Goal: Task Accomplishment & Management: Manage account settings

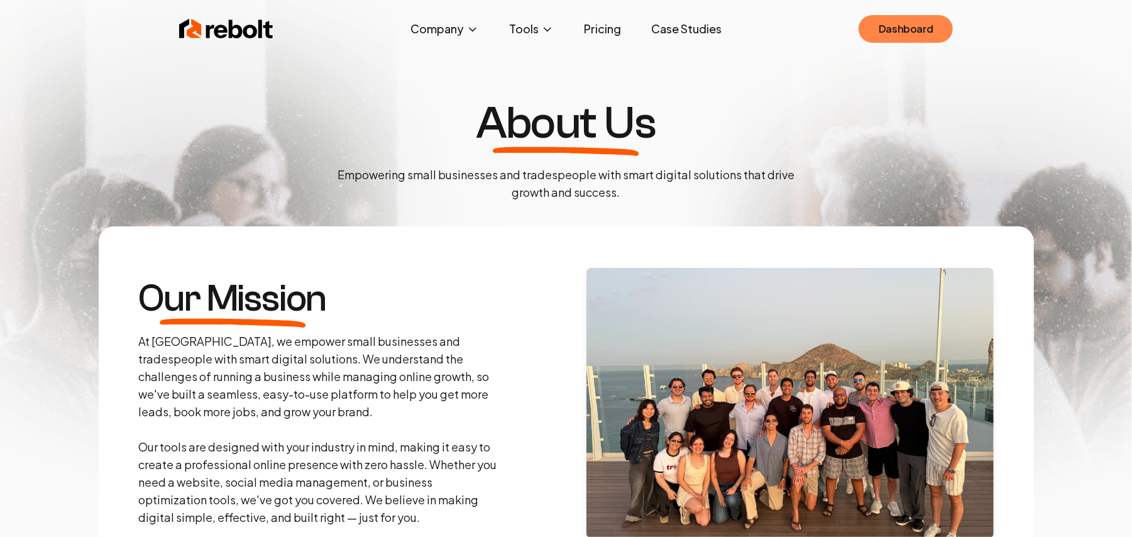
click at [908, 35] on link "Dashboard" at bounding box center [906, 29] width 94 height 28
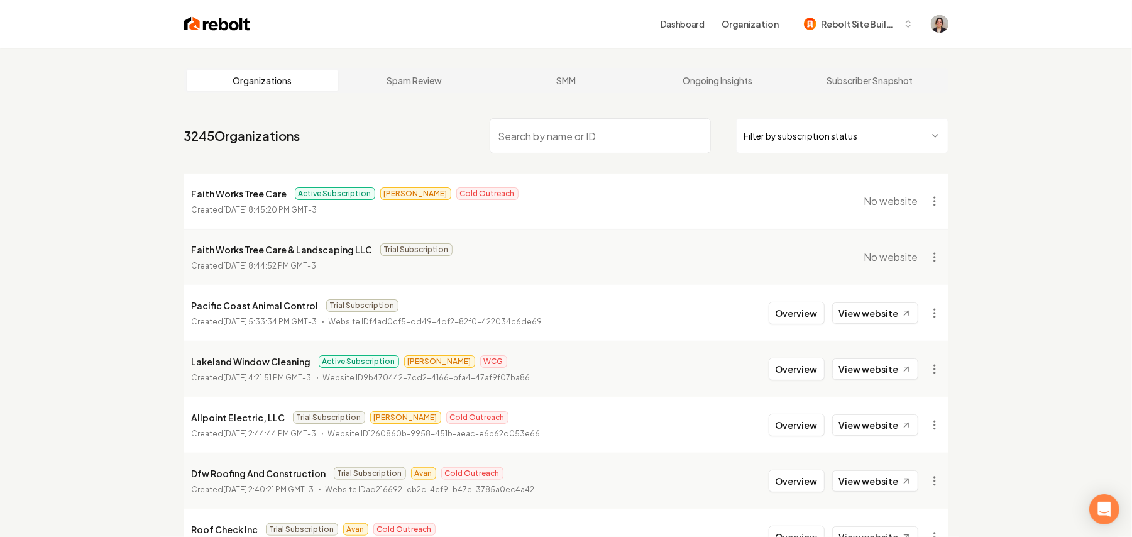
paste input "Earthly Possibilities Landscapes"
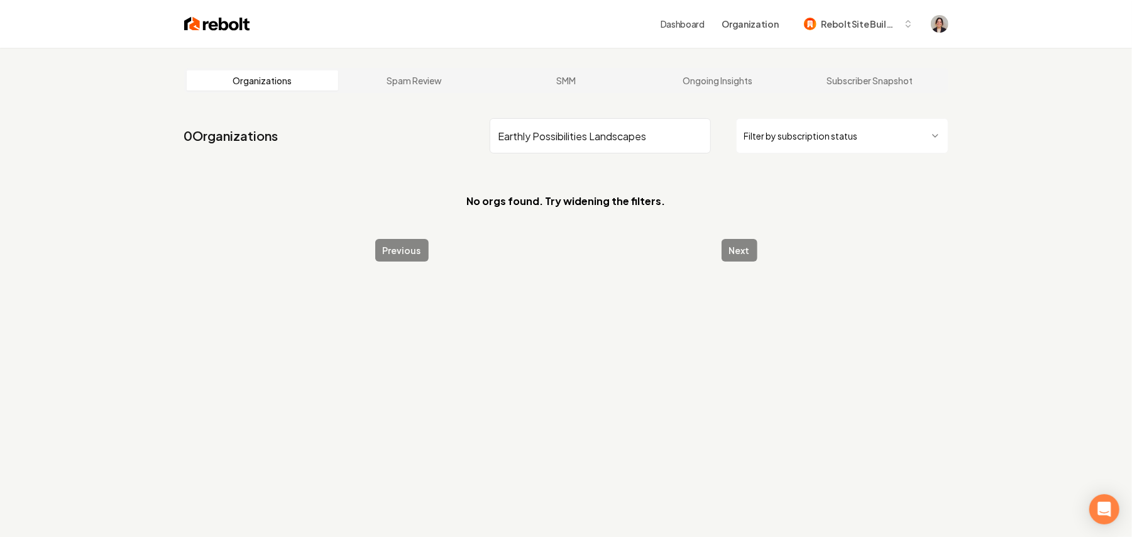
click at [542, 135] on input "Earthly Possibilities Landscapes" at bounding box center [600, 135] width 221 height 35
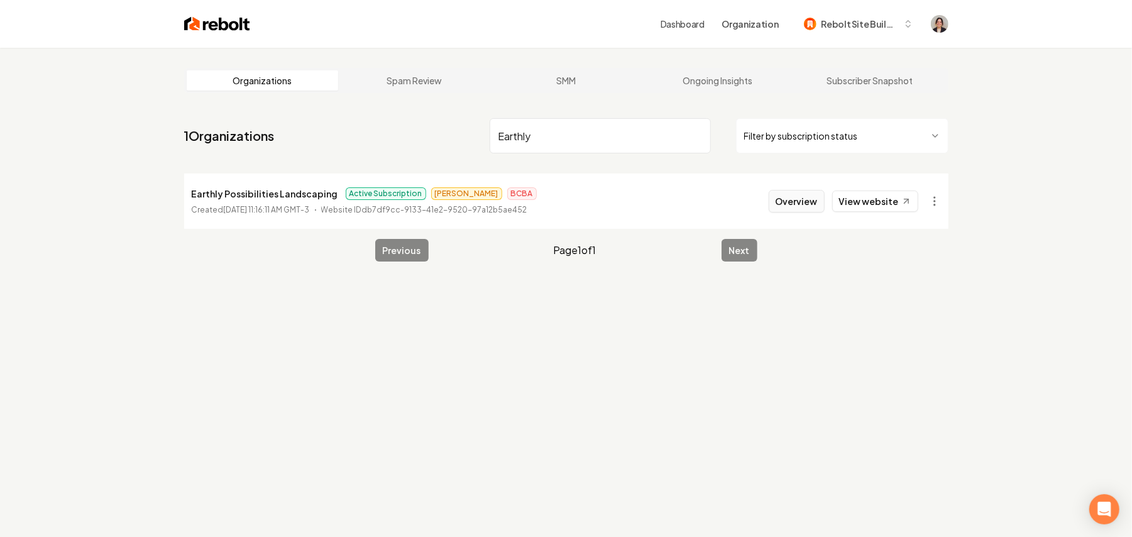
type input "Earthly"
click at [790, 205] on button "Overview" at bounding box center [797, 201] width 56 height 23
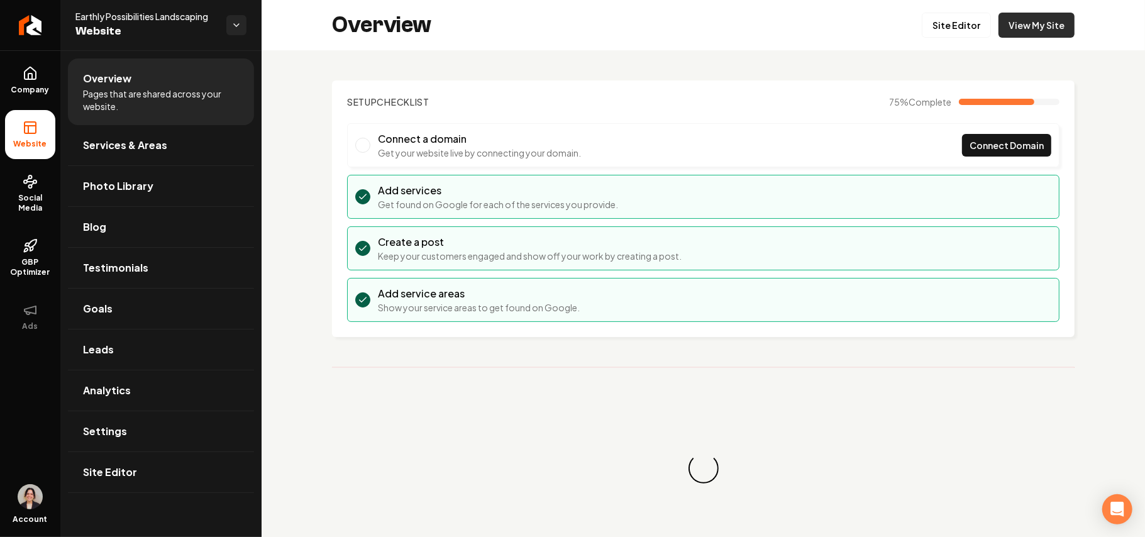
click at [1025, 26] on link "View My Site" at bounding box center [1036, 25] width 76 height 25
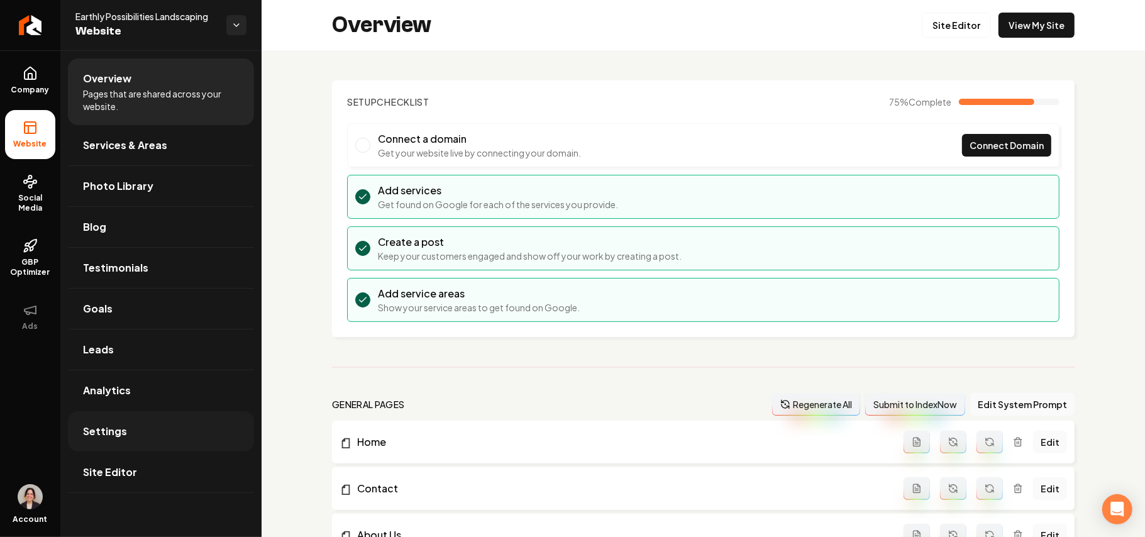
click at [141, 438] on link "Settings" at bounding box center [161, 431] width 186 height 40
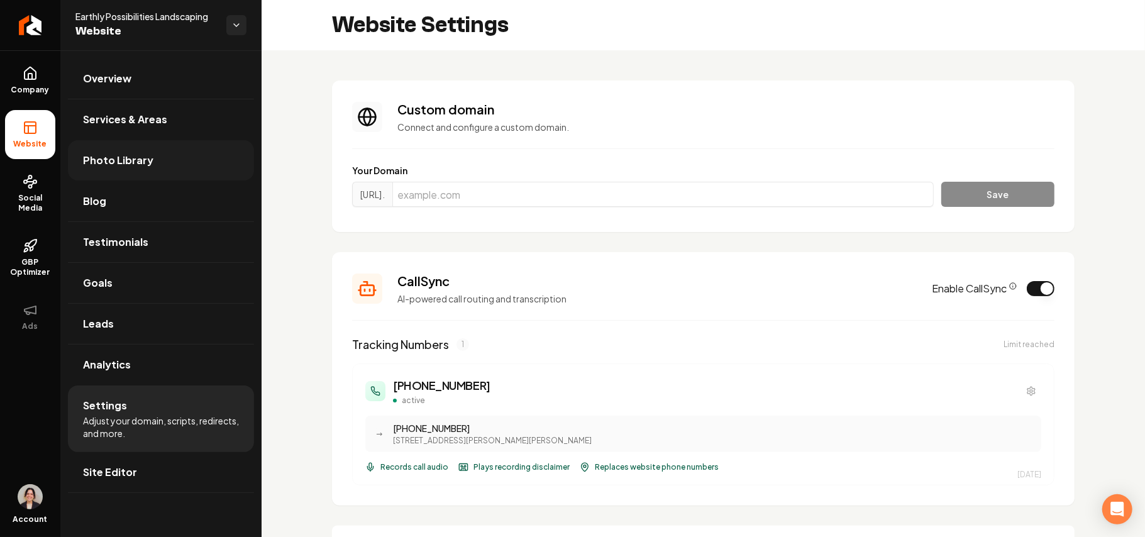
click at [129, 162] on span "Photo Library" at bounding box center [118, 160] width 70 height 15
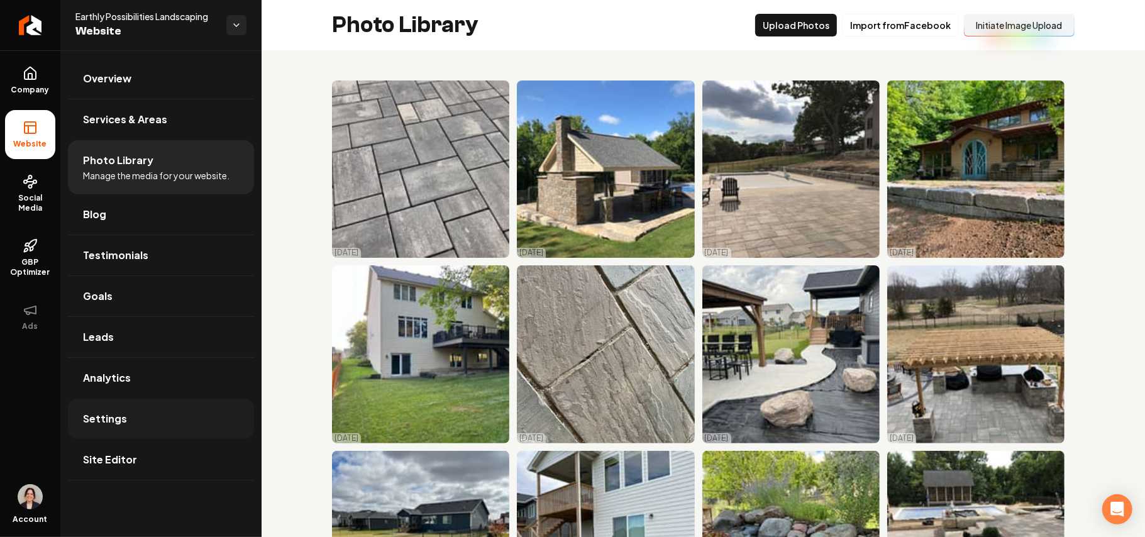
click at [128, 428] on link "Settings" at bounding box center [161, 419] width 186 height 40
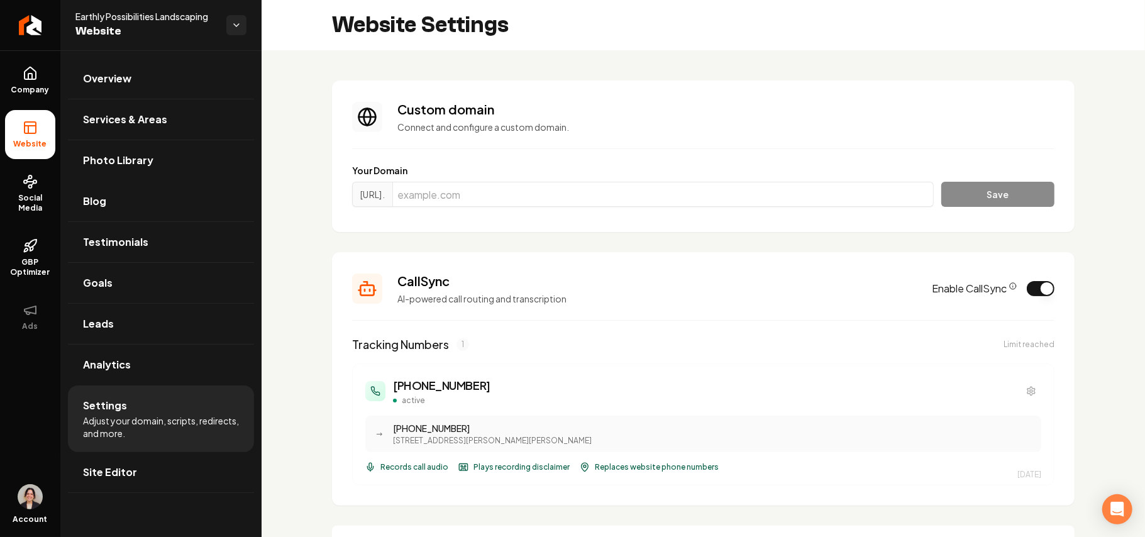
click at [124, 452] on li "Settings Adjust your domain, scripts, redirects, and more." at bounding box center [161, 418] width 186 height 67
drag, startPoint x: 124, startPoint y: 471, endPoint x: 131, endPoint y: 464, distance: 9.8
click at [124, 471] on span "Site Editor" at bounding box center [110, 472] width 54 height 15
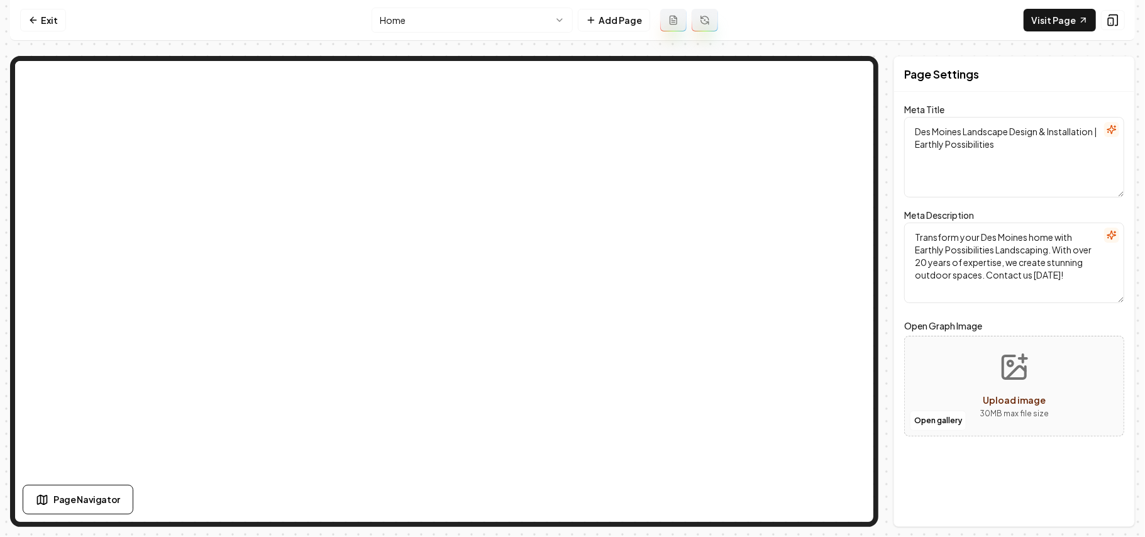
click at [436, 20] on html "Computer Required This feature is only available on a computer. Please switch t…" at bounding box center [572, 268] width 1145 height 537
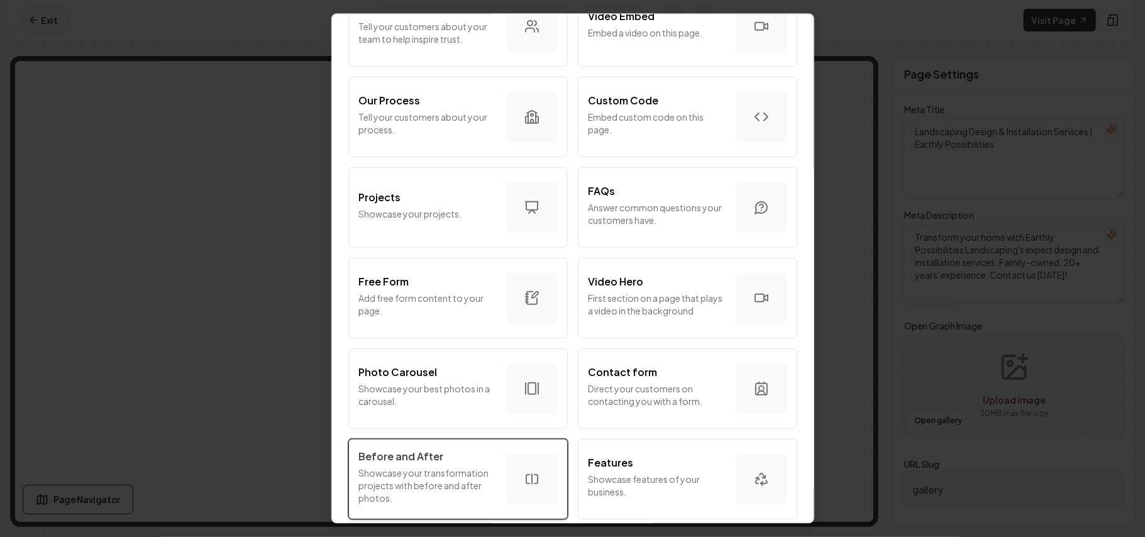
scroll to position [679, 0]
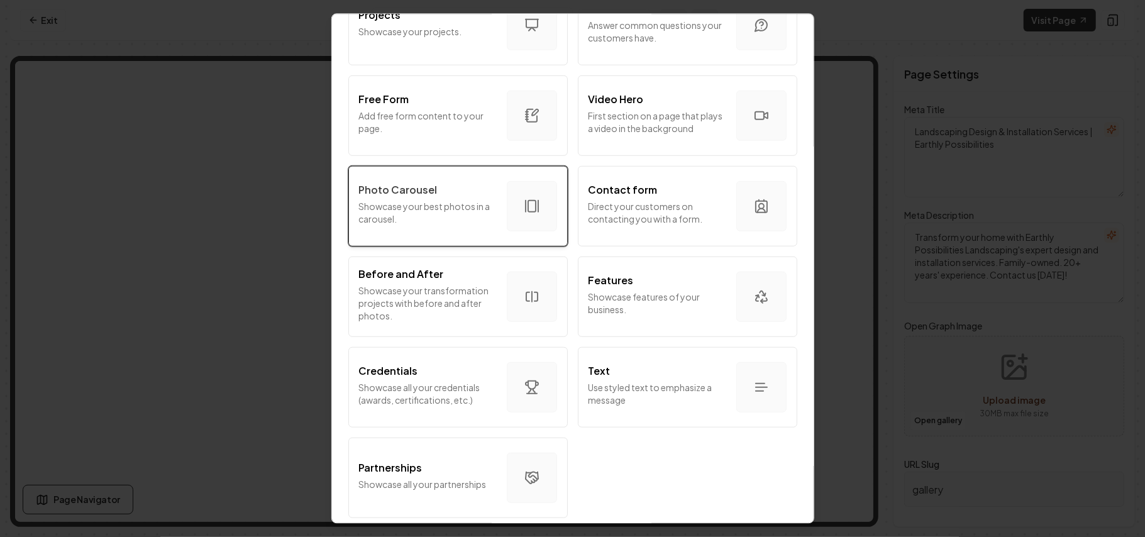
click at [448, 206] on p "Showcase your best photos in a carousel." at bounding box center [428, 211] width 138 height 25
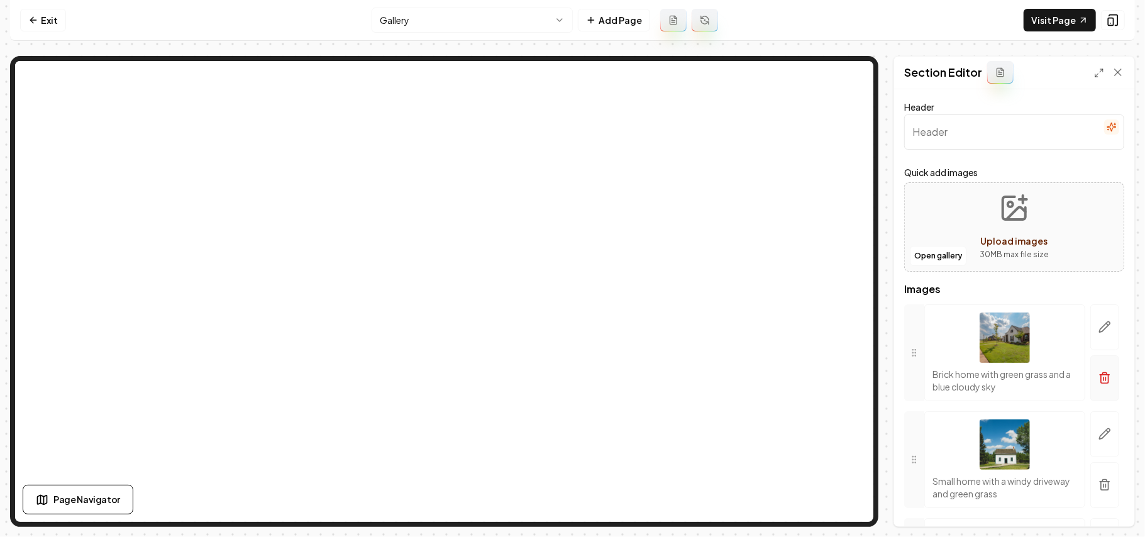
click at [1098, 378] on icon "button" at bounding box center [1104, 378] width 13 height 13
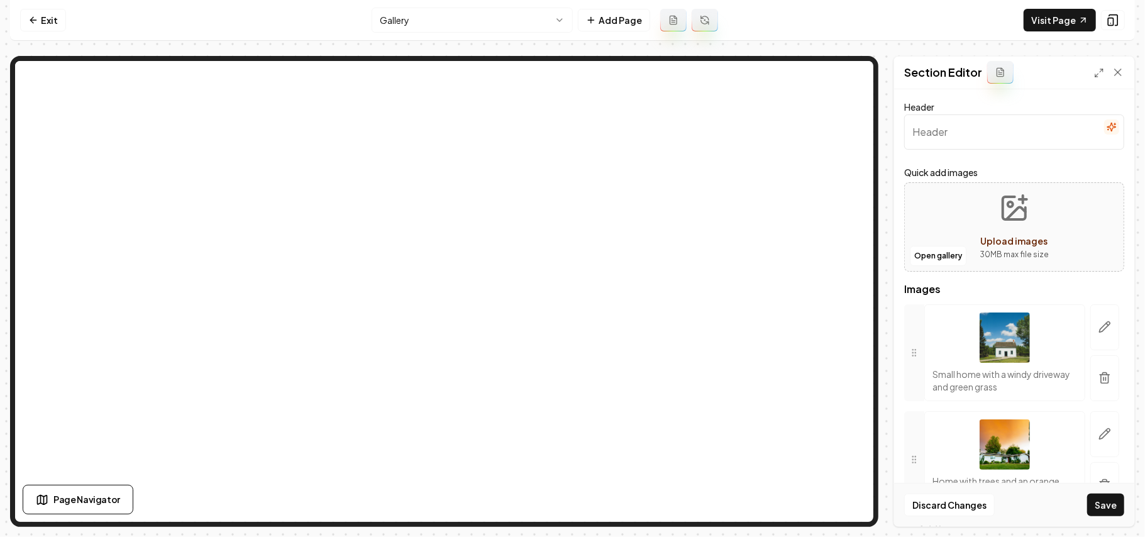
click at [1098, 378] on icon "button" at bounding box center [1104, 378] width 13 height 13
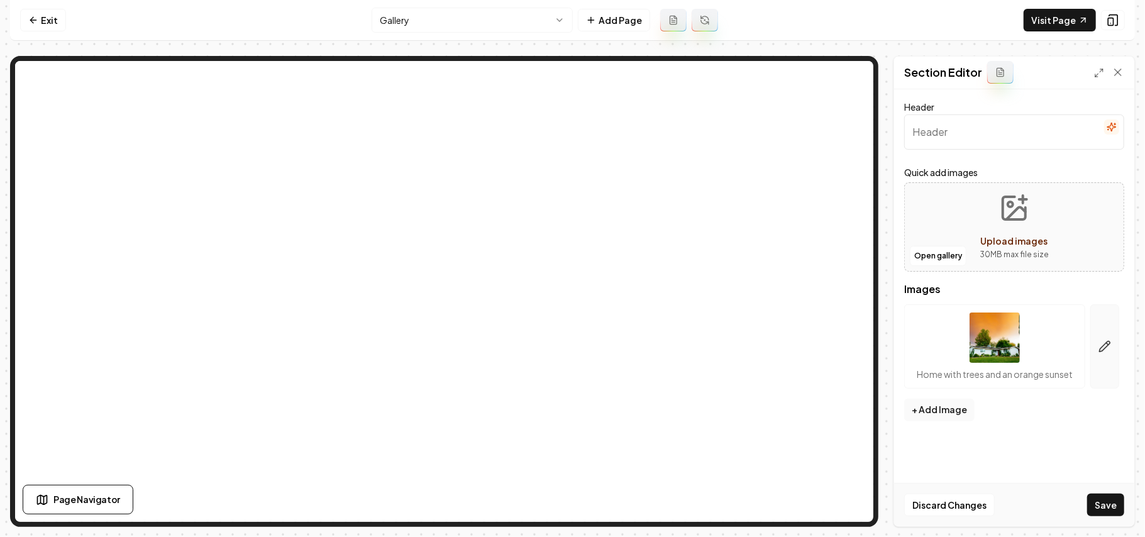
click at [1099, 378] on button "button" at bounding box center [1104, 346] width 29 height 84
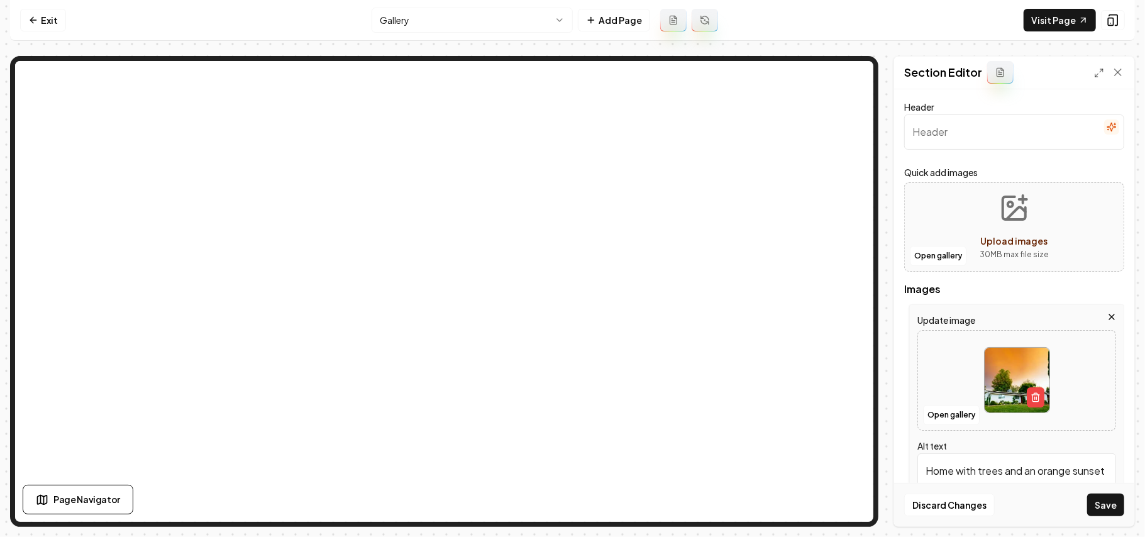
click at [1106, 312] on icon "button" at bounding box center [1111, 317] width 10 height 10
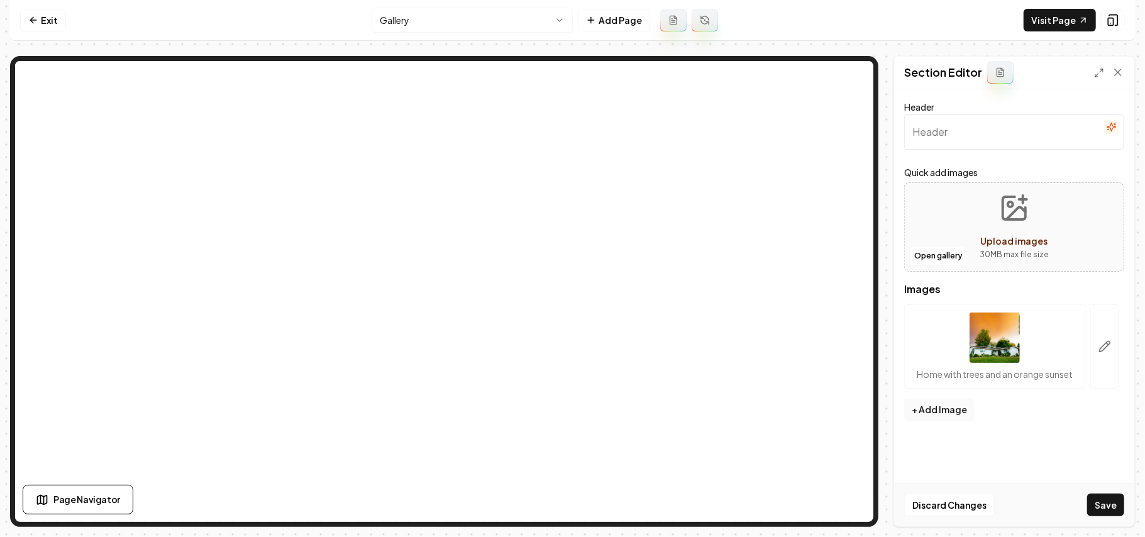
click at [1045, 207] on button "Upload images 30 MB max file size" at bounding box center [1013, 227] width 89 height 88
type input "**********"
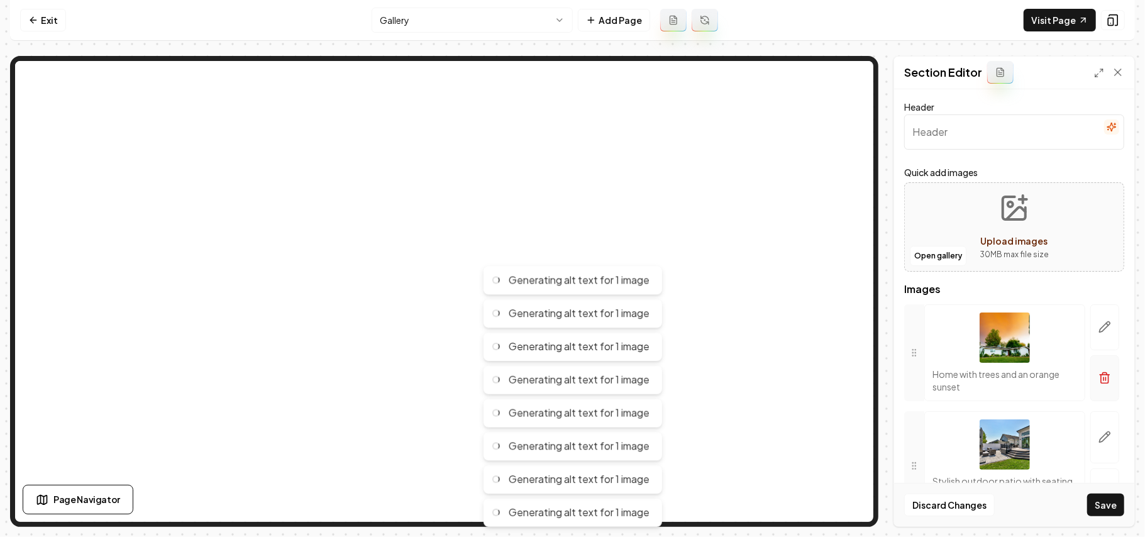
click at [1098, 382] on icon "button" at bounding box center [1104, 378] width 13 height 13
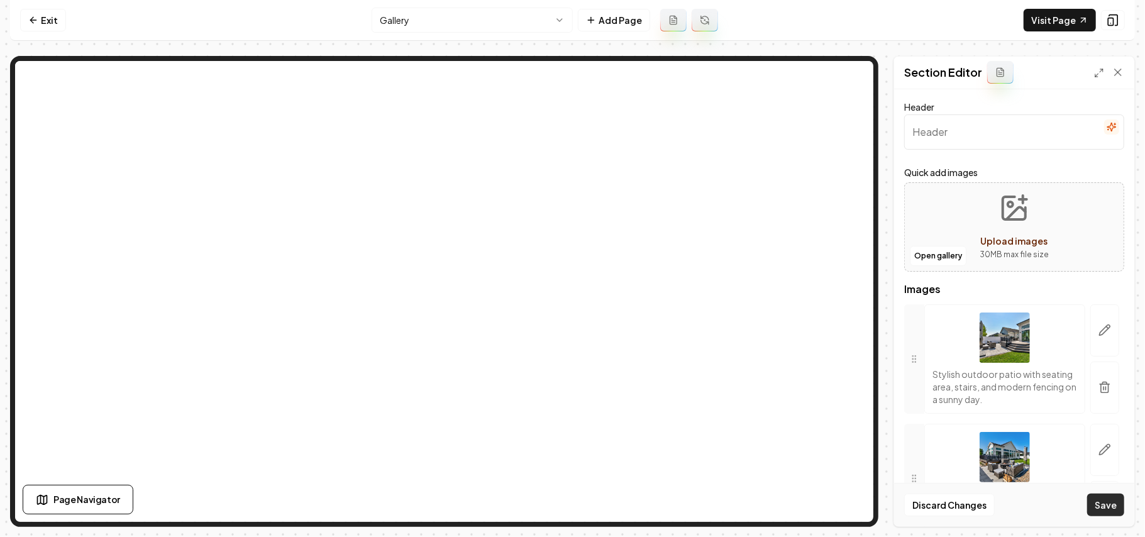
click at [1098, 507] on button "Save" at bounding box center [1105, 504] width 37 height 23
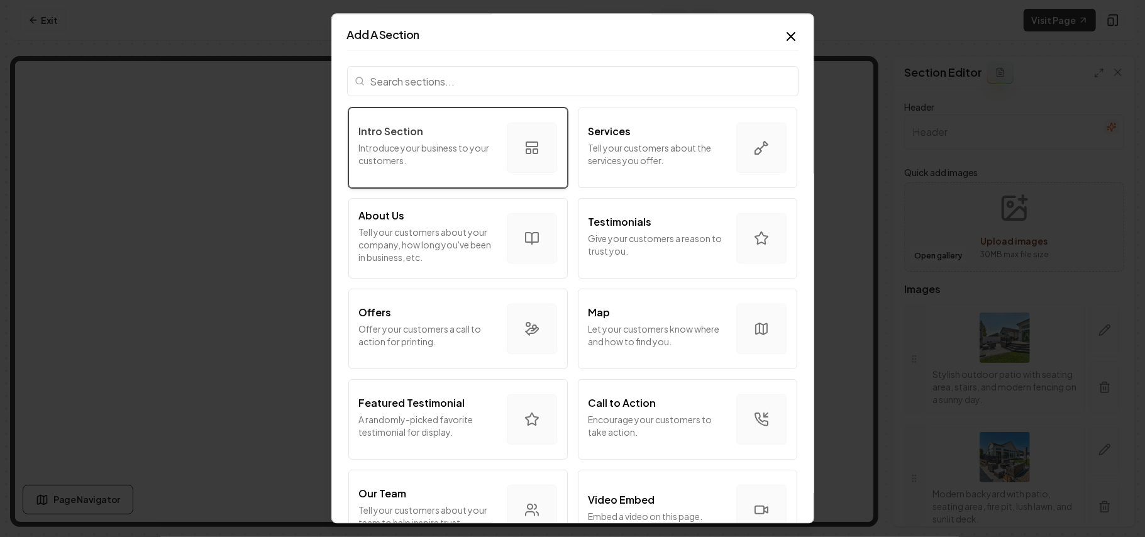
click at [438, 139] on div "Intro Section" at bounding box center [428, 131] width 138 height 15
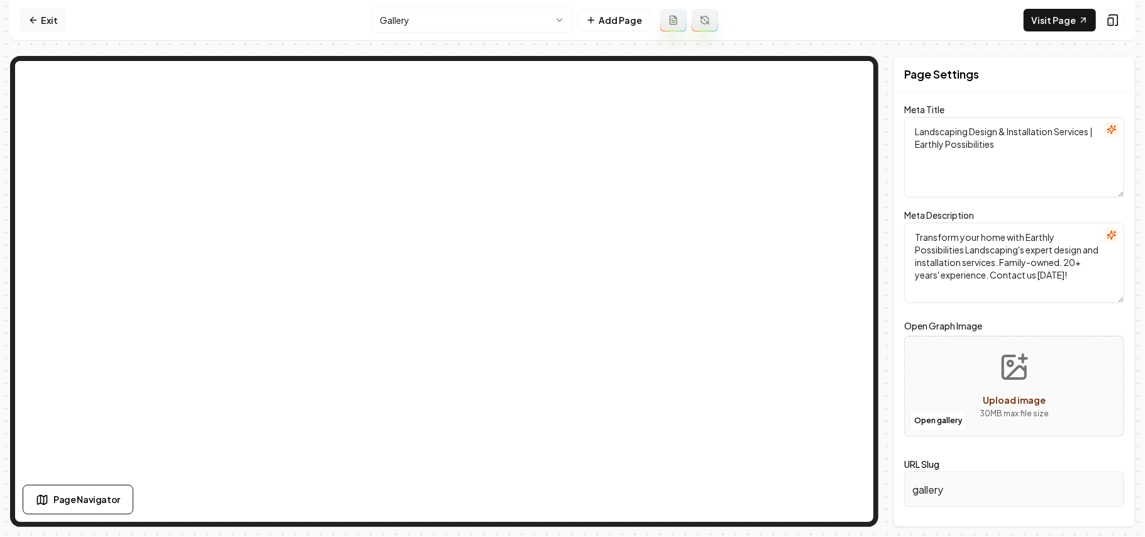
click at [43, 24] on link "Exit" at bounding box center [43, 20] width 46 height 23
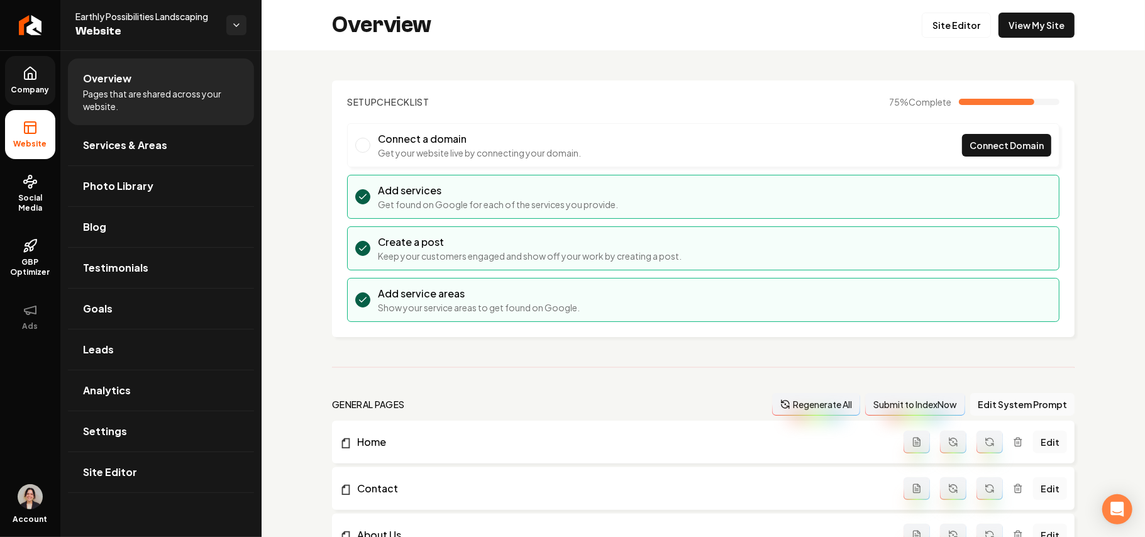
click at [35, 81] on link "Company" at bounding box center [30, 80] width 50 height 49
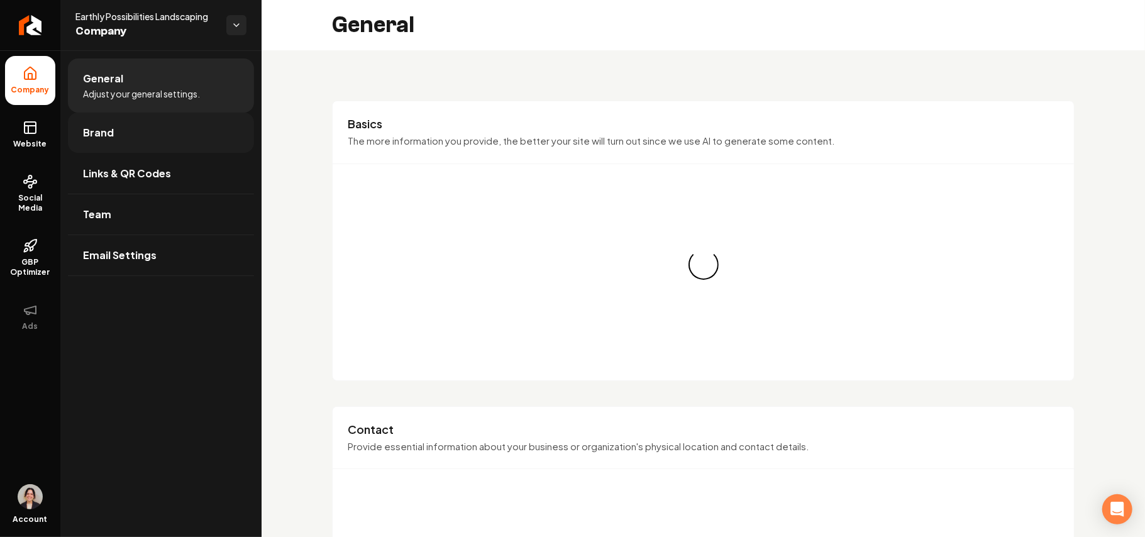
click at [117, 136] on link "Brand" at bounding box center [161, 133] width 186 height 40
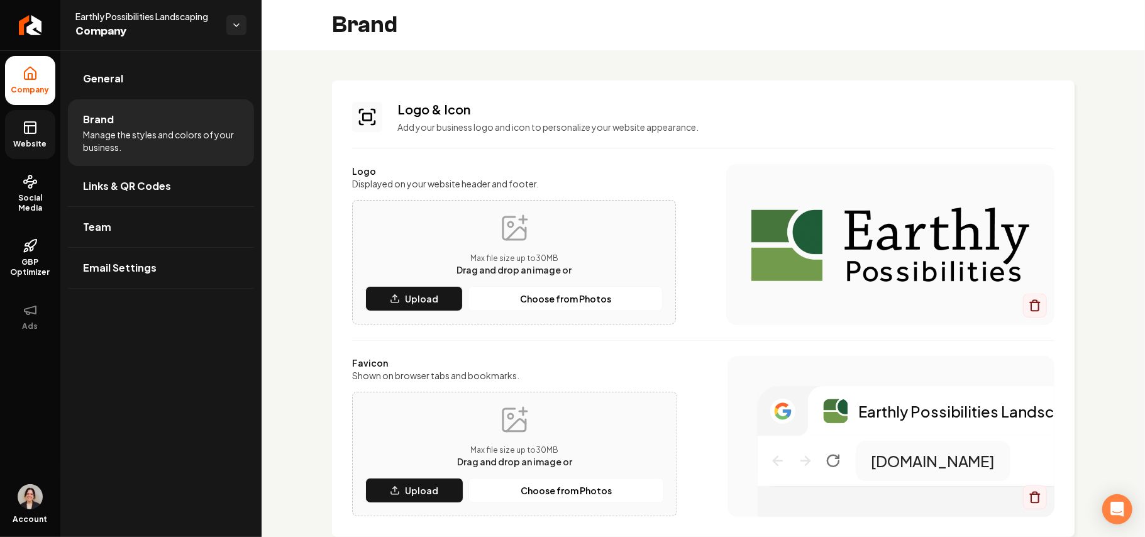
click at [29, 126] on icon at bounding box center [30, 126] width 11 height 0
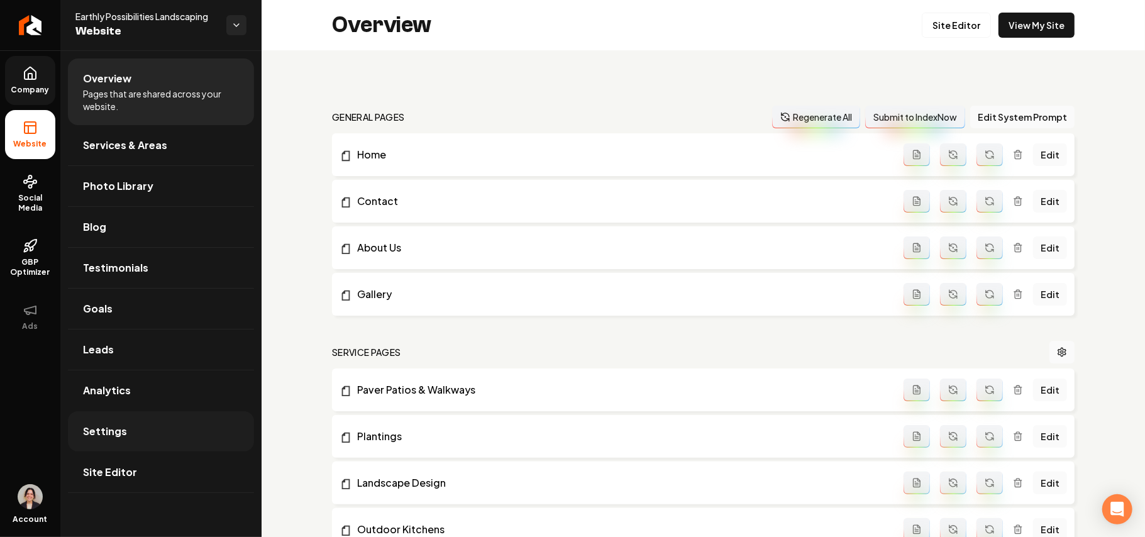
click at [127, 441] on link "Settings" at bounding box center [161, 431] width 186 height 40
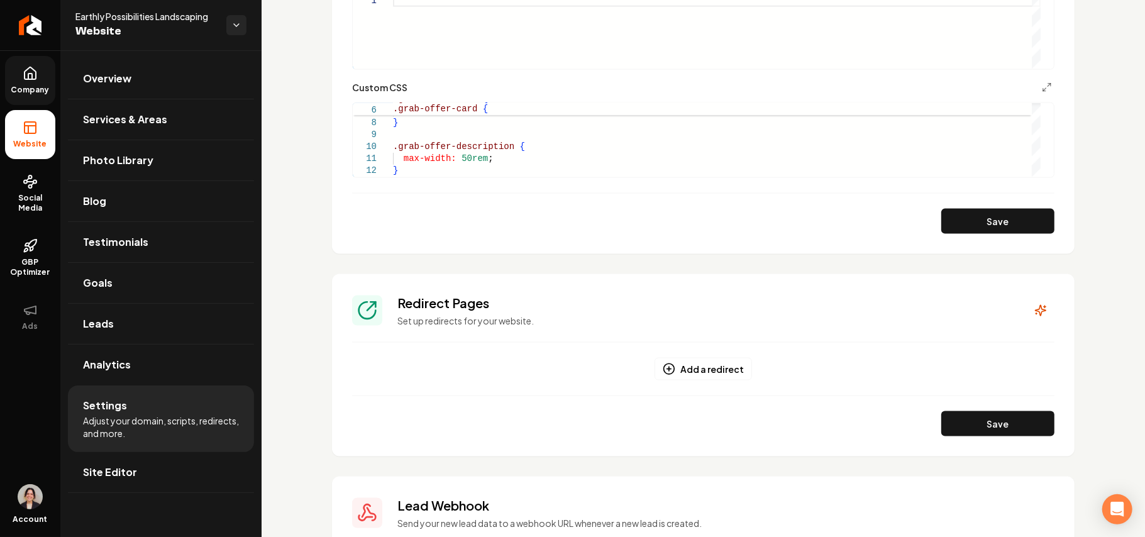
scroll to position [1089, 0]
click at [435, 173] on div ".grab-offer-card { max-width: 100% ; } .grab-offer-description { max-width: 50r…" at bounding box center [716, 104] width 647 height 143
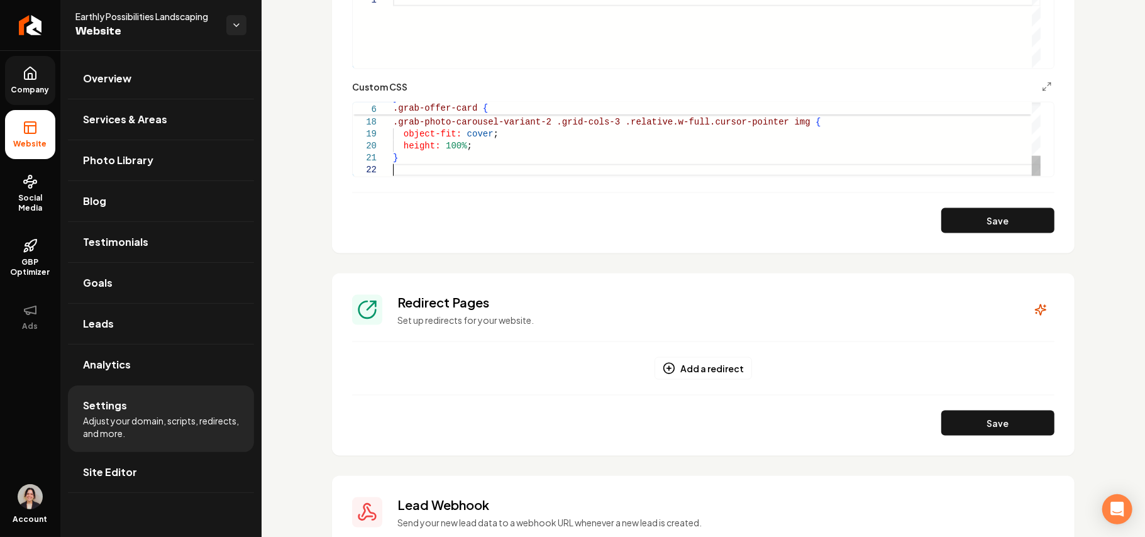
scroll to position [23, 0]
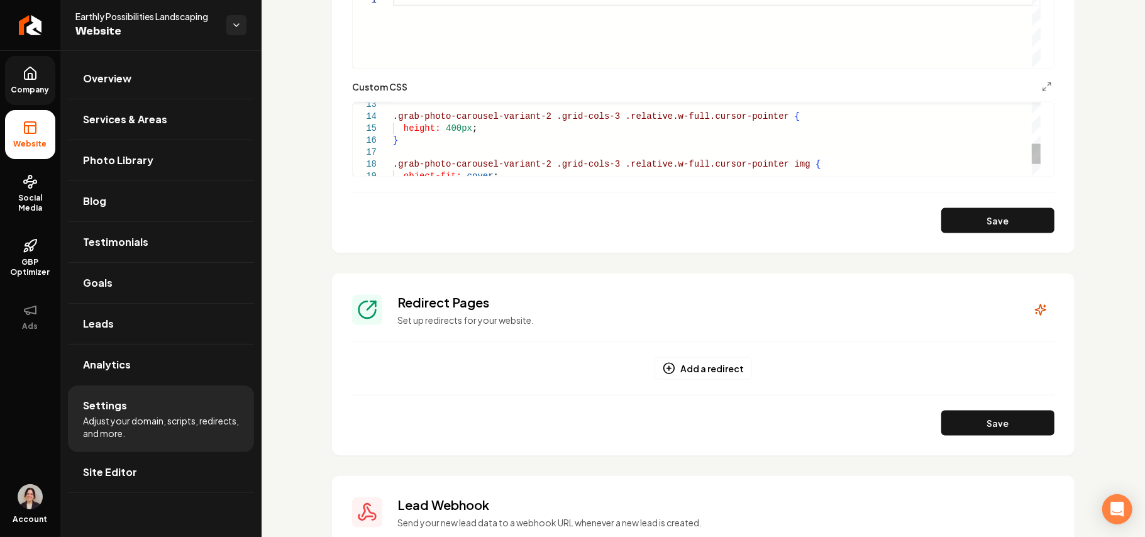
click at [444, 132] on div "} .grab-photo-carousel-variant-2 .grid-cols-3 .relative.w-full.cursor-pointer i…" at bounding box center [716, 86] width 647 height 263
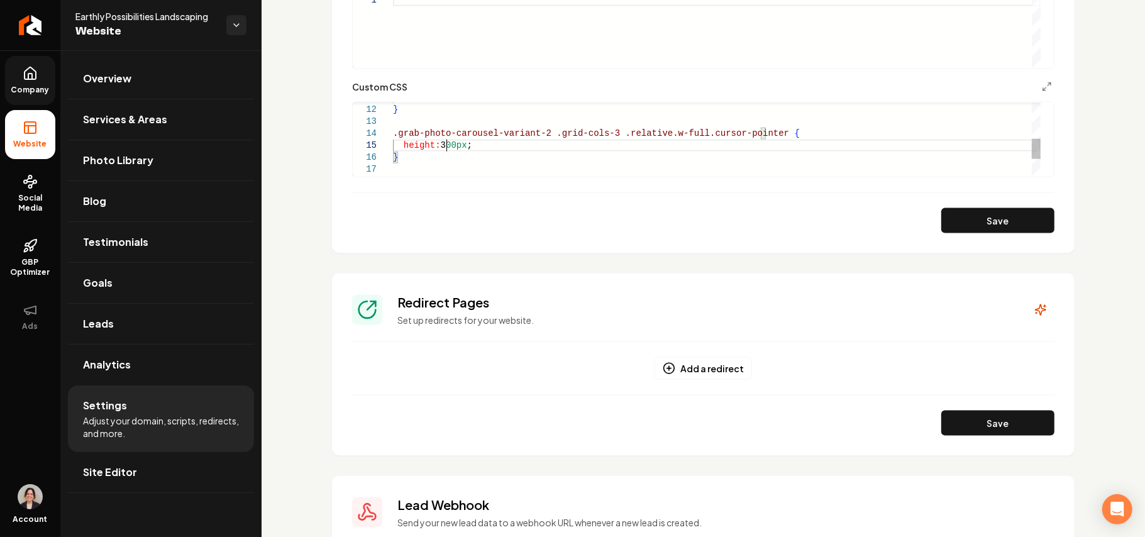
scroll to position [48, 52]
type textarea "**********"
click at [991, 220] on button "Save" at bounding box center [997, 220] width 113 height 25
click at [179, 466] on link "Site Editor" at bounding box center [161, 472] width 186 height 40
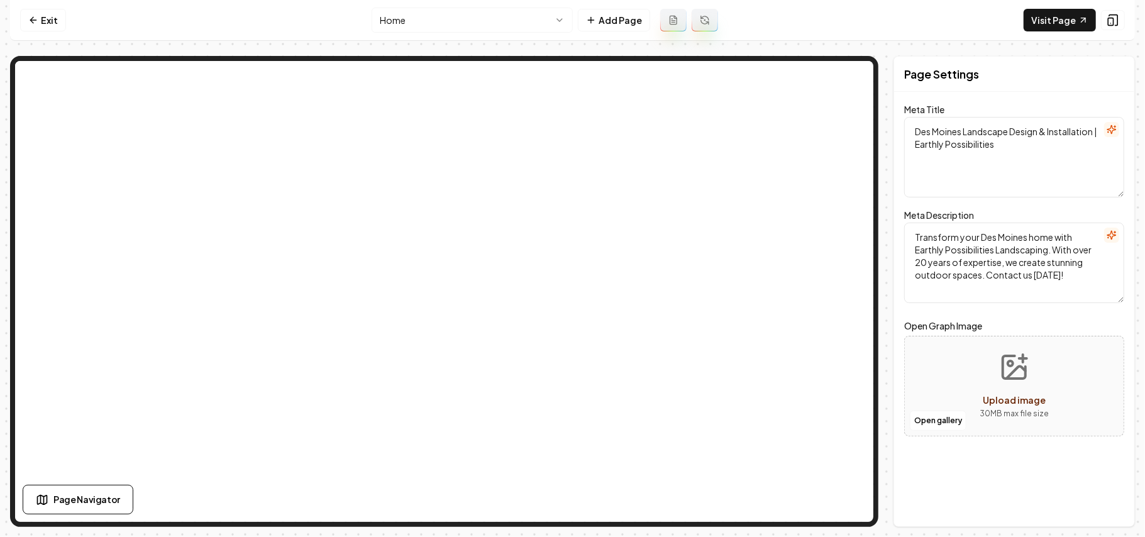
click at [470, 33] on nav "Exit Home Add Page Visit Page" at bounding box center [572, 20] width 1125 height 41
click at [466, 20] on html "Computer Required This feature is only available on a computer. Please switch t…" at bounding box center [572, 268] width 1145 height 537
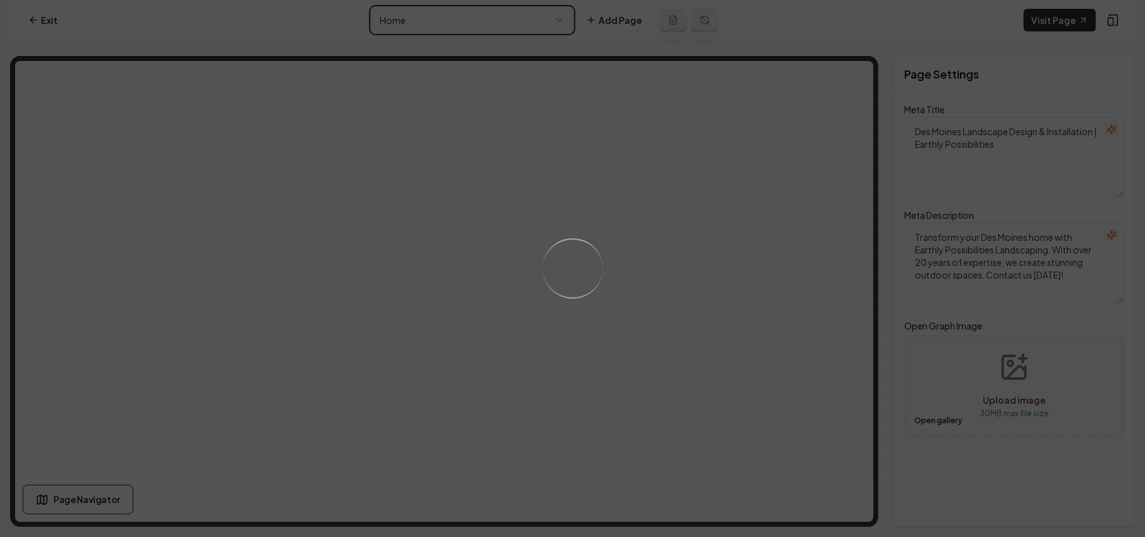
type textarea "Landscaping Design & Installation Services | Earthly Possibilities"
type textarea "Transform your home with Earthly Possibilities Landscaping's expert design and …"
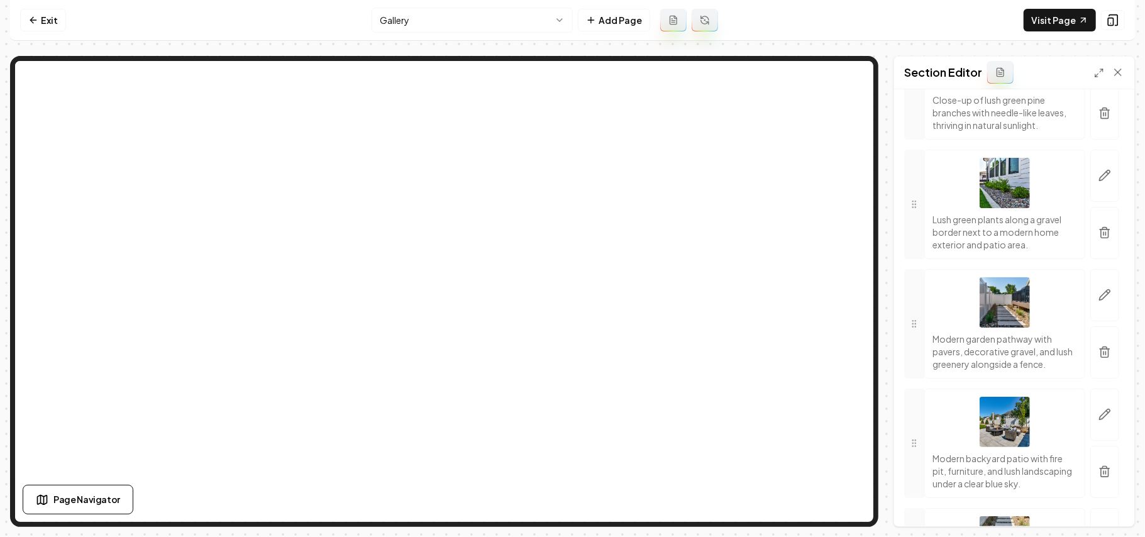
scroll to position [1238, 0]
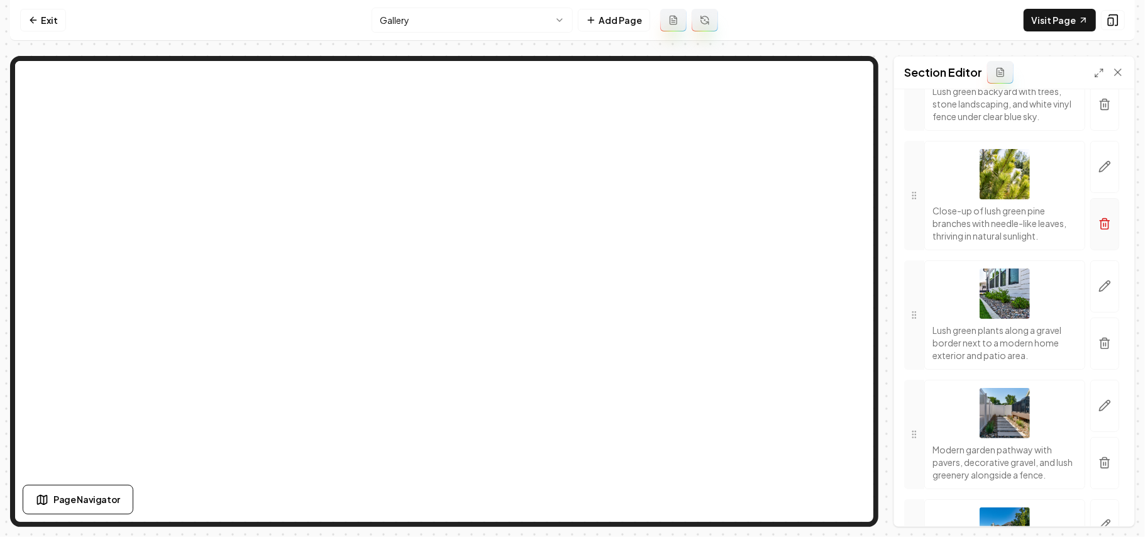
click at [1099, 250] on button "button" at bounding box center [1104, 224] width 29 height 52
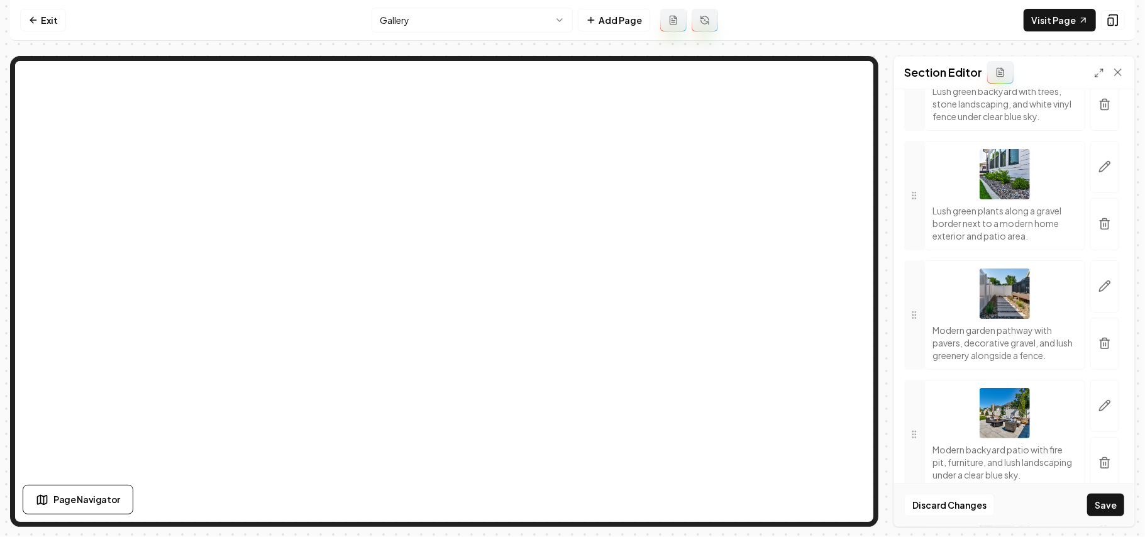
click at [1107, 503] on button "Save" at bounding box center [1105, 504] width 37 height 23
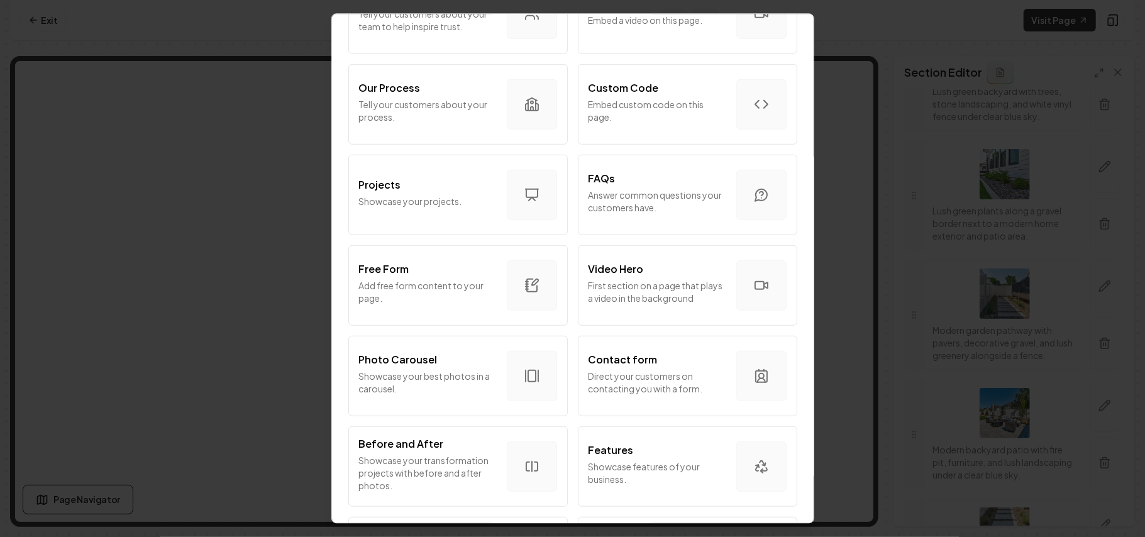
scroll to position [679, 0]
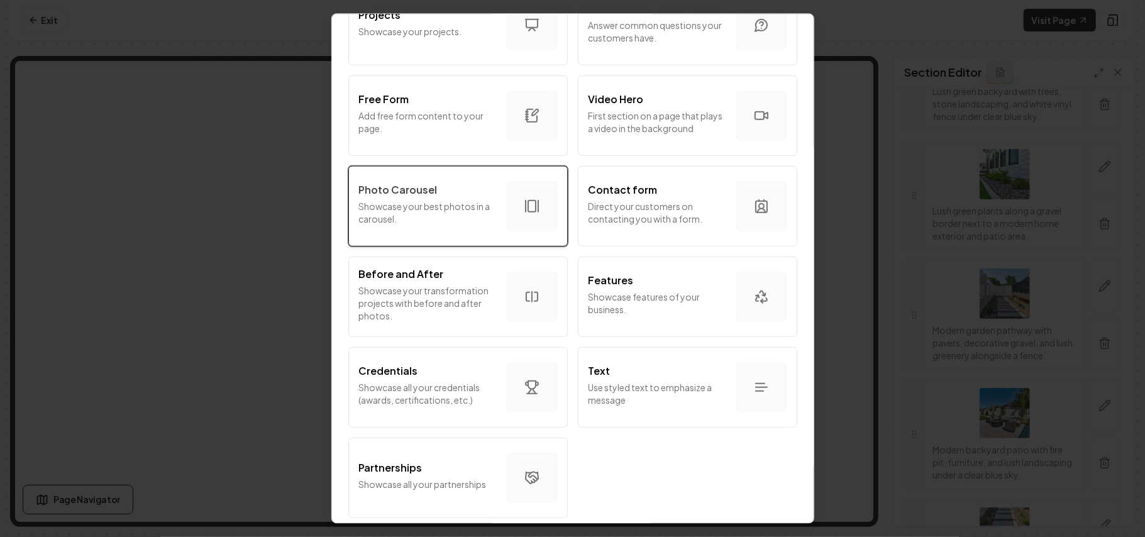
click at [423, 186] on div "Photo Carousel Showcase your best photos in a carousel." at bounding box center [428, 206] width 138 height 48
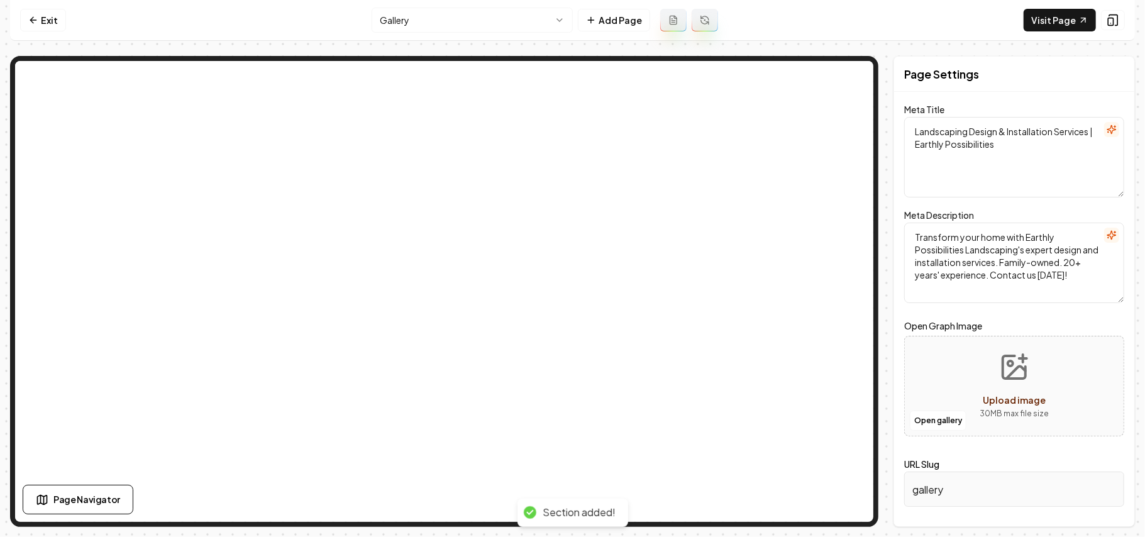
scroll to position [0, 0]
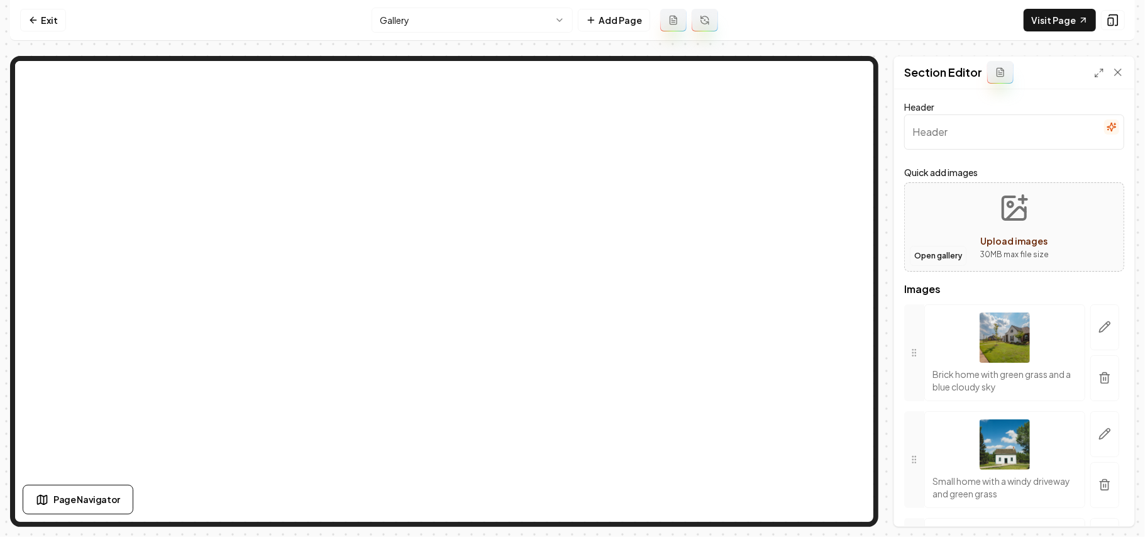
click at [942, 255] on button "Open gallery" at bounding box center [938, 256] width 57 height 20
click at [1028, 235] on span "Upload images" at bounding box center [1014, 240] width 67 height 11
type input "**********"
click at [1099, 383] on button "button" at bounding box center [1104, 378] width 29 height 46
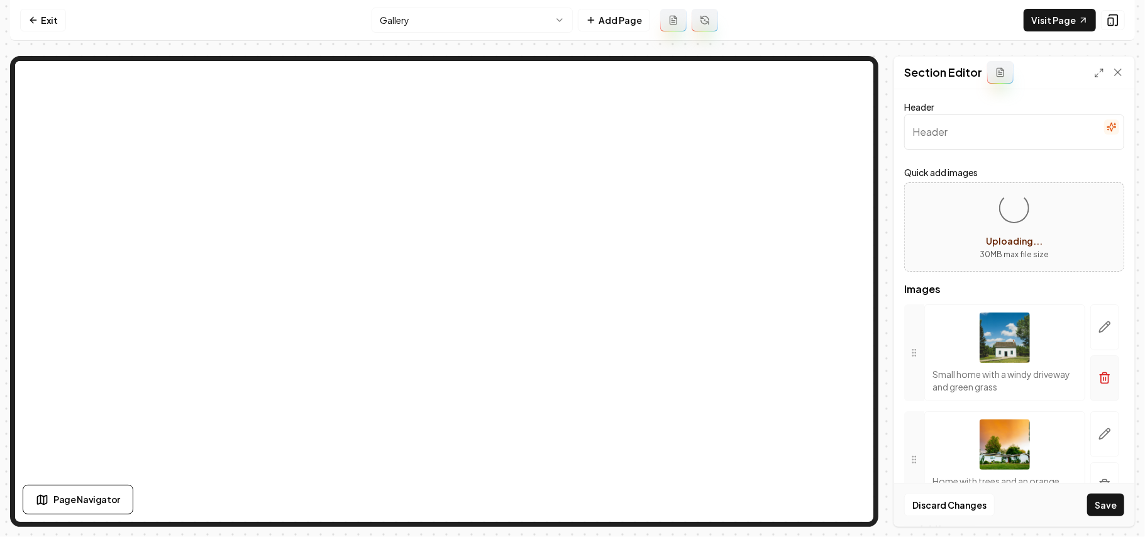
click at [1098, 373] on icon "button" at bounding box center [1104, 378] width 13 height 13
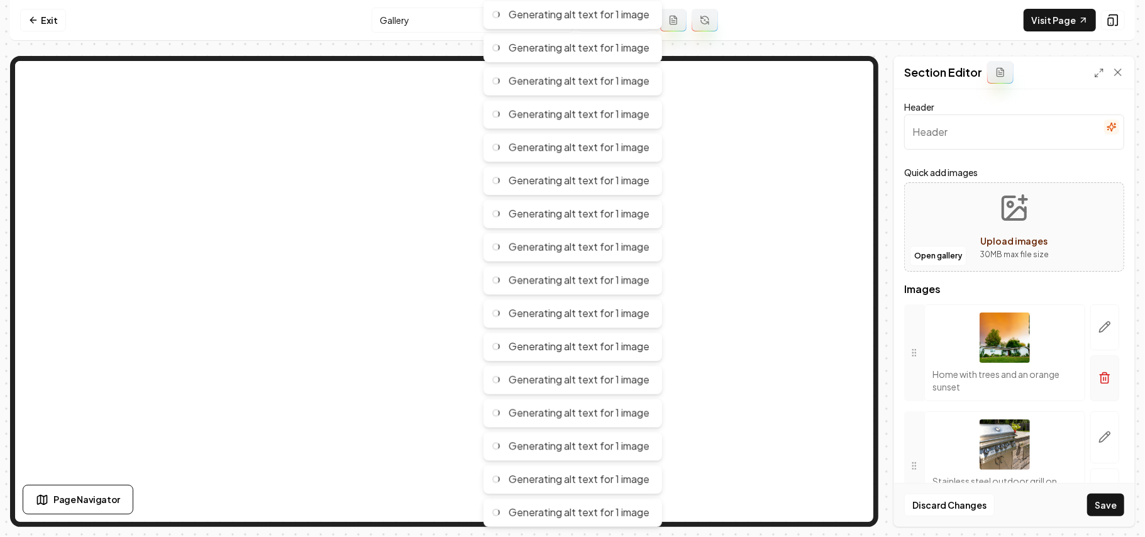
click at [1098, 377] on icon "button" at bounding box center [1104, 378] width 13 height 13
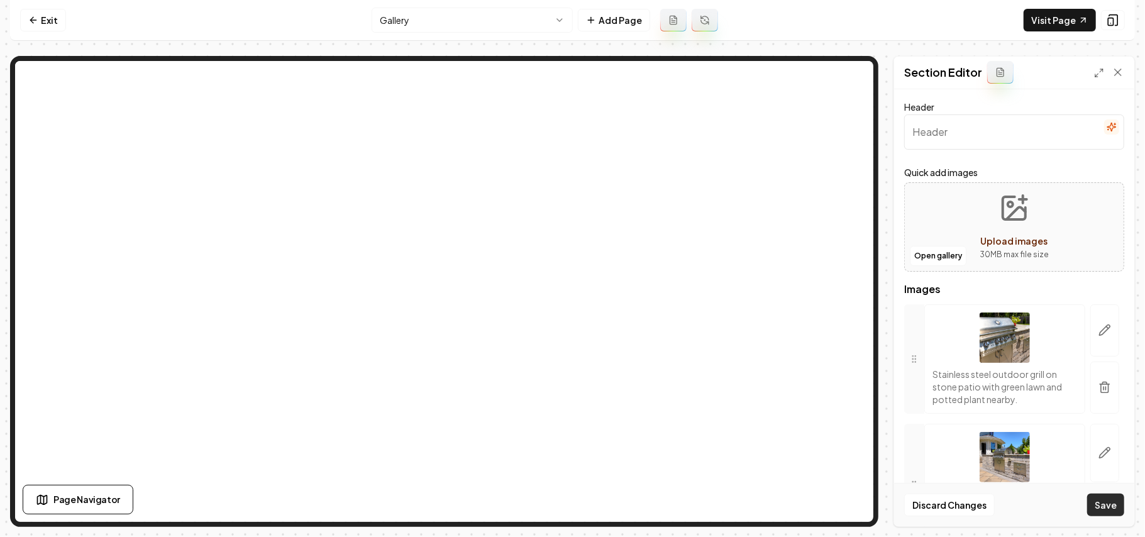
click at [1109, 507] on button "Save" at bounding box center [1105, 504] width 37 height 23
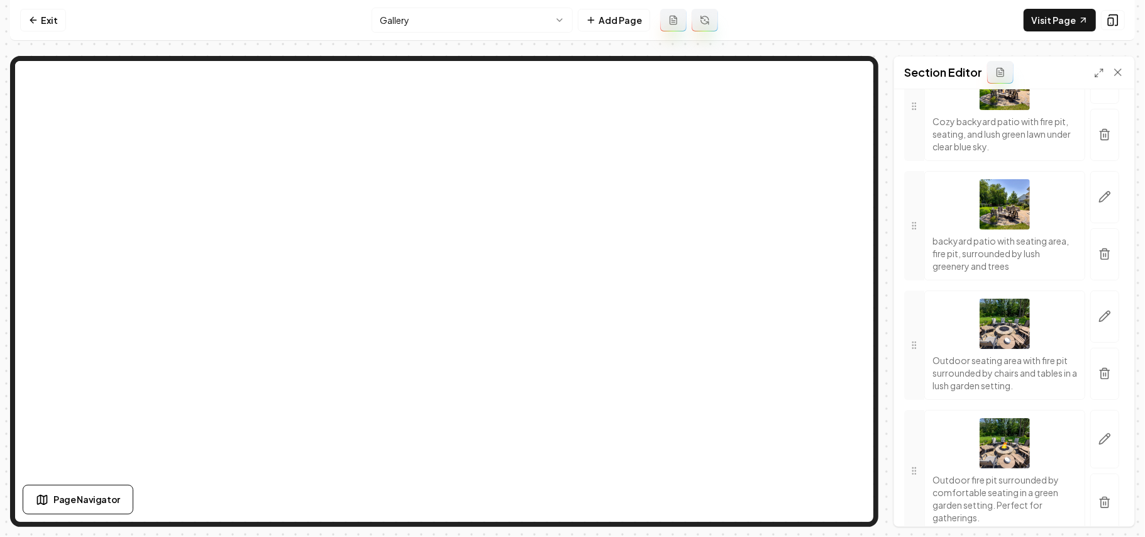
scroll to position [2533, 0]
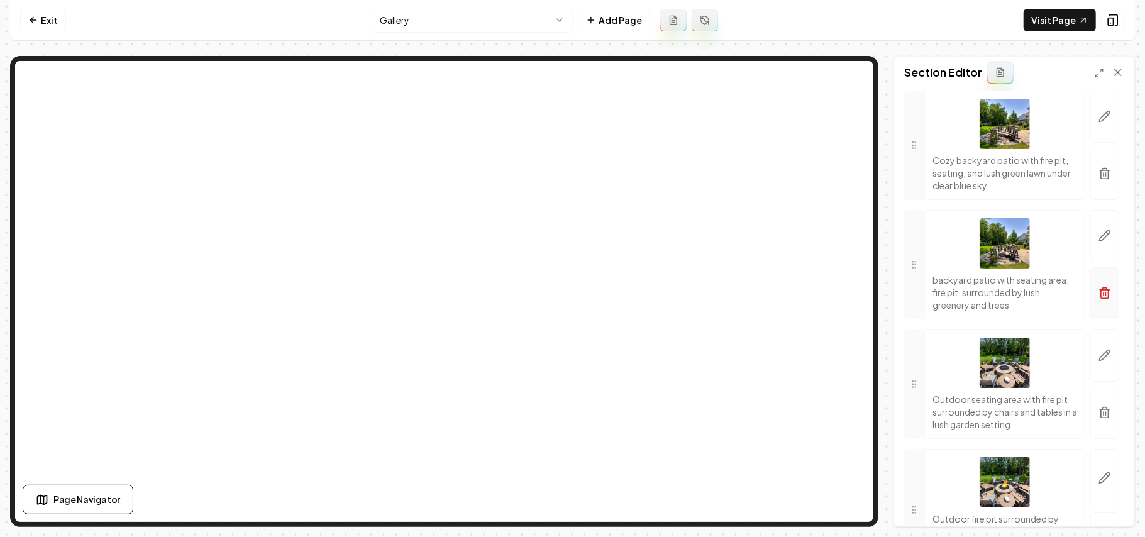
click at [1098, 299] on icon "button" at bounding box center [1104, 293] width 13 height 13
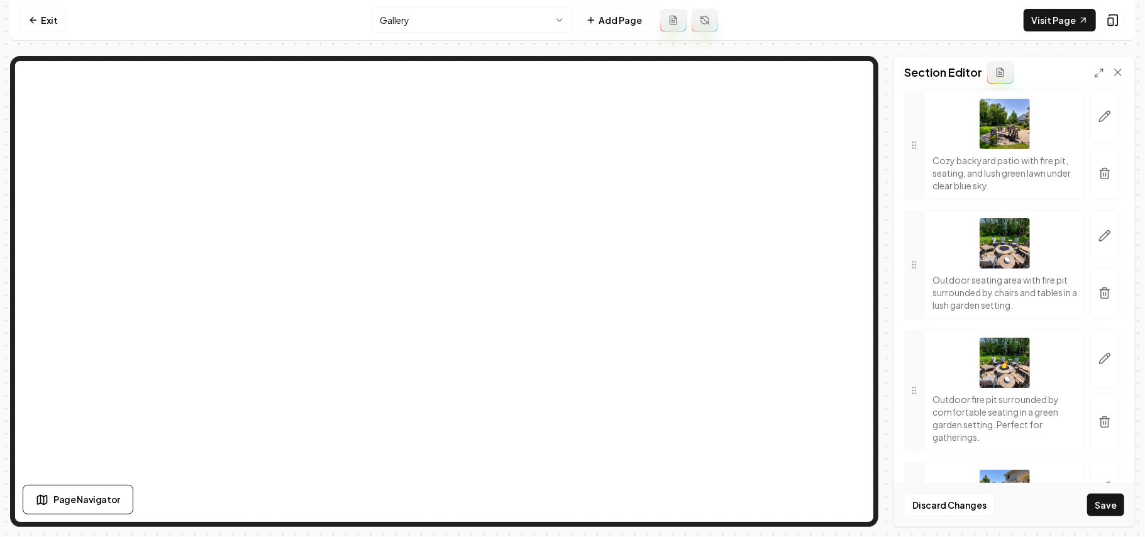
click at [1117, 508] on button "Save" at bounding box center [1105, 504] width 37 height 23
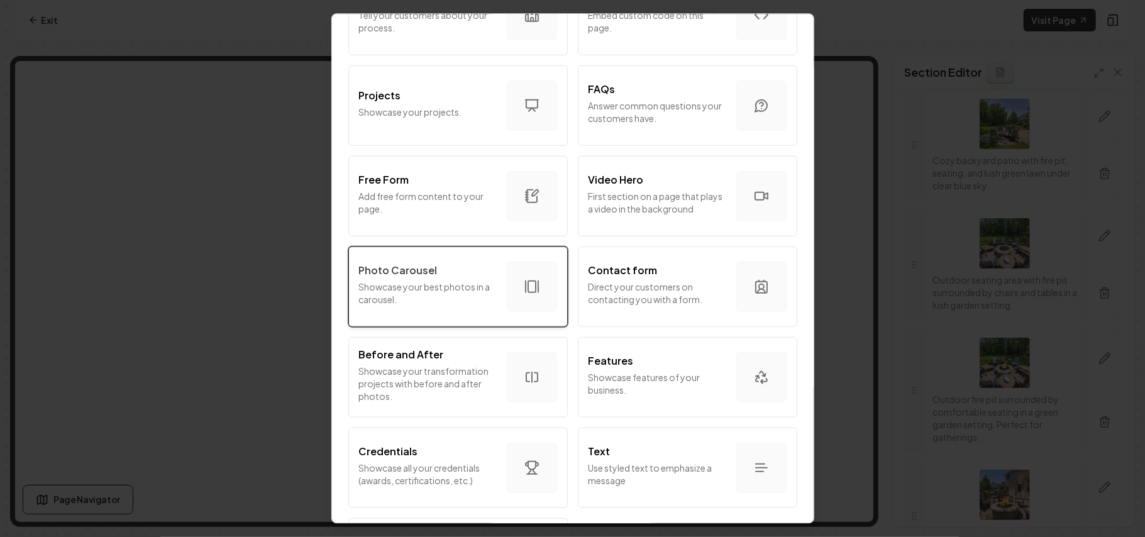
scroll to position [679, 0]
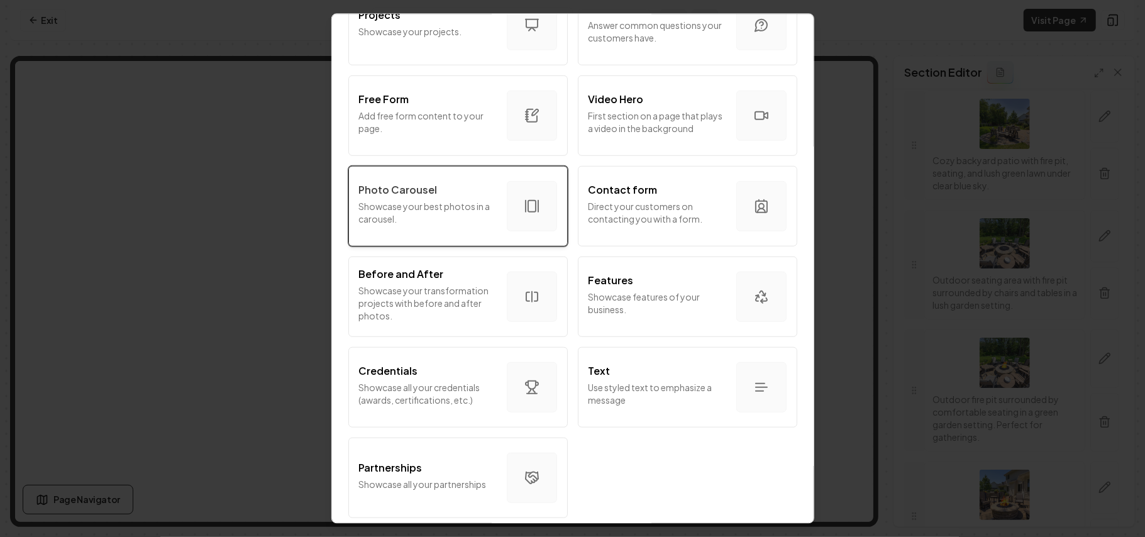
click at [415, 199] on p "Showcase your best photos in a carousel." at bounding box center [428, 211] width 138 height 25
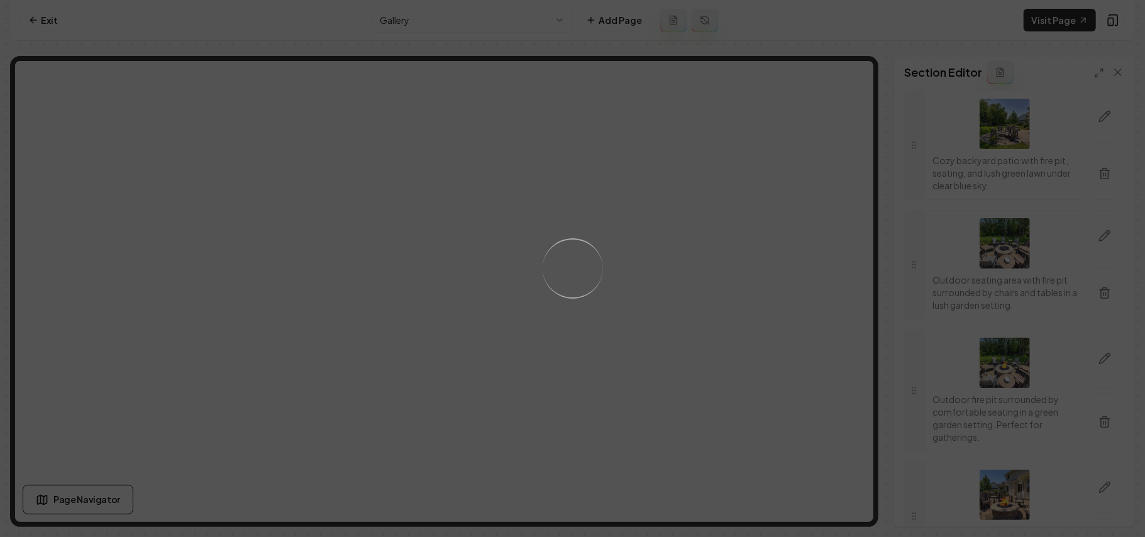
scroll to position [0, 0]
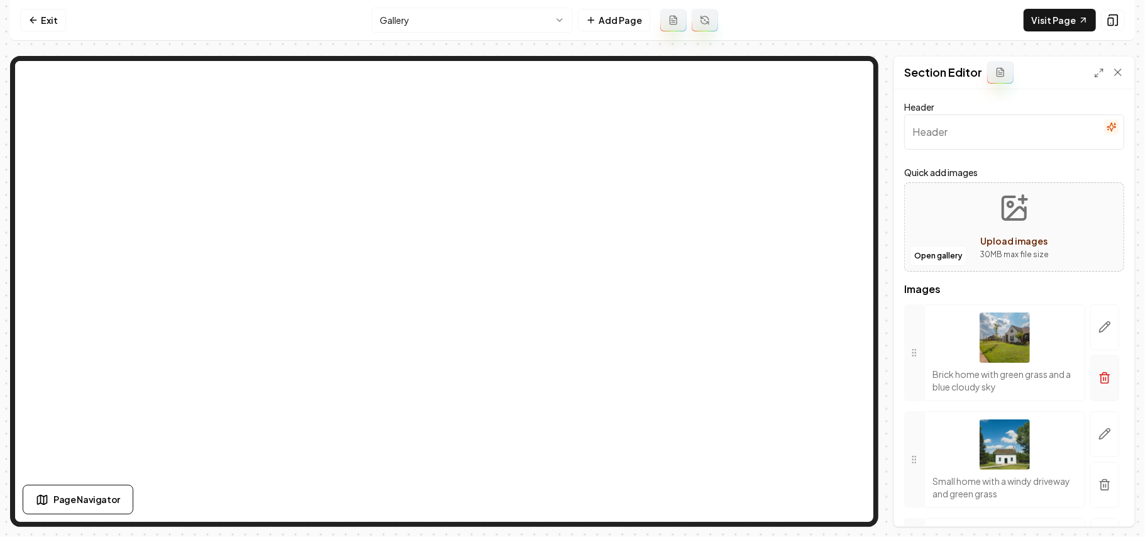
click at [1091, 399] on button "button" at bounding box center [1104, 378] width 29 height 46
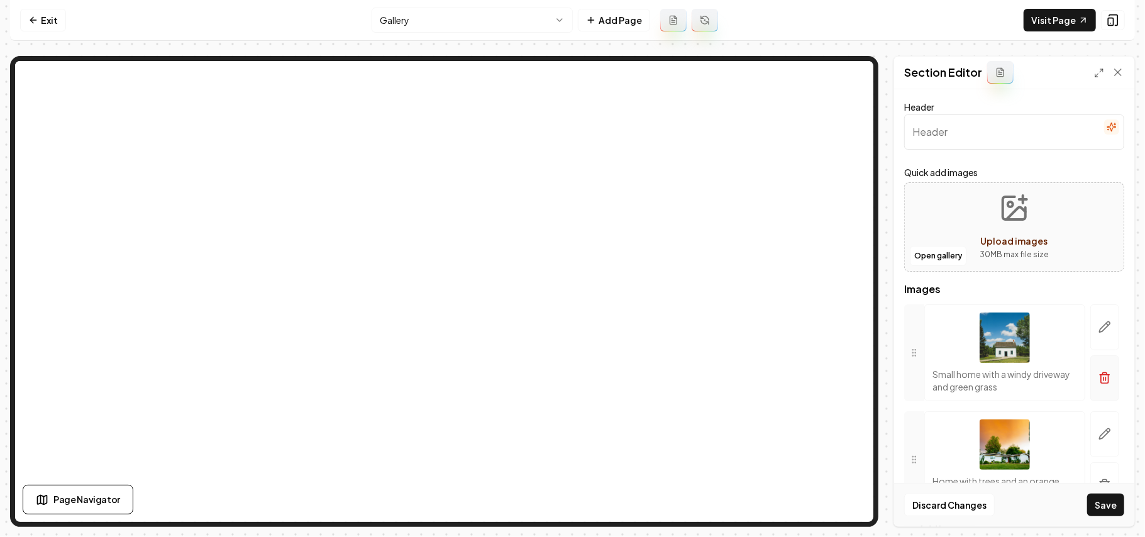
click at [1091, 390] on button "button" at bounding box center [1104, 378] width 29 height 46
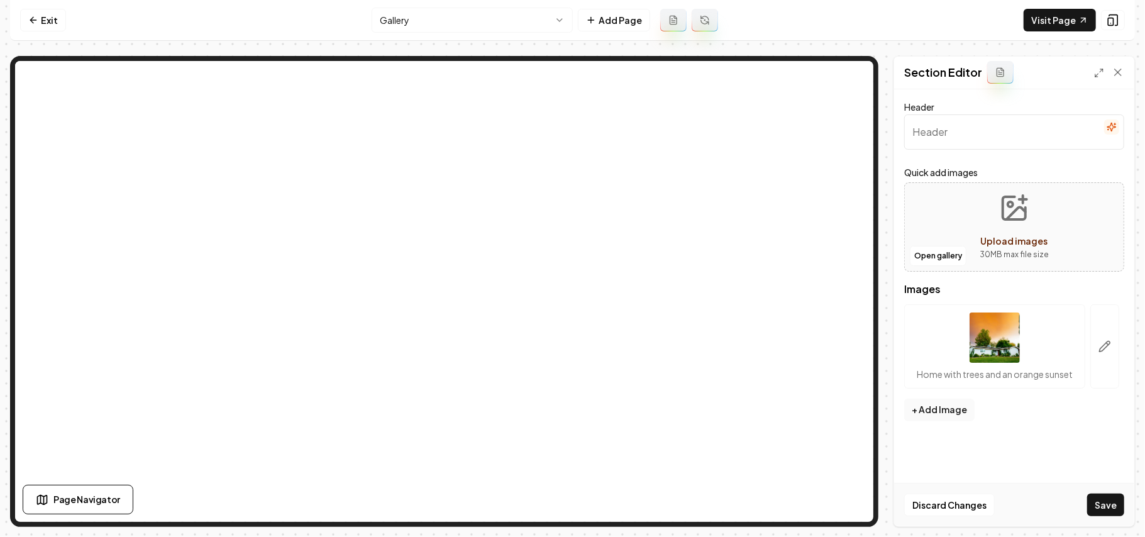
click at [986, 228] on button "Upload images 30 MB max file size" at bounding box center [1013, 227] width 89 height 88
type input "**********"
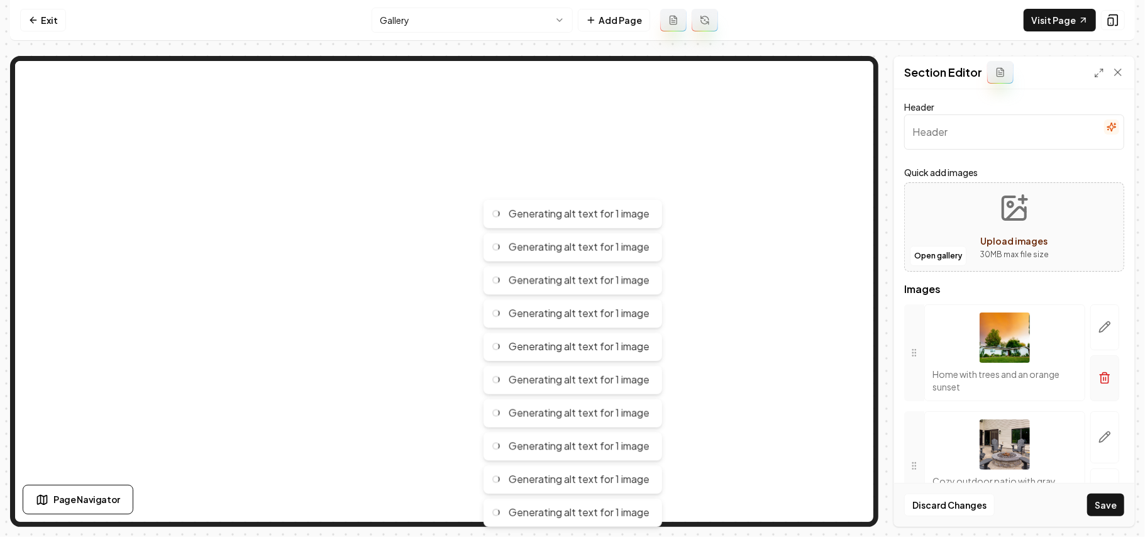
click at [1098, 383] on icon "button" at bounding box center [1104, 378] width 13 height 13
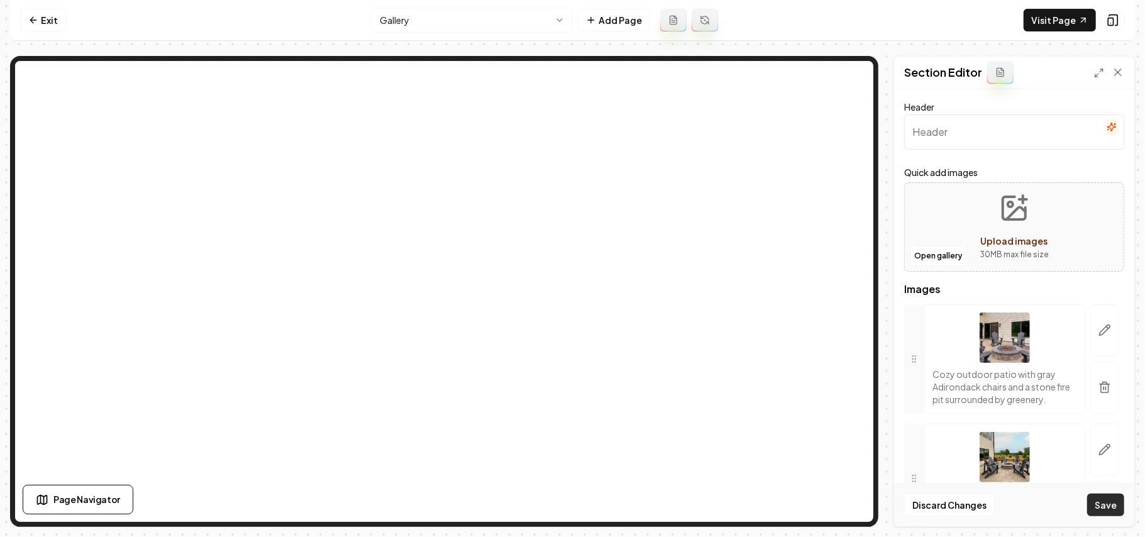
click at [1110, 509] on button "Save" at bounding box center [1105, 504] width 37 height 23
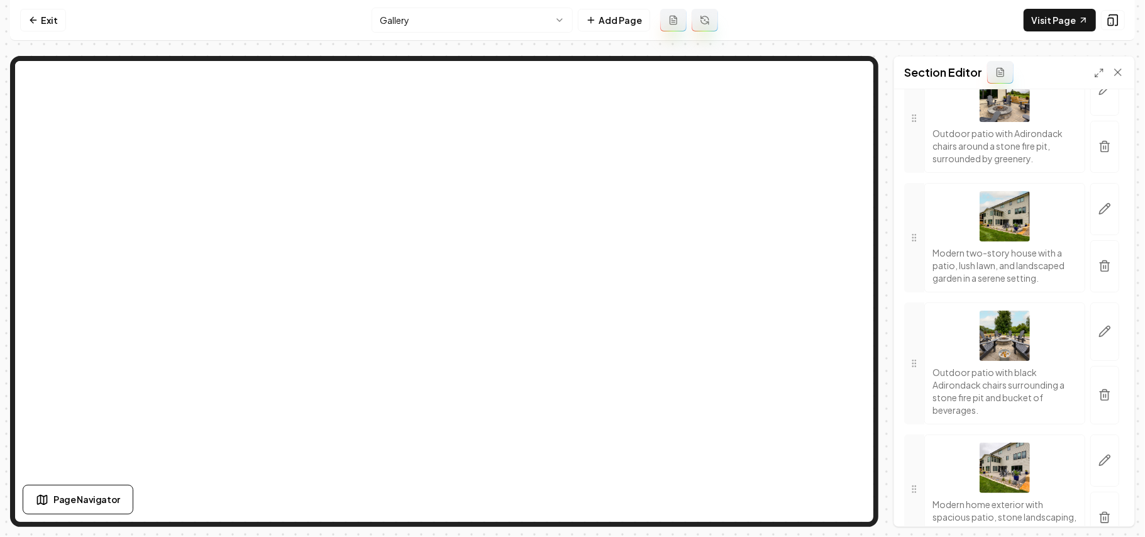
scroll to position [1834, 0]
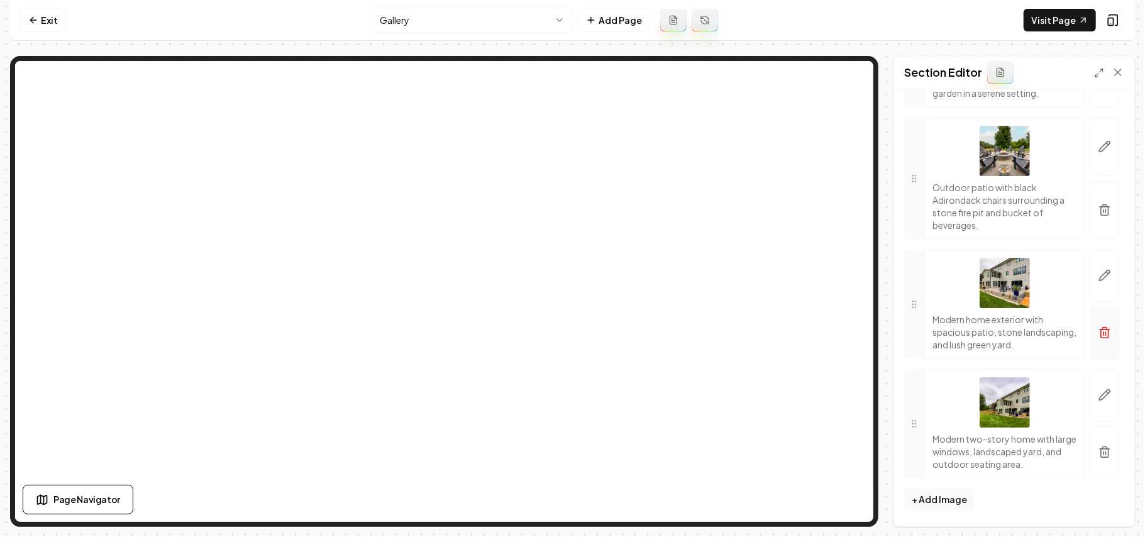
click at [1090, 333] on button "button" at bounding box center [1104, 333] width 29 height 52
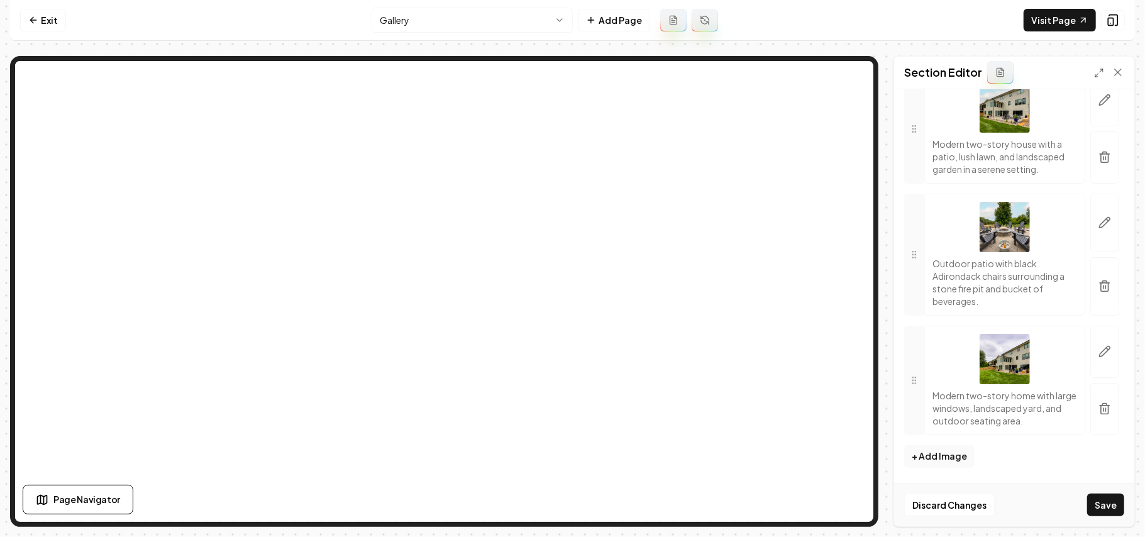
scroll to position [1746, 0]
click at [1101, 502] on button "Save" at bounding box center [1105, 504] width 37 height 23
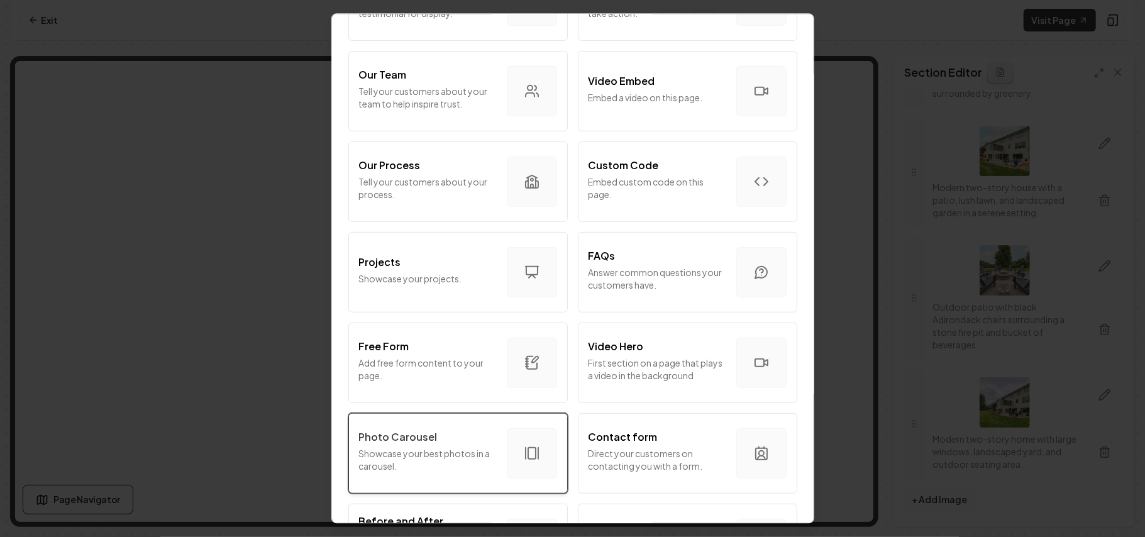
scroll to position [679, 0]
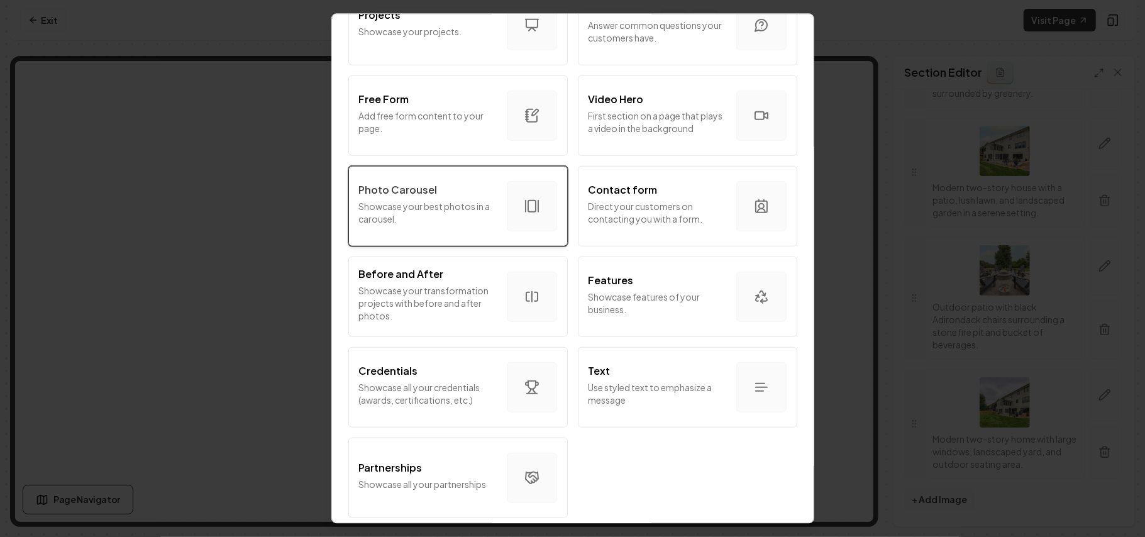
click at [438, 200] on p "Showcase your best photos in a carousel." at bounding box center [428, 211] width 138 height 25
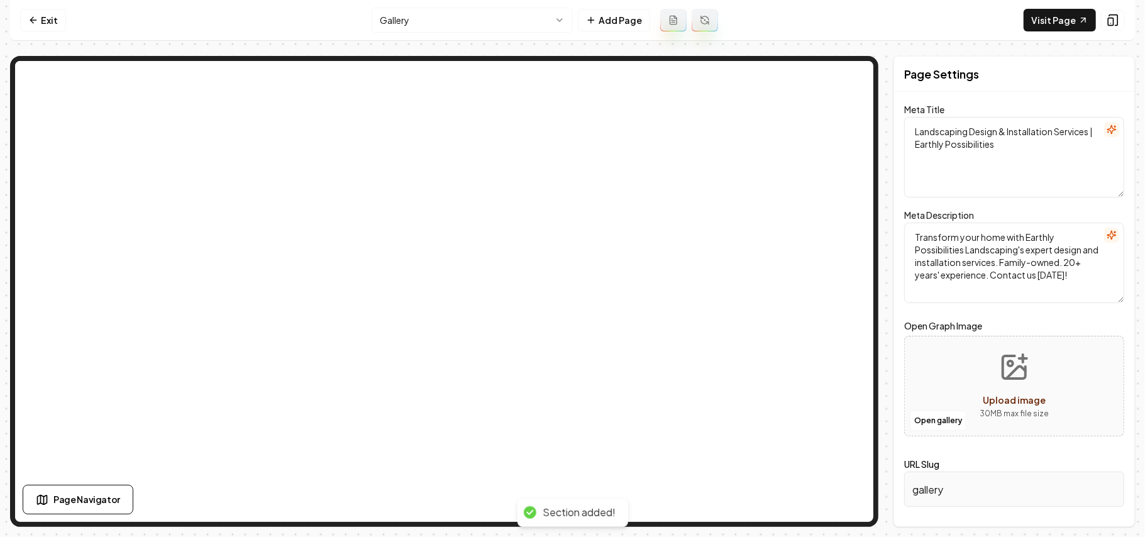
scroll to position [0, 0]
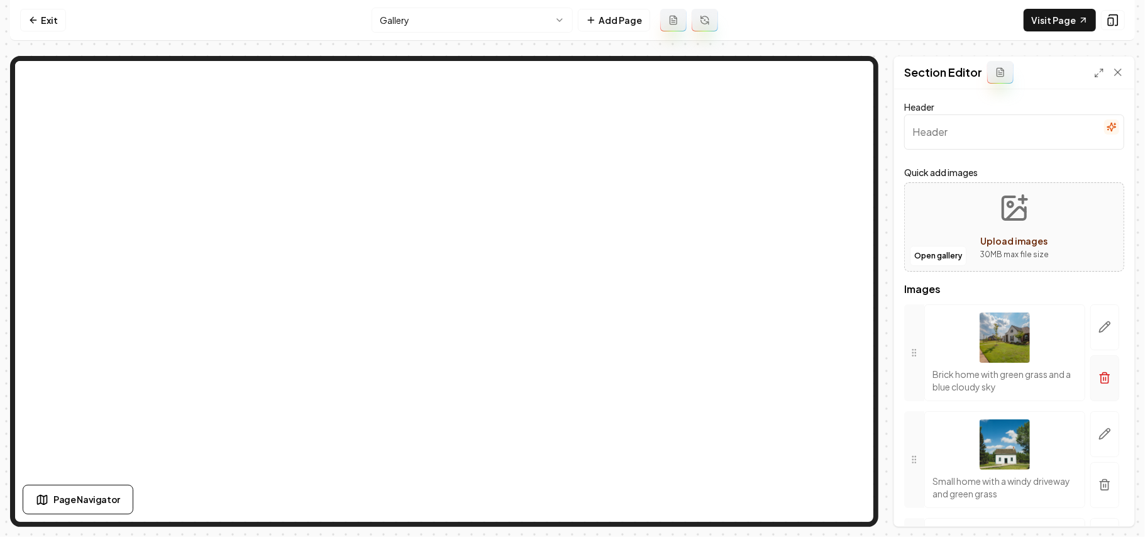
click at [1090, 383] on button "button" at bounding box center [1104, 378] width 29 height 46
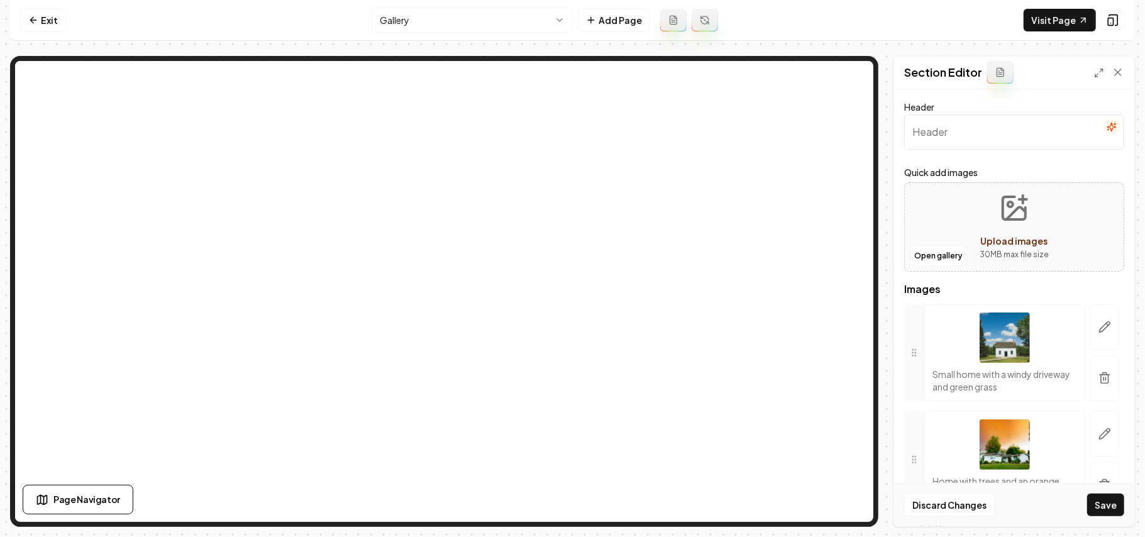
click at [1090, 383] on button "button" at bounding box center [1104, 378] width 29 height 46
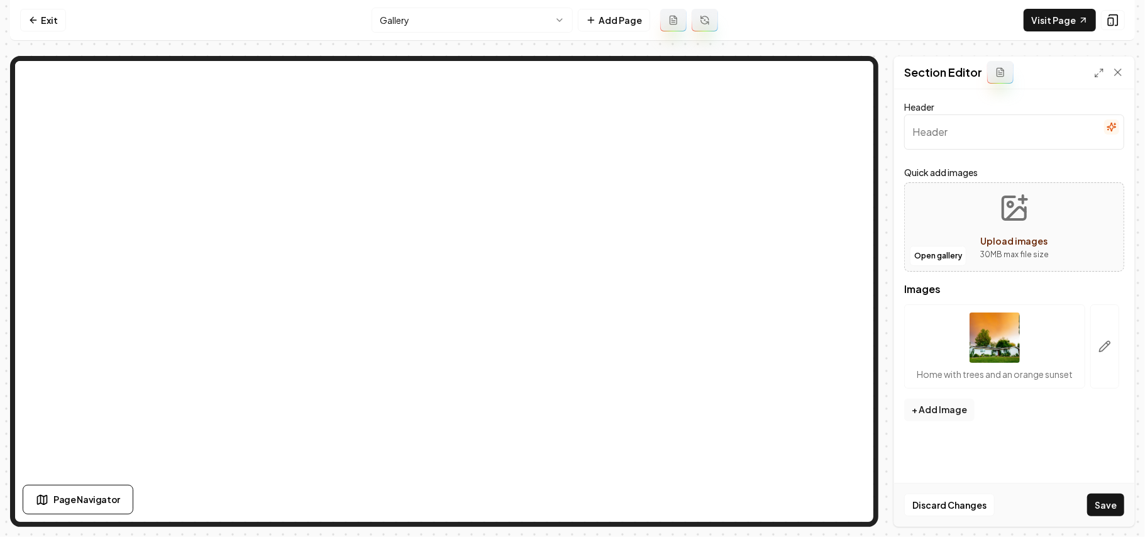
click at [1027, 238] on span "Upload images" at bounding box center [1014, 240] width 67 height 11
type input "**********"
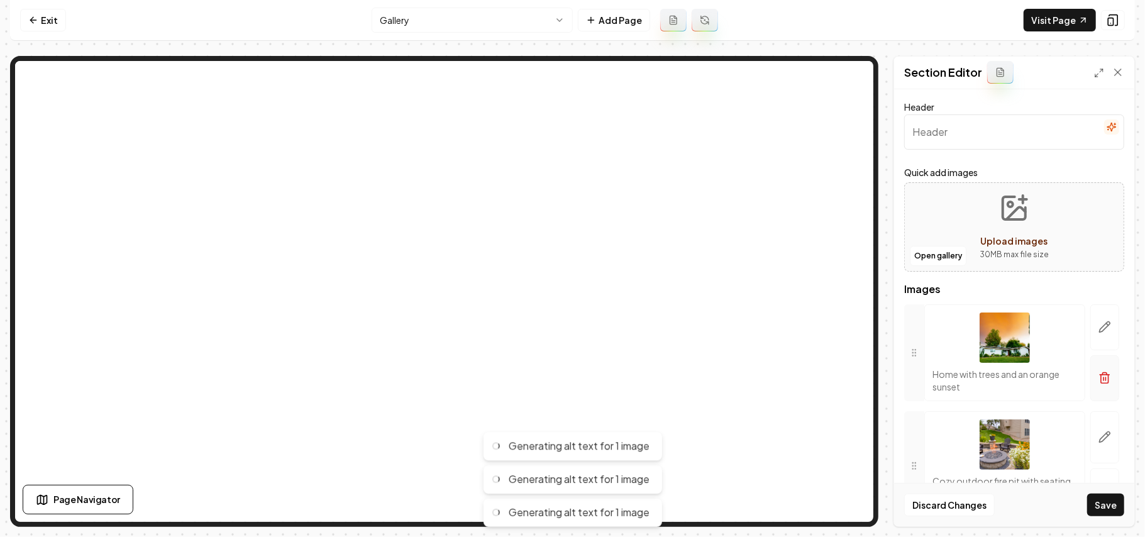
click at [1098, 380] on icon "button" at bounding box center [1104, 378] width 13 height 13
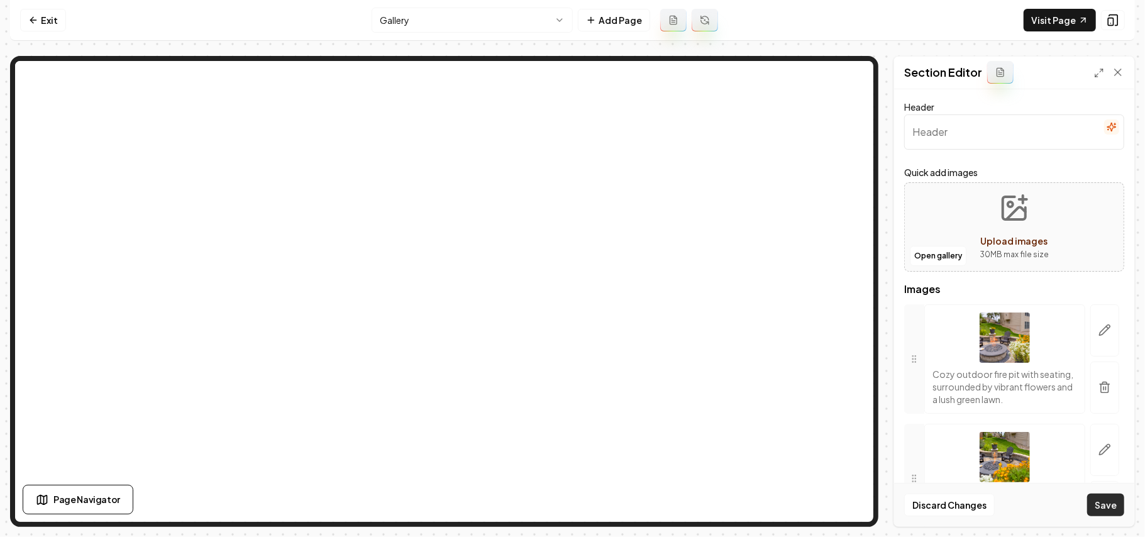
click at [1109, 498] on button "Save" at bounding box center [1105, 504] width 37 height 23
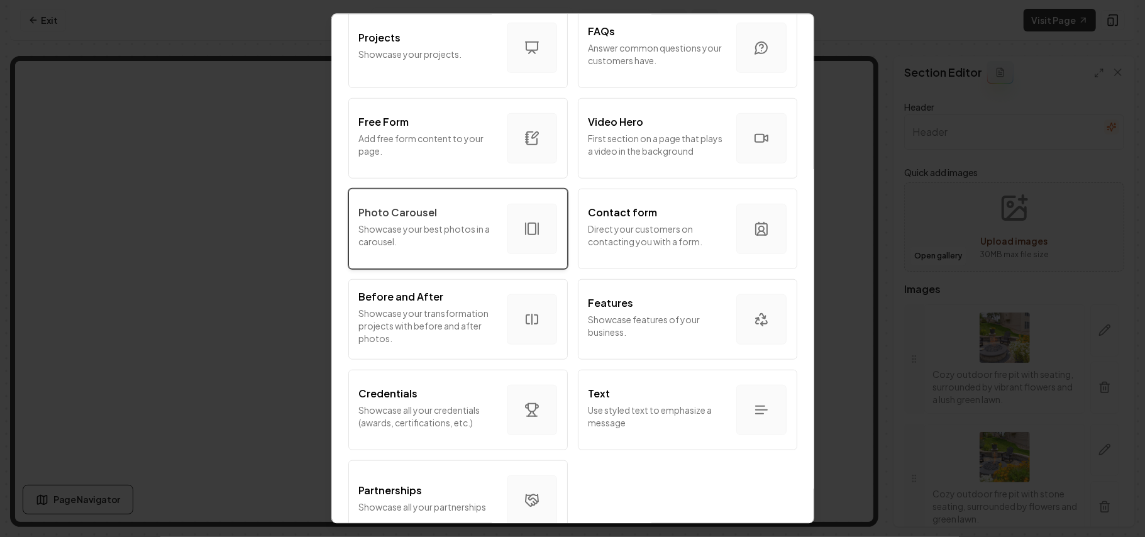
scroll to position [679, 0]
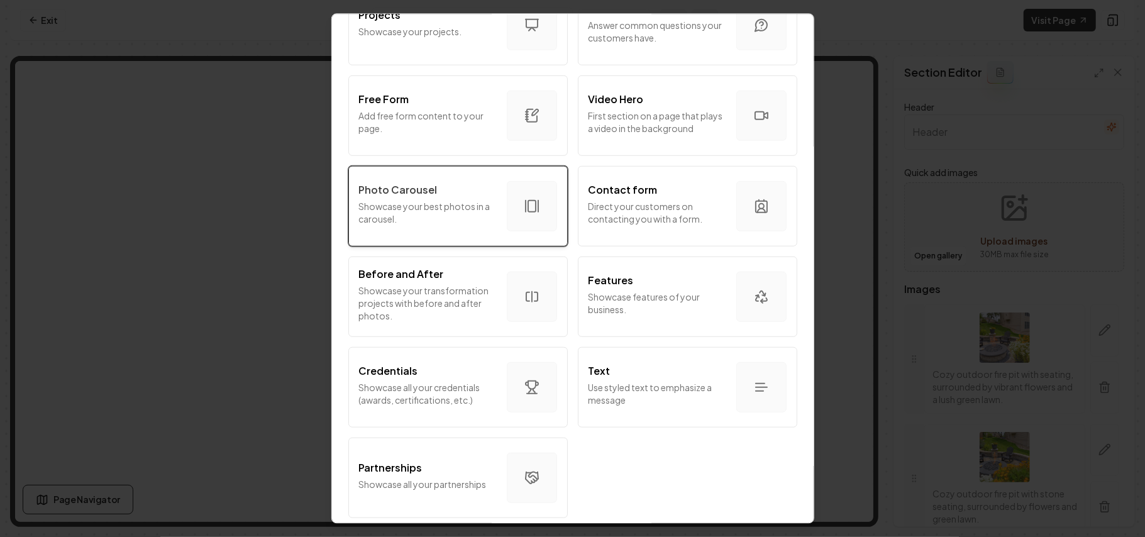
click at [440, 199] on p "Showcase your best photos in a carousel." at bounding box center [428, 211] width 138 height 25
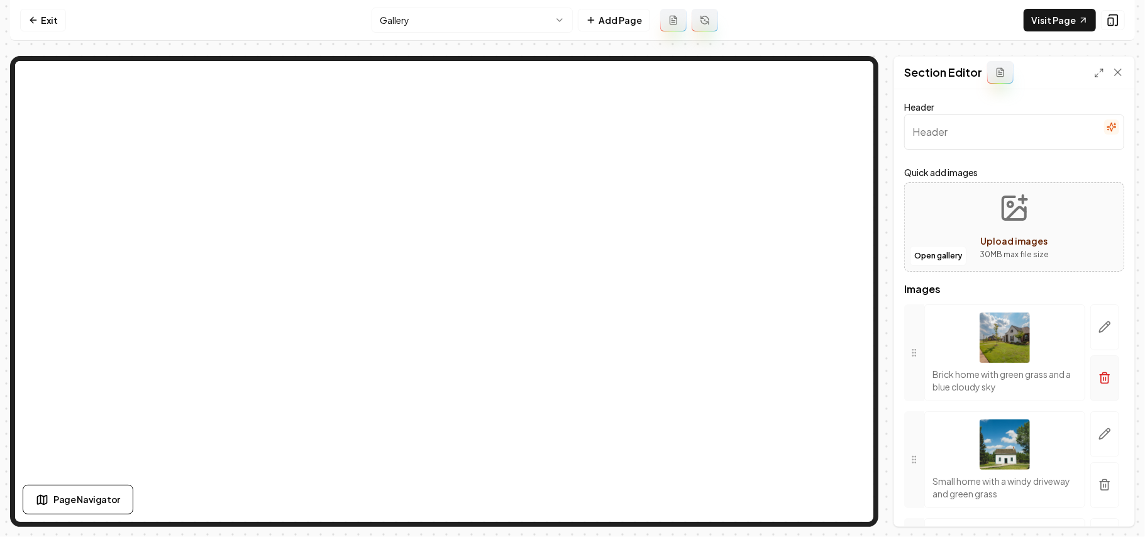
click at [1090, 391] on button "button" at bounding box center [1104, 378] width 29 height 46
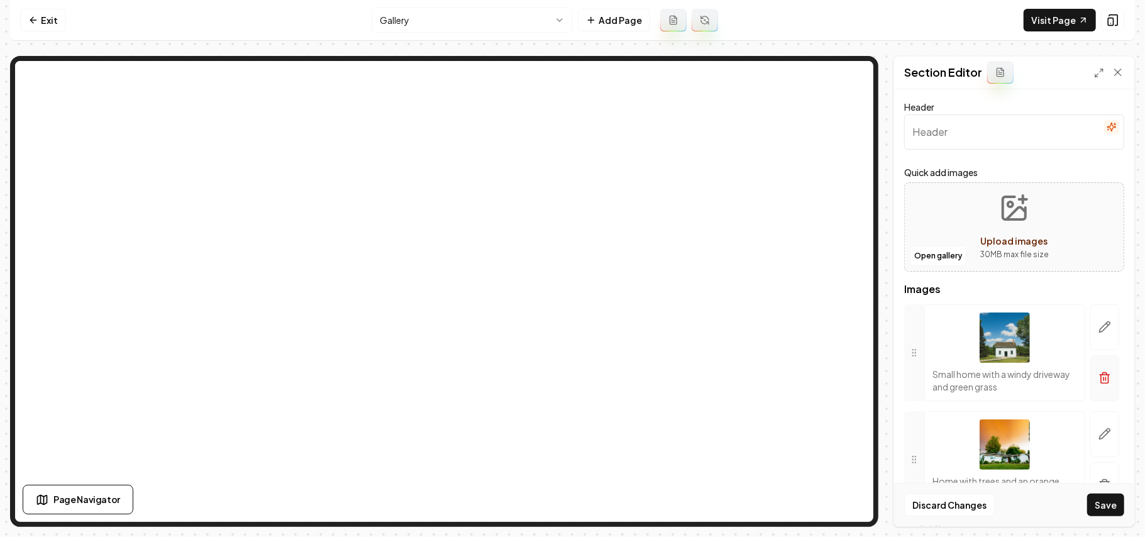
click at [1098, 382] on button "button" at bounding box center [1104, 378] width 29 height 46
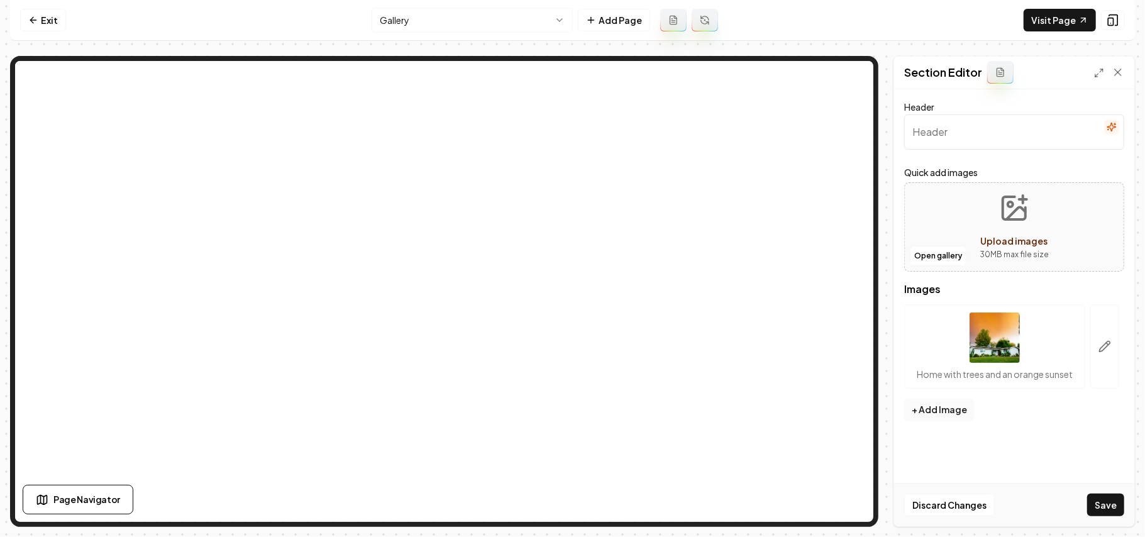
click at [1052, 226] on button "Upload images 30 MB max file size" at bounding box center [1013, 227] width 89 height 88
type input "**********"
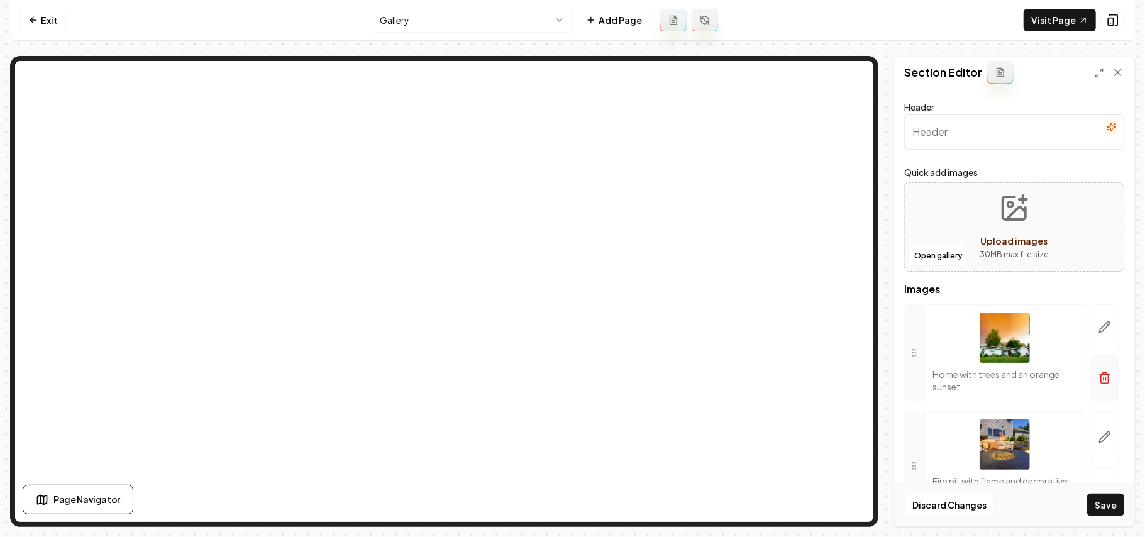
click at [1090, 395] on button "button" at bounding box center [1104, 378] width 29 height 46
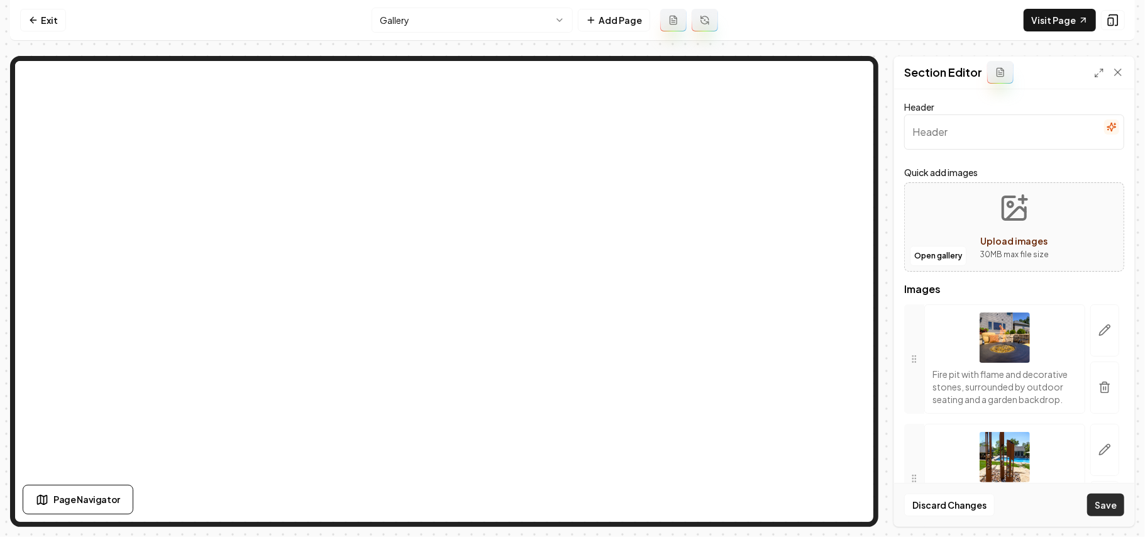
click at [1109, 500] on button "Save" at bounding box center [1105, 504] width 37 height 23
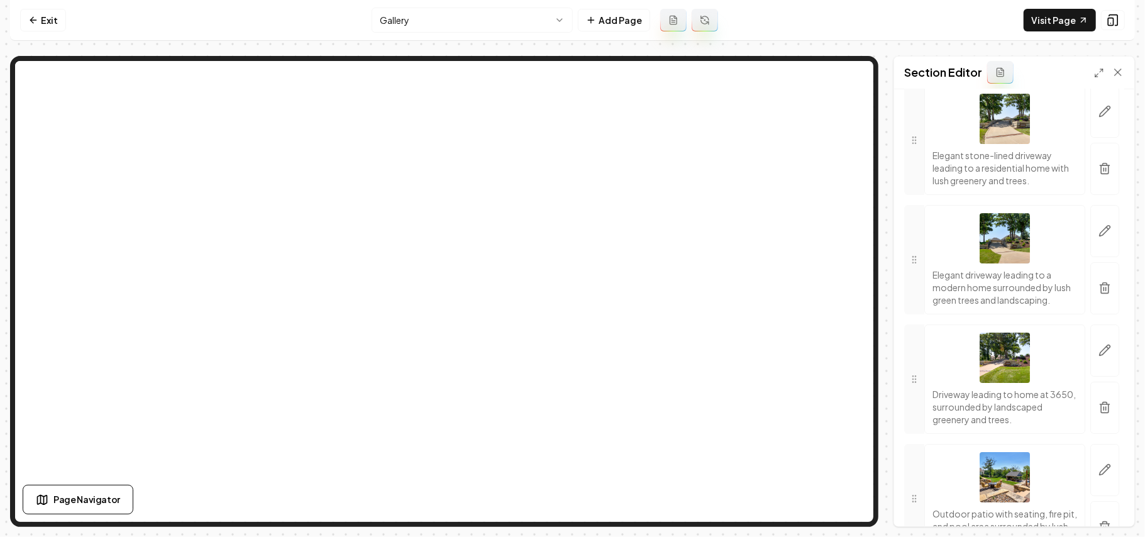
scroll to position [3088, 0]
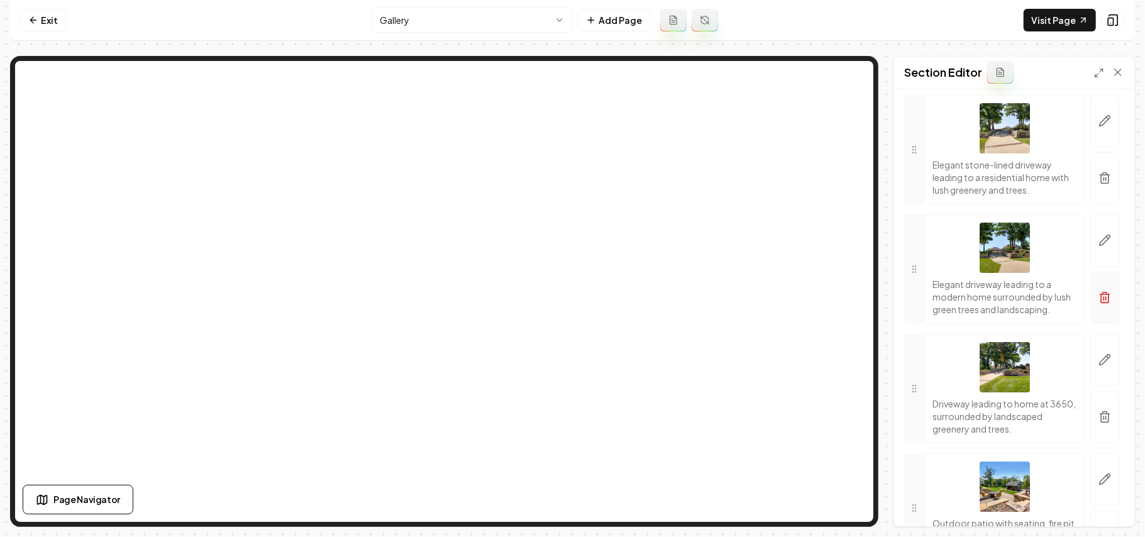
click at [1101, 302] on icon "button" at bounding box center [1105, 298] width 8 height 8
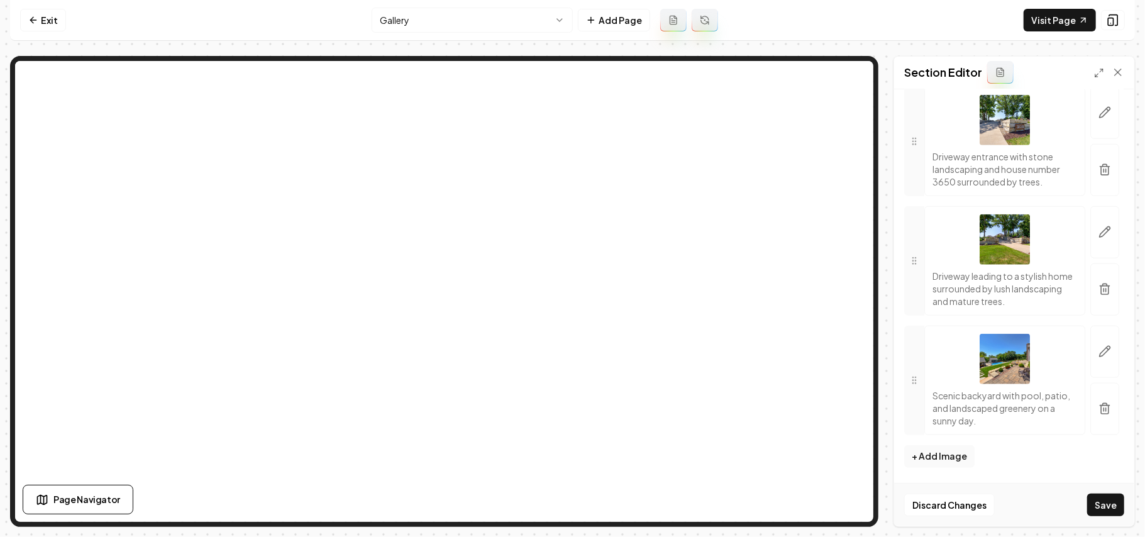
scroll to position [4508, 0]
click at [1099, 290] on button "button" at bounding box center [1104, 289] width 29 height 52
click at [1115, 513] on button "Save" at bounding box center [1105, 504] width 37 height 23
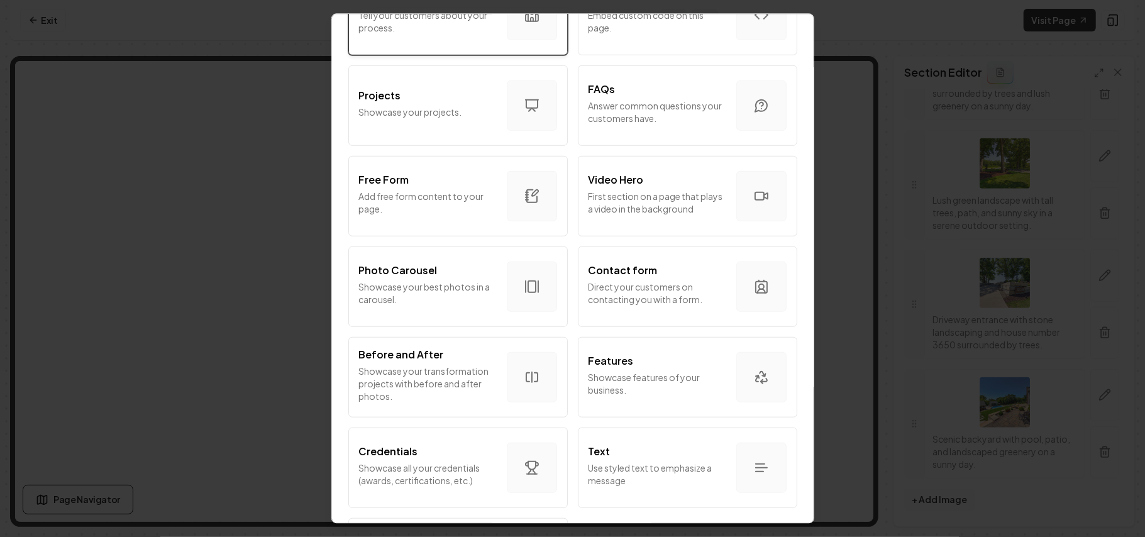
scroll to position [586, 0]
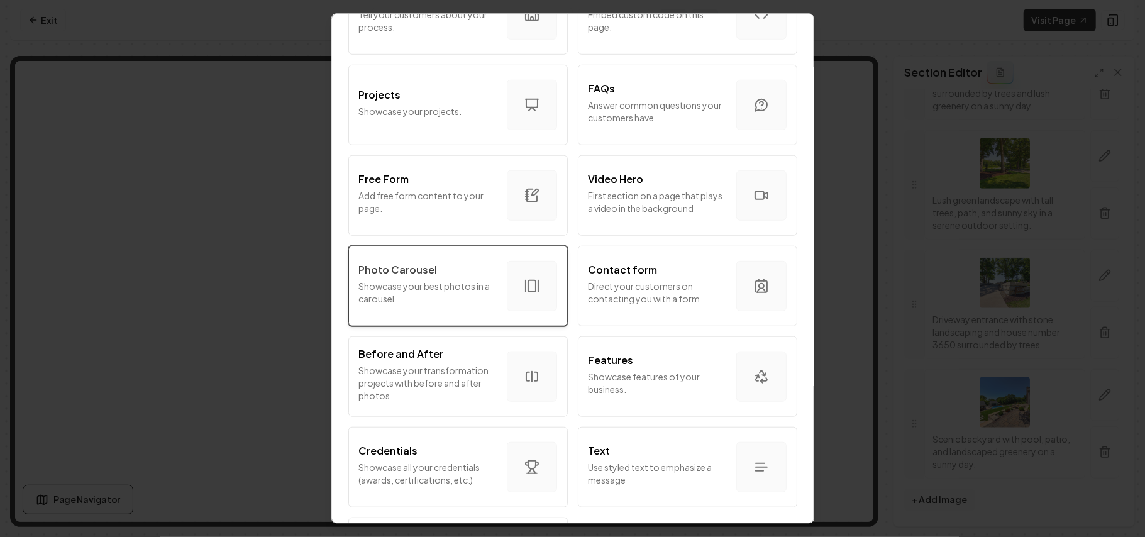
click at [465, 277] on div "Photo Carousel" at bounding box center [428, 268] width 138 height 15
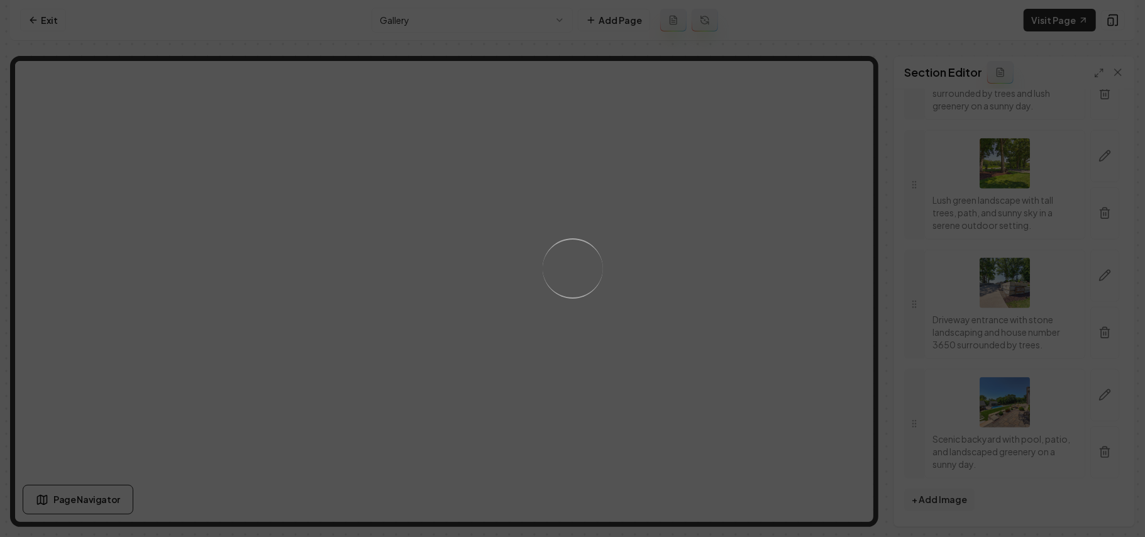
scroll to position [0, 0]
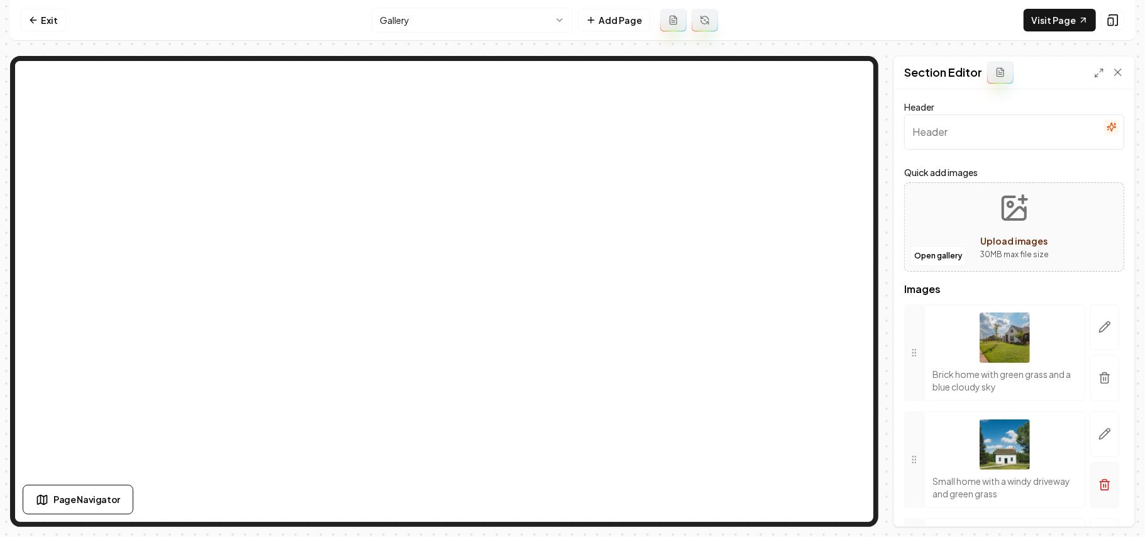
click at [1090, 394] on button "button" at bounding box center [1104, 378] width 29 height 46
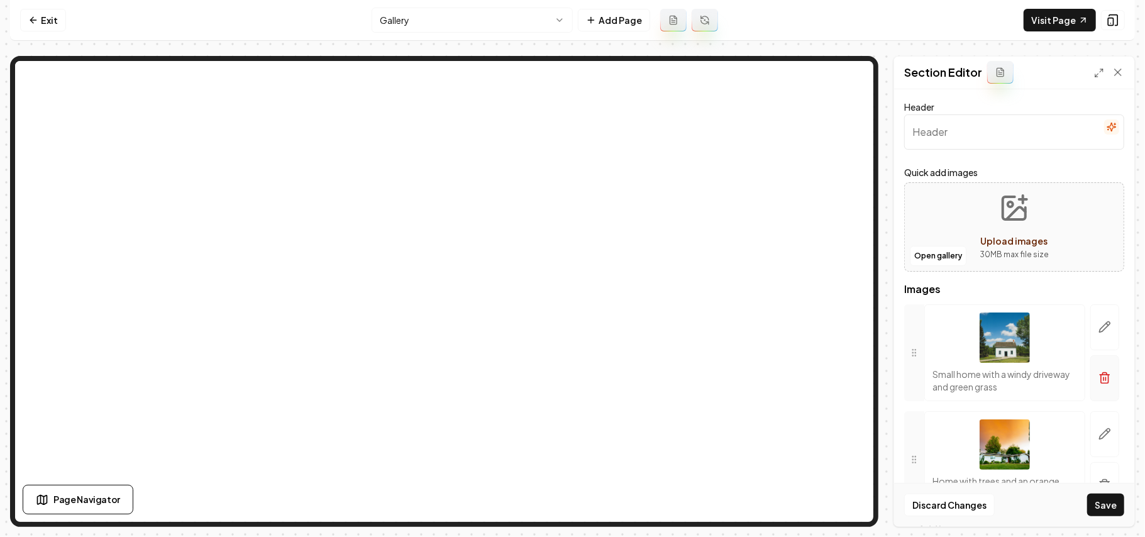
click at [1098, 385] on button "button" at bounding box center [1104, 378] width 29 height 46
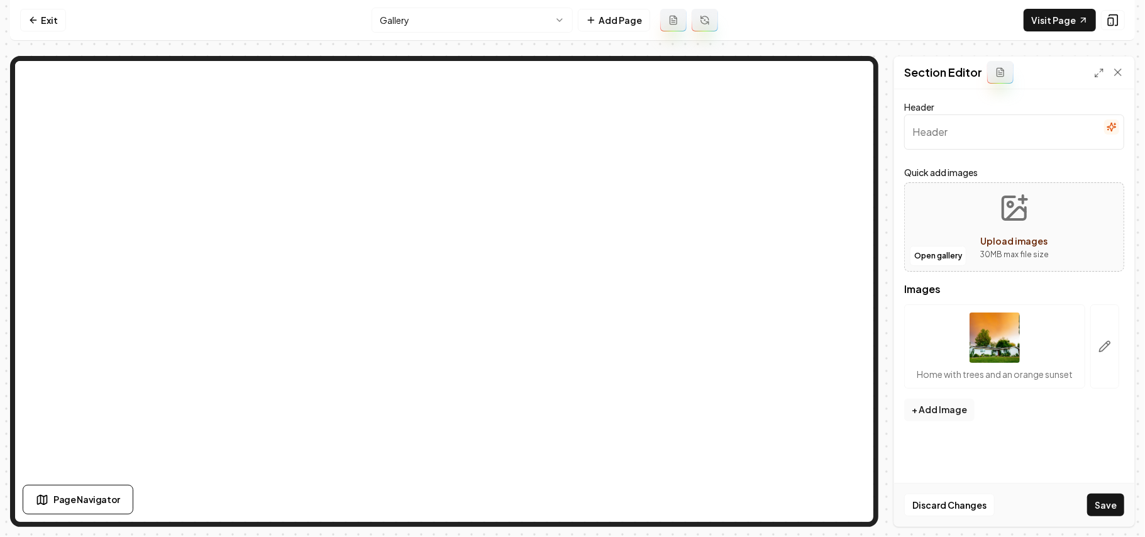
click at [1054, 224] on button "Upload images 30 MB max file size" at bounding box center [1013, 227] width 89 height 88
type input "**********"
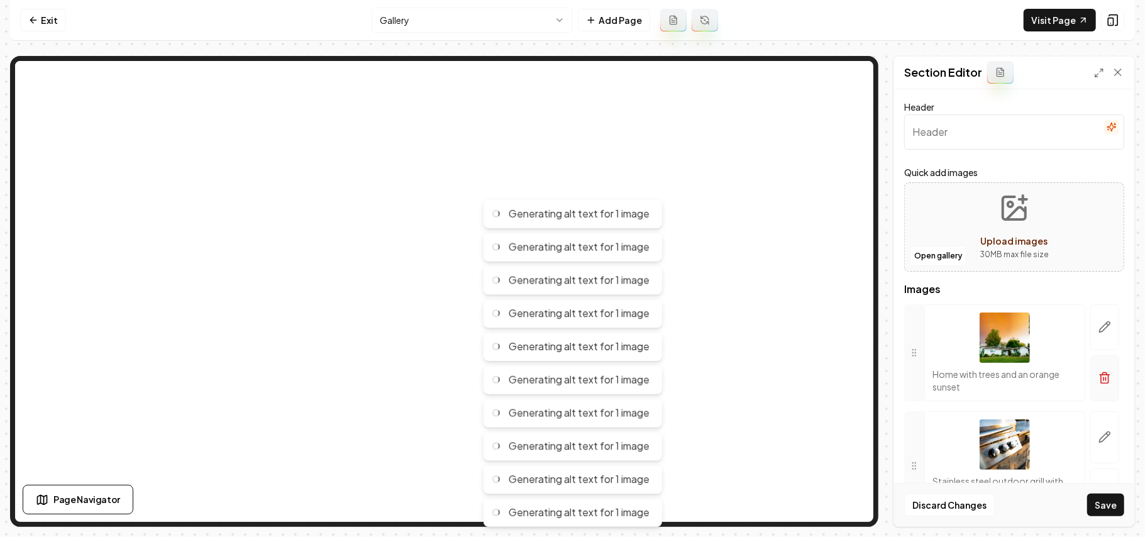
click at [1098, 381] on icon "button" at bounding box center [1104, 378] width 13 height 13
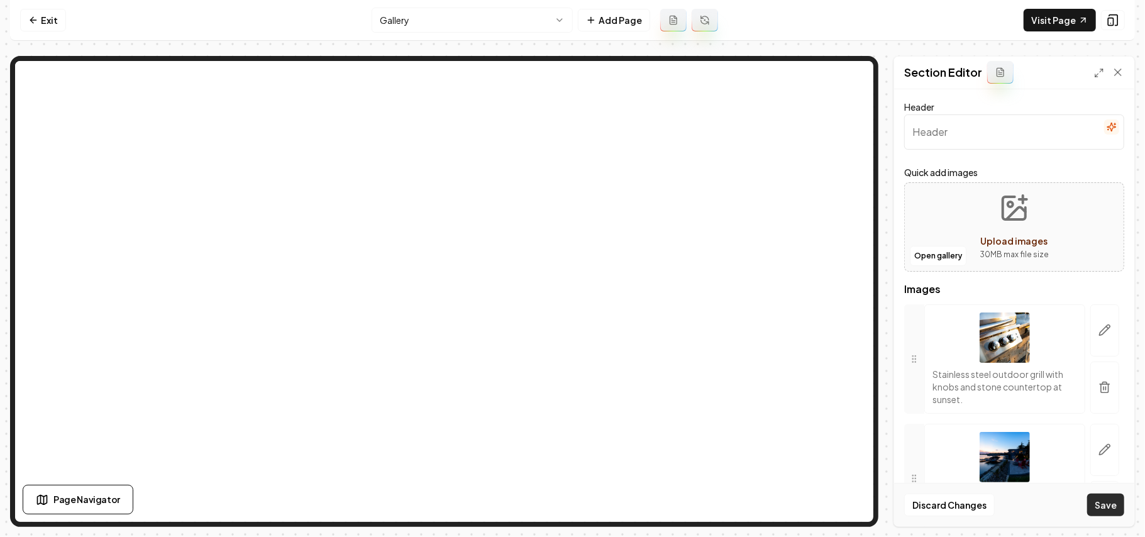
click at [1114, 512] on button "Save" at bounding box center [1105, 504] width 37 height 23
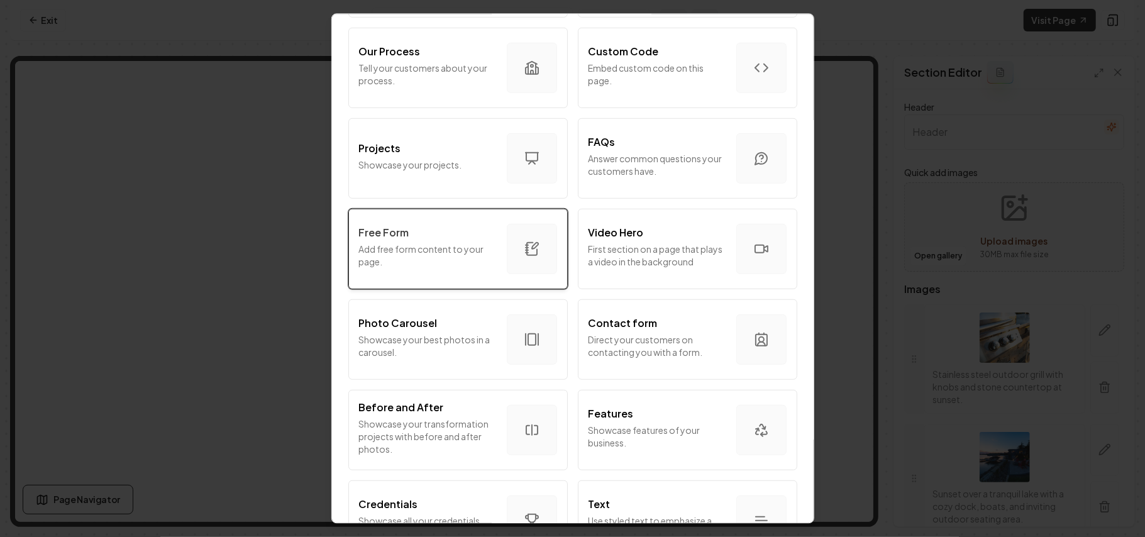
scroll to position [679, 0]
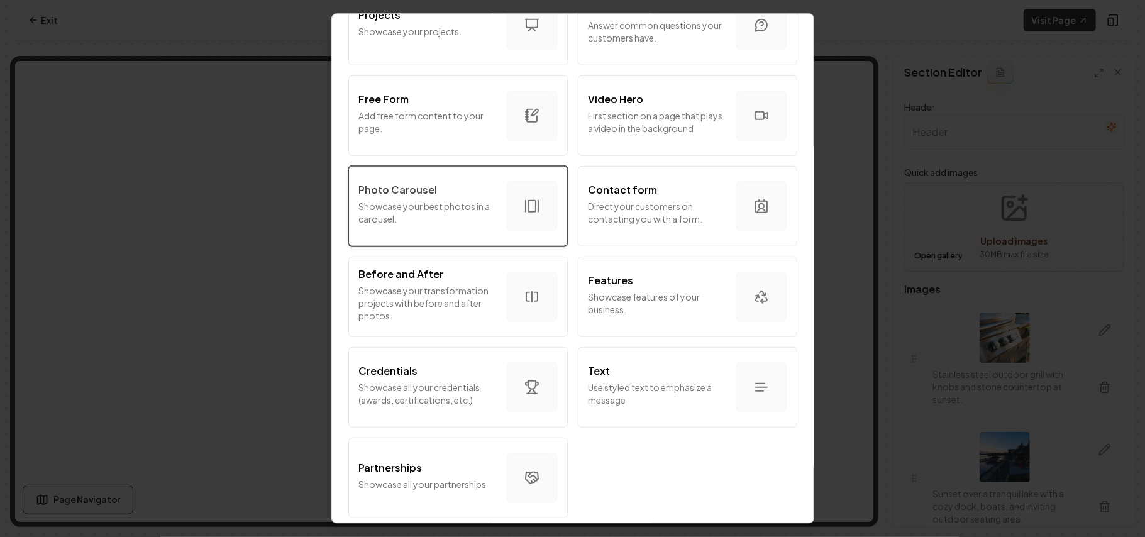
click at [416, 182] on p "Photo Carousel" at bounding box center [398, 189] width 79 height 15
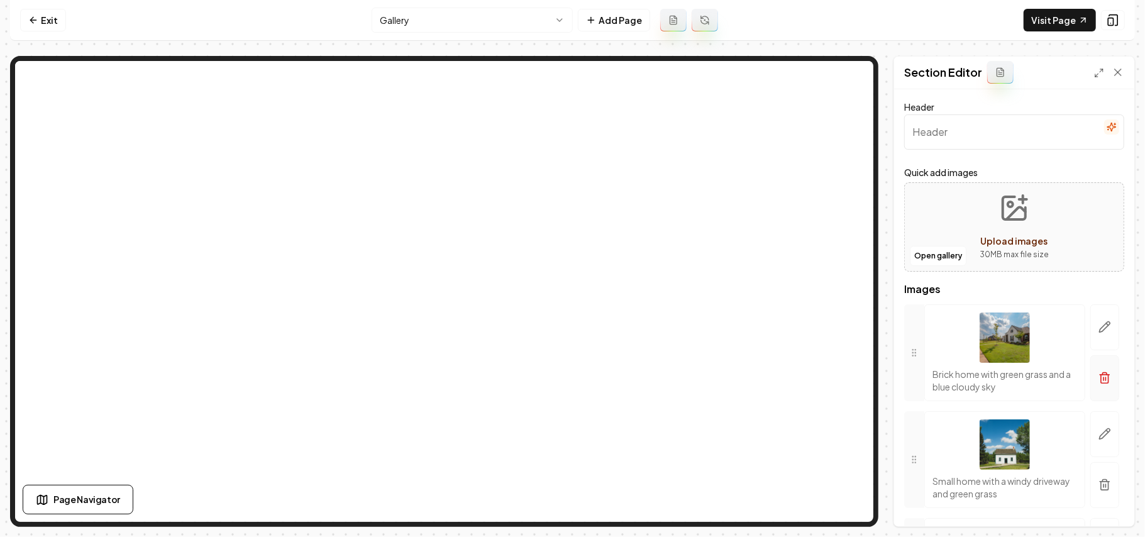
click at [1091, 393] on button "button" at bounding box center [1104, 378] width 29 height 46
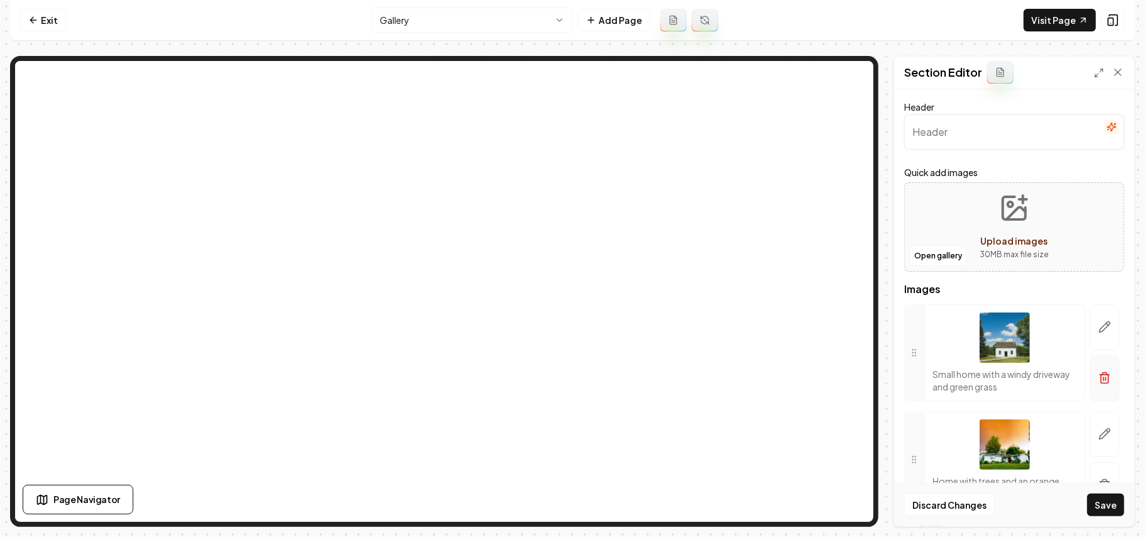
click at [1094, 386] on button "button" at bounding box center [1104, 378] width 29 height 46
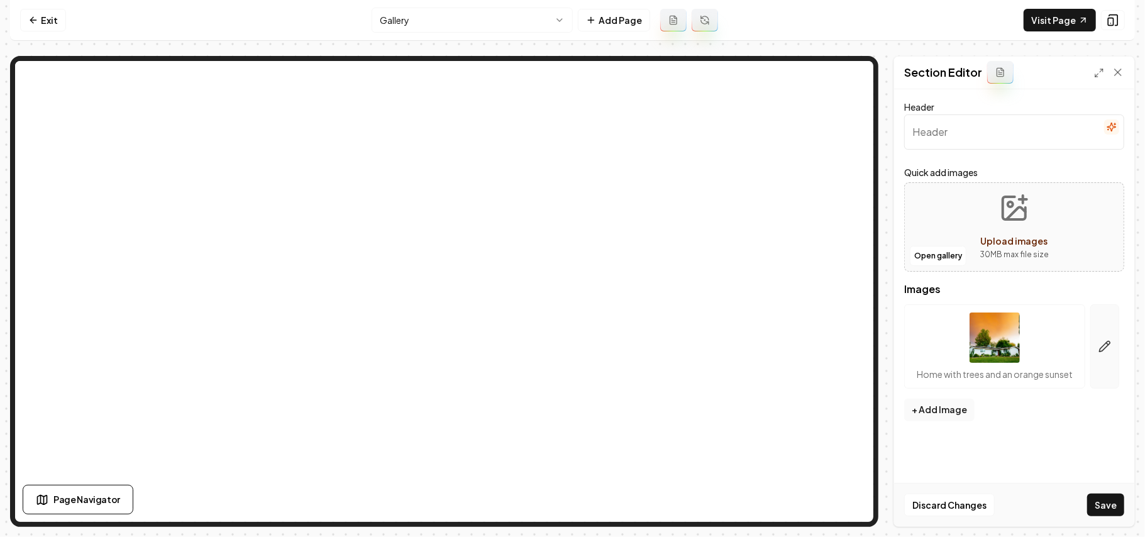
click at [1107, 375] on button "button" at bounding box center [1104, 346] width 29 height 84
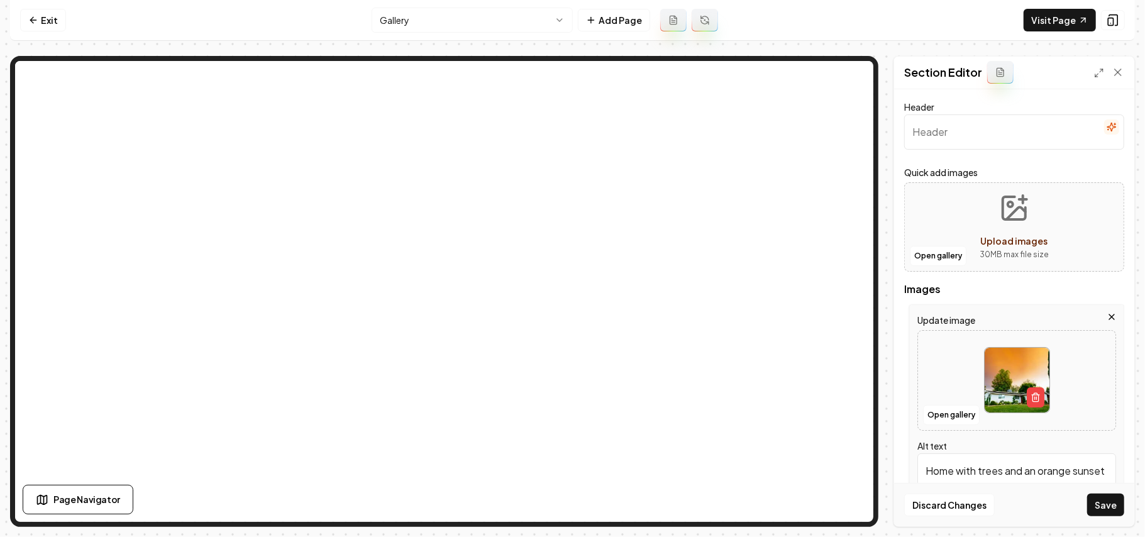
click at [1109, 317] on icon "button" at bounding box center [1111, 316] width 5 height 5
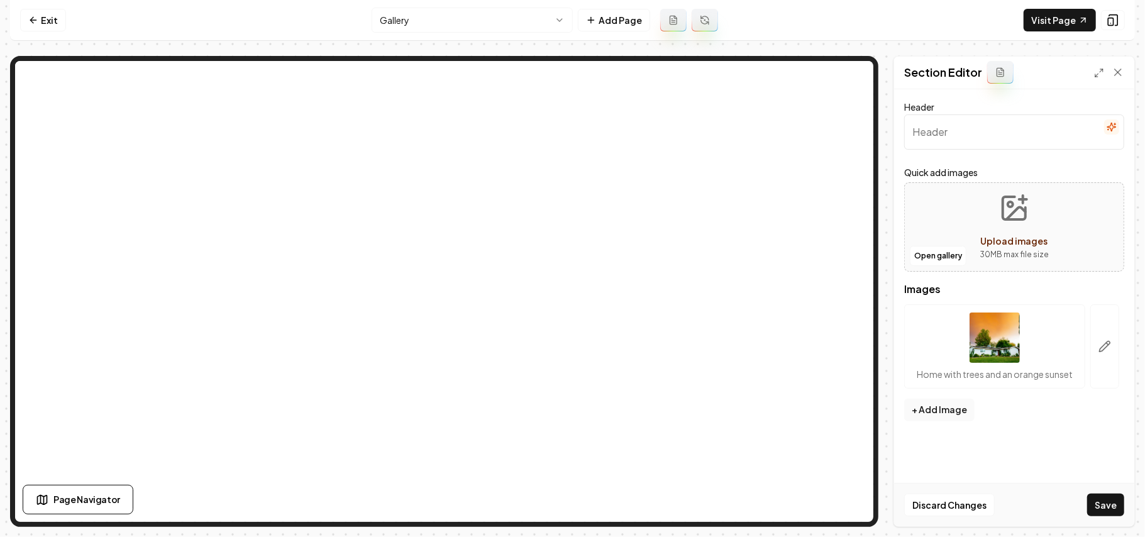
click at [1021, 240] on span "Upload images" at bounding box center [1014, 240] width 67 height 11
type input "**********"
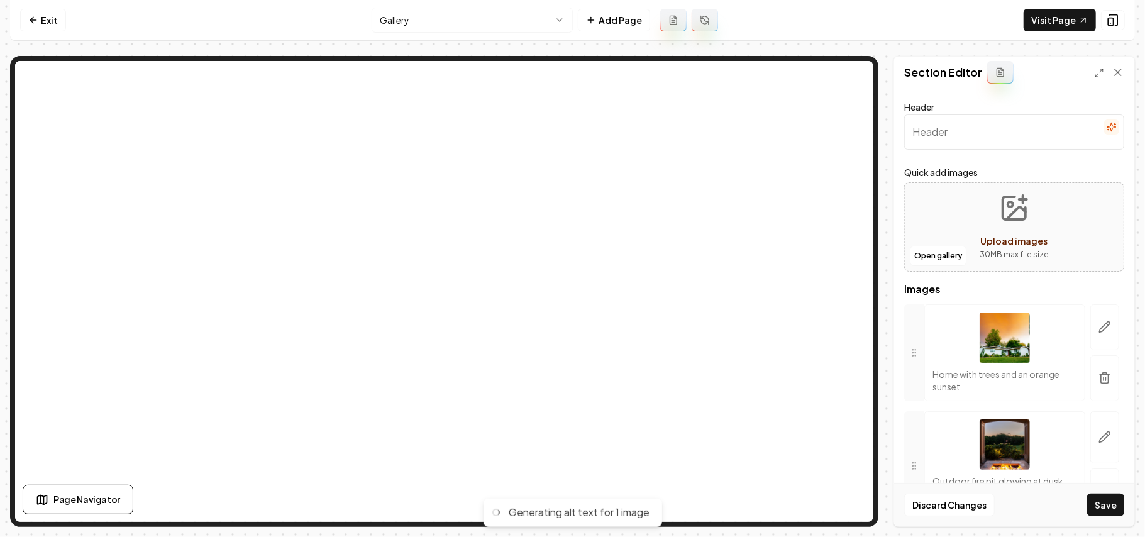
click at [1098, 383] on icon "button" at bounding box center [1104, 378] width 13 height 13
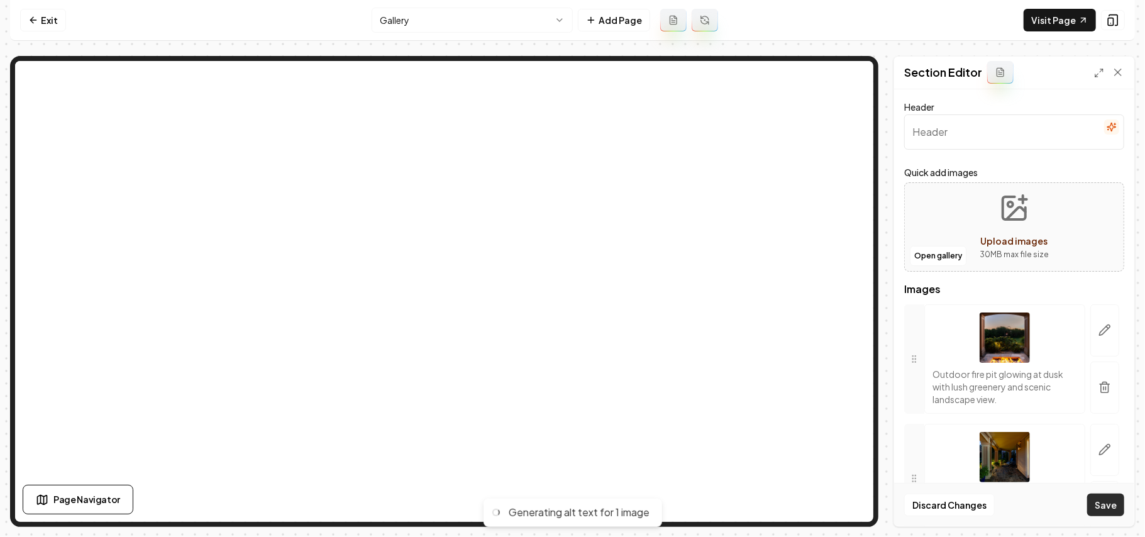
click at [1107, 509] on button "Save" at bounding box center [1105, 504] width 37 height 23
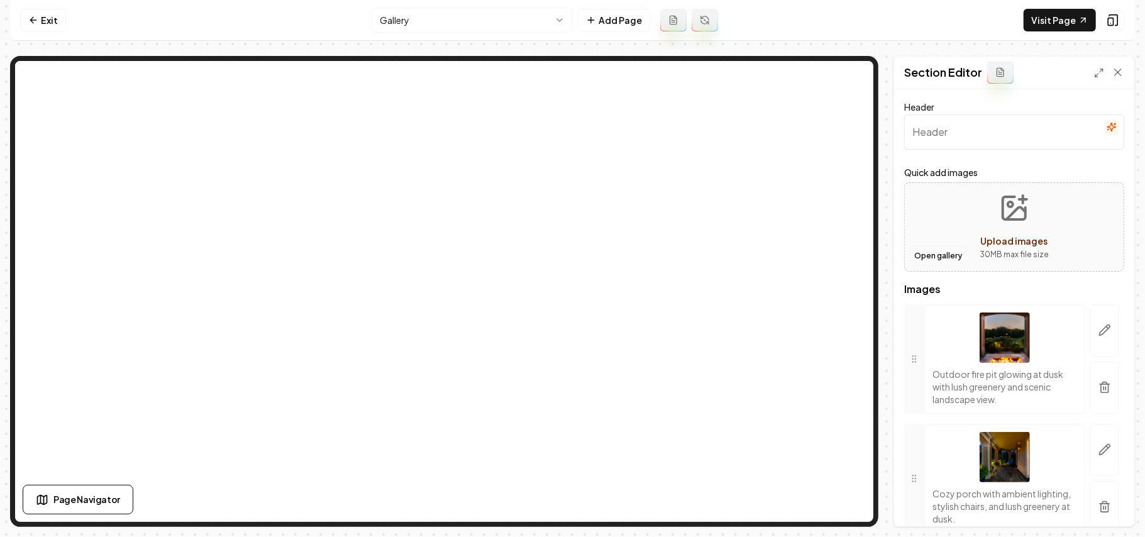
click at [927, 261] on button "Open gallery" at bounding box center [938, 256] width 57 height 20
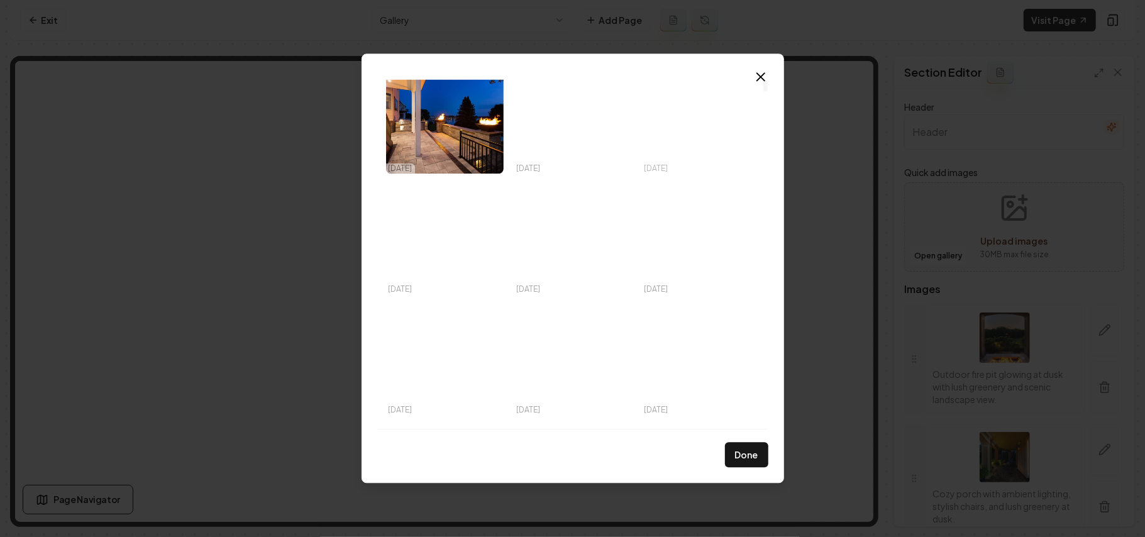
scroll to position [0, 0]
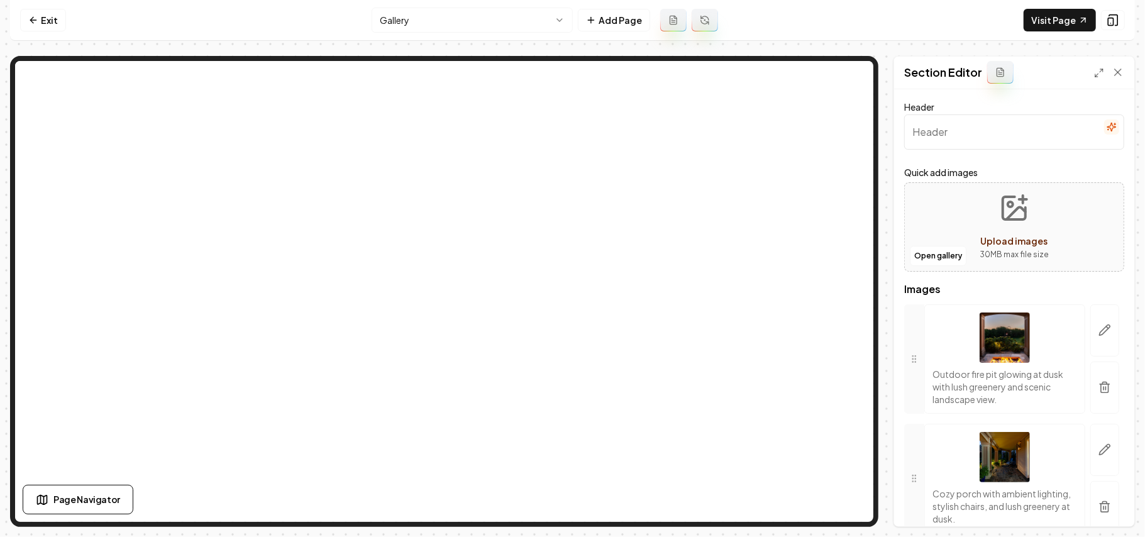
click at [989, 238] on span "Upload images" at bounding box center [1014, 240] width 67 height 11
type input "**********"
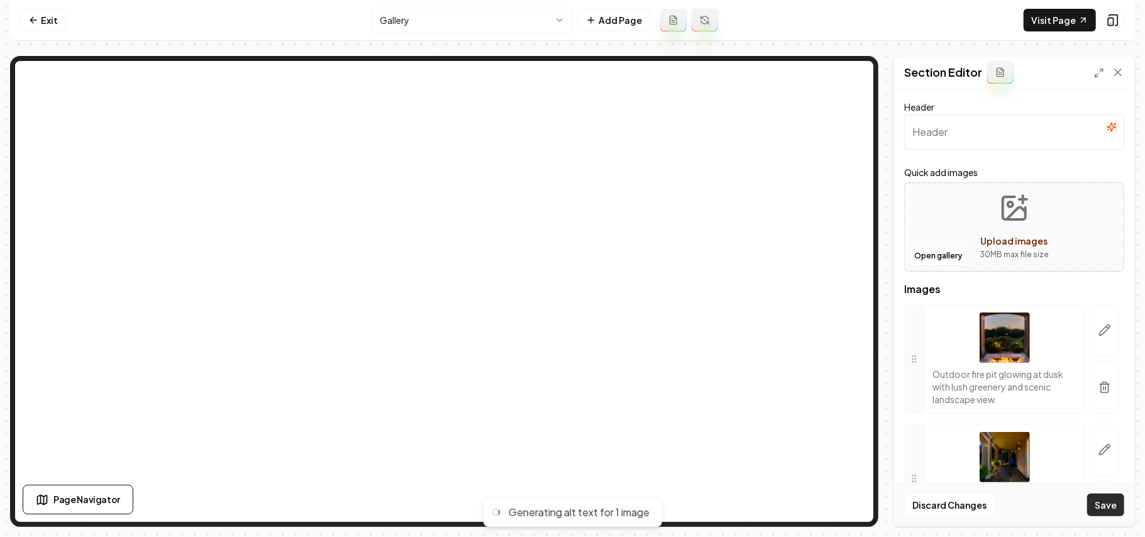
click at [1102, 502] on button "Save" at bounding box center [1105, 504] width 37 height 23
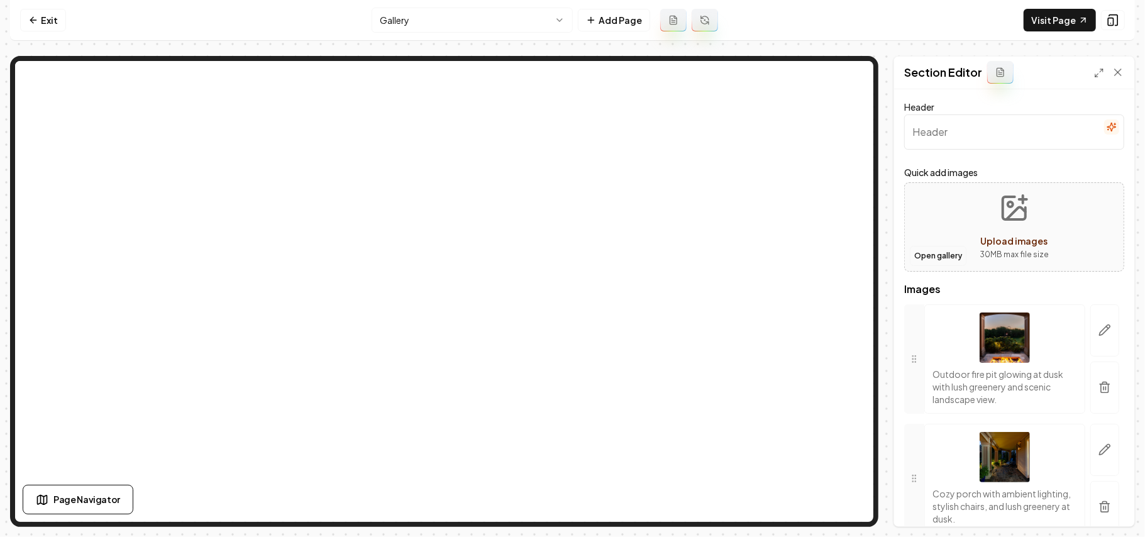
click at [941, 254] on button "Open gallery" at bounding box center [938, 256] width 57 height 20
click at [999, 214] on icon "Upload images" at bounding box center [1014, 208] width 30 height 30
type input "**********"
click at [1108, 509] on button "Save" at bounding box center [1105, 504] width 37 height 23
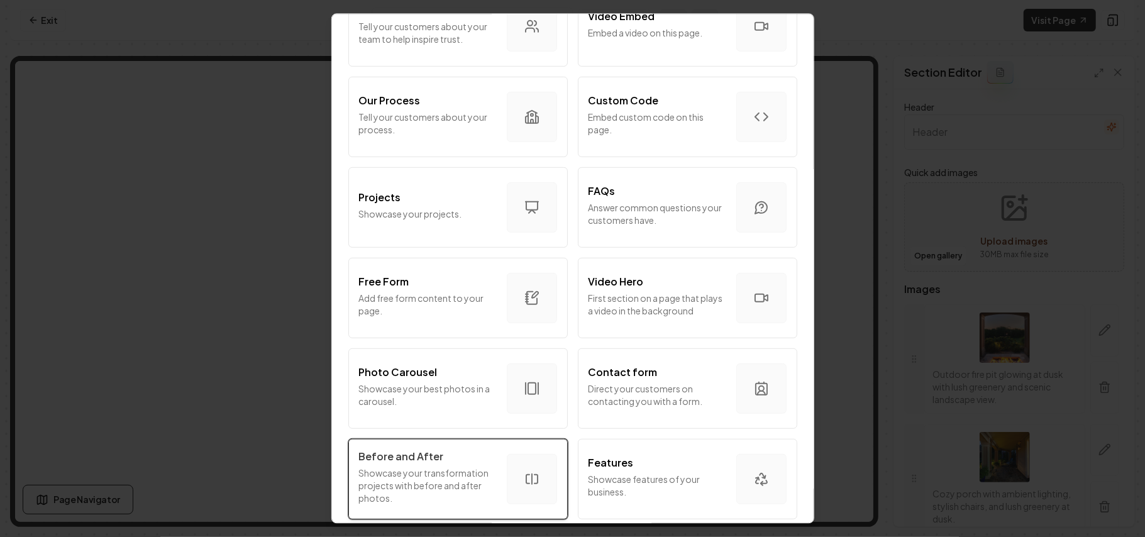
scroll to position [679, 0]
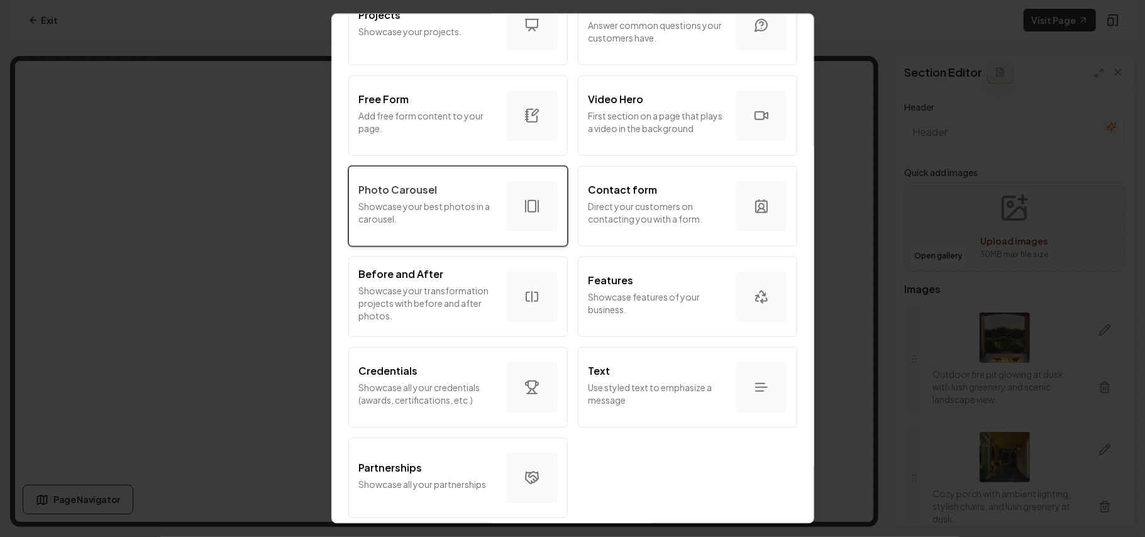
click at [420, 182] on p "Photo Carousel" at bounding box center [398, 189] width 79 height 15
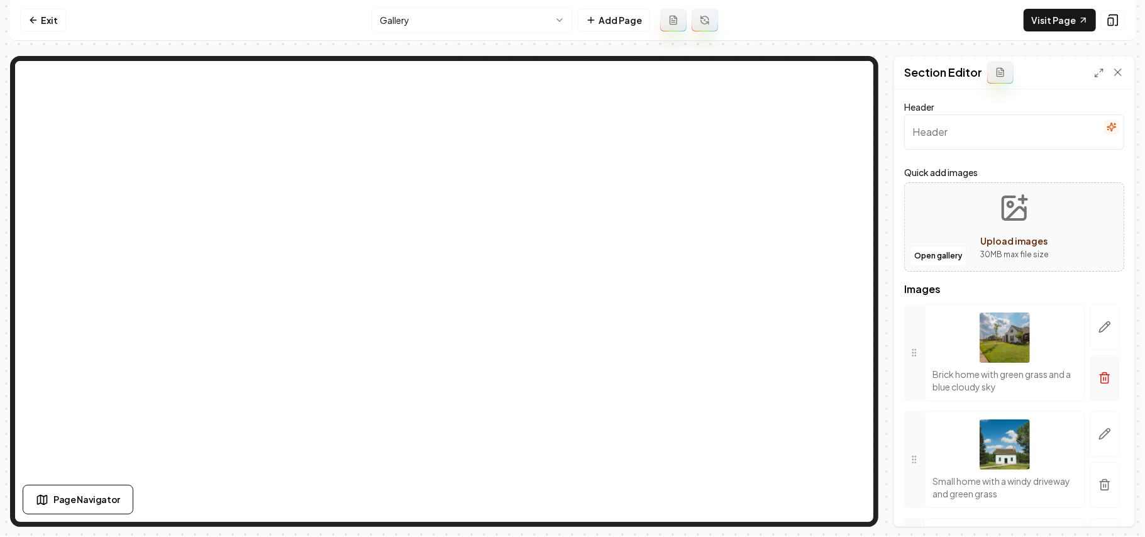
click at [1098, 381] on icon "button" at bounding box center [1104, 378] width 13 height 13
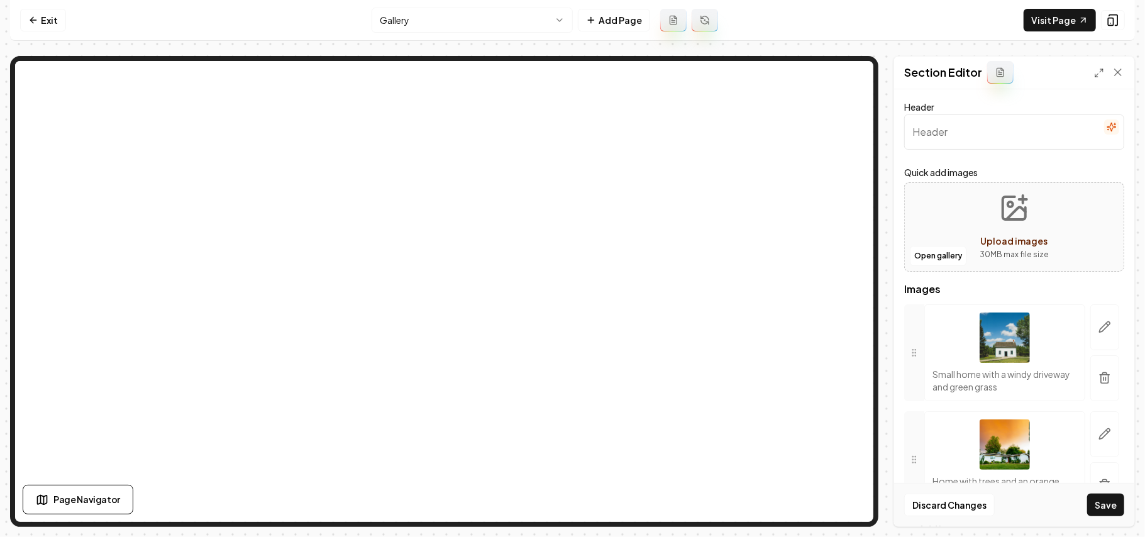
drag, startPoint x: 1095, startPoint y: 375, endPoint x: 1075, endPoint y: 341, distance: 39.5
click at [1098, 375] on icon "button" at bounding box center [1104, 378] width 13 height 13
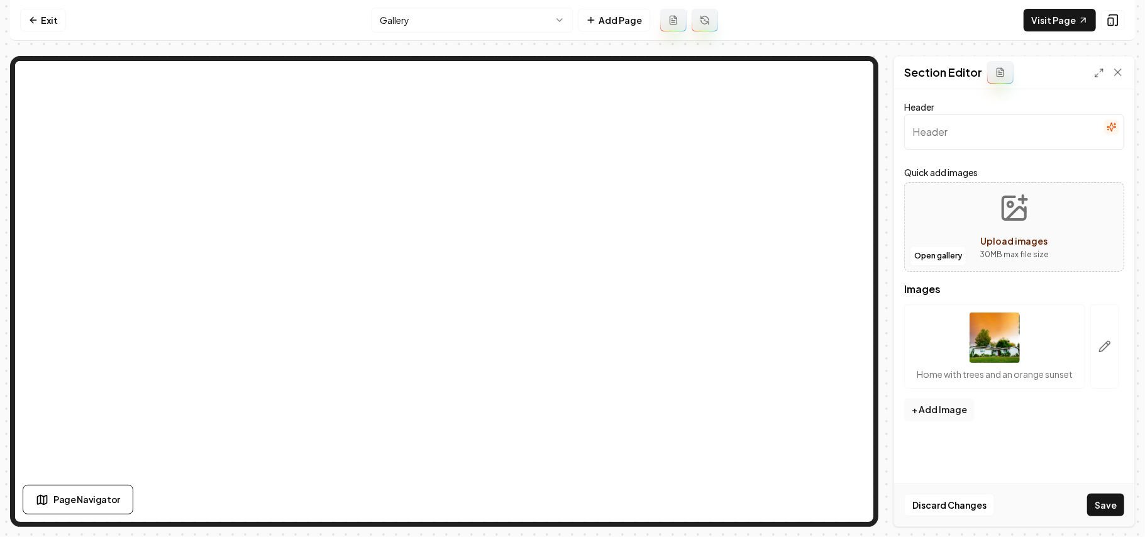
click at [989, 248] on div "Upload images" at bounding box center [1014, 240] width 67 height 15
type input "**********"
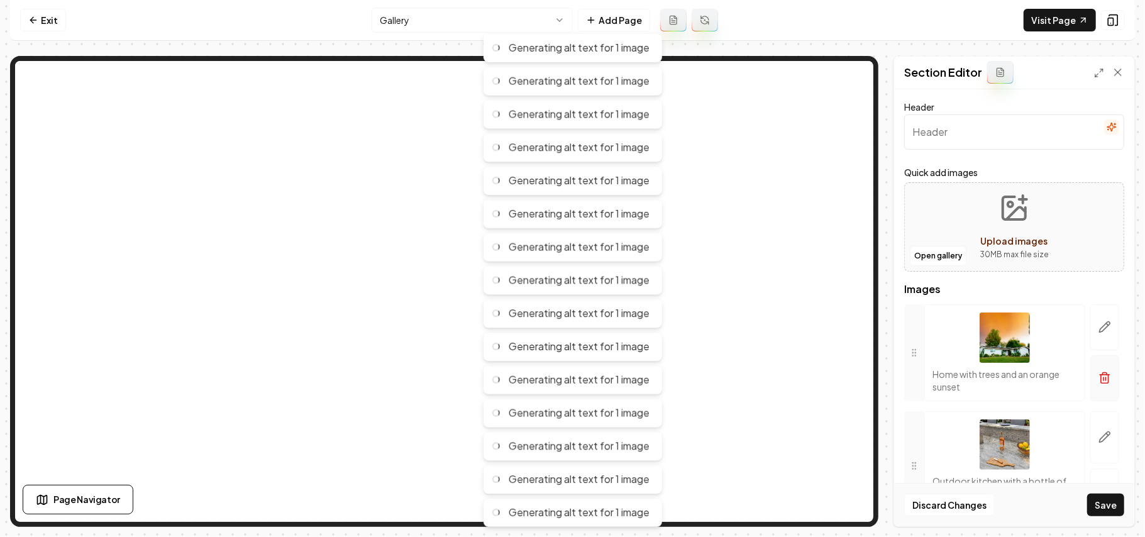
click at [1100, 373] on button "button" at bounding box center [1104, 378] width 29 height 46
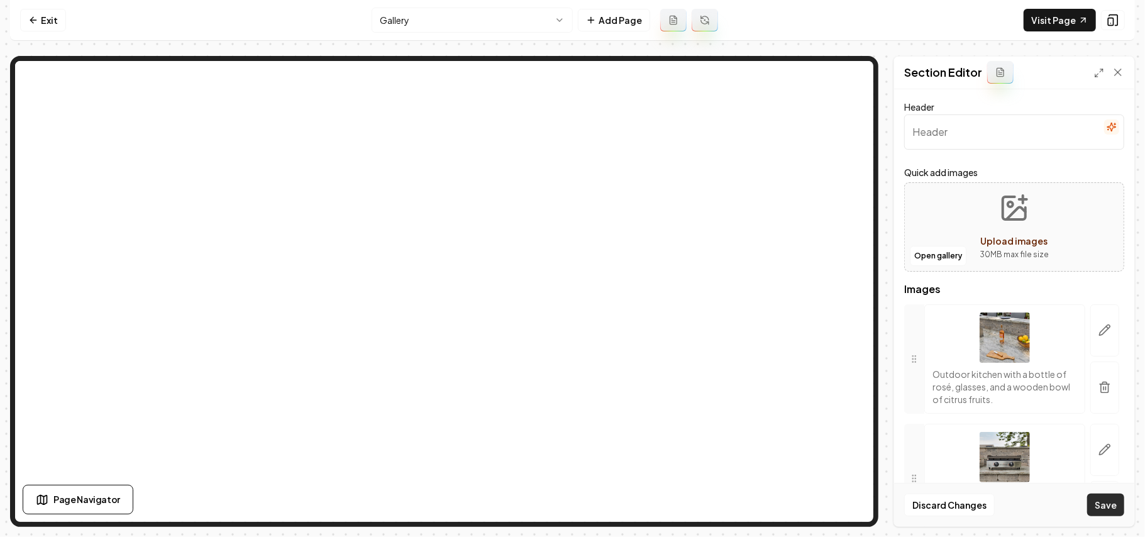
click at [1104, 503] on button "Save" at bounding box center [1105, 504] width 37 height 23
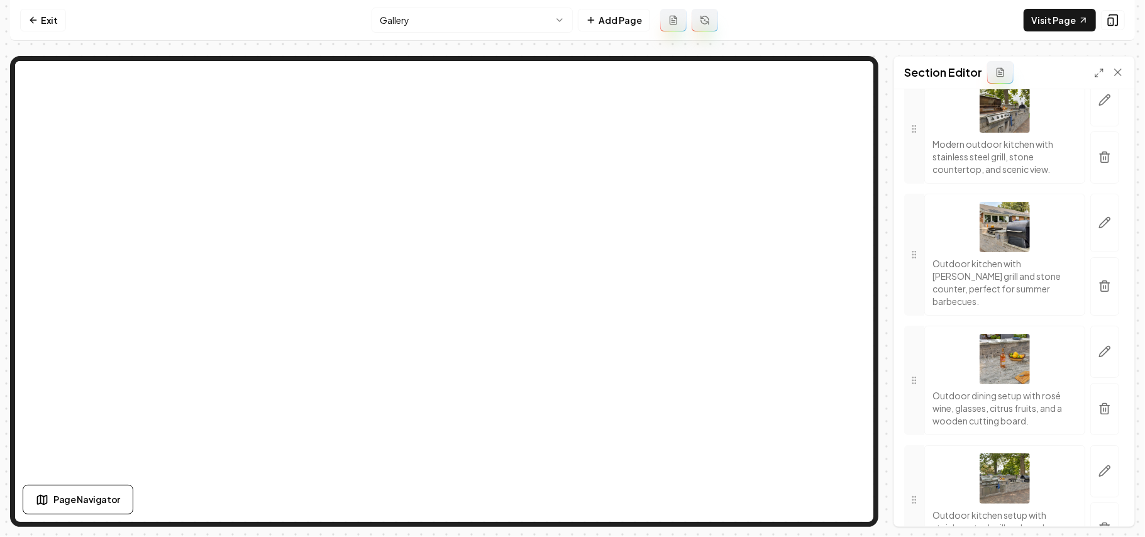
scroll to position [1089, 0]
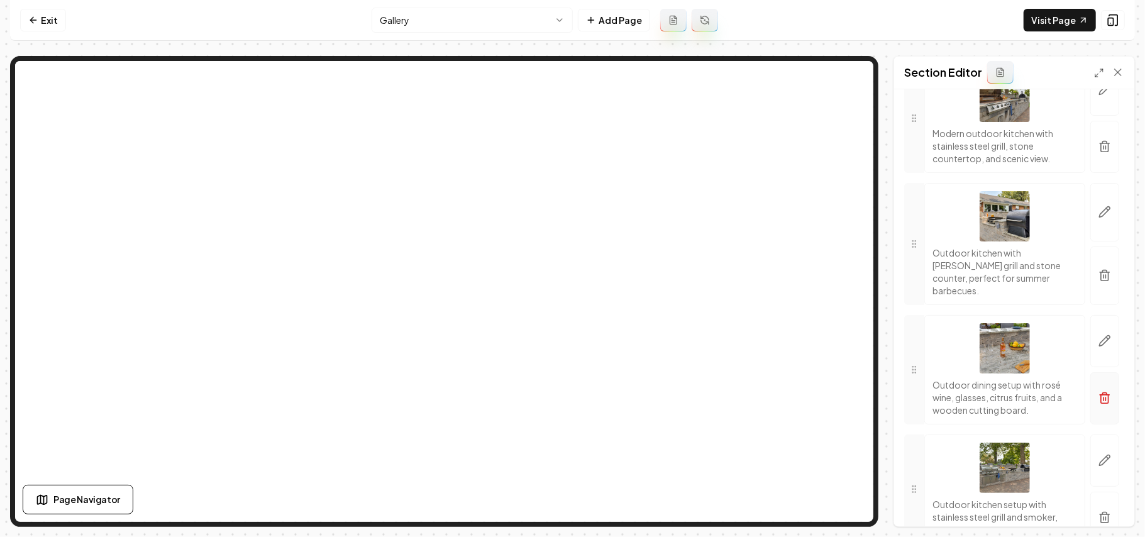
click at [1098, 404] on icon "button" at bounding box center [1104, 398] width 13 height 13
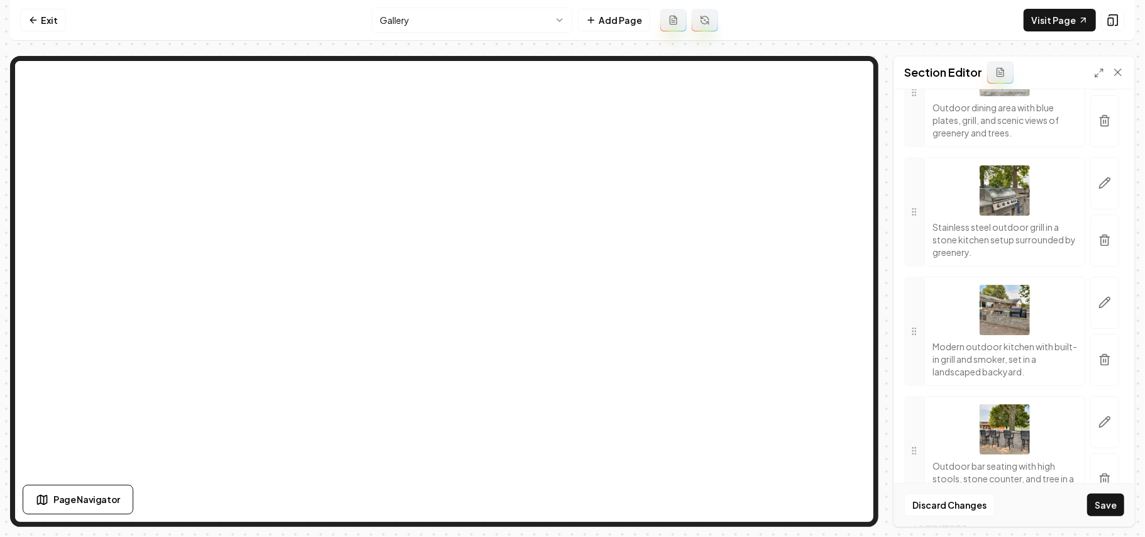
scroll to position [2200, 0]
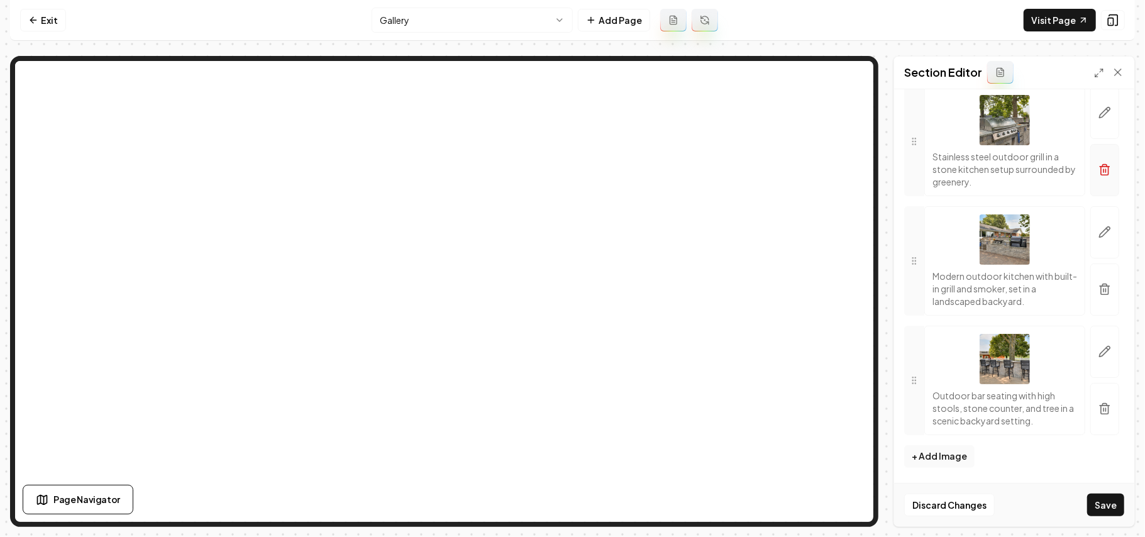
click at [1091, 177] on button "button" at bounding box center [1104, 170] width 29 height 52
click at [1100, 500] on button "Save" at bounding box center [1105, 504] width 37 height 23
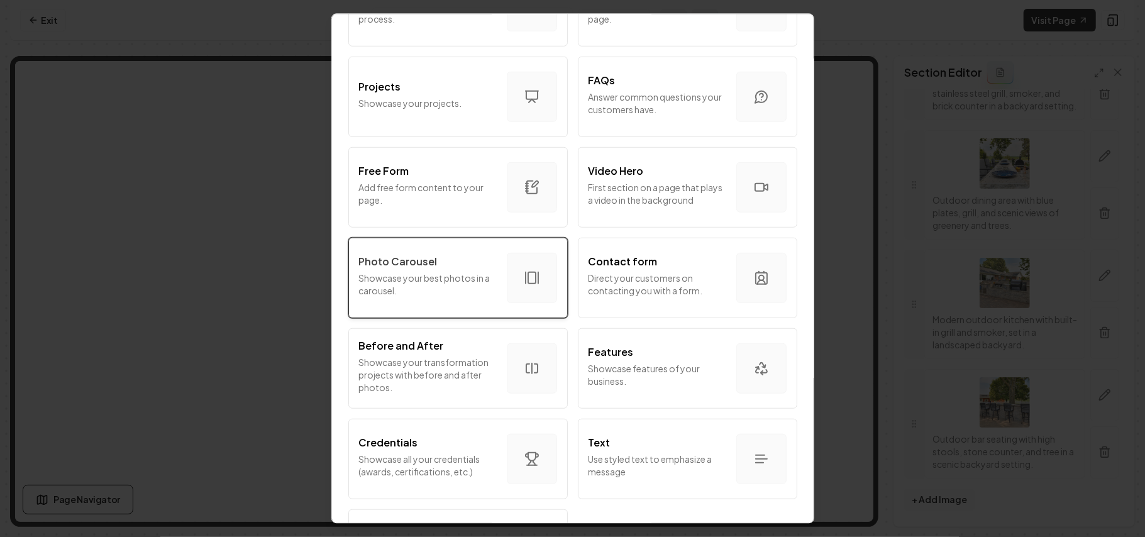
scroll to position [679, 0]
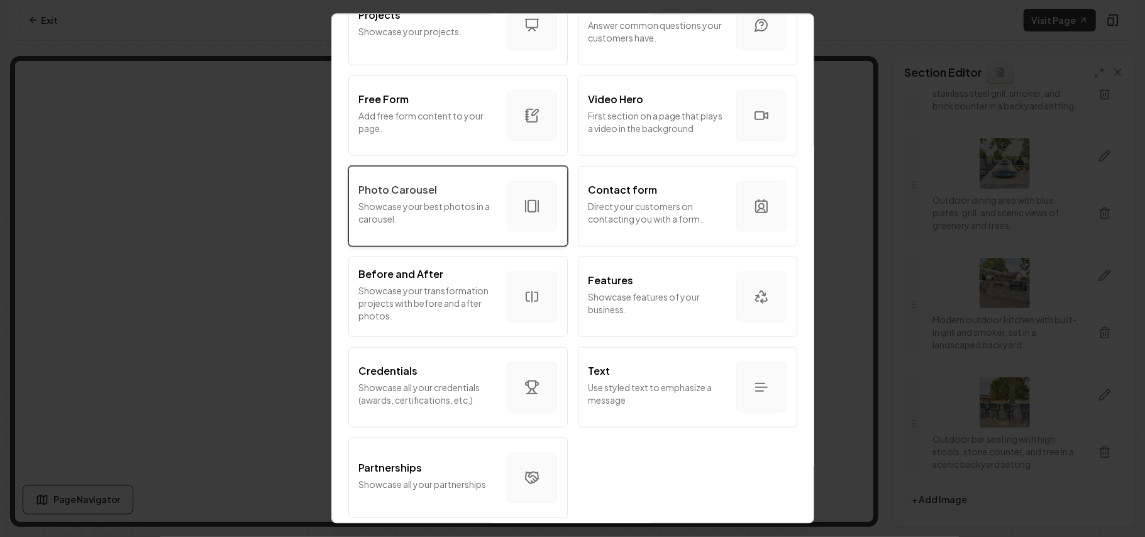
click at [410, 182] on p "Photo Carousel" at bounding box center [398, 189] width 79 height 15
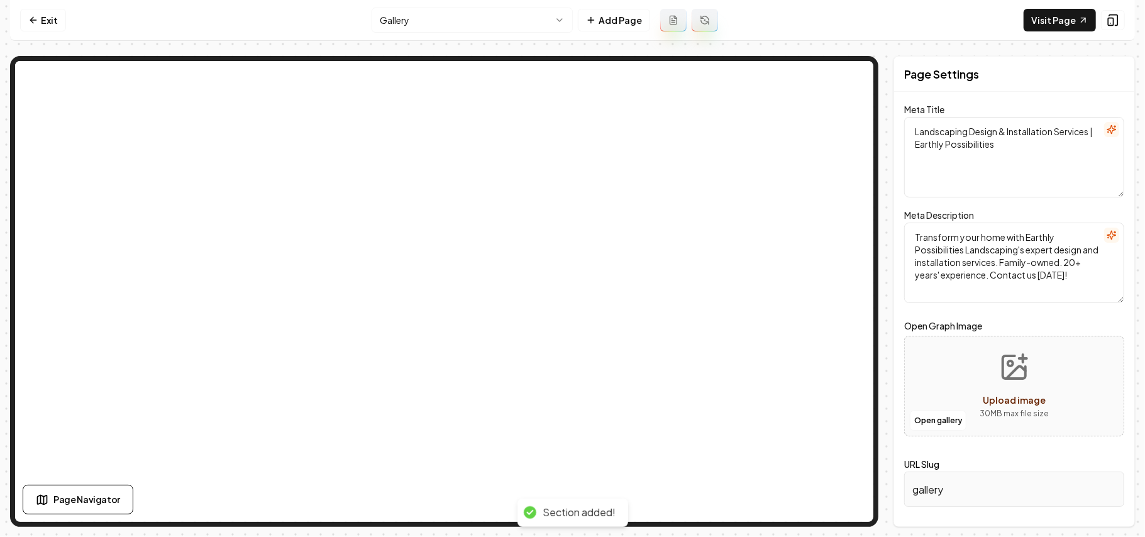
scroll to position [0, 0]
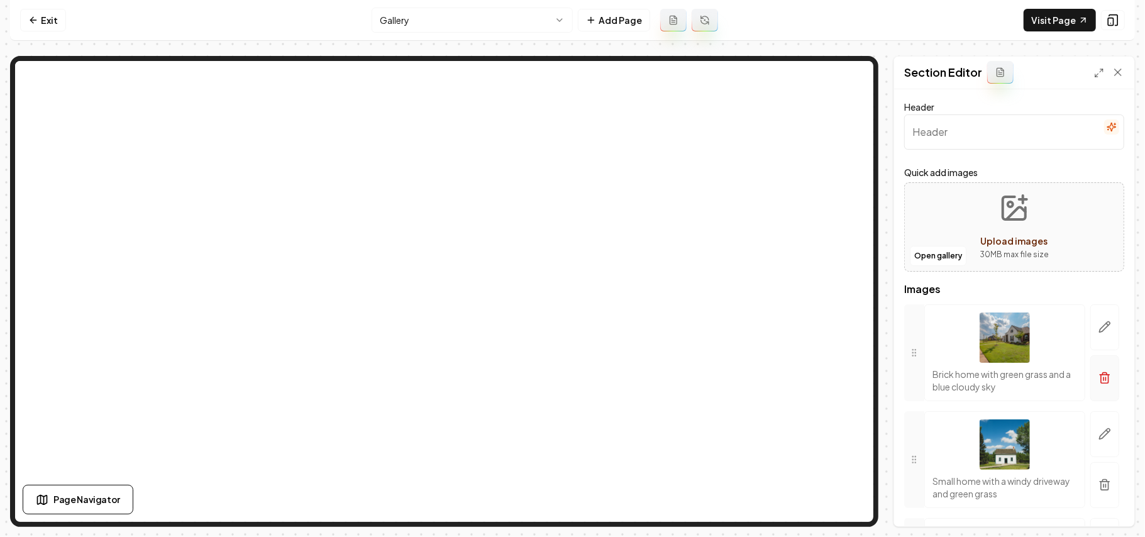
click at [1090, 380] on button "button" at bounding box center [1104, 378] width 29 height 46
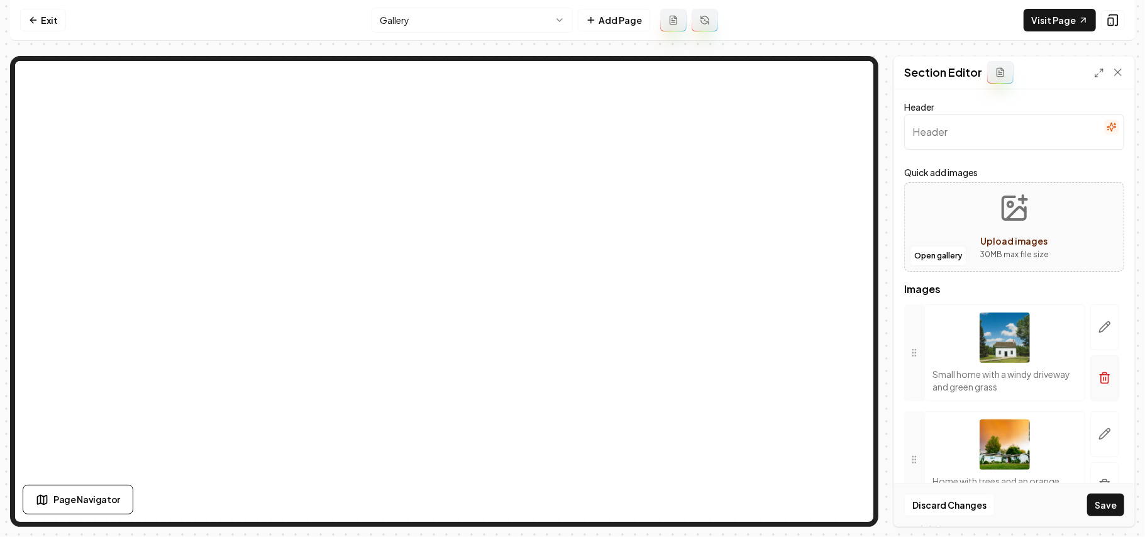
click at [1098, 378] on icon "button" at bounding box center [1104, 378] width 13 height 13
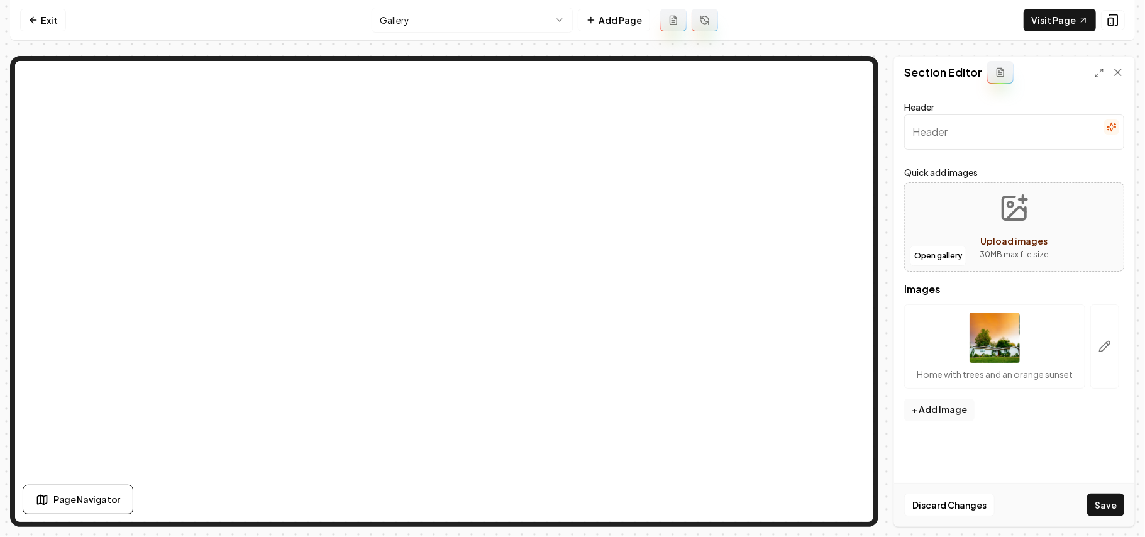
click at [986, 246] on div "Upload images" at bounding box center [1014, 240] width 67 height 15
type input "**********"
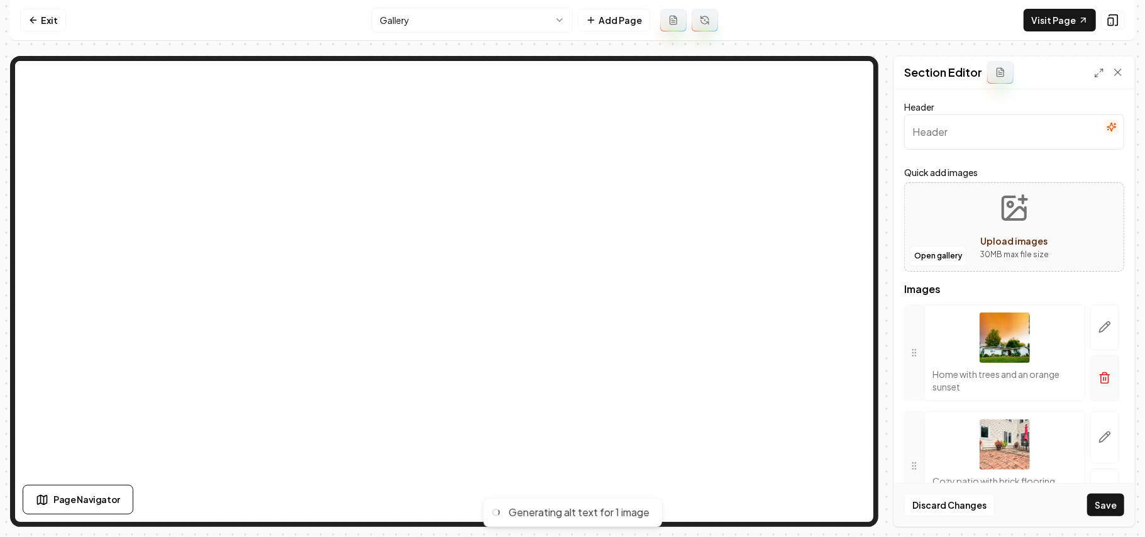
click at [1098, 378] on icon "button" at bounding box center [1104, 378] width 13 height 13
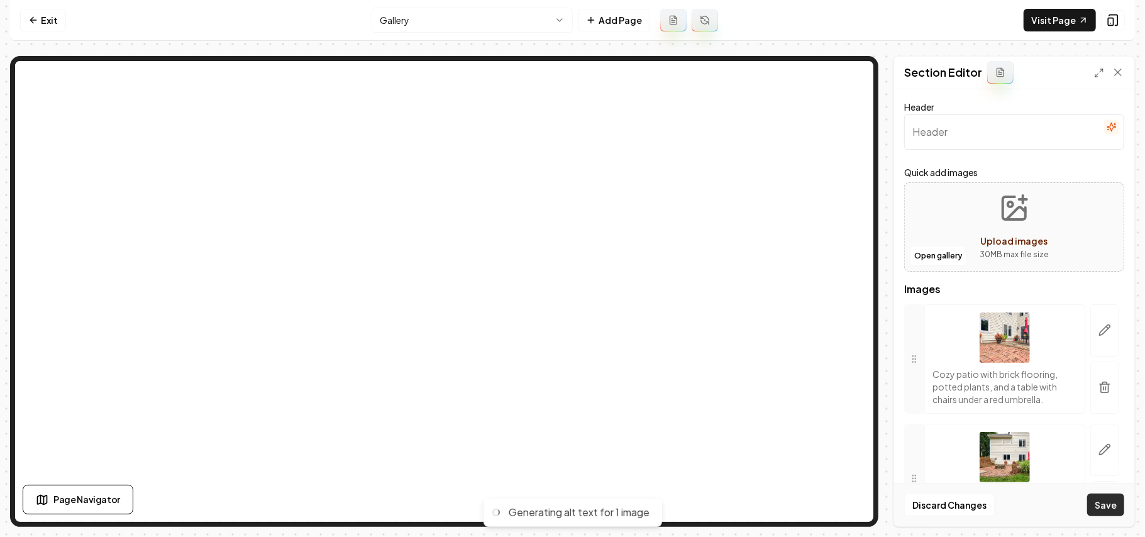
click at [1097, 502] on button "Save" at bounding box center [1105, 504] width 37 height 23
click at [1027, 214] on button "Upload images 30 MB max file size" at bounding box center [1013, 227] width 89 height 88
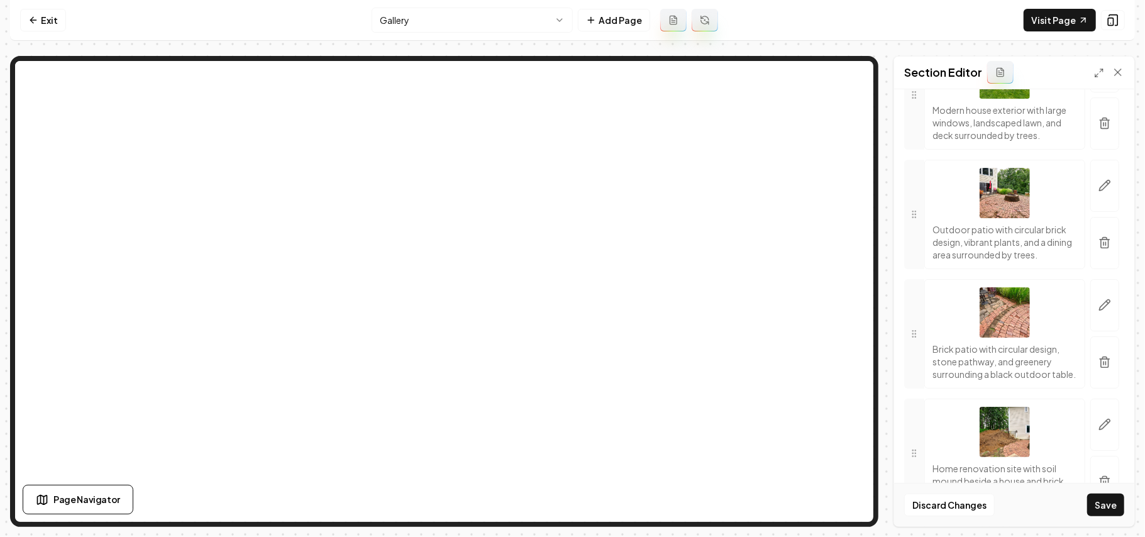
scroll to position [586, 0]
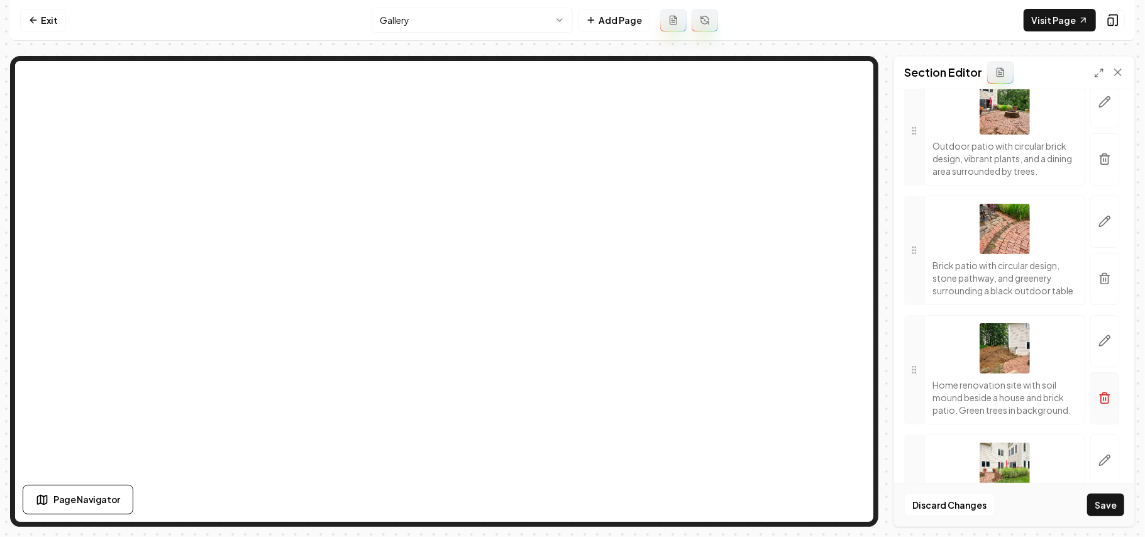
click at [1098, 404] on icon "button" at bounding box center [1104, 398] width 13 height 13
click at [1111, 509] on button "Save" at bounding box center [1105, 504] width 37 height 23
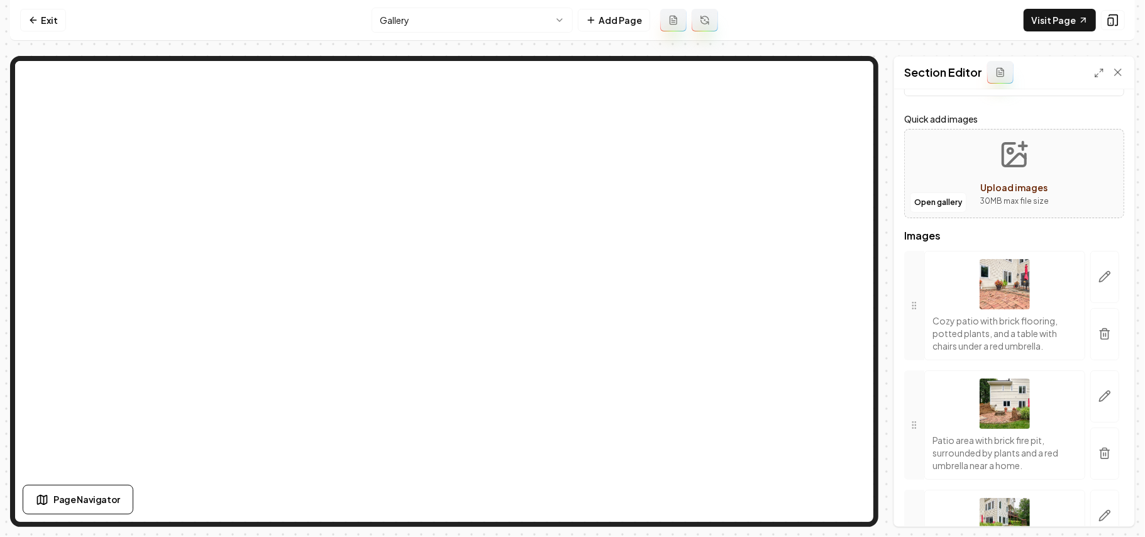
scroll to position [0, 0]
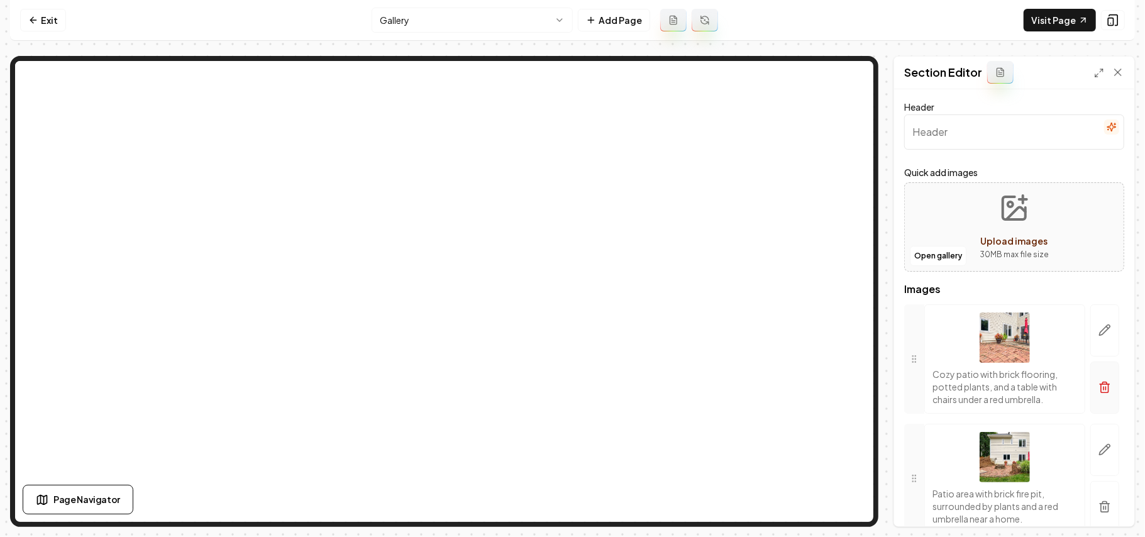
click at [1098, 397] on button "button" at bounding box center [1104, 387] width 29 height 52
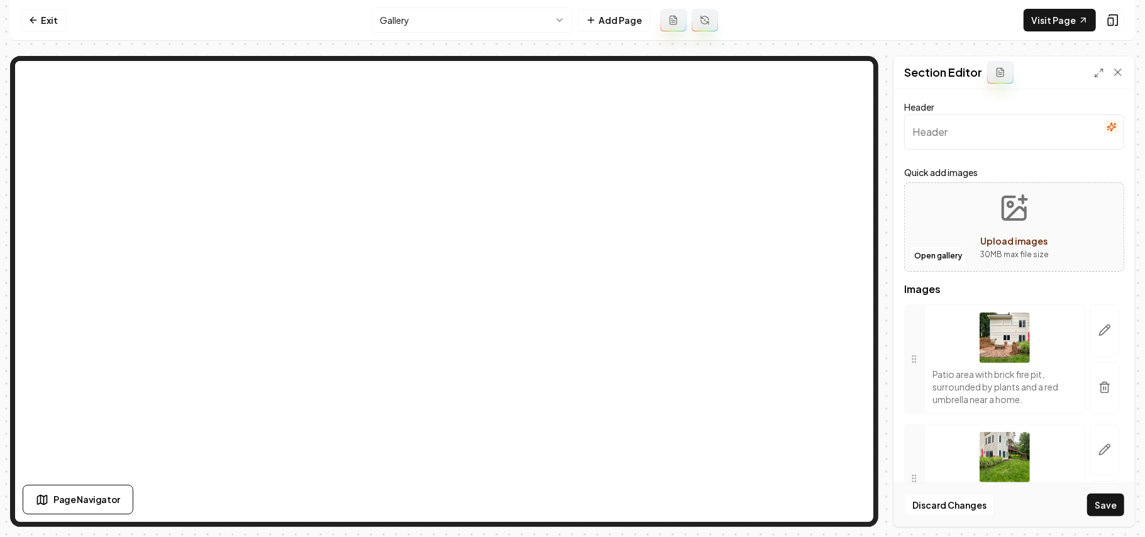
click at [1098, 397] on button "button" at bounding box center [1104, 387] width 29 height 52
click at [1098, 390] on button "button" at bounding box center [1104, 387] width 29 height 52
click at [1098, 388] on button "button" at bounding box center [1104, 387] width 29 height 52
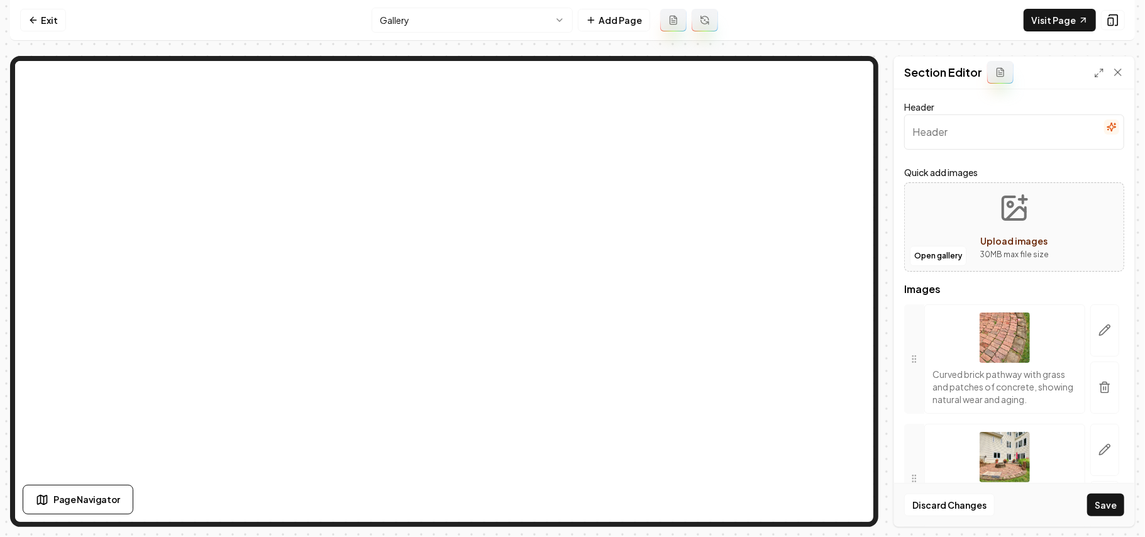
click at [1098, 388] on button "button" at bounding box center [1104, 387] width 29 height 52
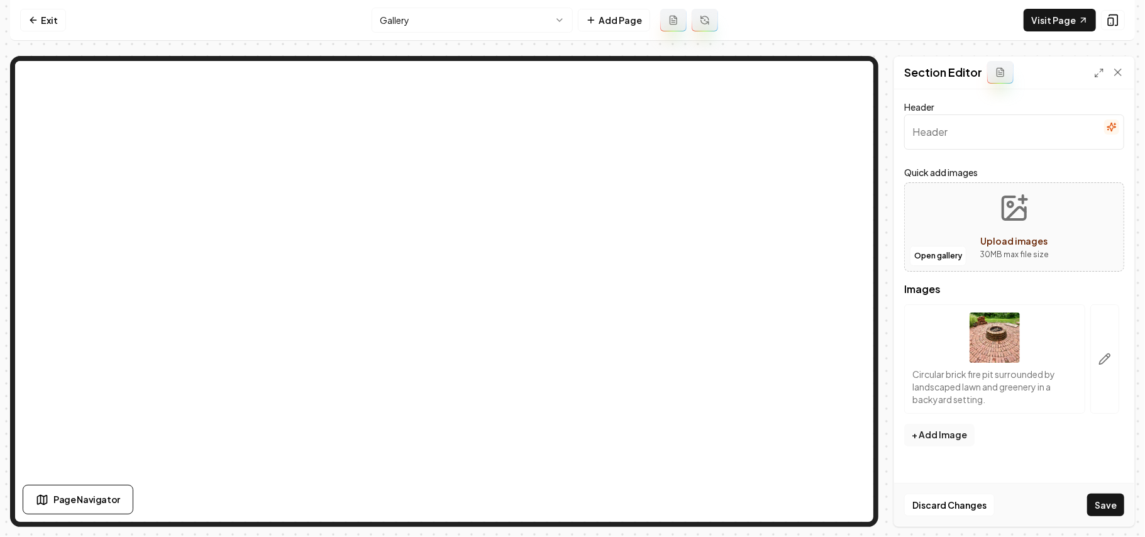
click at [1098, 388] on button "button" at bounding box center [1104, 358] width 29 height 109
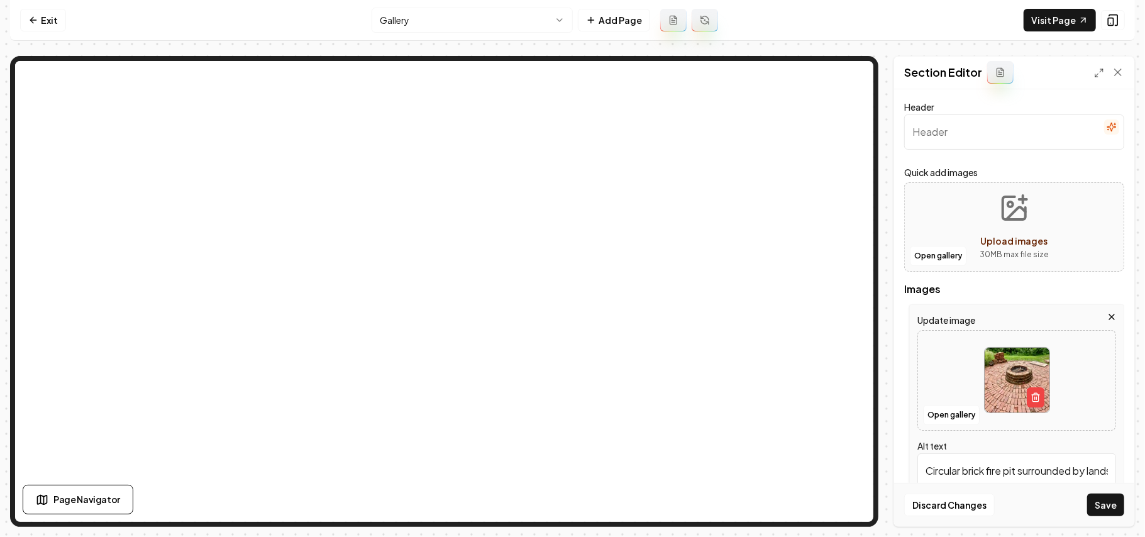
click at [1106, 316] on icon "button" at bounding box center [1111, 317] width 10 height 10
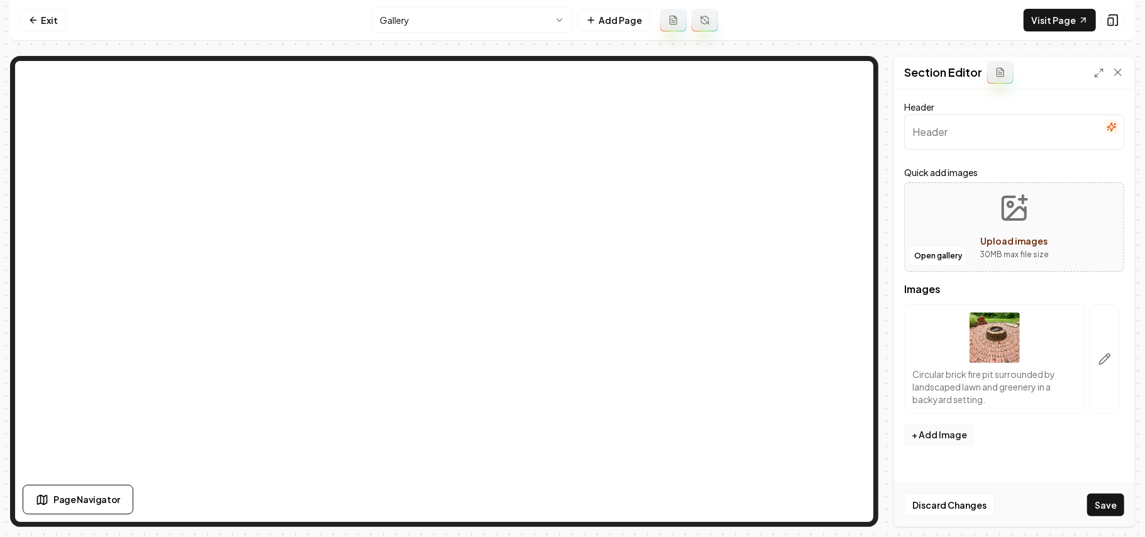
click at [1082, 194] on div "Open gallery Upload images 30 MB max file size" at bounding box center [1014, 226] width 220 height 89
type input "**********"
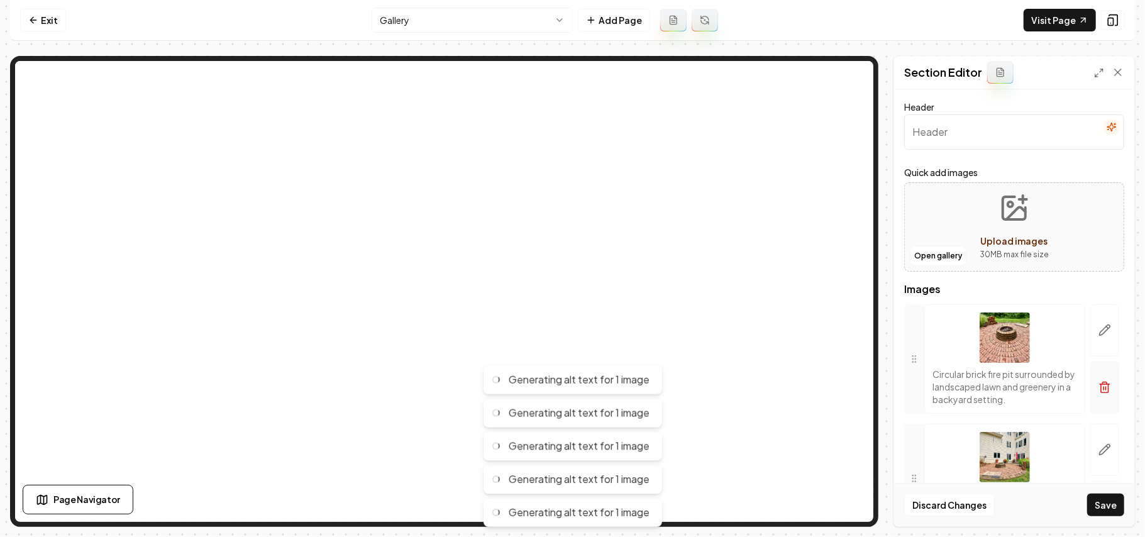
click at [1098, 394] on icon "button" at bounding box center [1104, 387] width 13 height 13
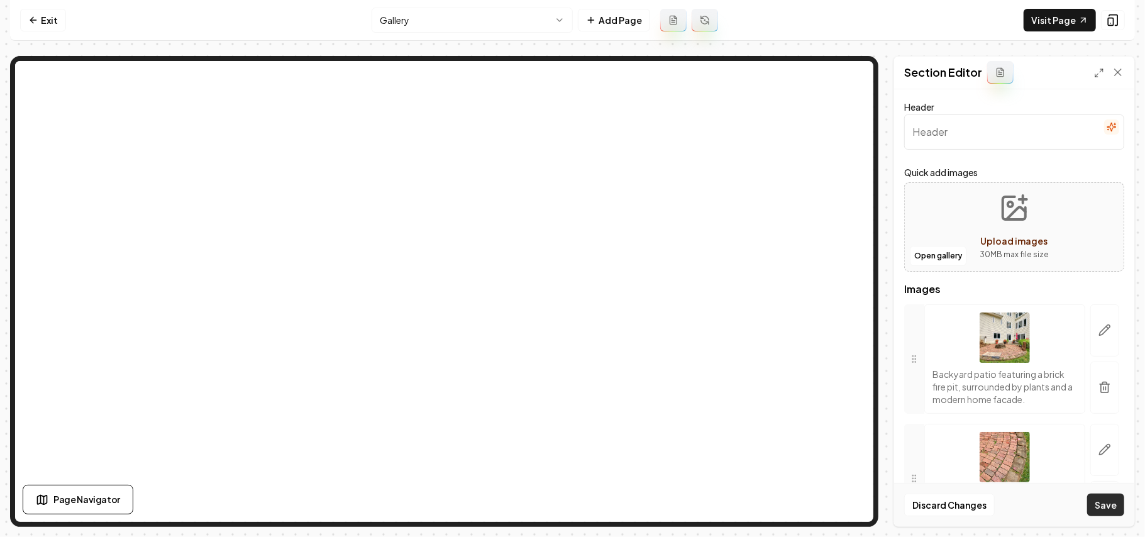
click at [1118, 506] on button "Save" at bounding box center [1105, 504] width 37 height 23
click at [999, 219] on icon "Upload images" at bounding box center [1014, 208] width 30 height 30
click at [1022, 229] on button "Upload images 30 MB max file size" at bounding box center [1013, 227] width 89 height 88
click at [1006, 219] on icon "Upload images" at bounding box center [1015, 213] width 19 height 12
click at [1098, 394] on icon "button" at bounding box center [1104, 387] width 13 height 13
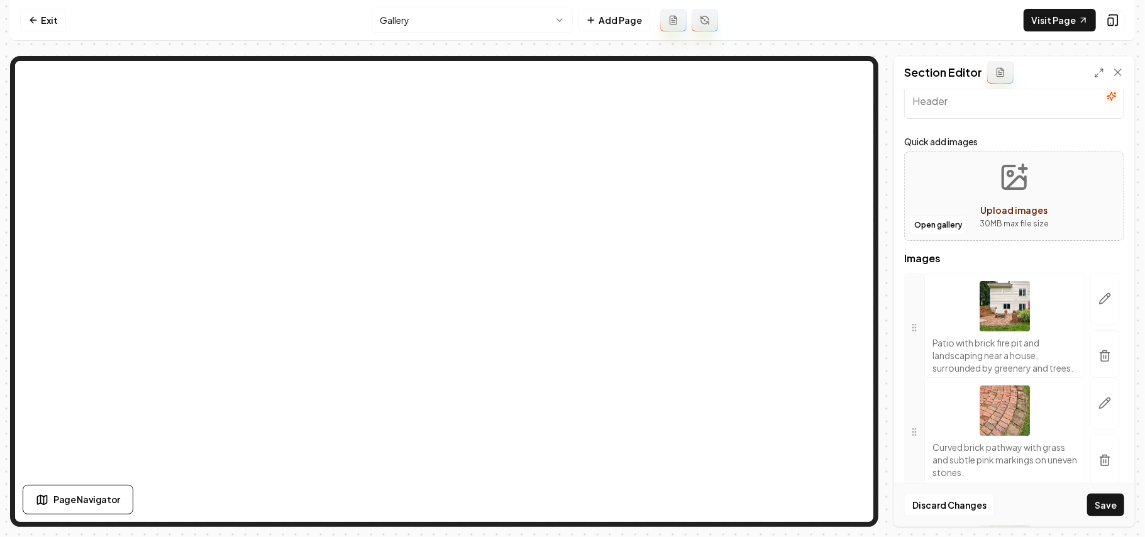
drag, startPoint x: 913, startPoint y: 385, endPoint x: 916, endPoint y: 448, distance: 63.0
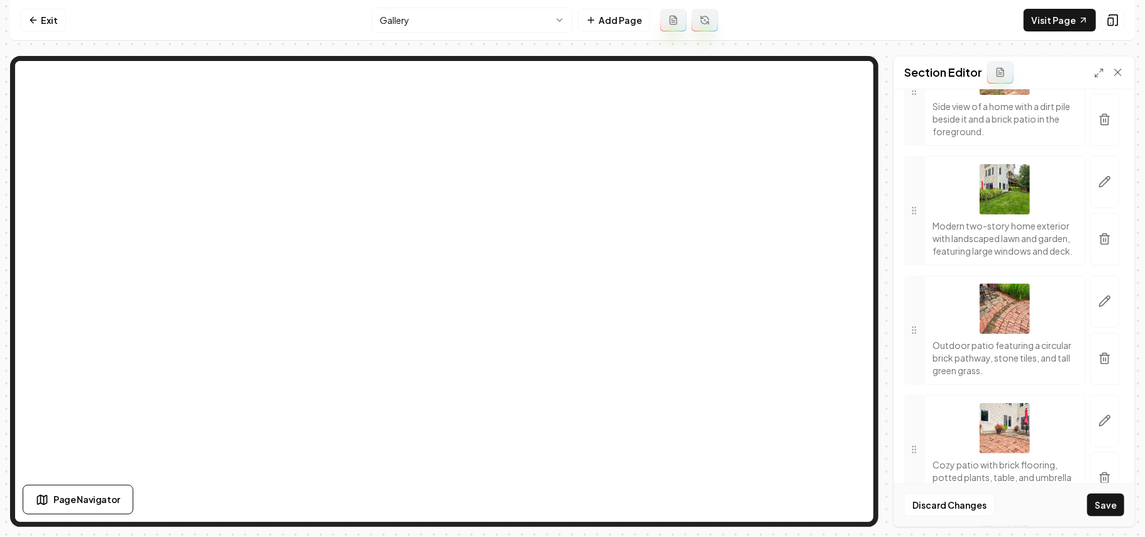
scroll to position [845, 0]
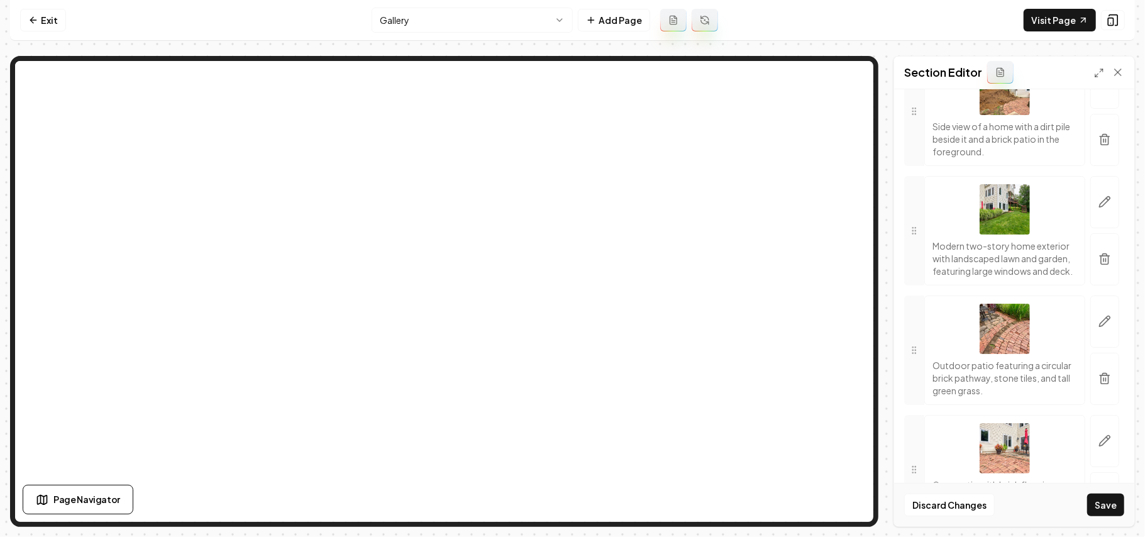
click at [1106, 166] on div at bounding box center [1104, 111] width 39 height 109
click at [1103, 166] on button "button" at bounding box center [1104, 140] width 29 height 52
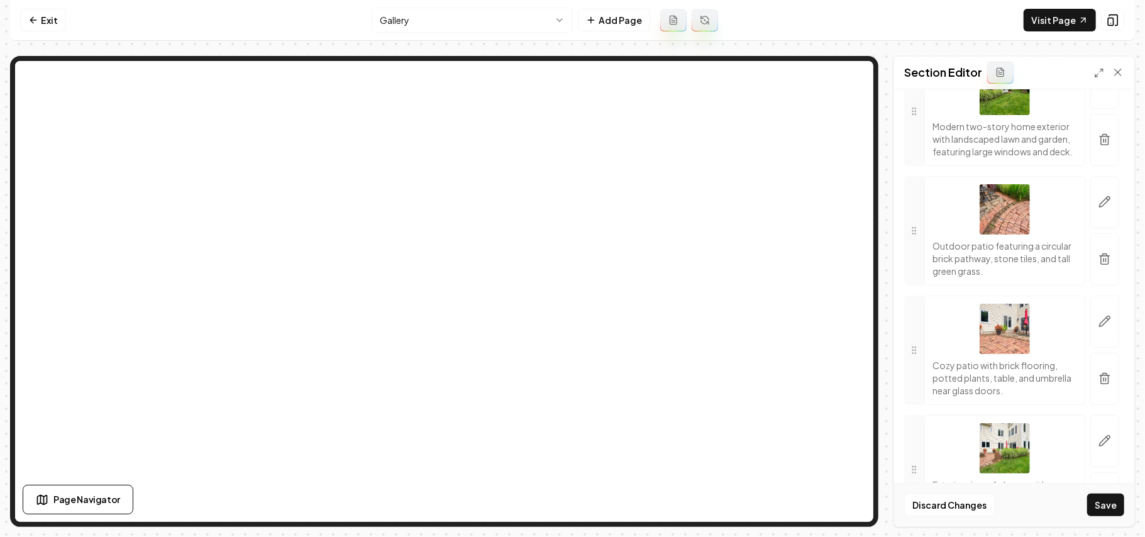
scroll to position [725, 0]
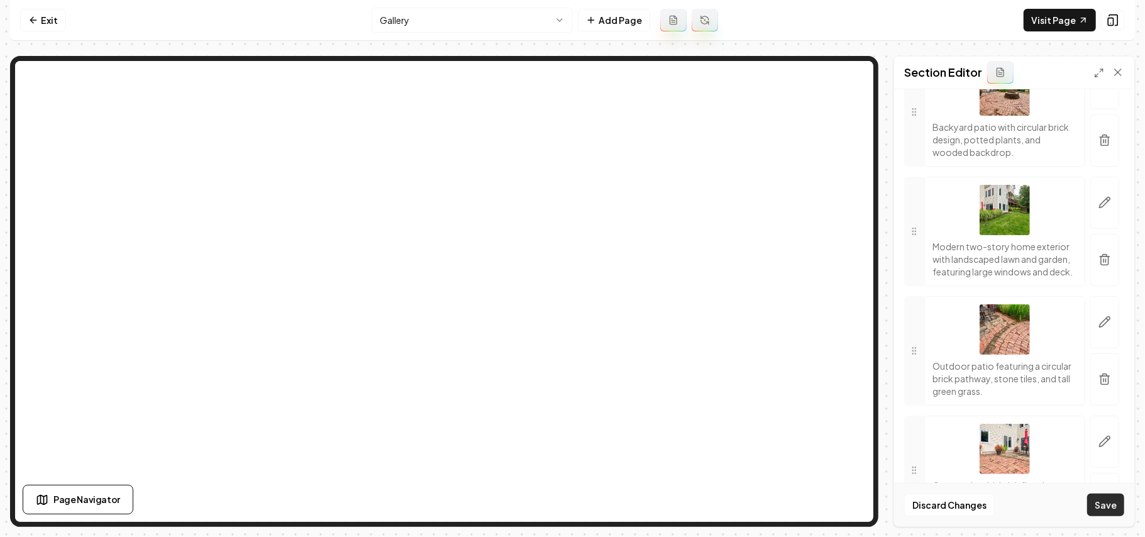
click at [1096, 506] on button "Save" at bounding box center [1105, 504] width 37 height 23
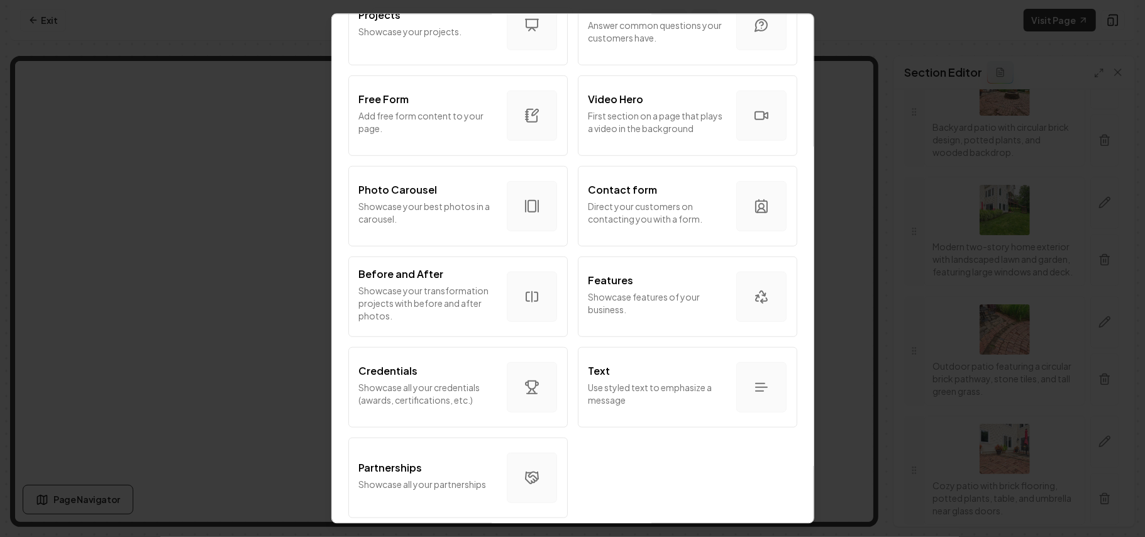
scroll to position [679, 0]
click at [413, 205] on p "Showcase your best photos in a carousel." at bounding box center [428, 211] width 138 height 25
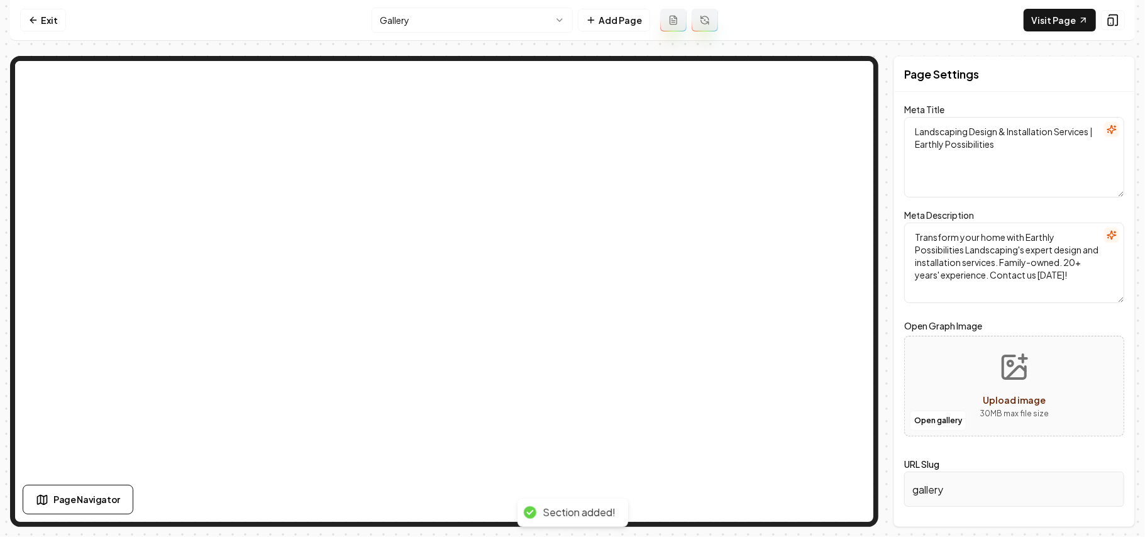
scroll to position [0, 0]
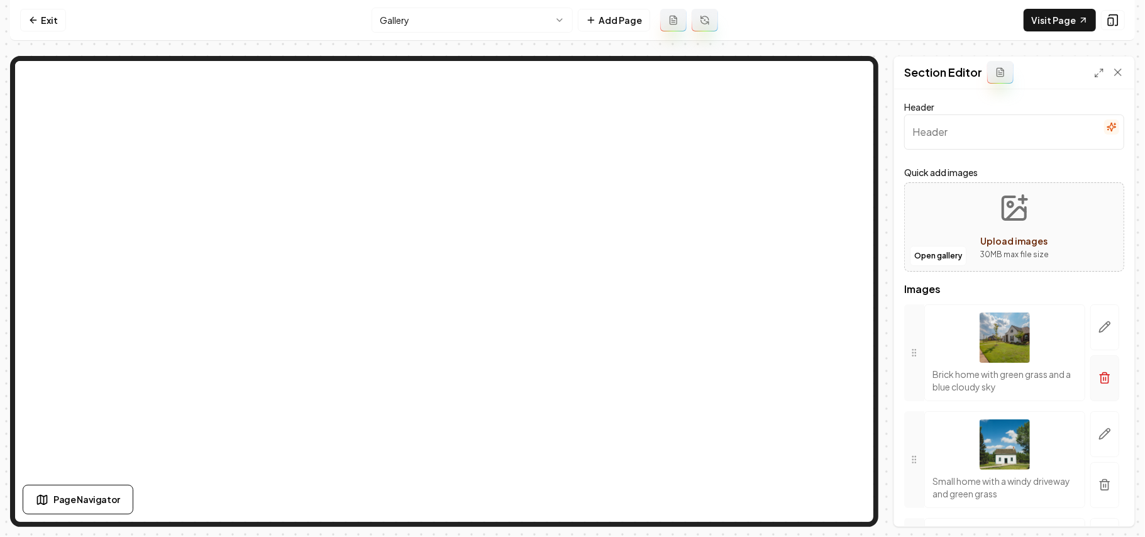
click at [1090, 395] on button "button" at bounding box center [1104, 378] width 29 height 46
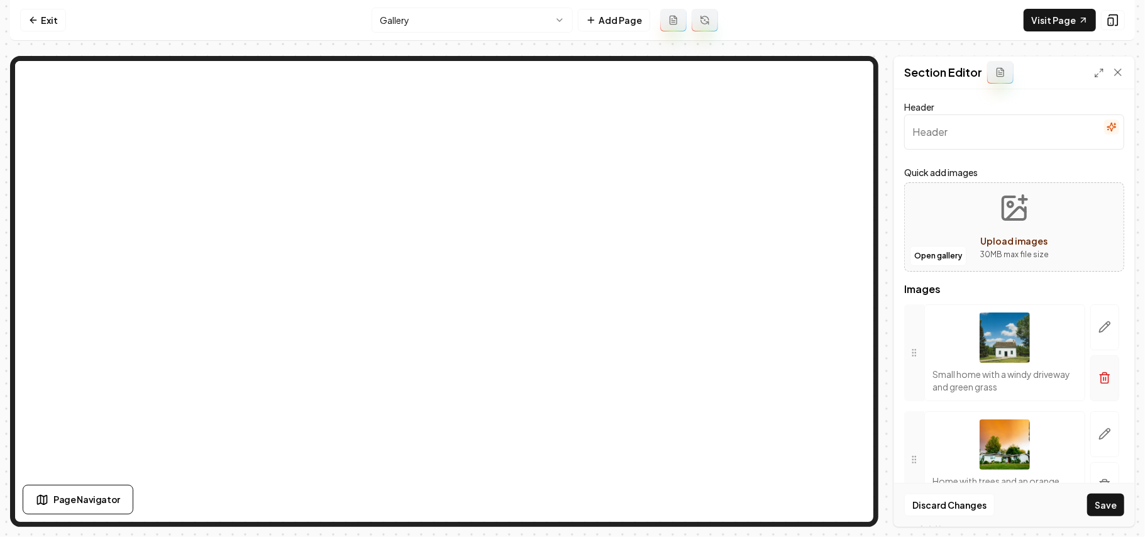
click at [1100, 388] on button "button" at bounding box center [1104, 378] width 29 height 46
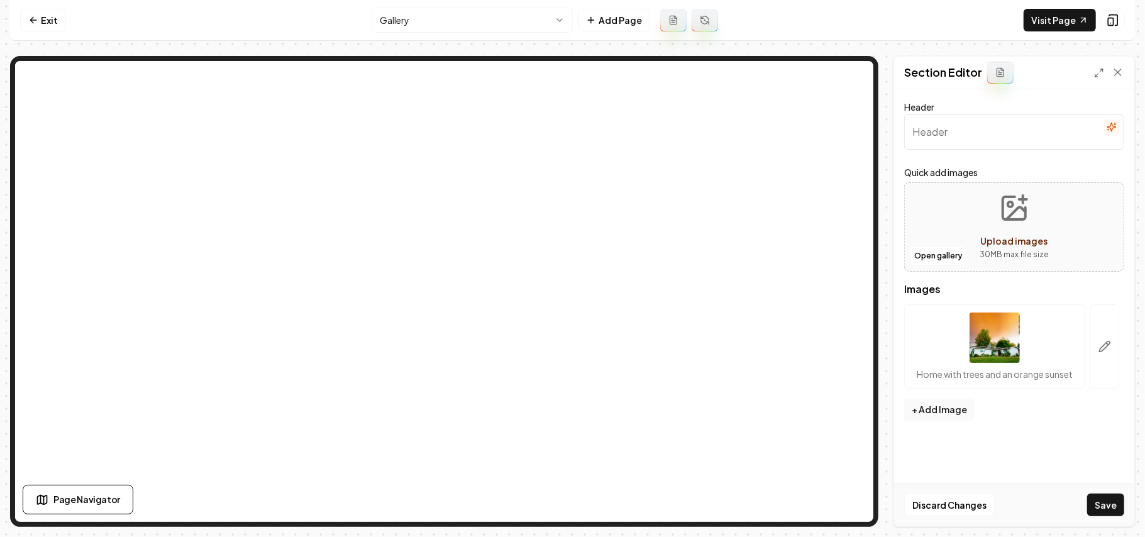
click at [1041, 245] on span "Upload images" at bounding box center [1014, 240] width 67 height 11
type input "**********"
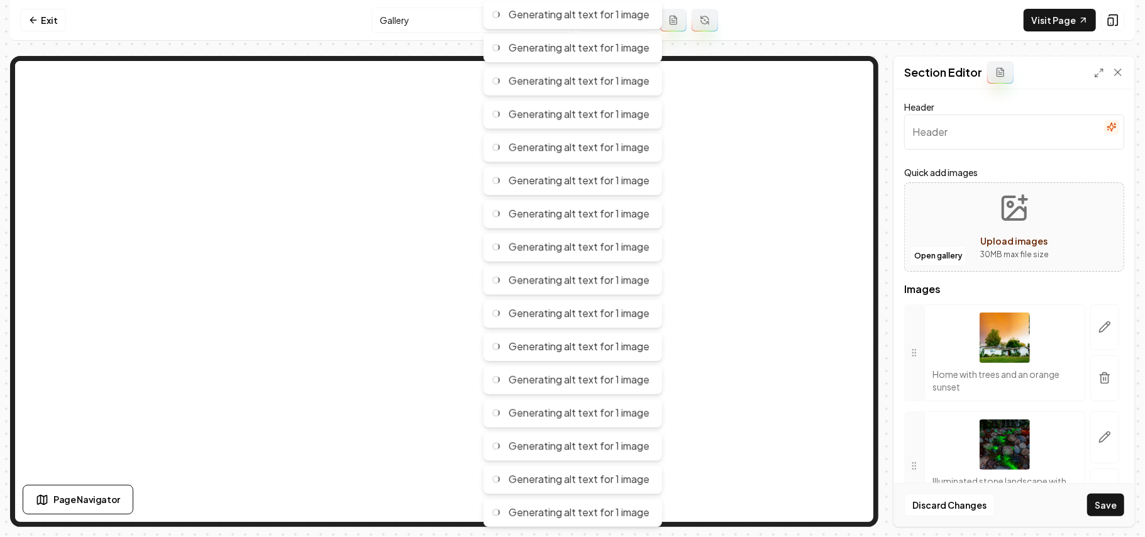
click at [1106, 373] on div at bounding box center [1104, 352] width 39 height 97
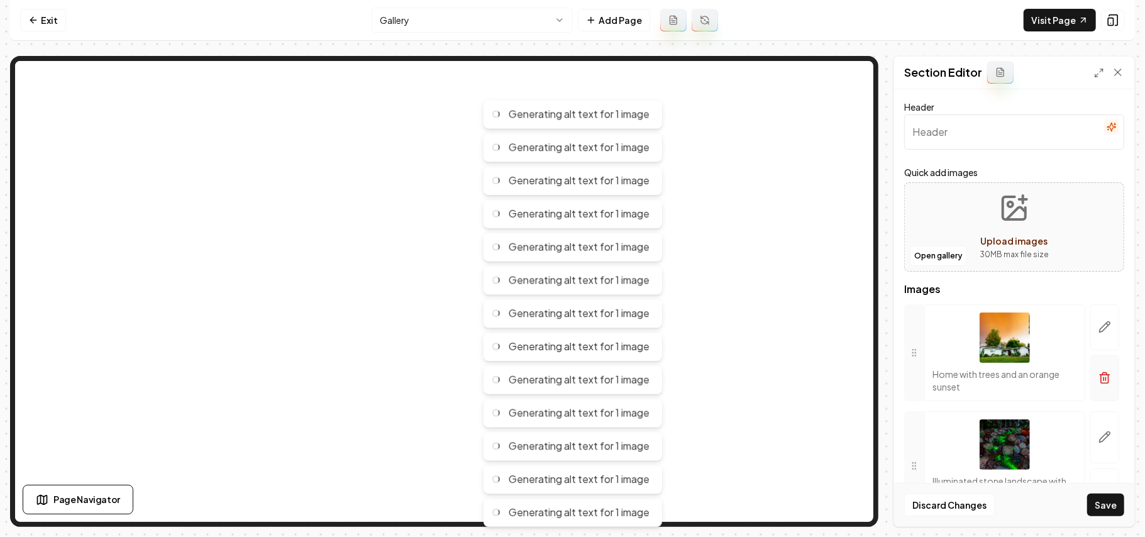
click at [1100, 375] on icon "button" at bounding box center [1104, 375] width 9 height 0
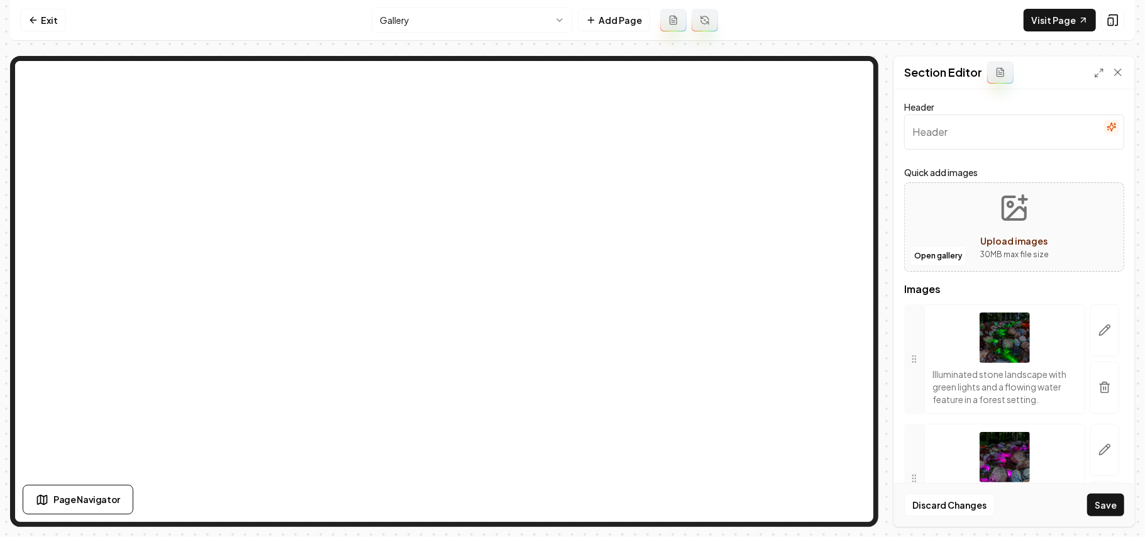
click at [1100, 508] on button "Save" at bounding box center [1105, 504] width 37 height 23
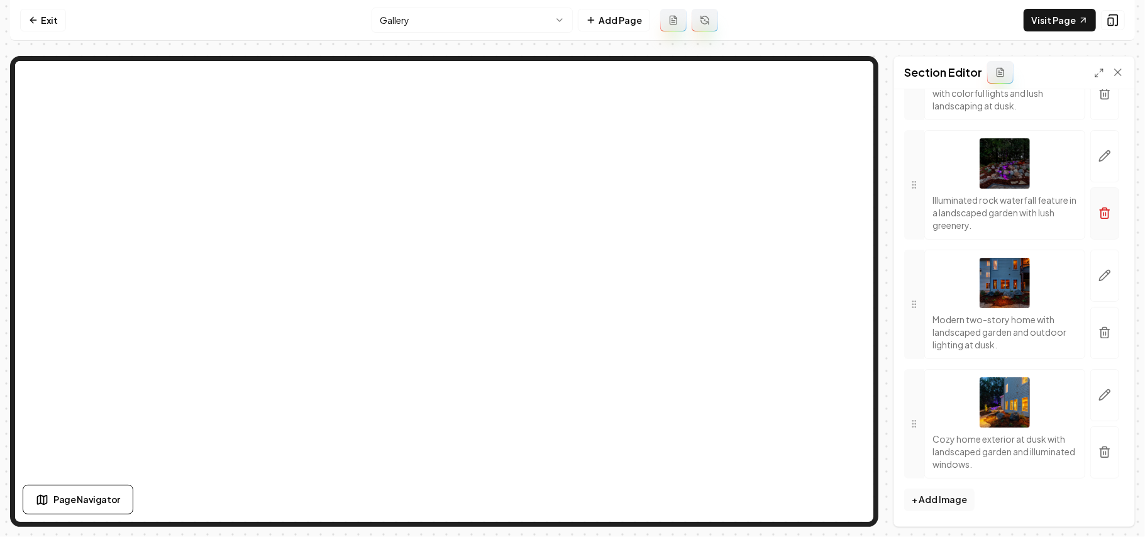
click at [1102, 229] on button "button" at bounding box center [1104, 213] width 29 height 52
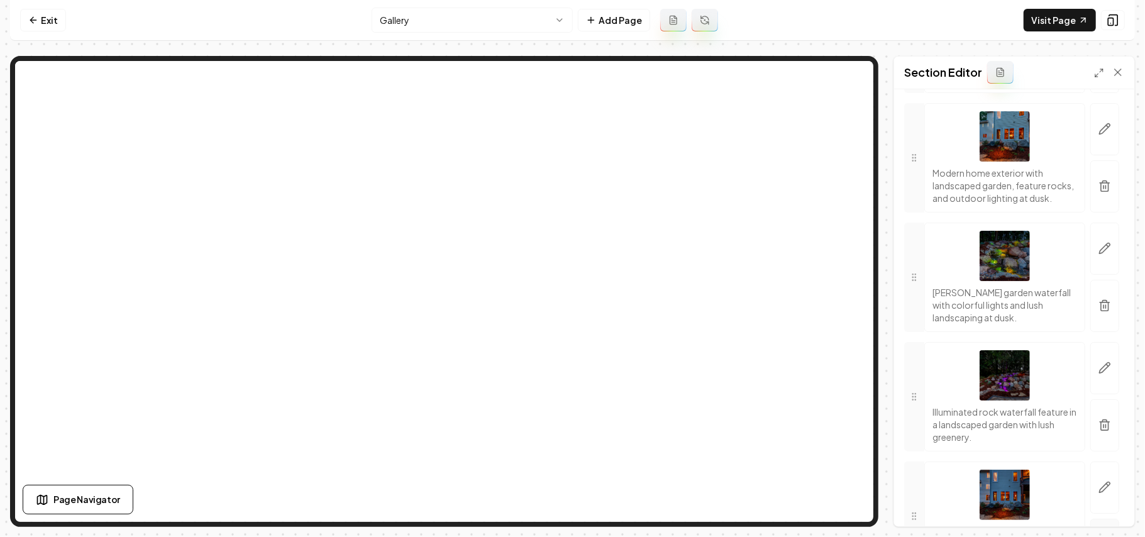
scroll to position [2206, 0]
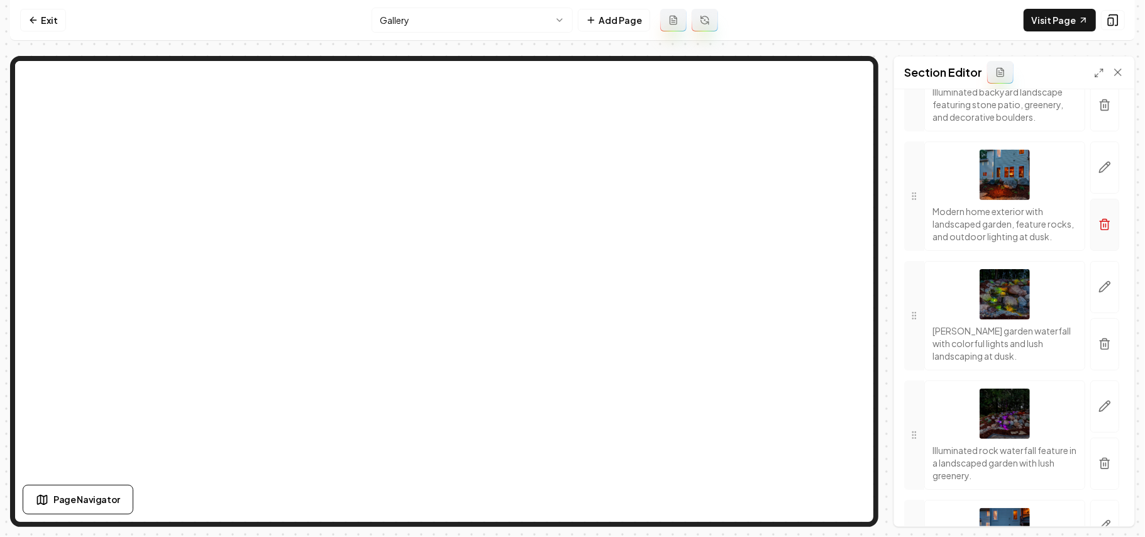
click at [1098, 231] on icon "button" at bounding box center [1104, 224] width 13 height 13
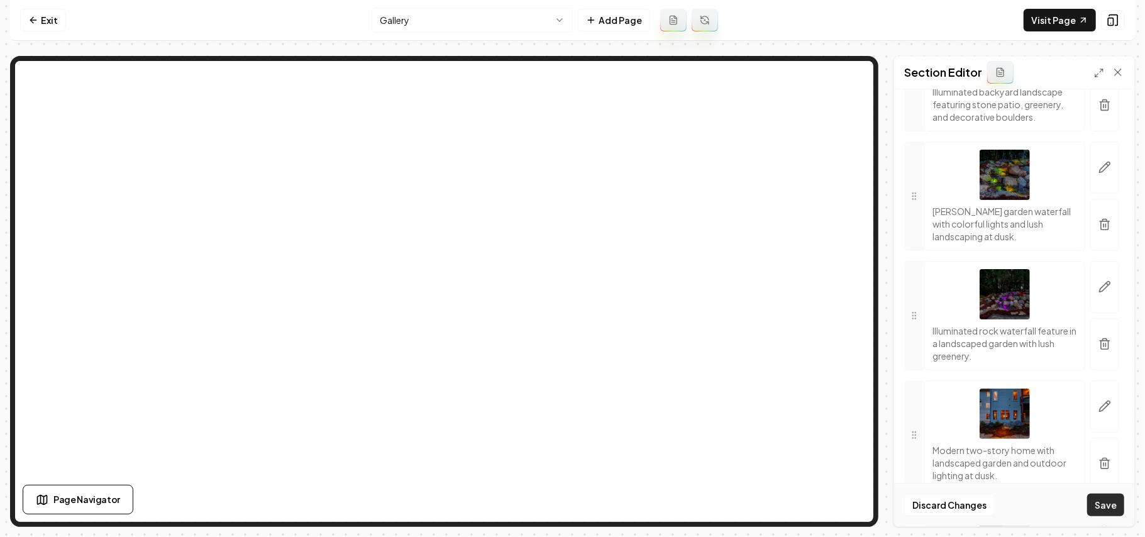
click at [1105, 497] on button "Save" at bounding box center [1105, 504] width 37 height 23
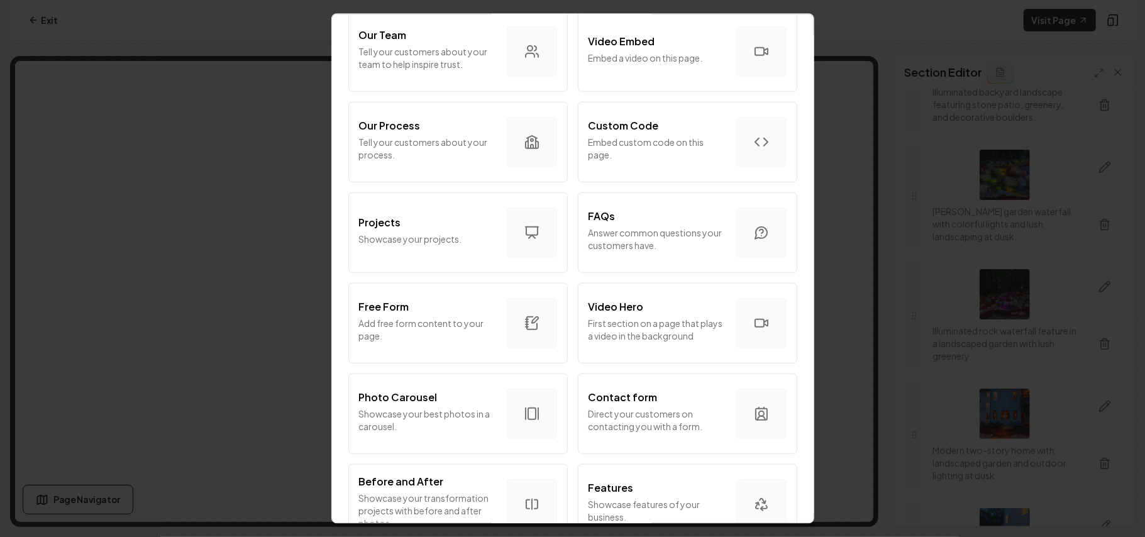
scroll to position [679, 0]
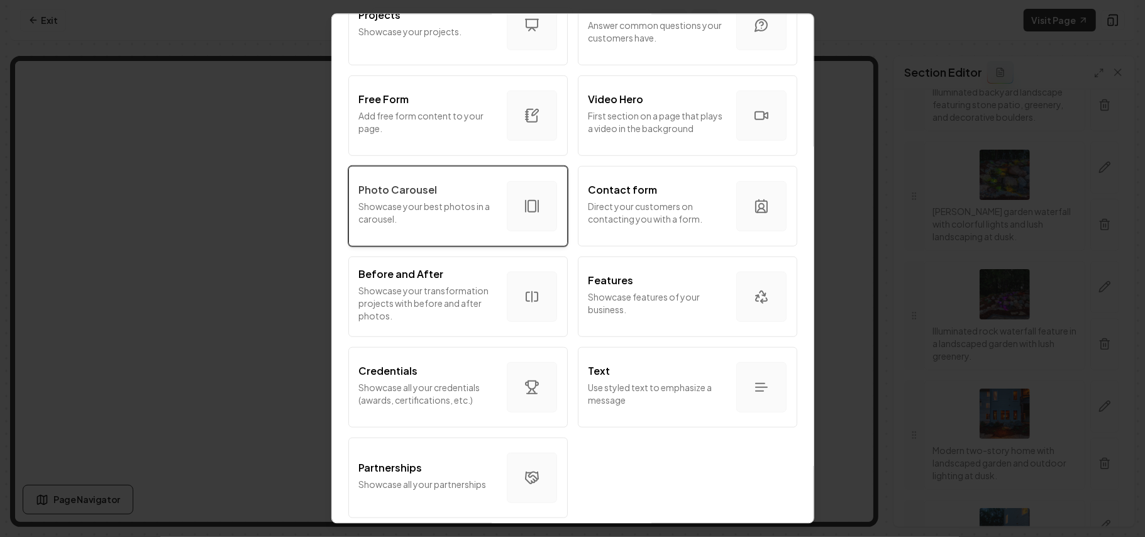
click at [438, 202] on p "Showcase your best photos in a carousel." at bounding box center [428, 211] width 138 height 25
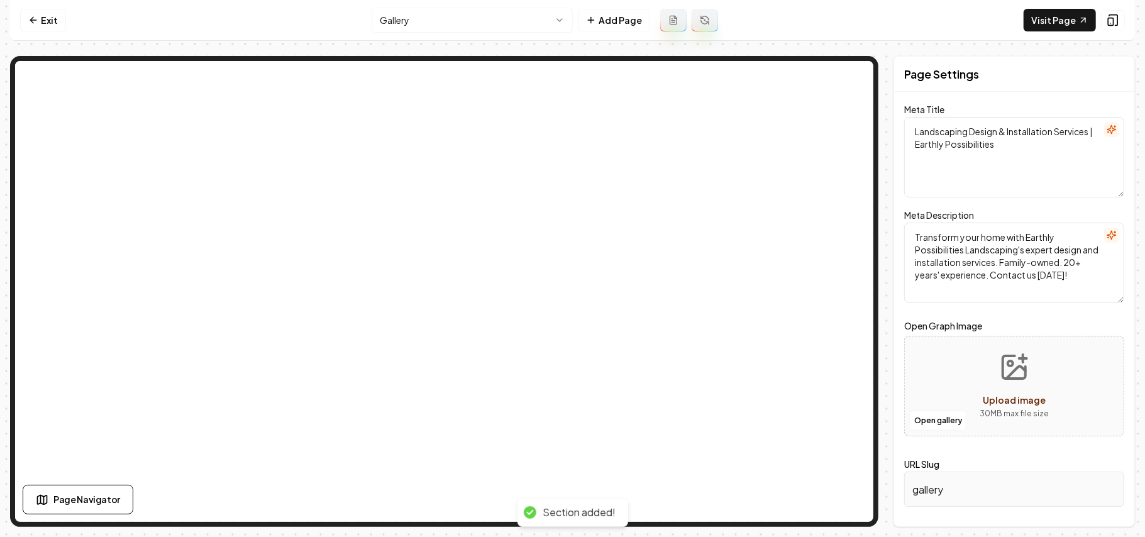
scroll to position [0, 0]
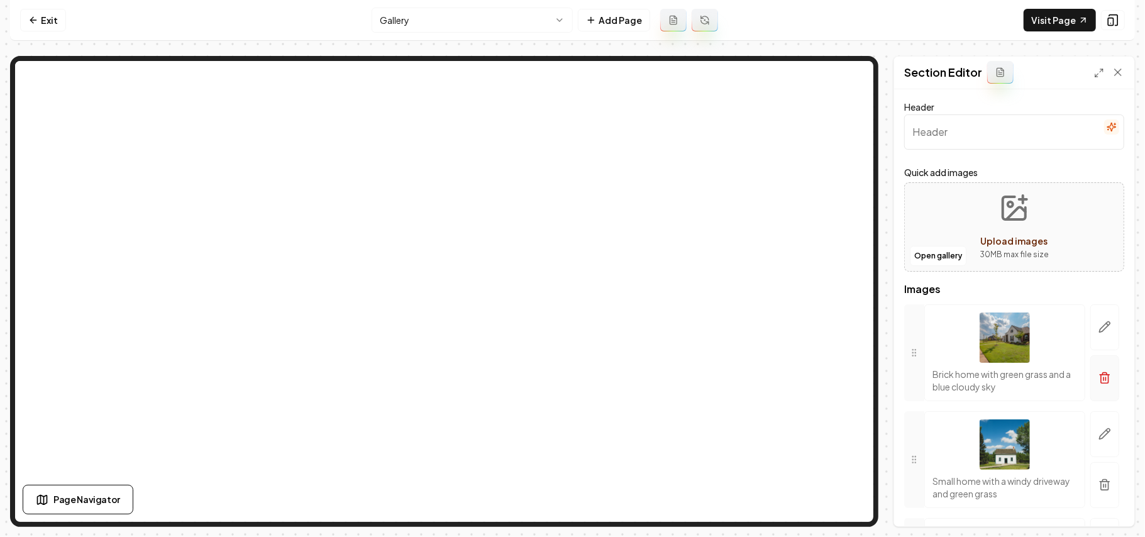
click at [1090, 401] on button "button" at bounding box center [1104, 378] width 29 height 46
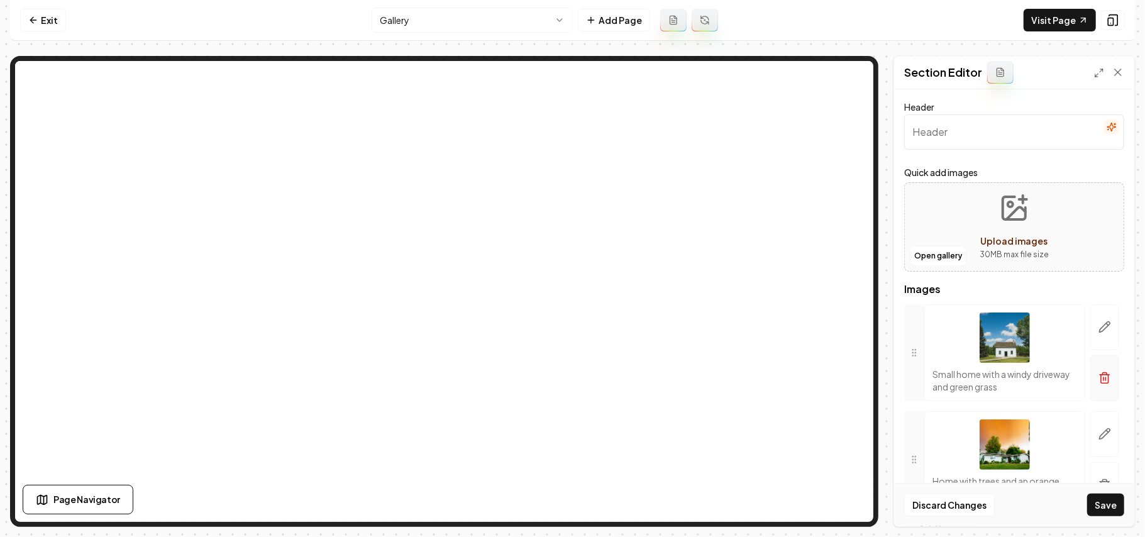
click at [1090, 386] on button "button" at bounding box center [1104, 378] width 29 height 46
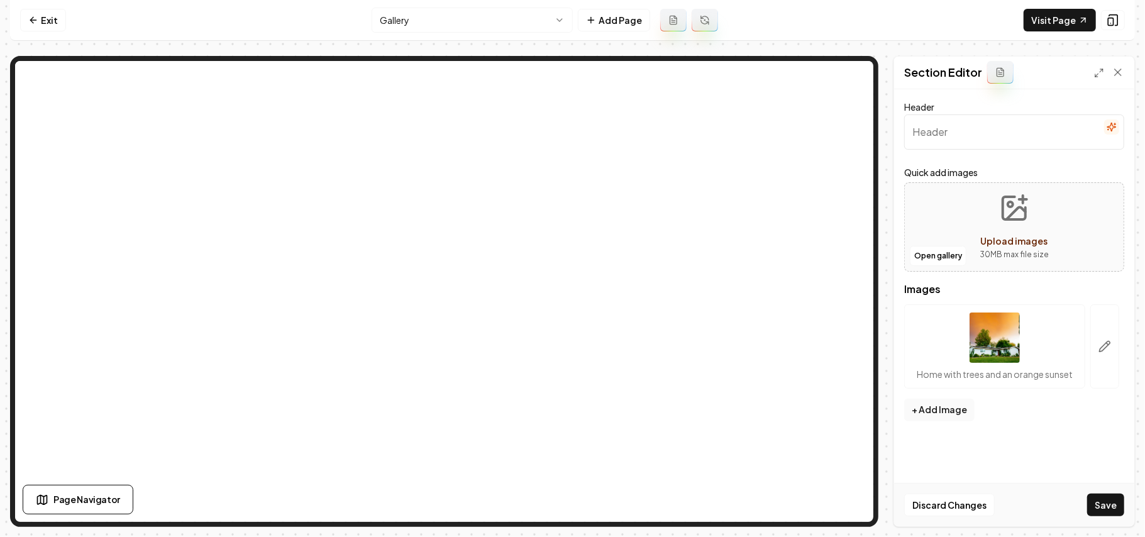
click at [1005, 233] on div "Upload images" at bounding box center [1014, 240] width 67 height 15
type input "**********"
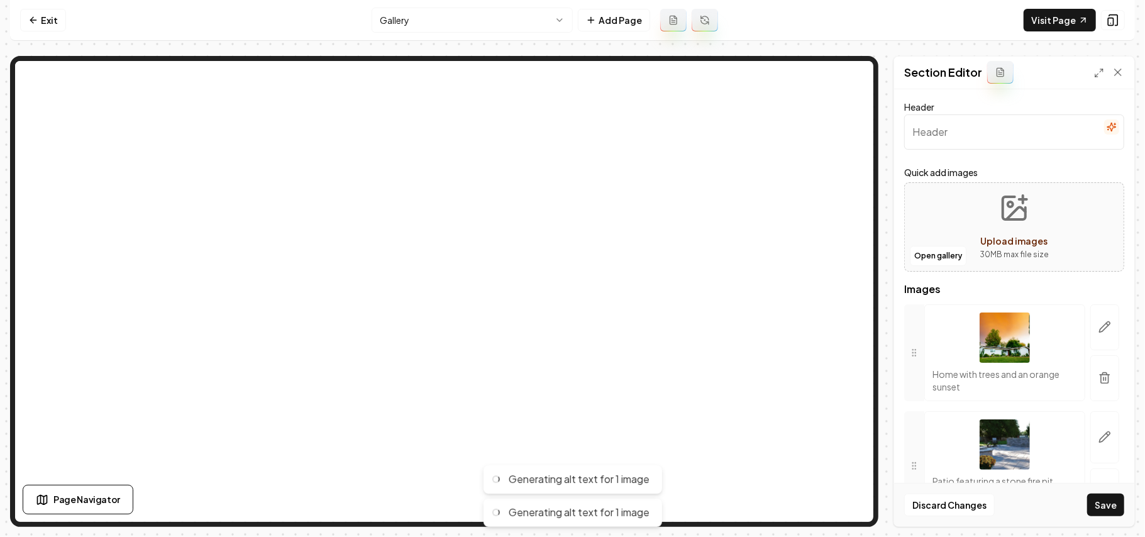
drag, startPoint x: 1089, startPoint y: 378, endPoint x: 870, endPoint y: 220, distance: 270.6
click at [1098, 378] on icon "button" at bounding box center [1104, 378] width 13 height 13
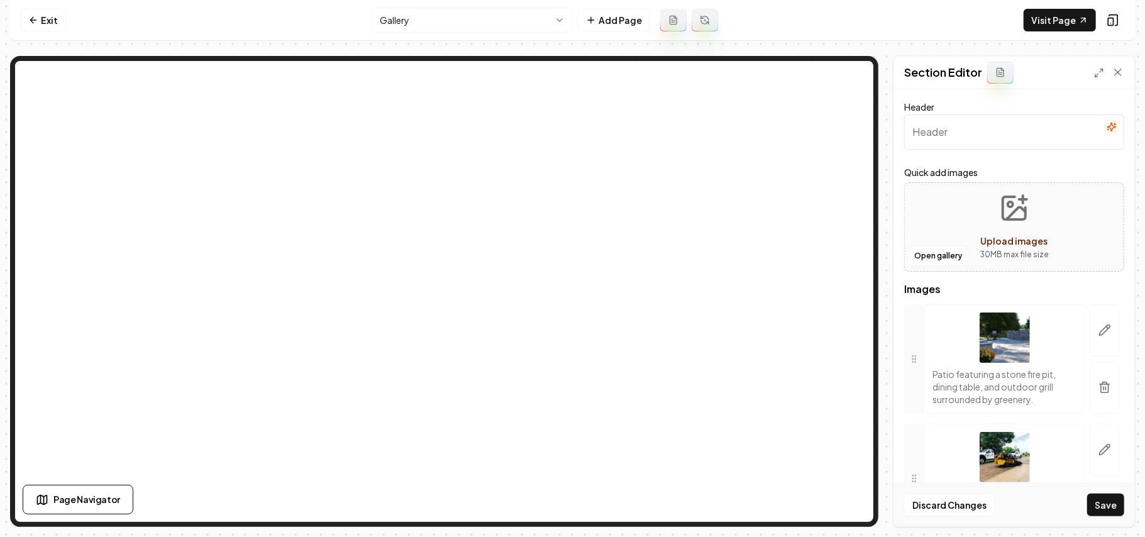
scroll to position [33, 0]
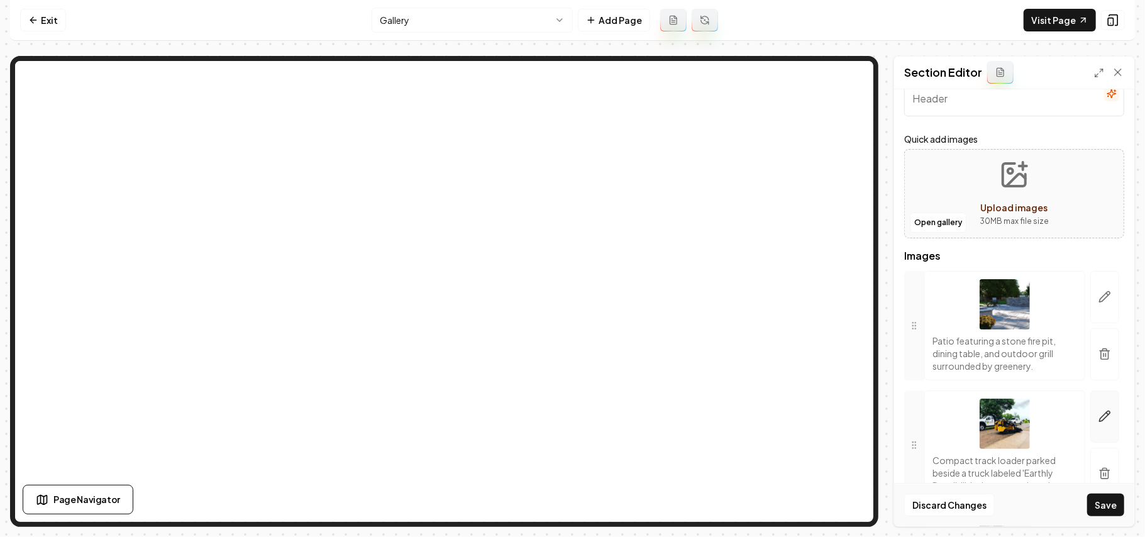
click at [1120, 509] on button "Save" at bounding box center [1105, 504] width 37 height 23
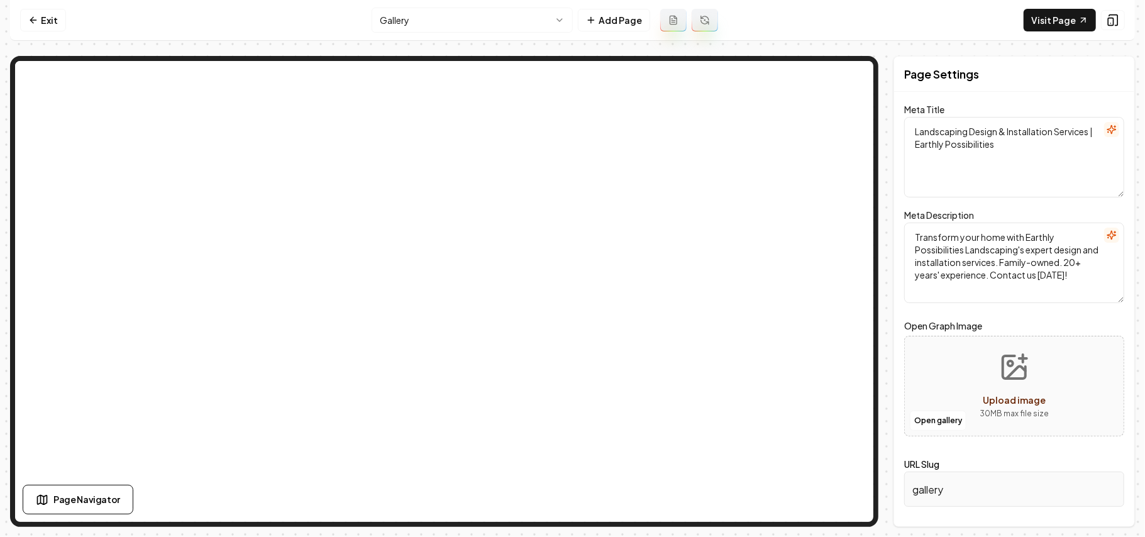
scroll to position [0, 0]
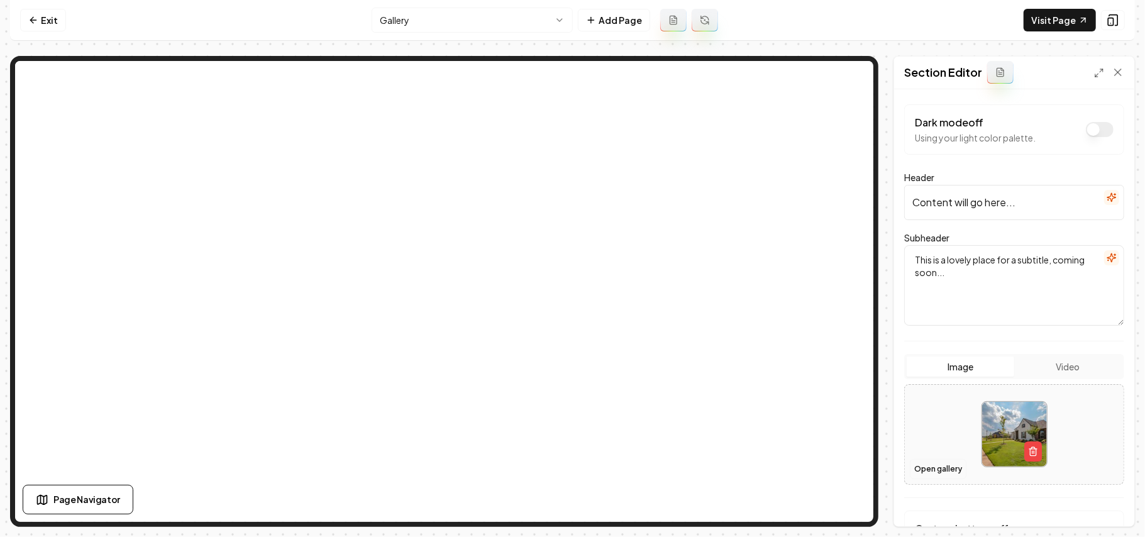
click at [933, 470] on button "Open gallery" at bounding box center [938, 469] width 57 height 20
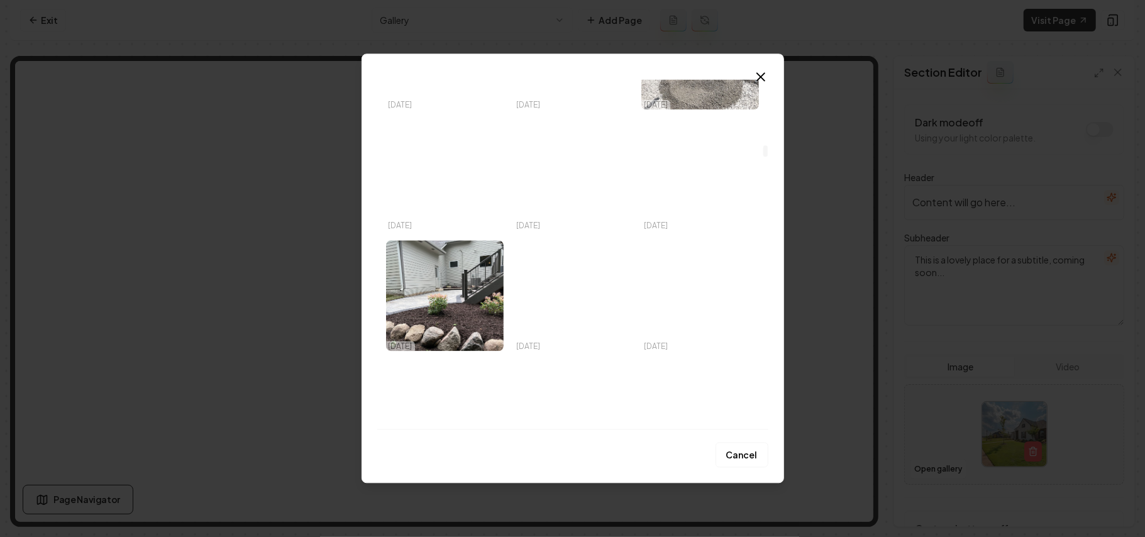
scroll to position [4693, 0]
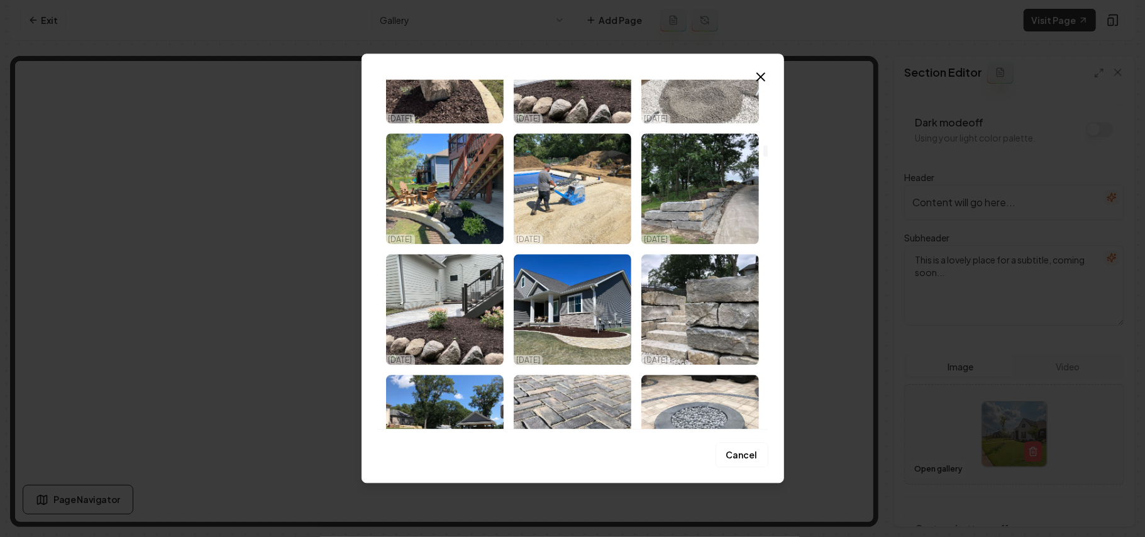
click at [445, 172] on img "Select image image_68e45f115c7cd75eb8816a7c.HEIC" at bounding box center [445, 188] width 118 height 111
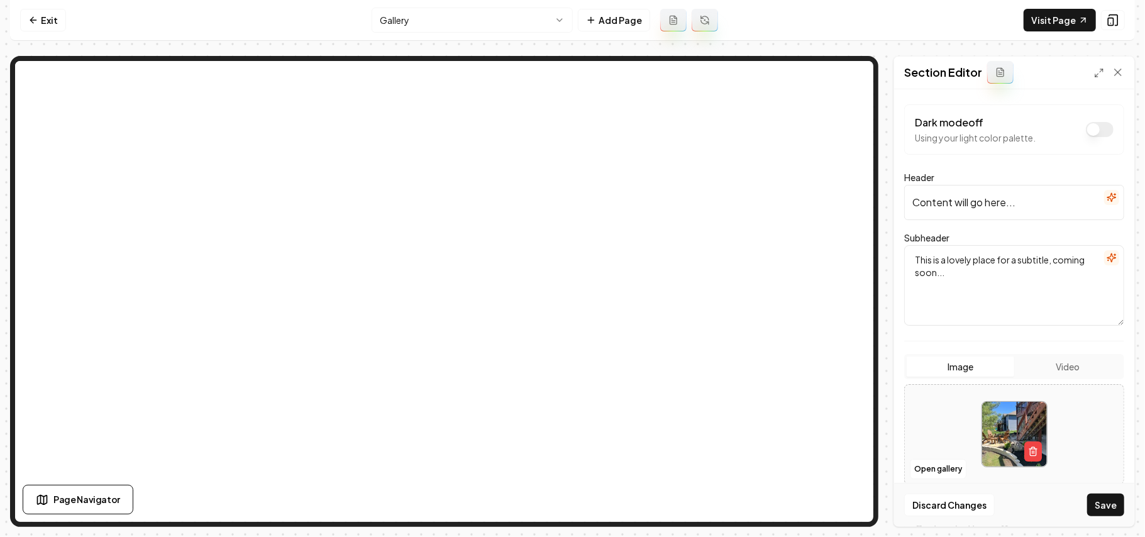
drag, startPoint x: 1049, startPoint y: 207, endPoint x: 856, endPoint y: 202, distance: 193.0
click at [591, 136] on div "Page Settings Section Editor Dark mode off Using your light color palette. Head…" at bounding box center [572, 291] width 1125 height 471
type input "g"
type input "Gallery"
click at [1106, 260] on icon "button" at bounding box center [1111, 258] width 10 height 10
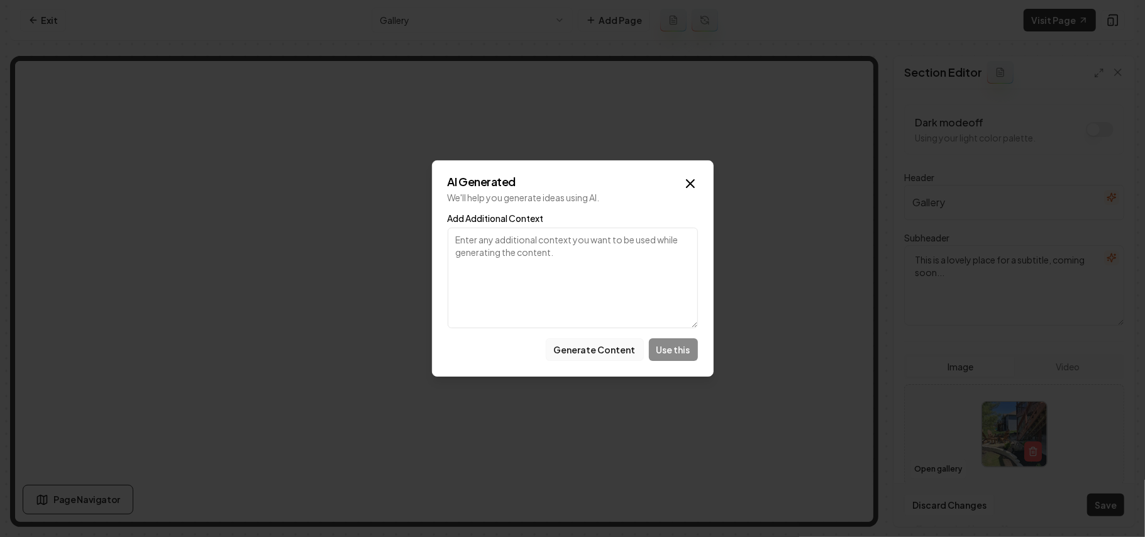
click at [574, 350] on button "Generate Content" at bounding box center [595, 349] width 98 height 23
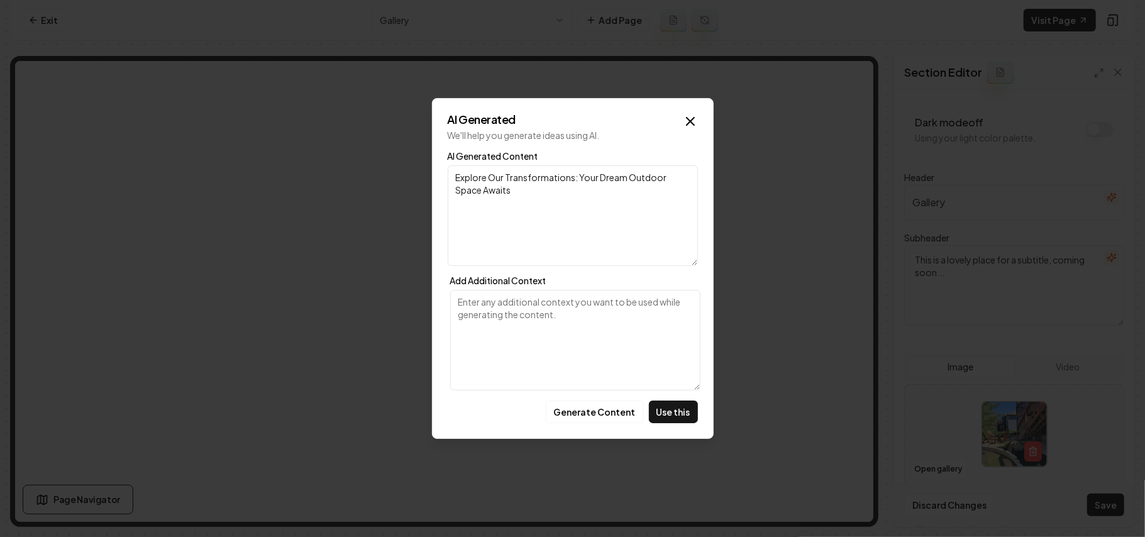
drag, startPoint x: 662, startPoint y: 408, endPoint x: 937, endPoint y: 127, distance: 393.0
click at [662, 409] on button "Use this" at bounding box center [673, 411] width 49 height 23
type textarea "Explore Our Transformations: Your Dream Outdoor Space Awaits"
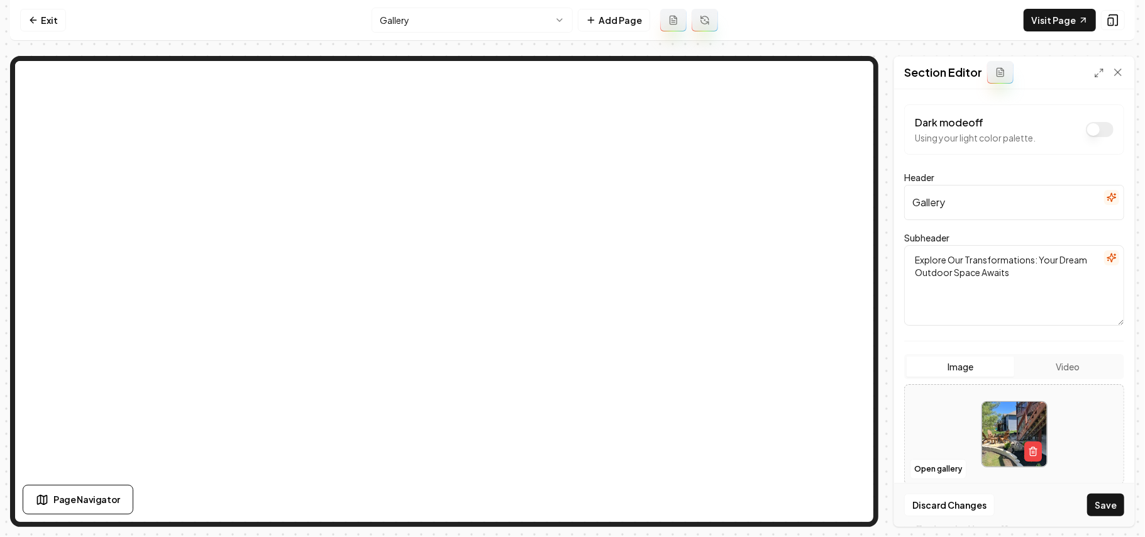
click at [1043, 38] on nav "Exit Gallery Add Page Visit Page" at bounding box center [572, 20] width 1125 height 41
click at [1045, 28] on link "Visit Page" at bounding box center [1059, 20] width 72 height 23
click at [1101, 503] on button "Save" at bounding box center [1105, 504] width 37 height 23
click at [930, 473] on button "Open gallery" at bounding box center [938, 469] width 57 height 20
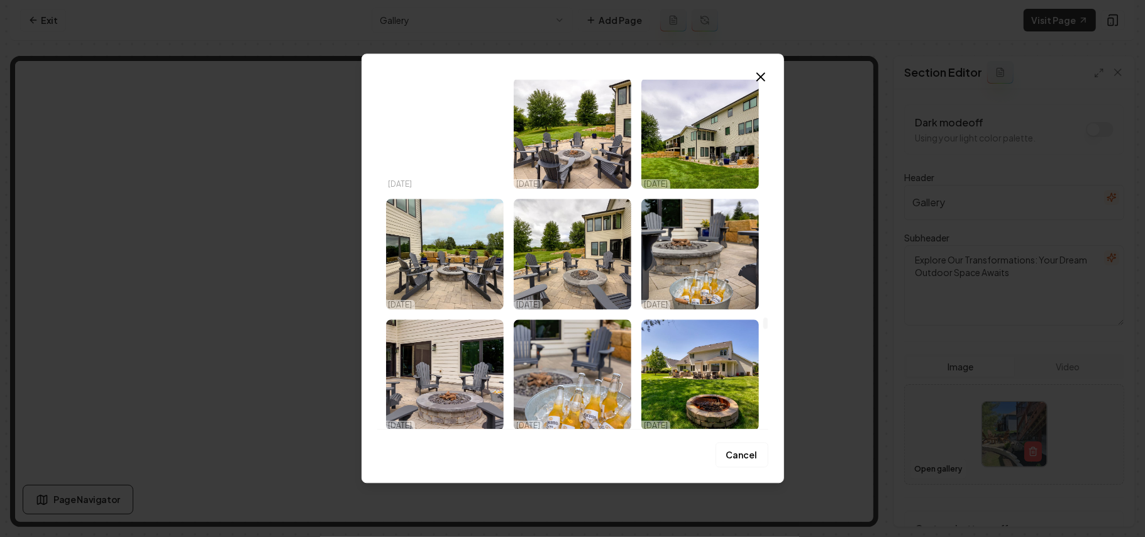
scroll to position [10672, 0]
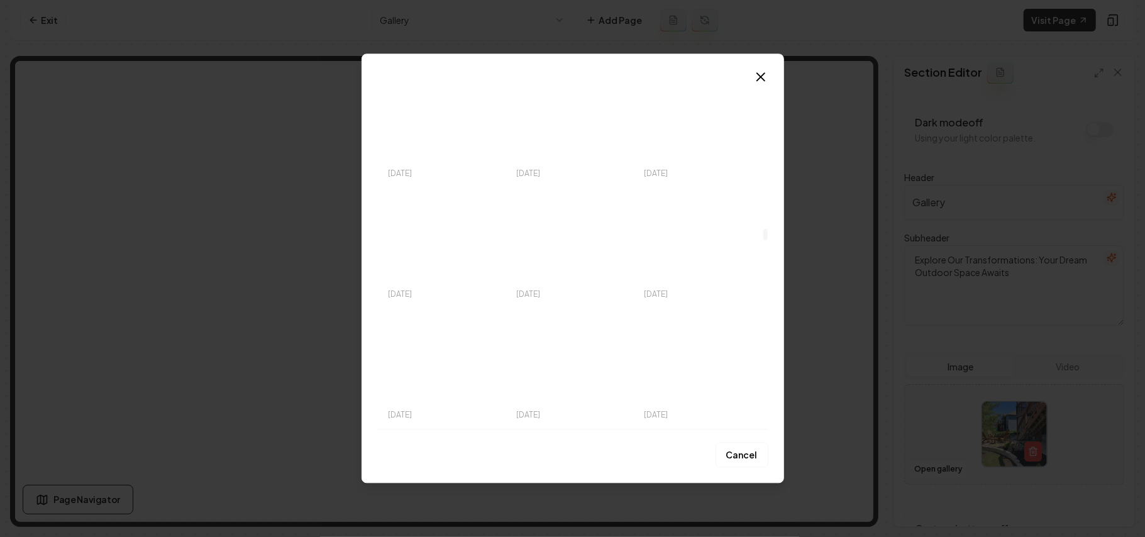
drag, startPoint x: 768, startPoint y: 365, endPoint x: 749, endPoint y: 234, distance: 131.4
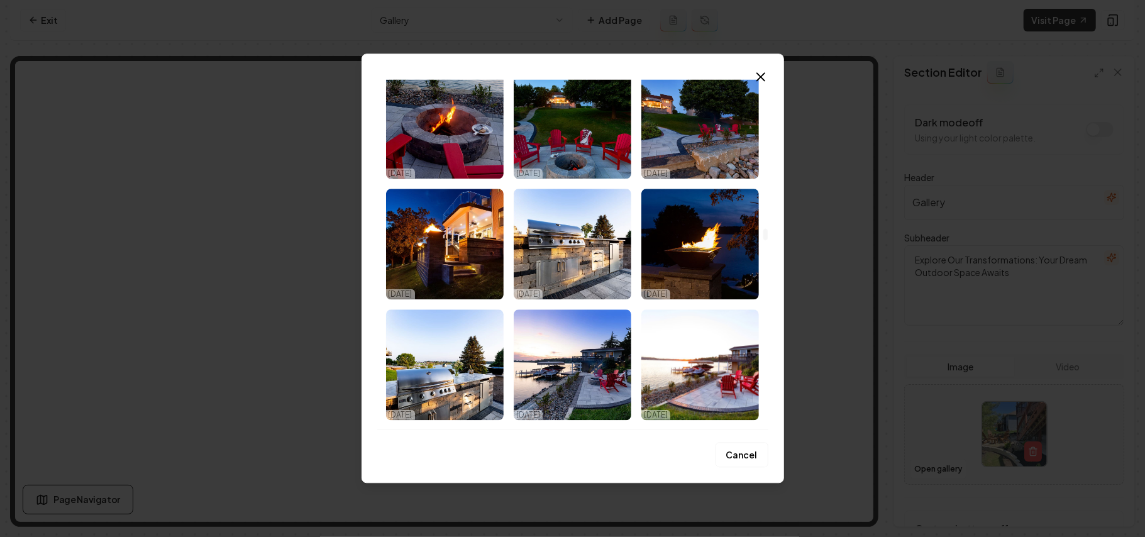
click at [762, 234] on div at bounding box center [765, 254] width 6 height 350
click at [592, 260] on img "Select image image_68e45cdf5c7cd75eb8773f29.jpg" at bounding box center [573, 244] width 118 height 111
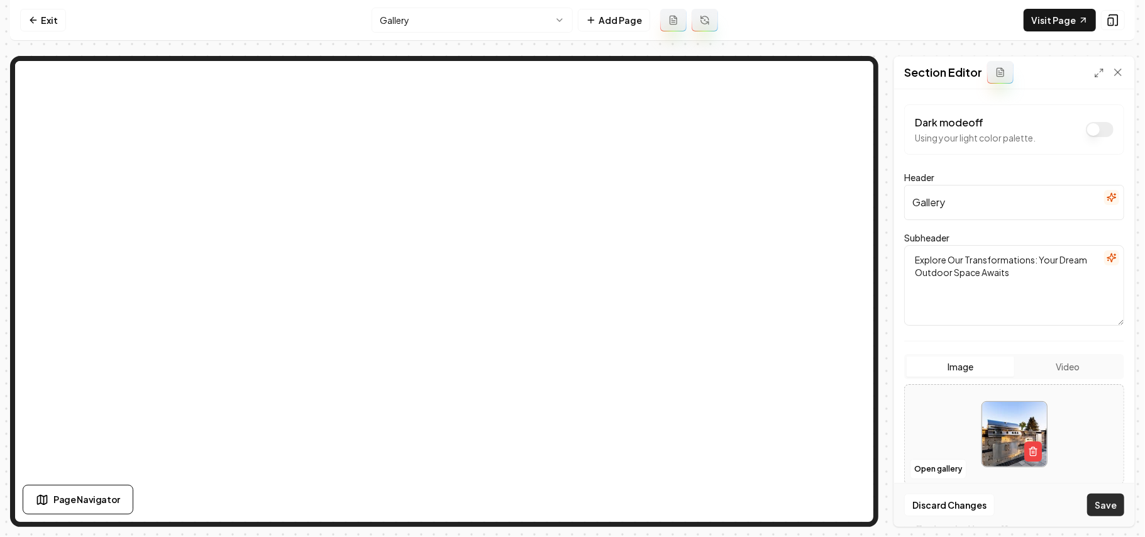
click at [1099, 508] on button "Save" at bounding box center [1105, 504] width 37 height 23
click at [942, 461] on button "Open gallery" at bounding box center [938, 469] width 57 height 20
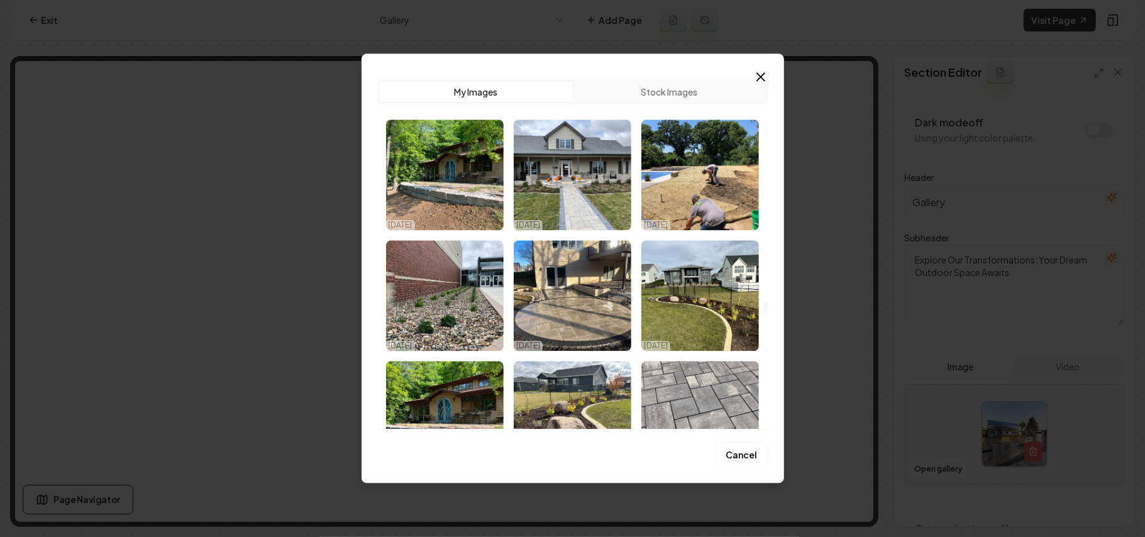
scroll to position [16870, 0]
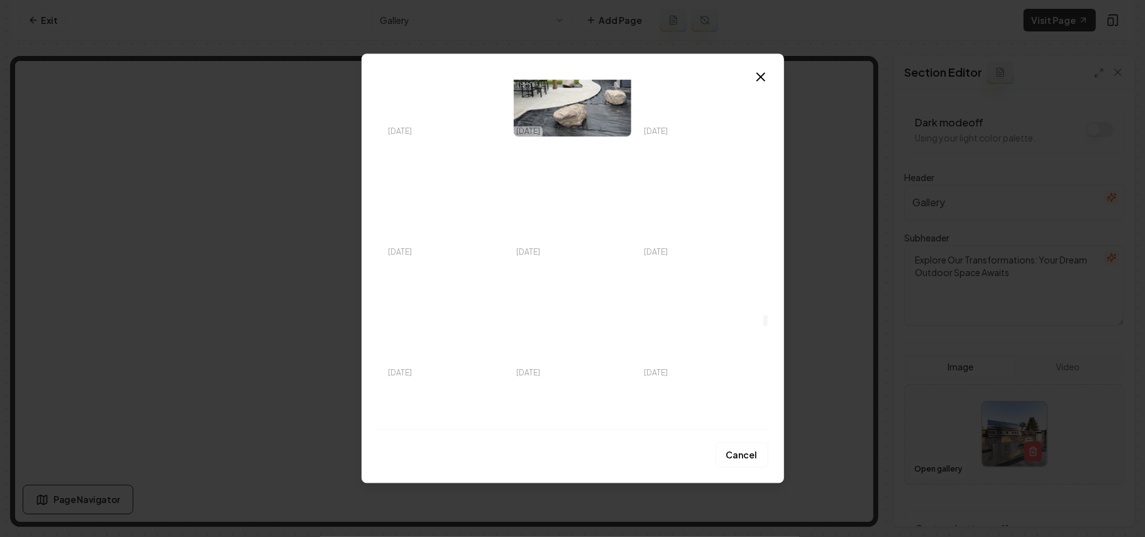
drag, startPoint x: 766, startPoint y: 98, endPoint x: 758, endPoint y: 321, distance: 222.7
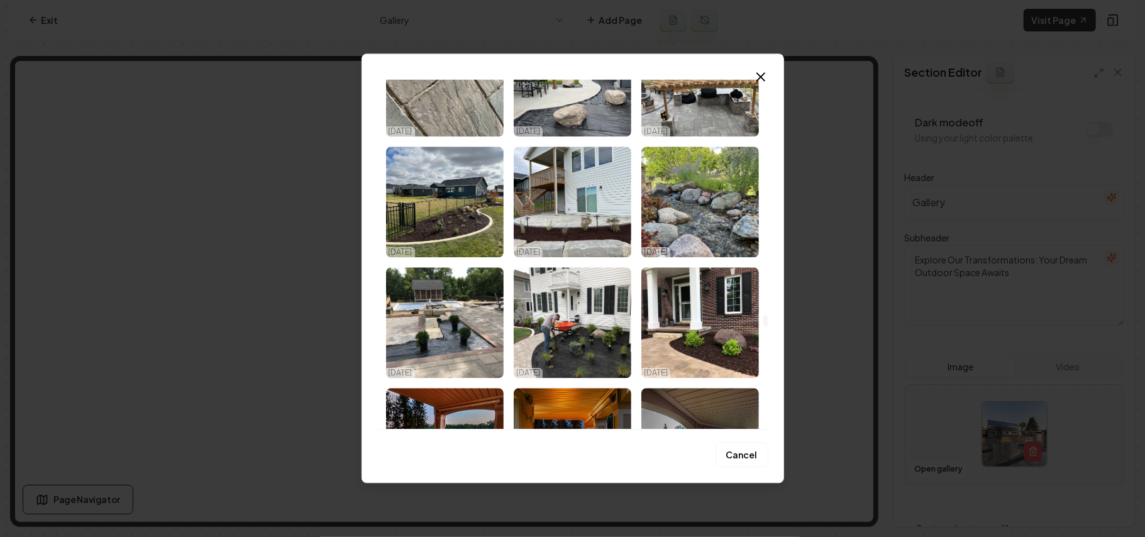
click at [762, 321] on div at bounding box center [765, 254] width 6 height 350
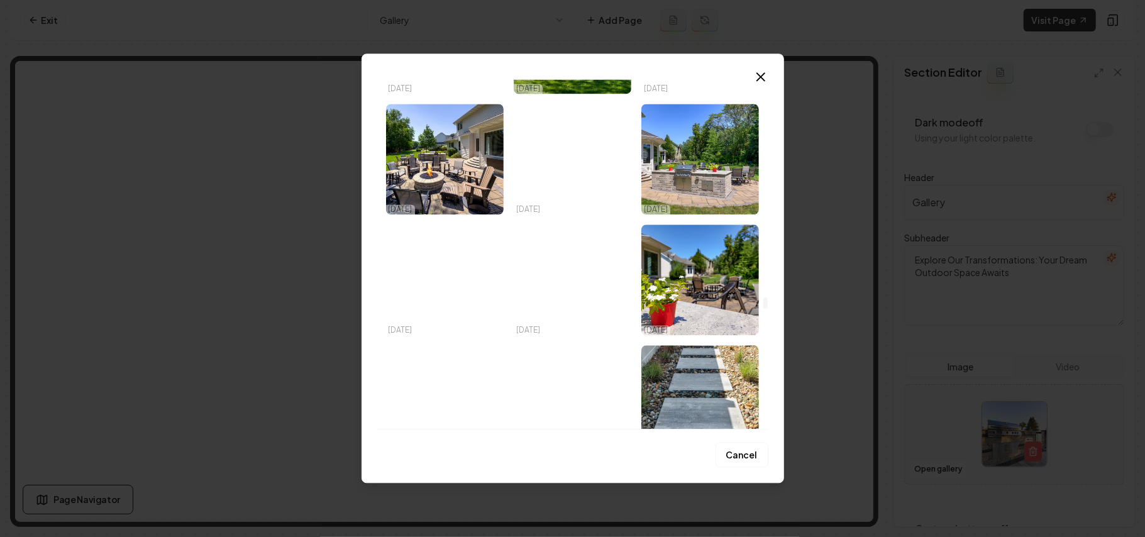
scroll to position [15613, 0]
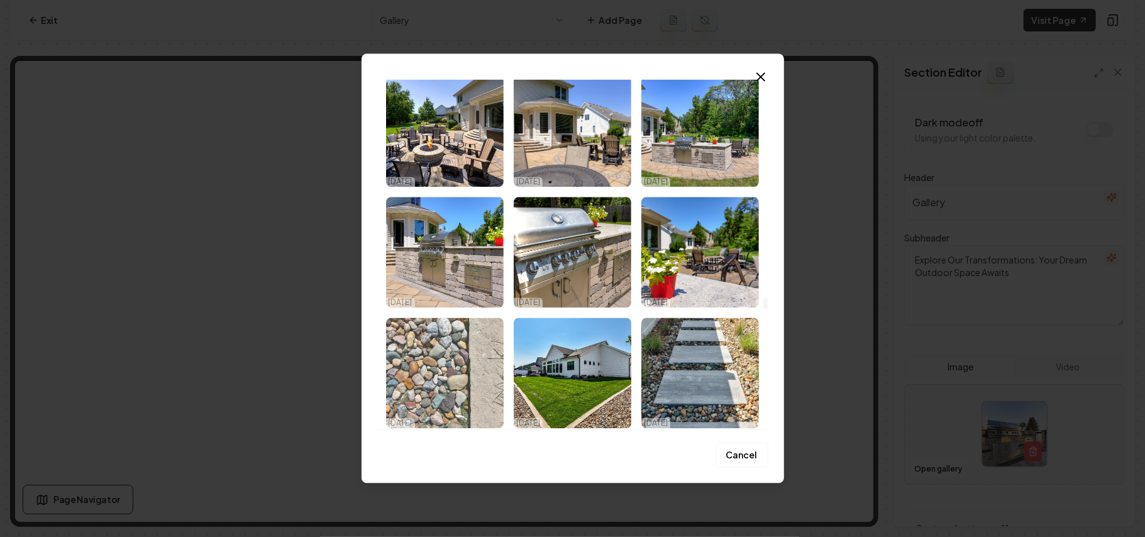
click at [503, 360] on img "Select image image_68e459fd5c7cd75eb85a318a.jpg" at bounding box center [445, 372] width 118 height 111
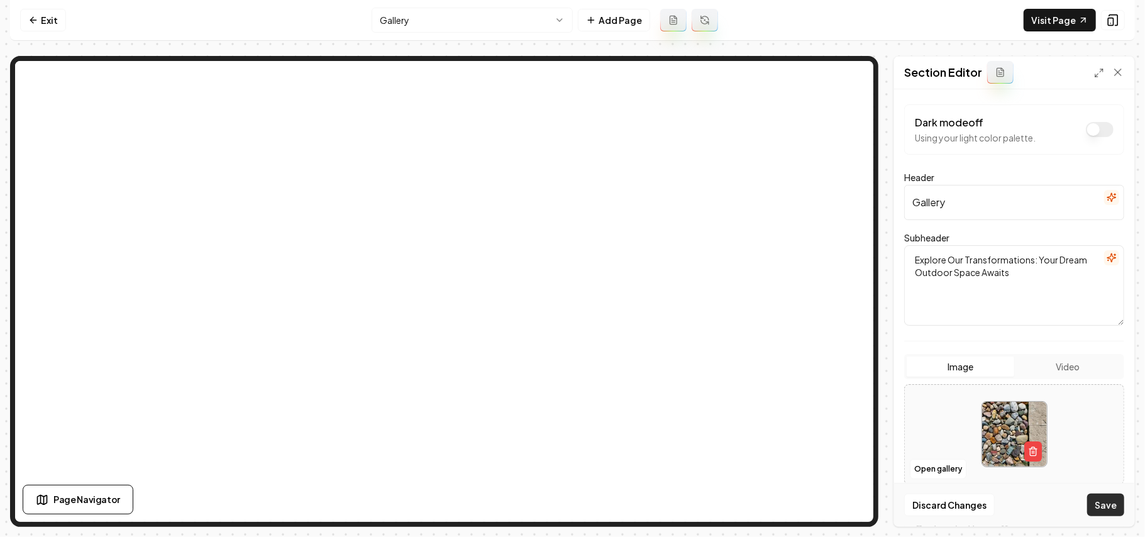
click at [1104, 512] on button "Save" at bounding box center [1105, 504] width 37 height 23
click at [1052, 20] on link "Visit Page" at bounding box center [1059, 20] width 72 height 23
click at [24, 11] on link "Exit" at bounding box center [43, 20] width 46 height 23
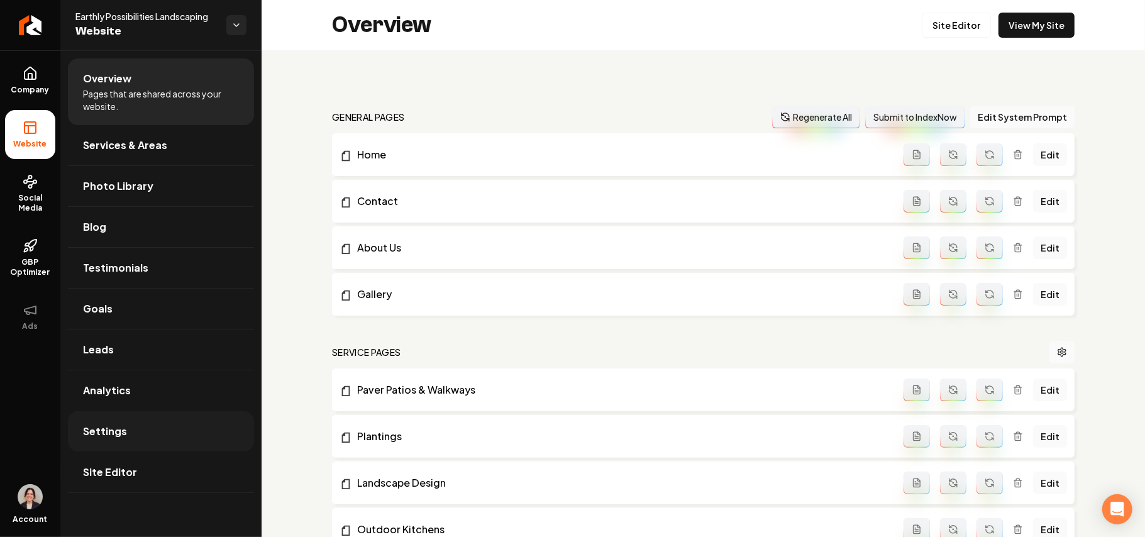
click at [134, 429] on link "Settings" at bounding box center [161, 431] width 186 height 40
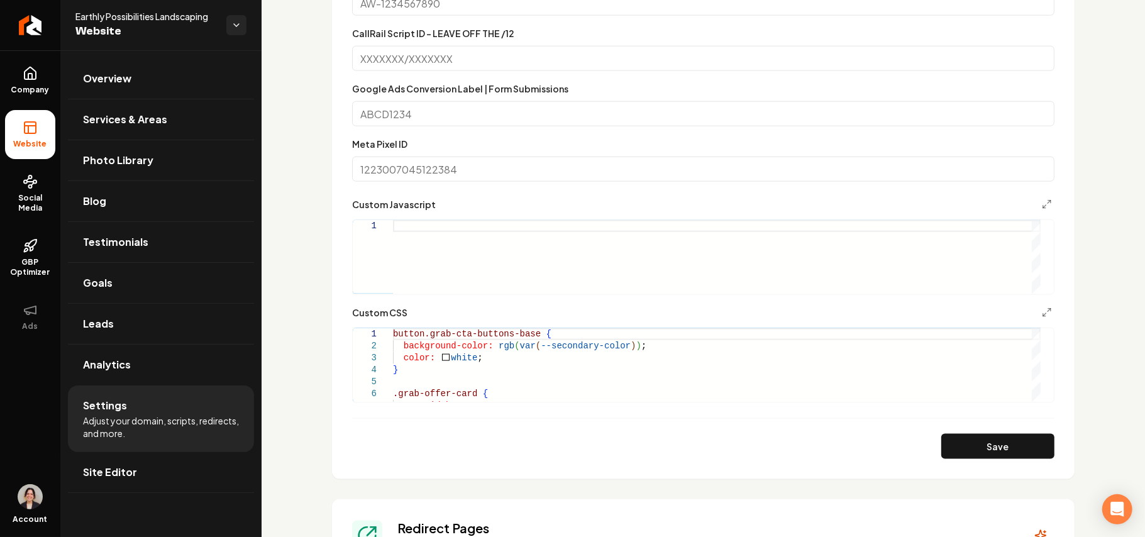
scroll to position [1173, 0]
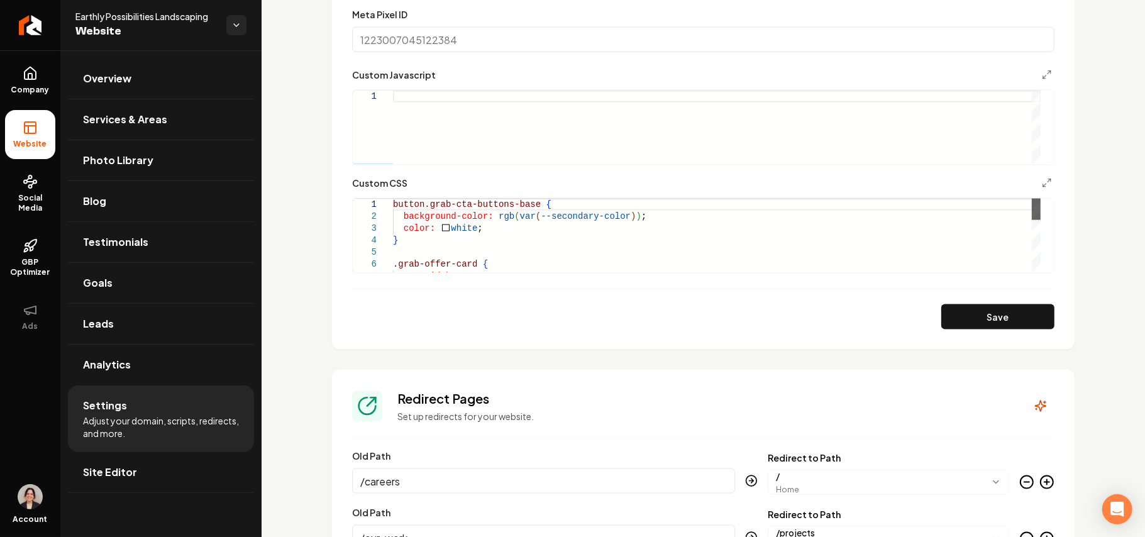
click at [1040, 220] on div "Main content area" at bounding box center [1036, 209] width 9 height 21
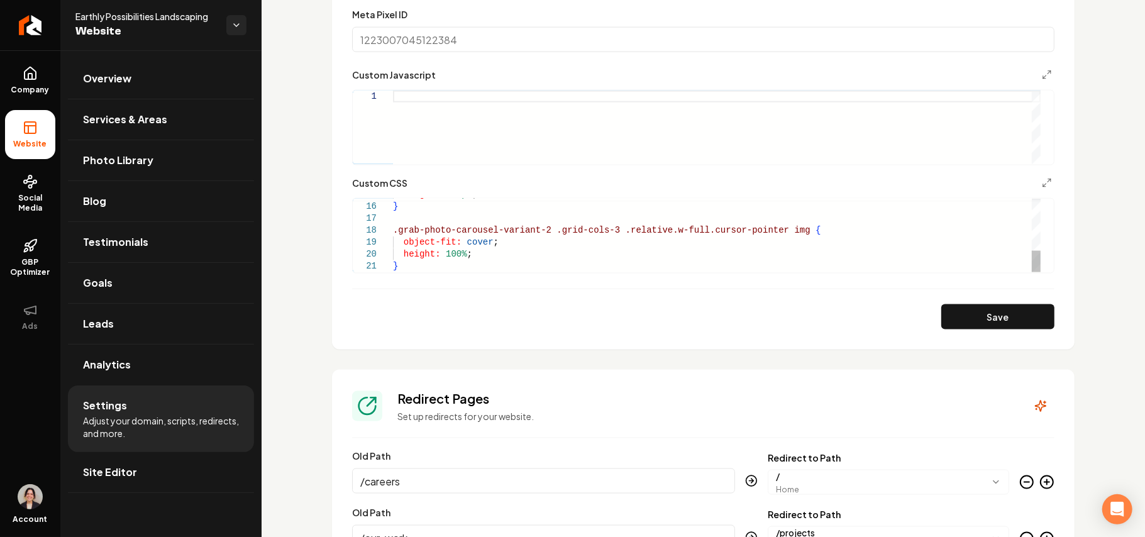
click at [410, 272] on div "height: 300px ; } .grab-photo-carousel-variant-2 .grid-cols-3 .relative.w-full.…" at bounding box center [716, 146] width 647 height 251
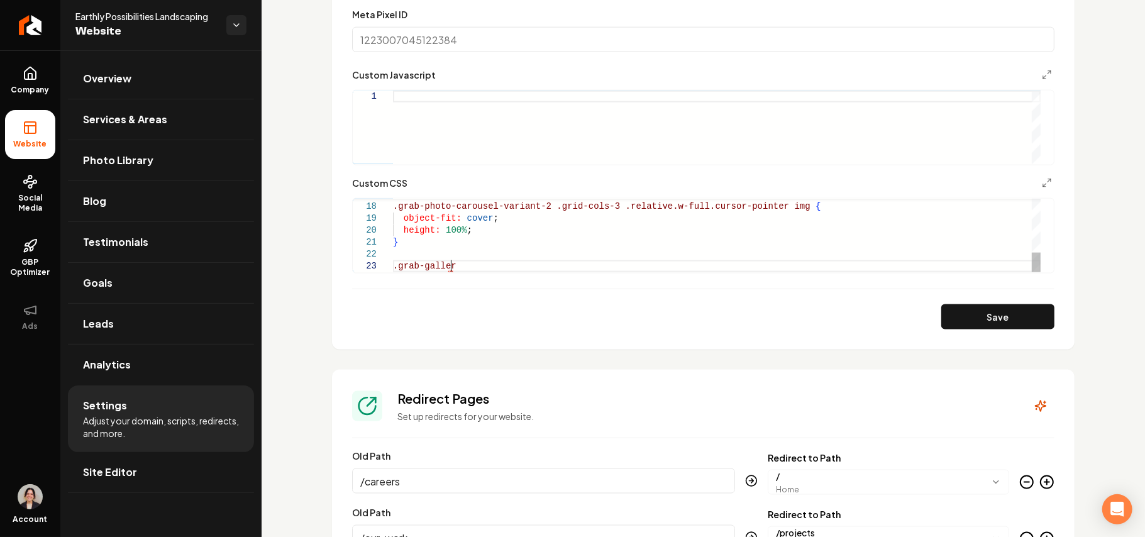
scroll to position [23, 62]
drag, startPoint x: 539, startPoint y: 209, endPoint x: 377, endPoint y: 209, distance: 162.2
click at [393, 209] on div ".grab-photo-carousel-variant-2 .grid-cols-3 .relative.w-full.cursor-pointer img…" at bounding box center [716, 134] width 647 height 275
click at [478, 267] on div ".grab-photo-carousel-variant-2 .grid-cols-3 .relative.w-full.cursor-pointer img…" at bounding box center [716, 134] width 647 height 275
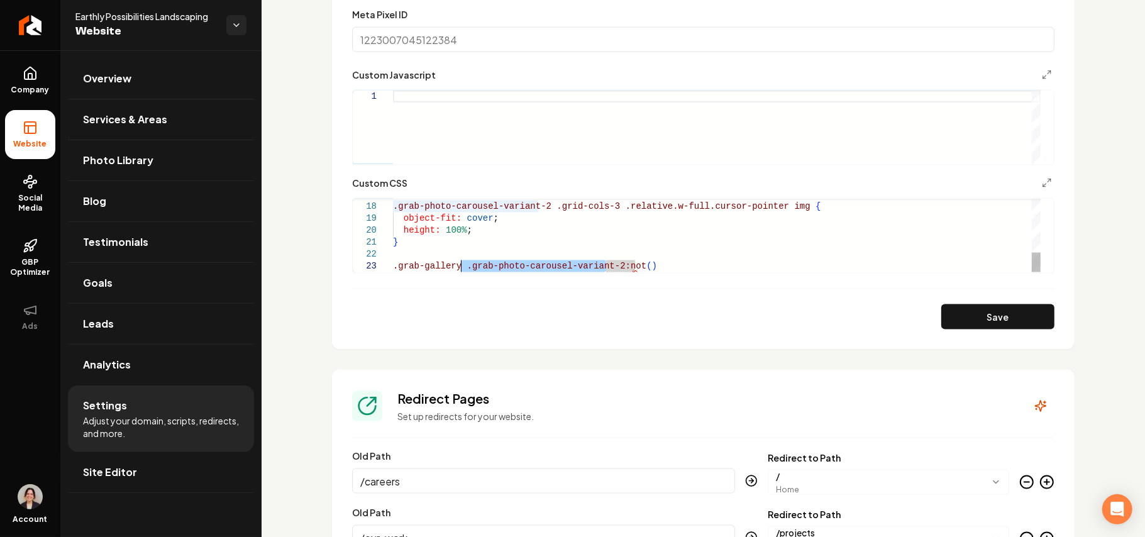
drag, startPoint x: 604, startPoint y: 264, endPoint x: 460, endPoint y: 267, distance: 144.0
click at [629, 267] on div ".grab-photo-carousel-variant-2 .grid-cols-3 .relative.w-full.cursor-pointer img…" at bounding box center [716, 134] width 647 height 275
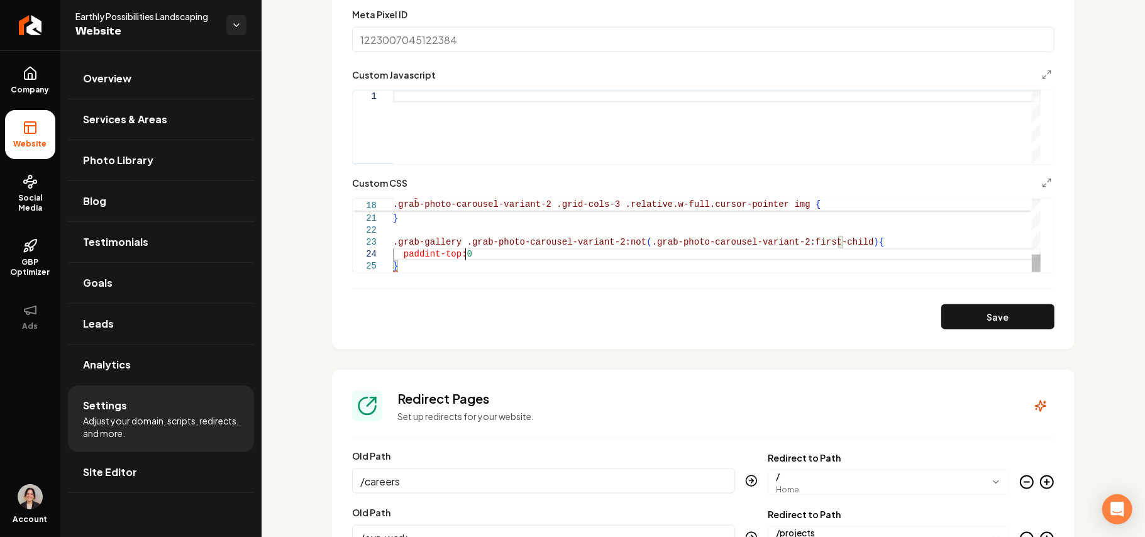
scroll to position [36, 76]
click at [440, 251] on div "object-fit: cover ; height: 100% ; } .grab-gallery .grab-photo-carousel-variant…" at bounding box center [716, 123] width 647 height 299
click at [1011, 315] on button "Save" at bounding box center [997, 316] width 113 height 25
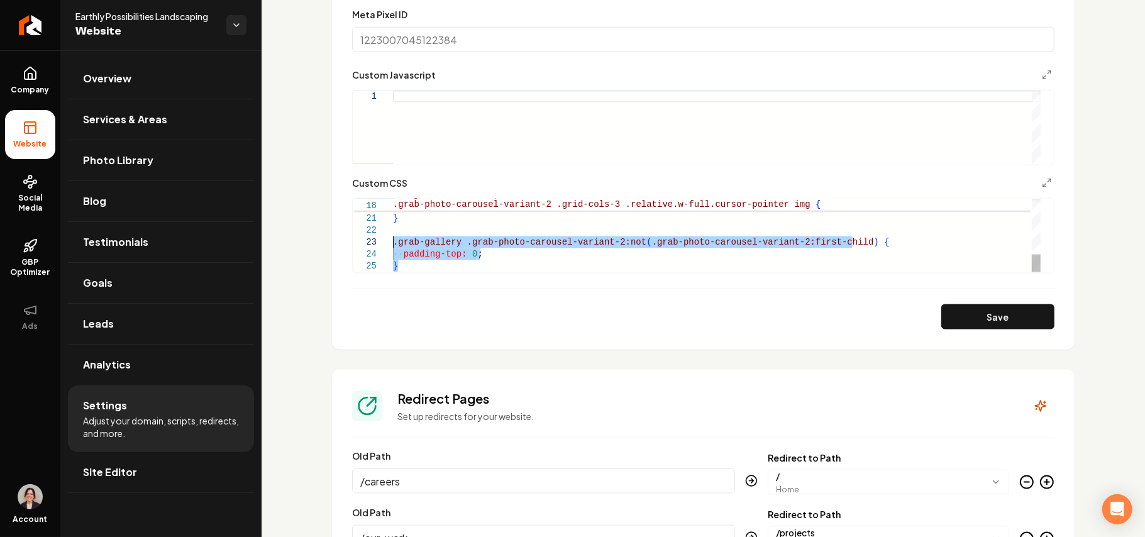
drag, startPoint x: 413, startPoint y: 272, endPoint x: 358, endPoint y: 240, distance: 63.9
click at [393, 240] on div "object-fit: cover ; height: 100% ; } .grab-gallery .grab-photo-carousel-variant…" at bounding box center [716, 123] width 647 height 299
click at [432, 270] on div "object-fit: cover ; height: 100% ; } .grab-gallery .grab-photo-carousel-variant…" at bounding box center [716, 123] width 647 height 299
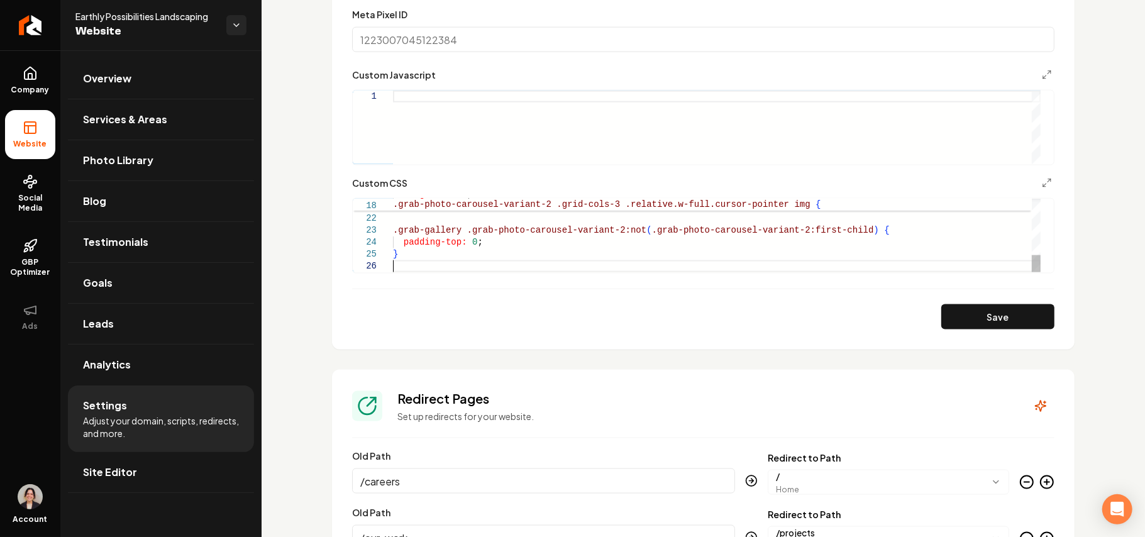
scroll to position [71, 0]
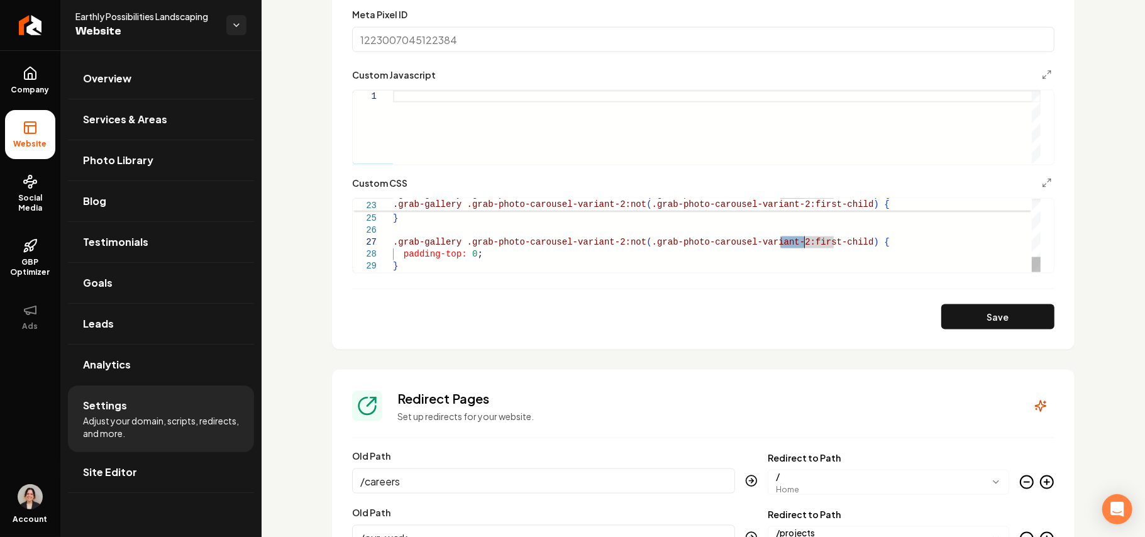
drag, startPoint x: 779, startPoint y: 242, endPoint x: 802, endPoint y: 244, distance: 22.7
click at [802, 244] on div ".grab-gallery .grab-photo-carousel-variant-2:not ( .grab-photo-carousel-variant…" at bounding box center [716, 99] width 647 height 346
click at [448, 255] on div ".grab-gallery .grab-photo-carousel-variant-2:not ( .grab-photo-carousel-variant…" at bounding box center [716, 99] width 647 height 346
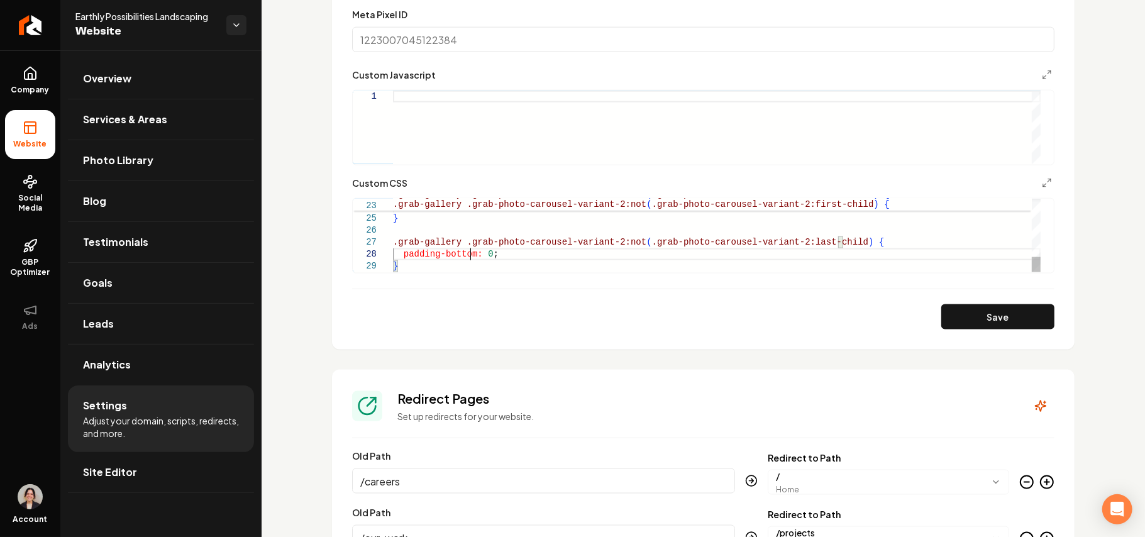
scroll to position [84, 77]
click at [1013, 325] on button "Save" at bounding box center [997, 316] width 113 height 25
click at [487, 255] on div ".grab-gallery .grab-photo-carousel-variant-2:not ( .grab-photo-carousel-variant…" at bounding box center [716, 99] width 647 height 346
click at [988, 313] on button "Save" at bounding box center [997, 316] width 113 height 25
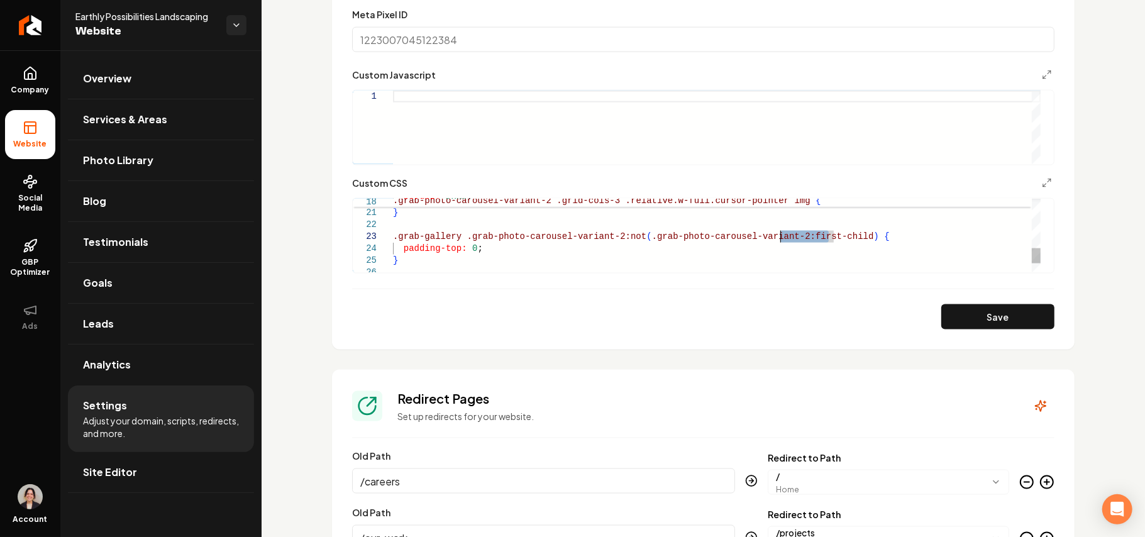
drag, startPoint x: 831, startPoint y: 239, endPoint x: 780, endPoint y: 237, distance: 51.0
click at [780, 237] on div "height: 100% ; } .grab-gallery .grab-photo-carousel-variant-2:not ( .grab-photo…" at bounding box center [716, 141] width 647 height 346
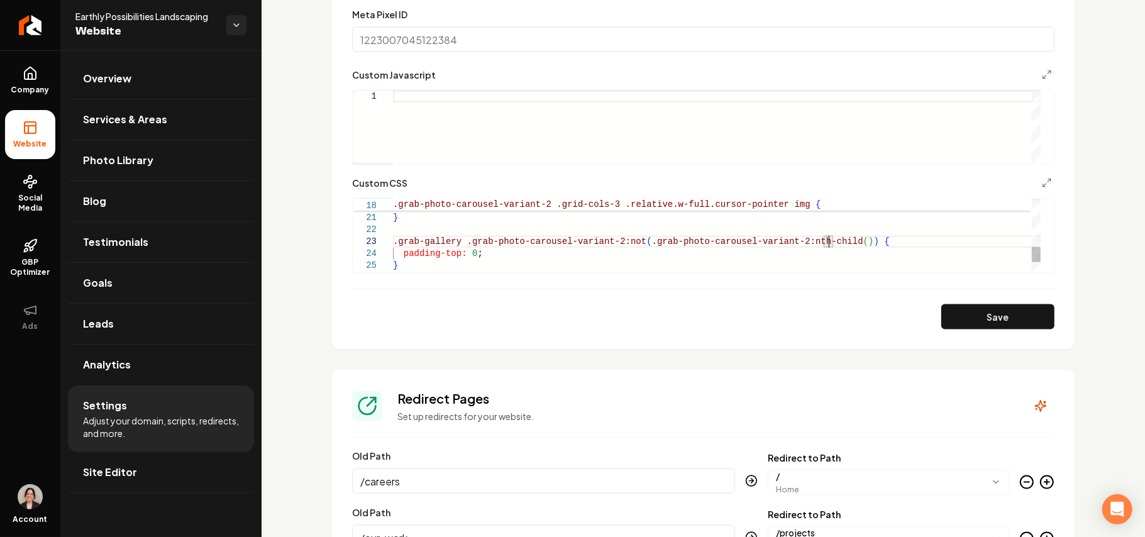
scroll to position [34, 439]
type textarea "**********"
click at [984, 326] on button "Save" at bounding box center [997, 316] width 113 height 25
click at [162, 466] on link "Site Editor" at bounding box center [161, 472] width 186 height 40
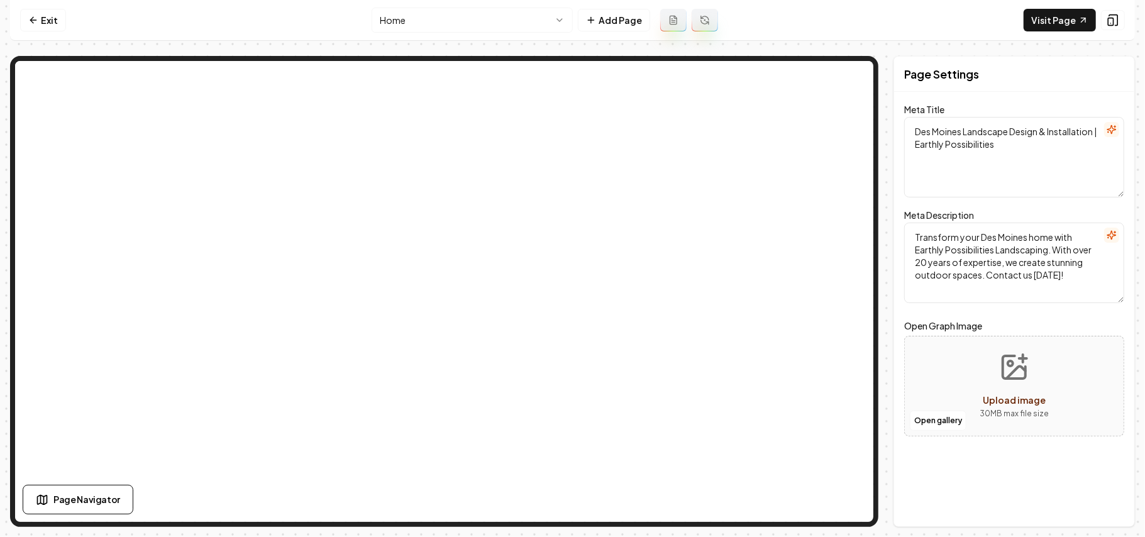
click at [534, 26] on html "Computer Required This feature is only available on a computer. Please switch t…" at bounding box center [572, 268] width 1145 height 537
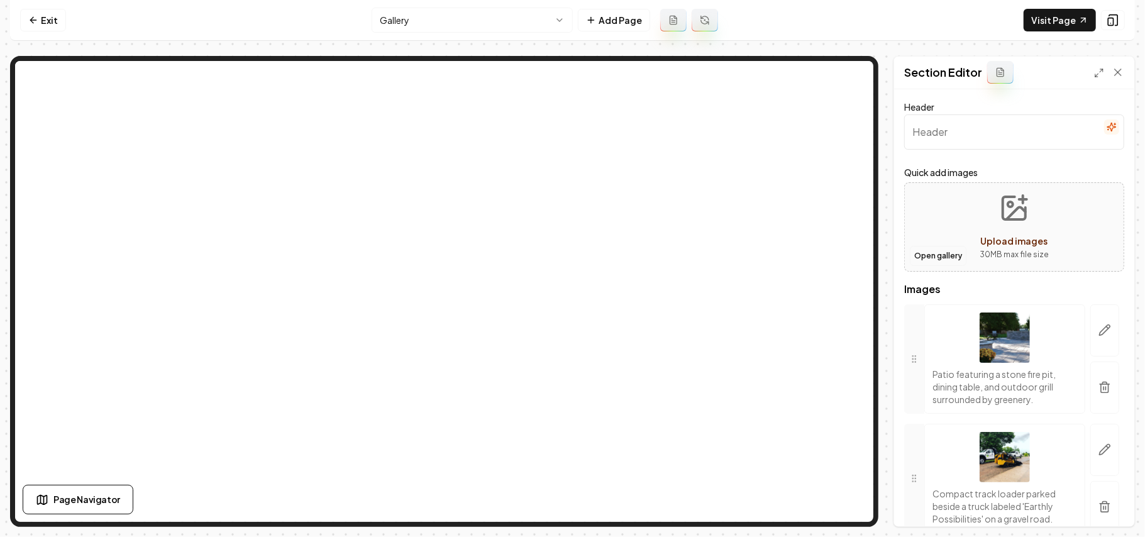
click at [932, 258] on button "Open gallery" at bounding box center [938, 256] width 57 height 20
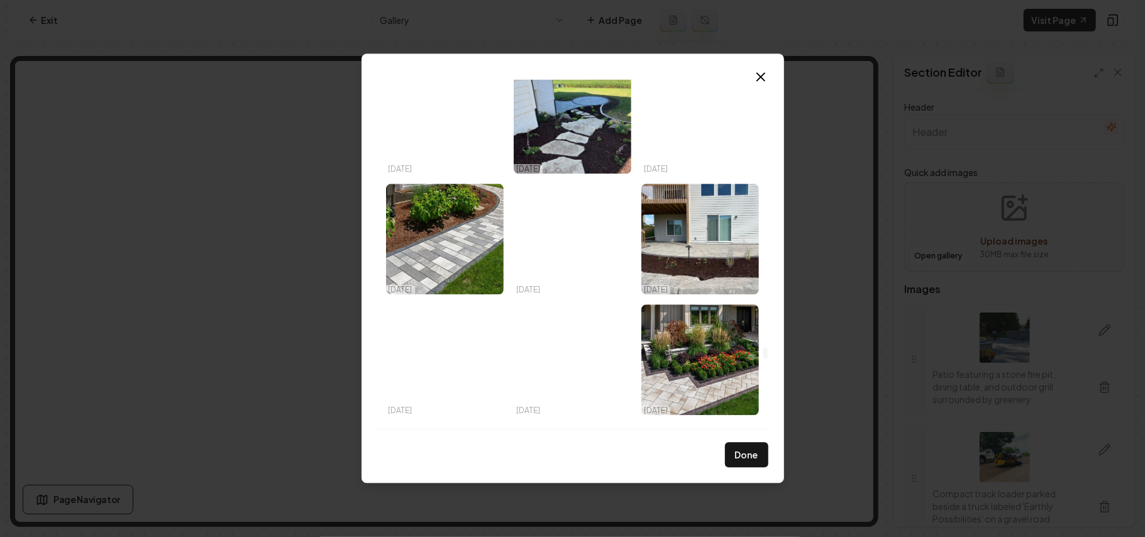
scroll to position [24065, 0]
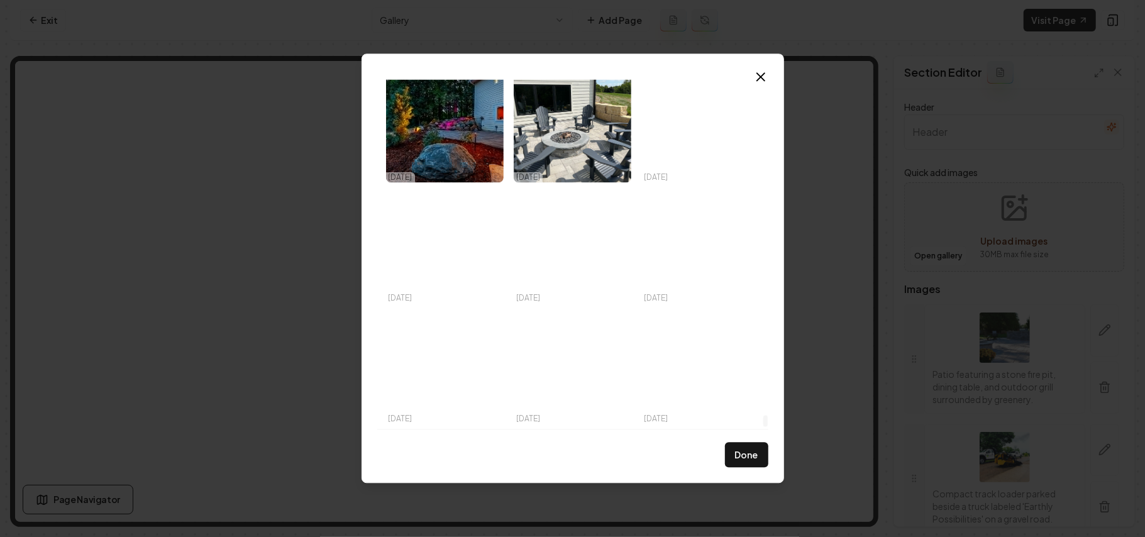
drag, startPoint x: 766, startPoint y: 85, endPoint x: 774, endPoint y: 421, distance: 335.8
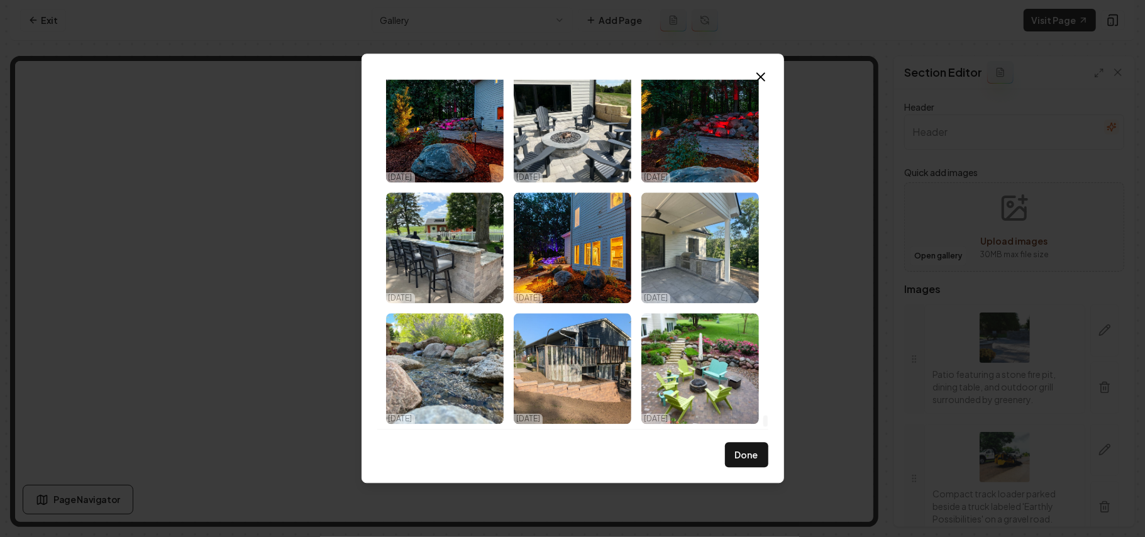
click at [768, 421] on div at bounding box center [765, 421] width 4 height 11
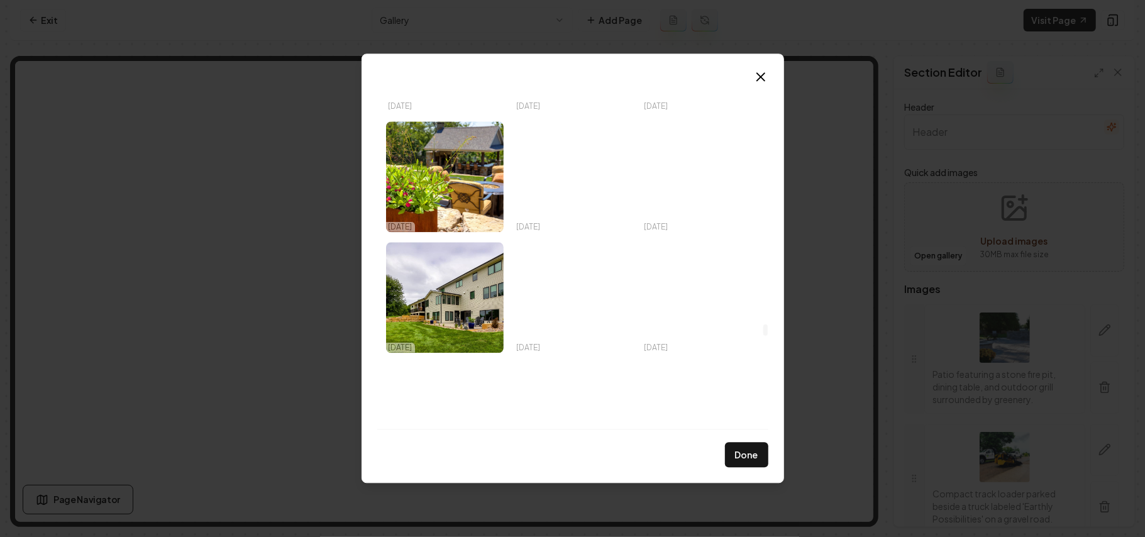
scroll to position [17481, 0]
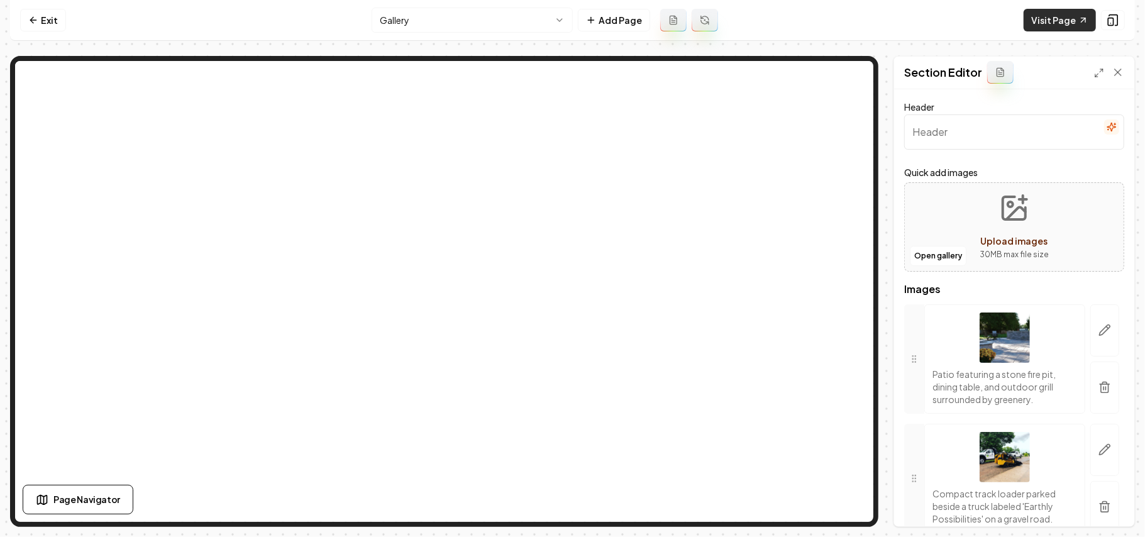
click at [1050, 28] on link "Visit Page" at bounding box center [1059, 20] width 72 height 23
click at [938, 256] on button "Open gallery" at bounding box center [938, 256] width 57 height 20
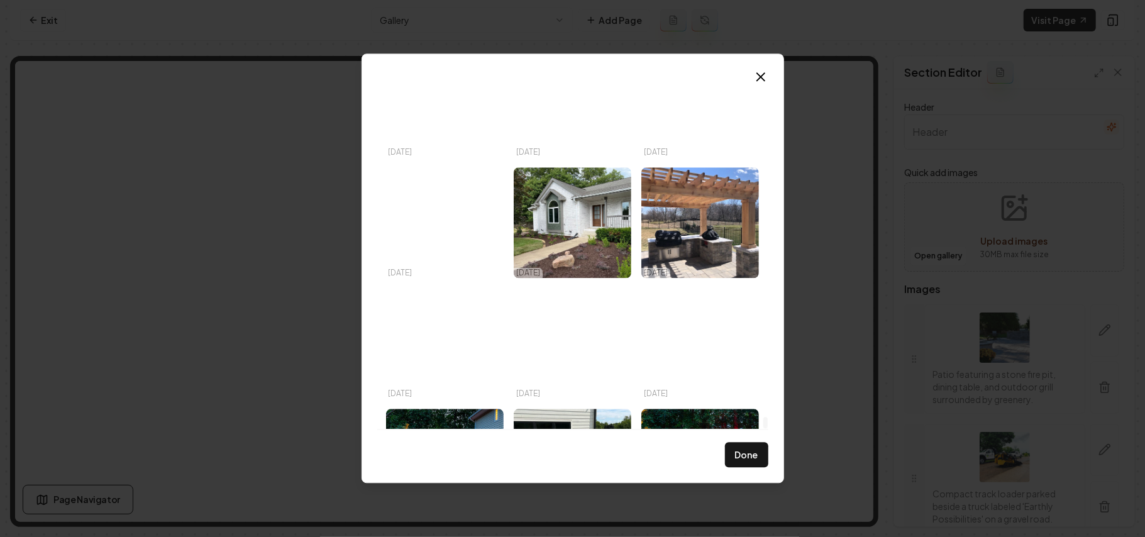
scroll to position [24186, 0]
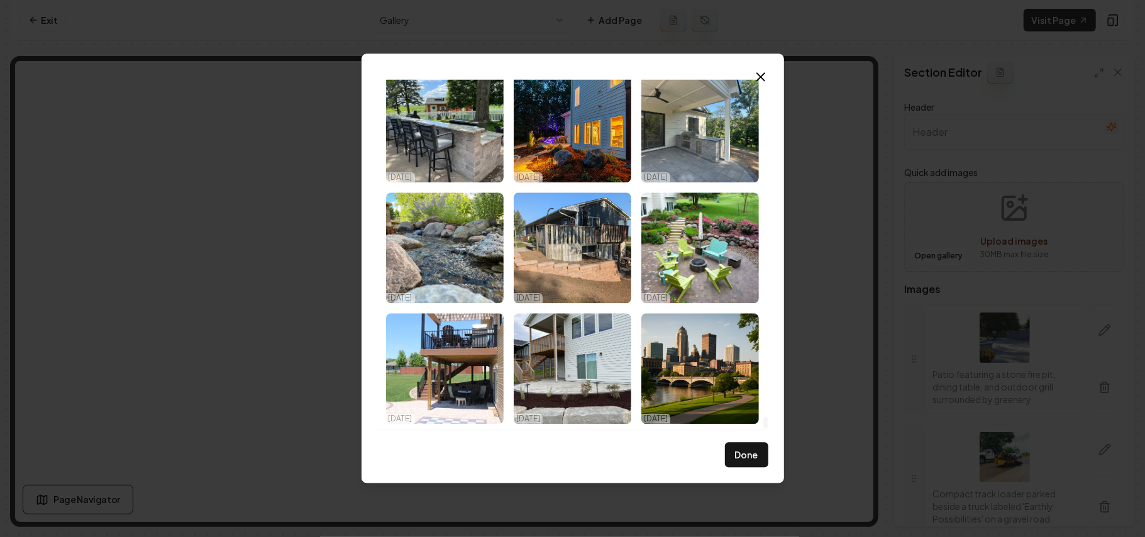
drag, startPoint x: 766, startPoint y: 96, endPoint x: 783, endPoint y: 28, distance: 69.5
click at [762, 429] on div at bounding box center [765, 254] width 6 height 350
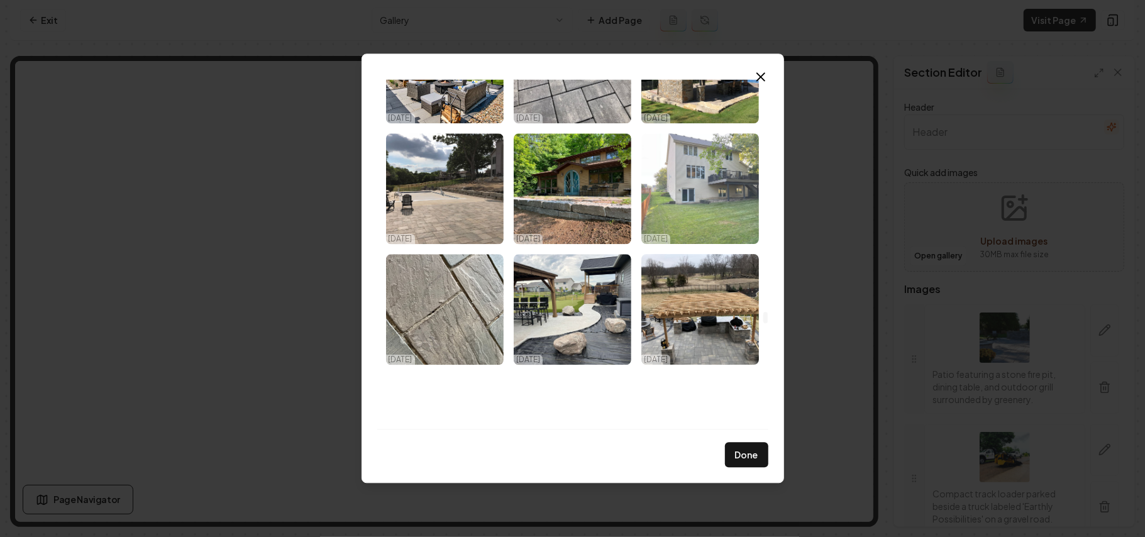
scroll to position [16643, 0]
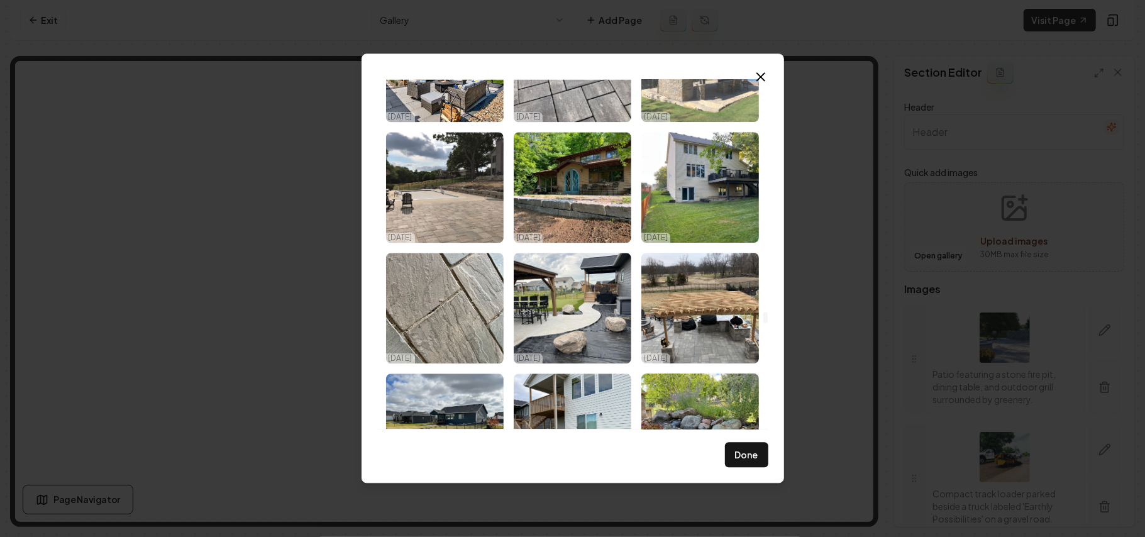
click at [592, 83] on img "Select image image_68e457405c7cd75eb84bbf33.HEIC" at bounding box center [573, 66] width 118 height 111
click at [685, 101] on img "Select image image_68e4573e5c7cd75eb84bb951.HEIC" at bounding box center [700, 66] width 118 height 111
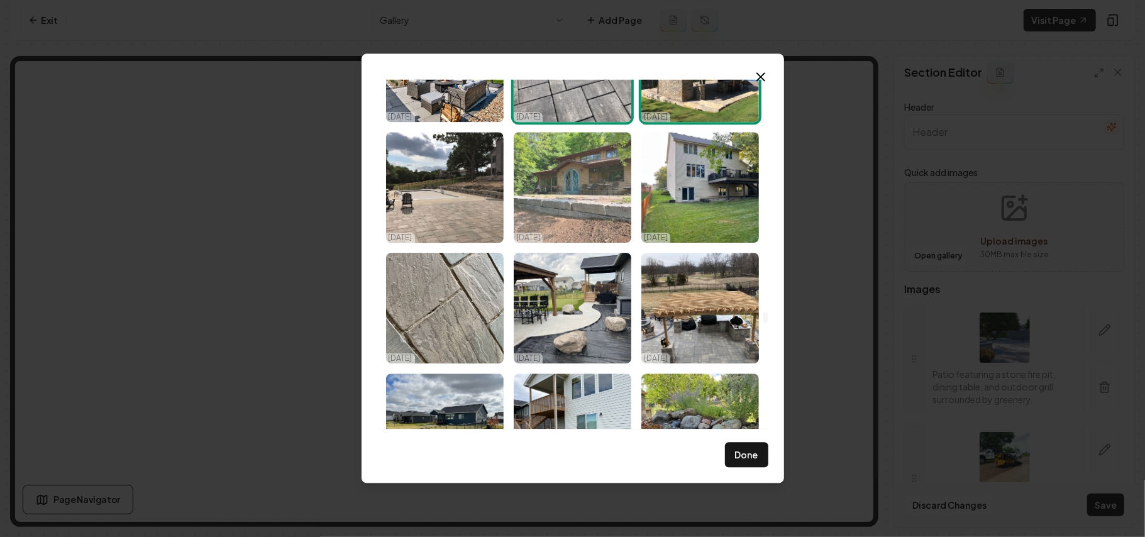
click at [682, 192] on img "Select image image_68e4573f5c7cd75eb84bbace.HEIC" at bounding box center [700, 187] width 118 height 111
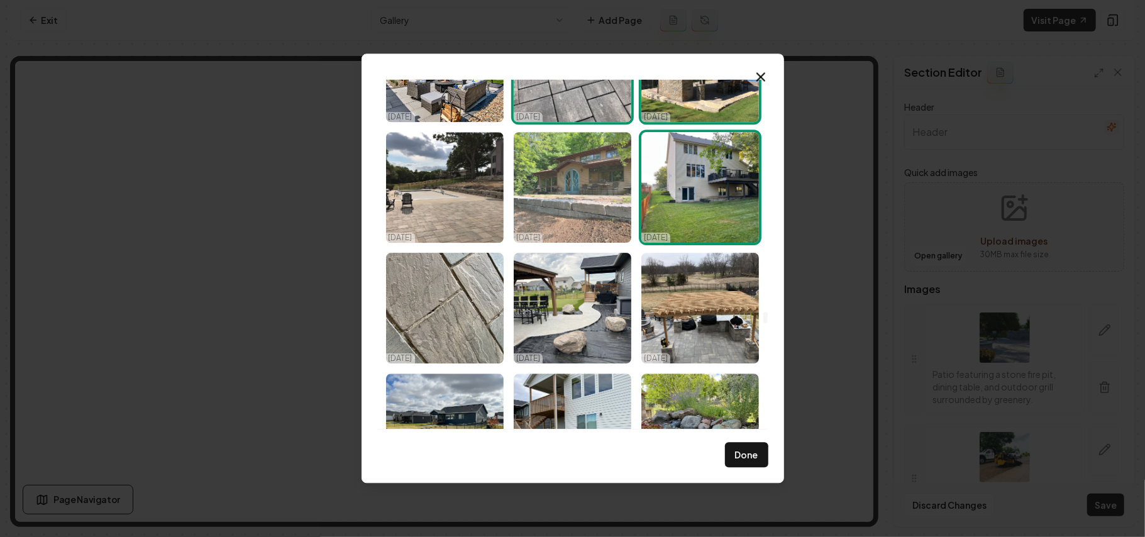
click at [573, 192] on img "Select image image_68e457405c7cd75eb84bbf2d.HEIC" at bounding box center [573, 187] width 118 height 111
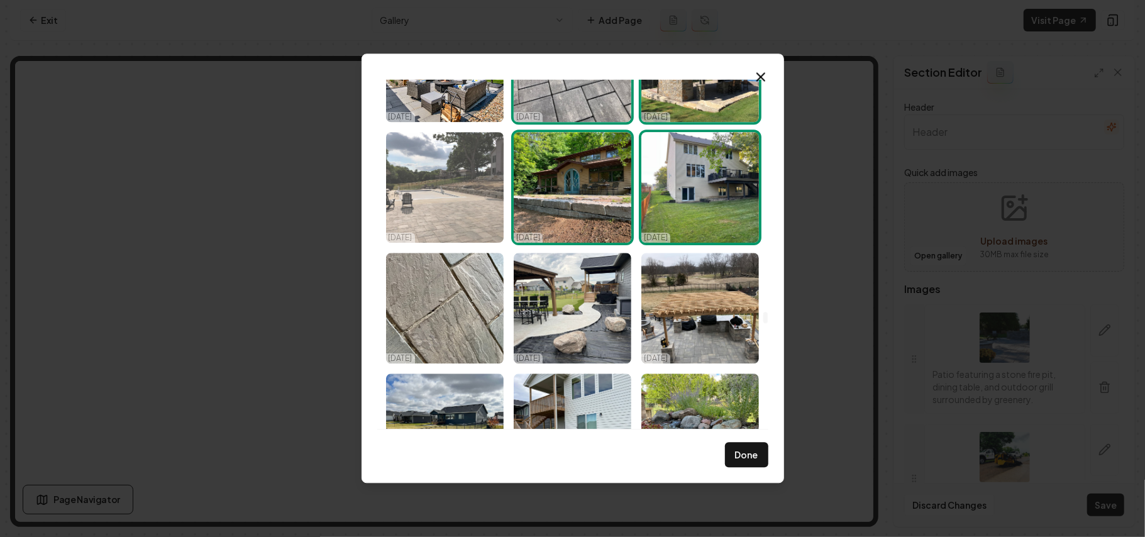
click at [476, 195] on img "Select image image_68e4573e5c7cd75eb84bb98e.HEIC" at bounding box center [445, 187] width 118 height 111
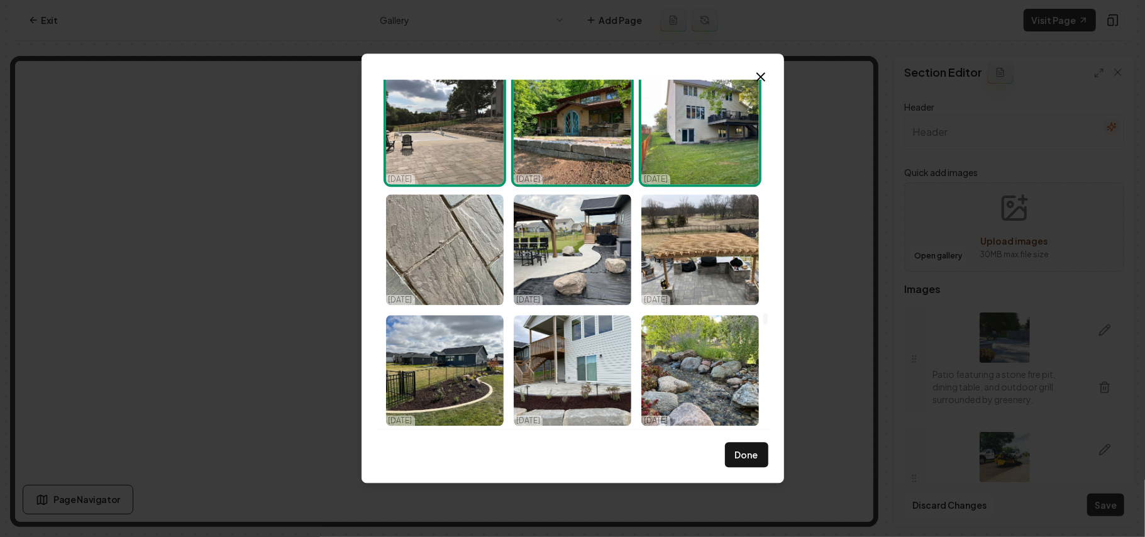
scroll to position [16726, 0]
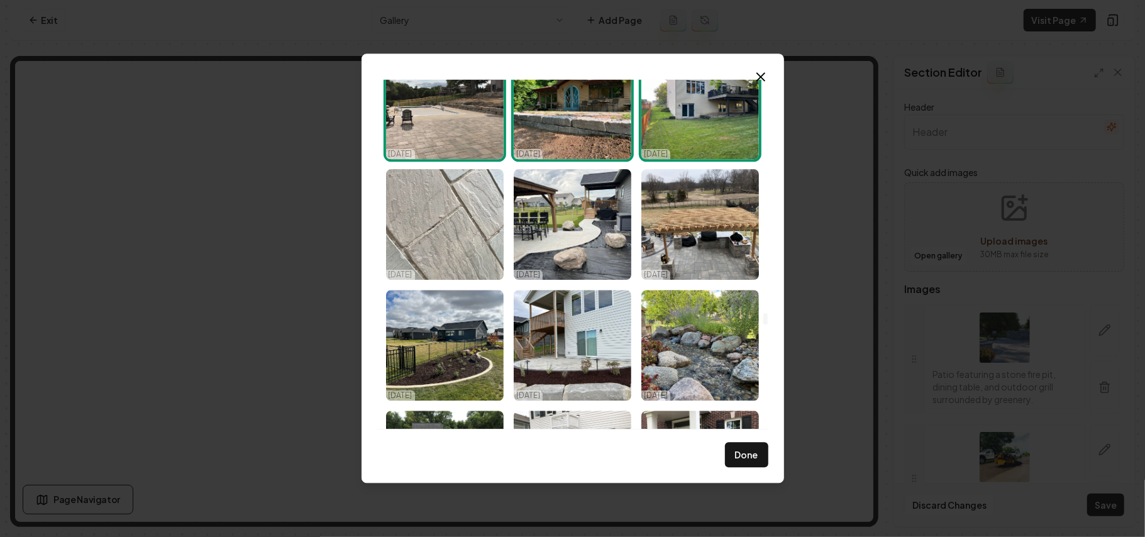
click at [483, 234] on img "Select image image_68e4573f5c7cd75eb84bbcd9.HEIC" at bounding box center [445, 224] width 118 height 111
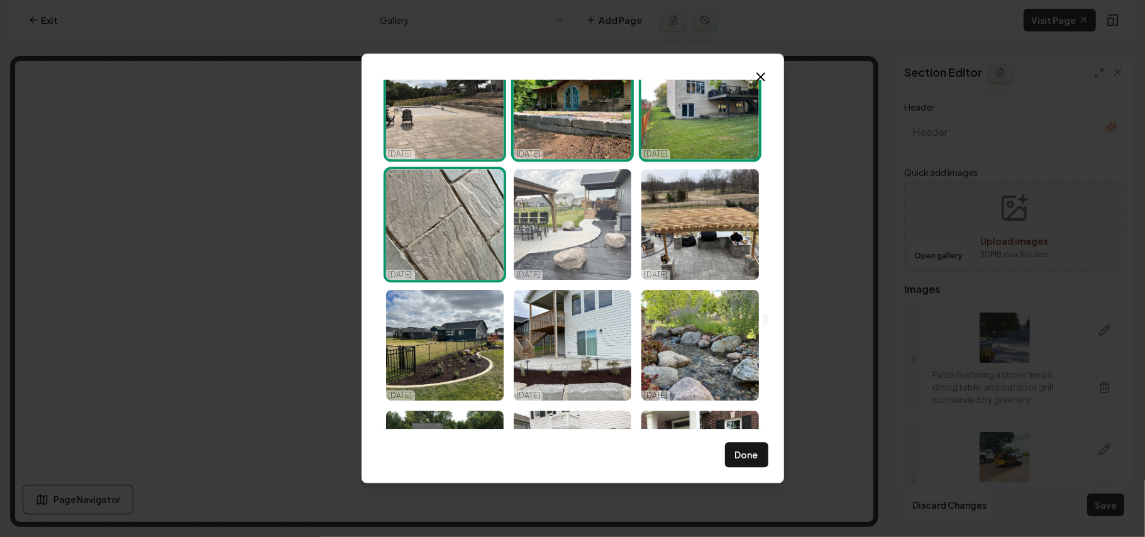
click at [571, 234] on img "Select image image_68e4573f5c7cd75eb84bbaaa.HEIC" at bounding box center [573, 224] width 118 height 111
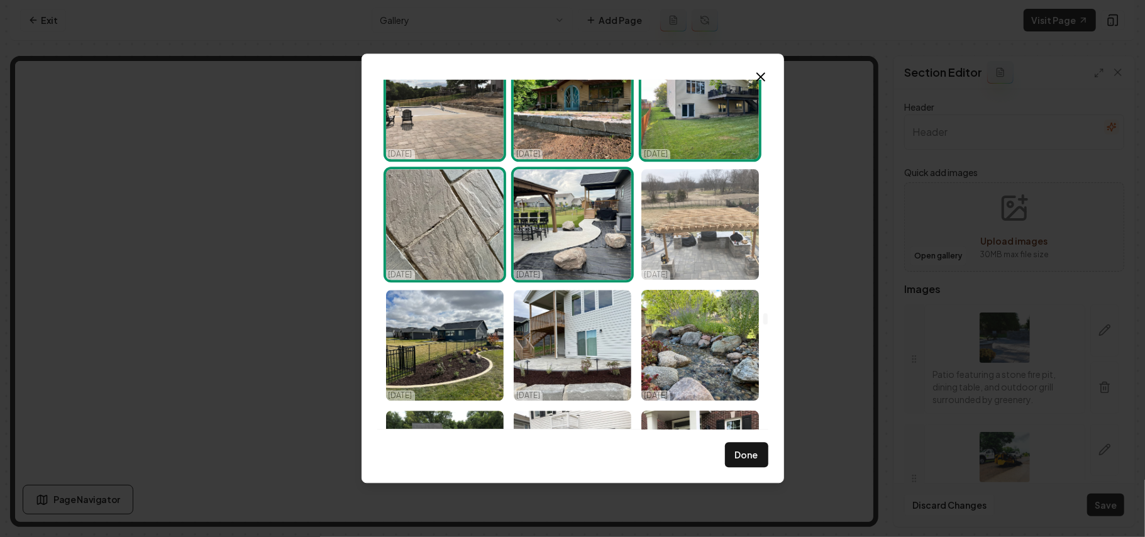
click at [667, 234] on img "Select image image_68e4573e5c7cd75eb84bb5f1.HEIC" at bounding box center [700, 224] width 118 height 111
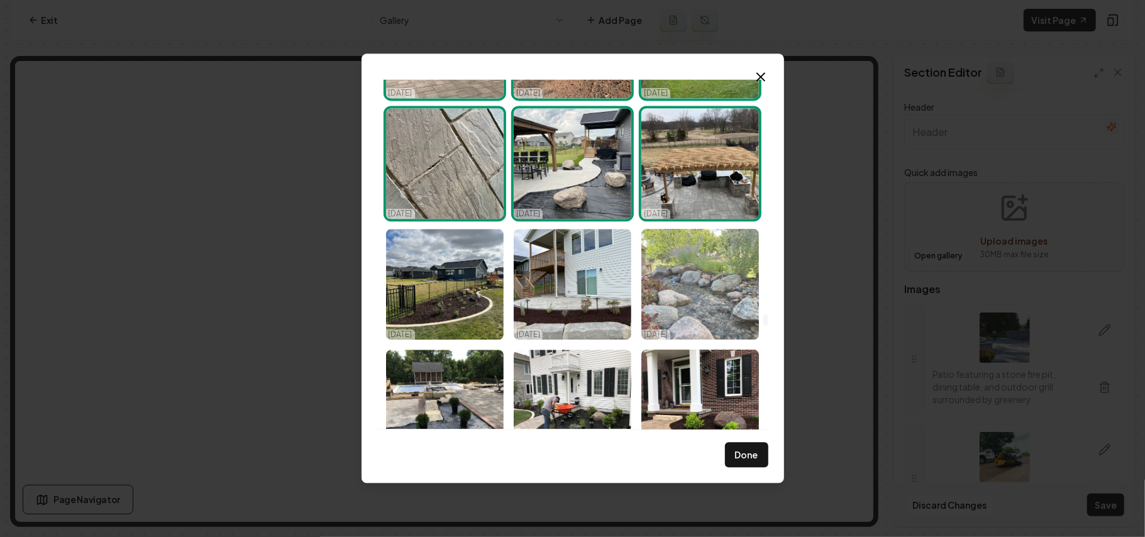
scroll to position [16810, 0]
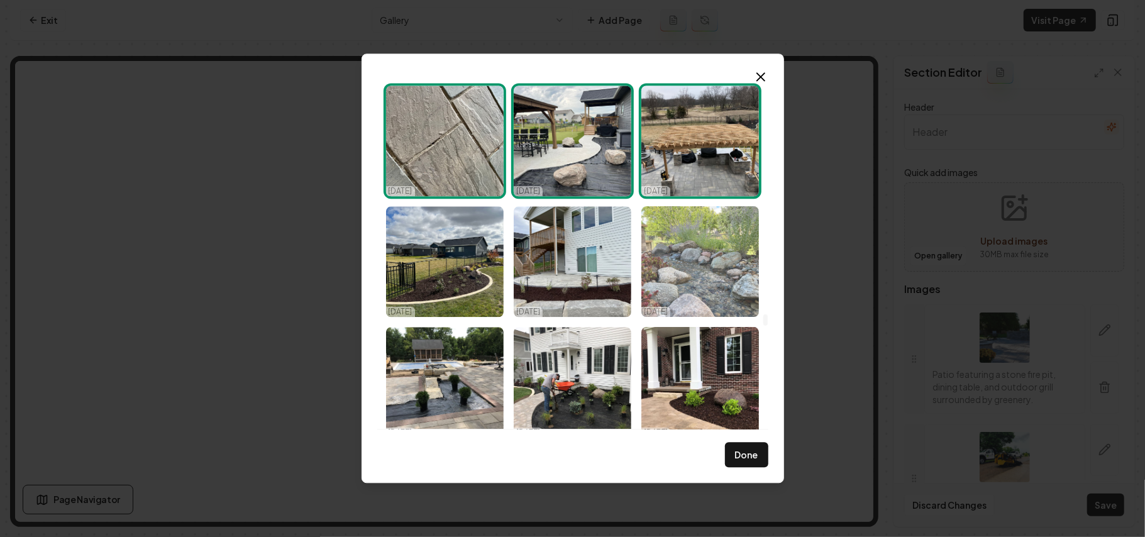
click at [680, 234] on img "Select image image_68e4573f5c7cd75eb84bbba6.HEIC" at bounding box center [700, 261] width 118 height 111
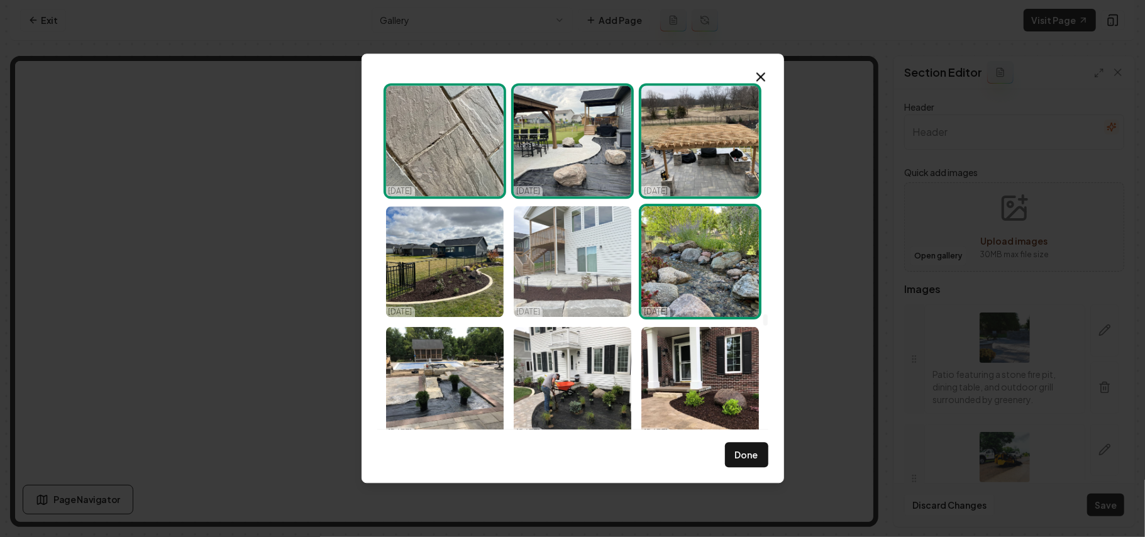
click at [576, 244] on img "Select image image_68e4573f5c7cd75eb84bba61.HEIC" at bounding box center [573, 261] width 118 height 111
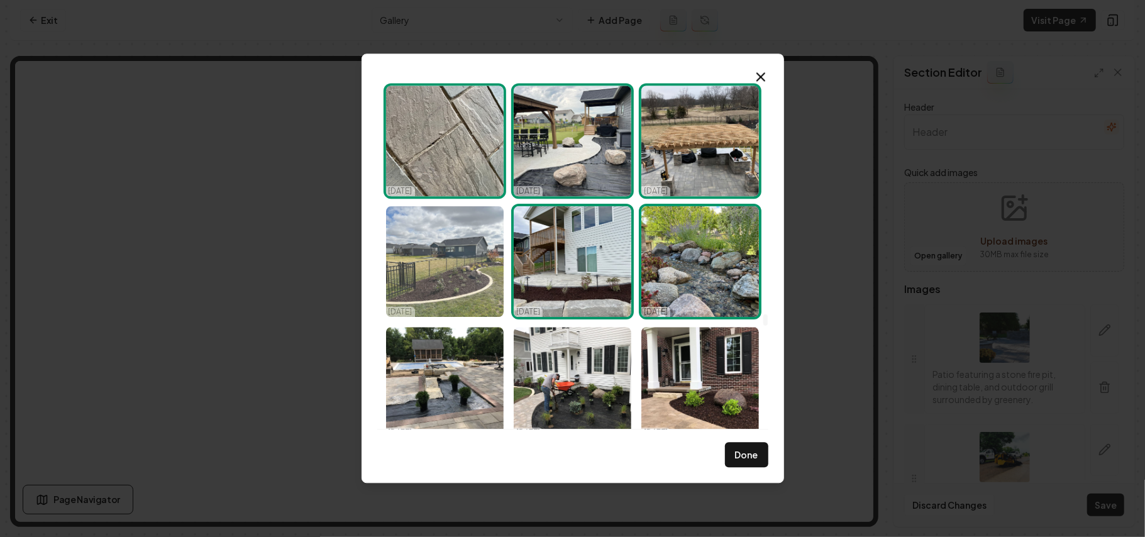
click at [451, 243] on img "Select image image_68e4573f5c7cd75eb84bbbc1.HEIC" at bounding box center [445, 261] width 118 height 111
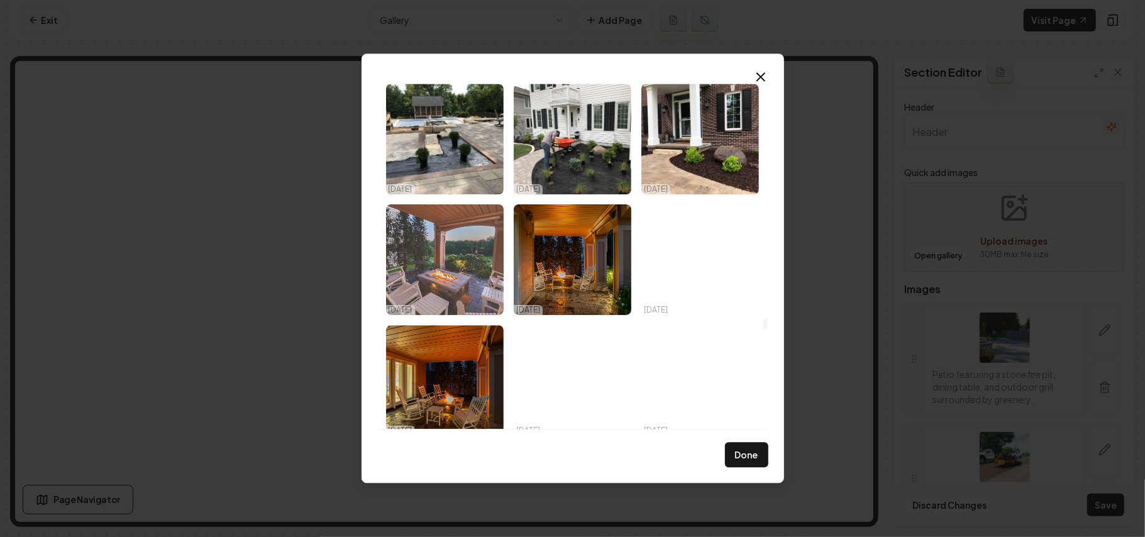
scroll to position [17061, 0]
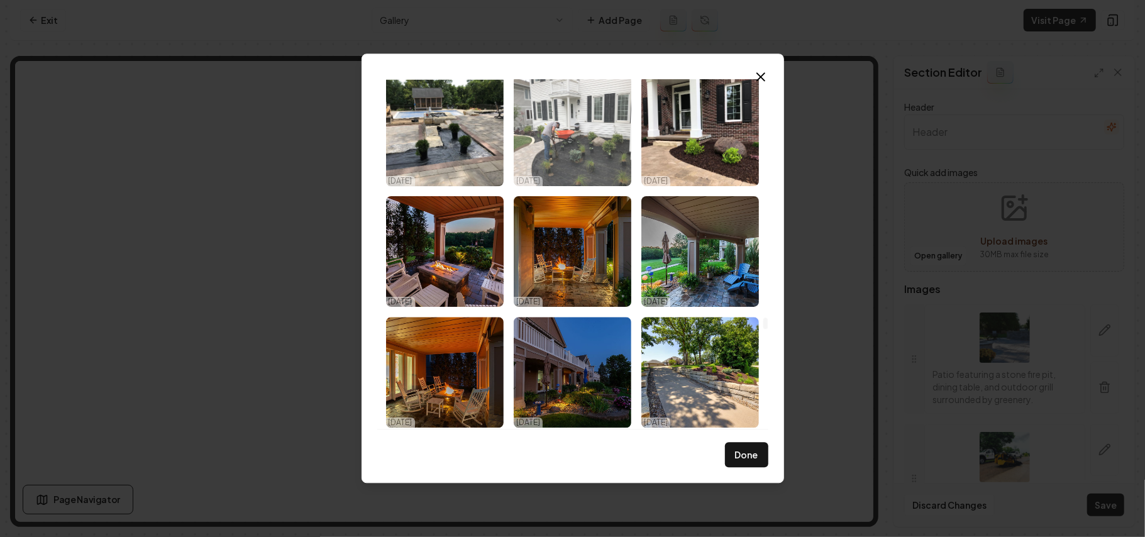
click at [468, 164] on img "Select image image_68e4573e5c7cd75eb84bb99a.HEIC" at bounding box center [445, 130] width 118 height 111
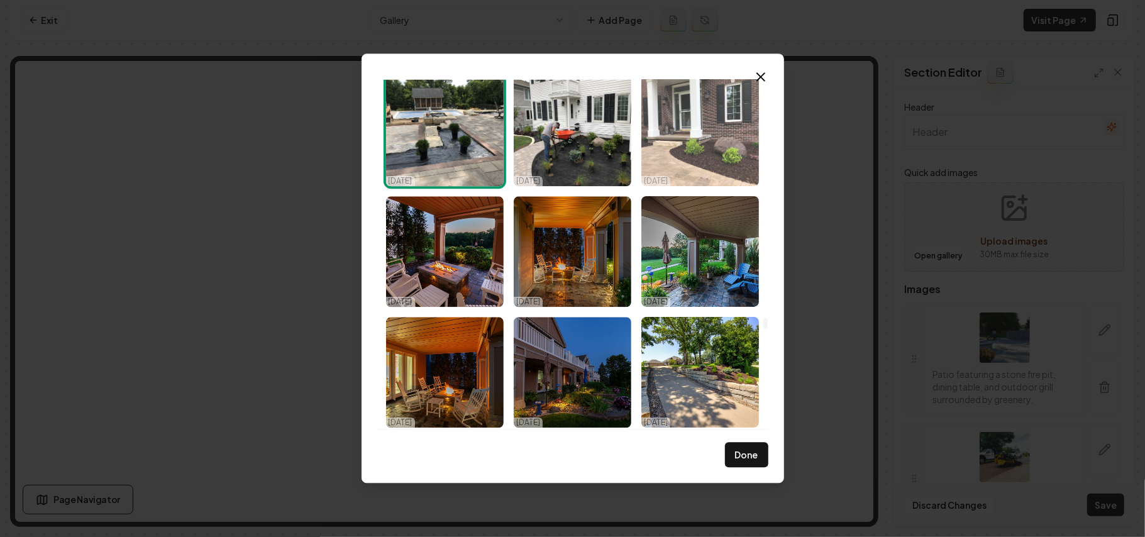
drag, startPoint x: 582, startPoint y: 160, endPoint x: 702, endPoint y: 144, distance: 121.1
click at [583, 160] on img "Select image image_68e4573d5c7cd75eb84bb0cf.HEIC" at bounding box center [573, 130] width 118 height 111
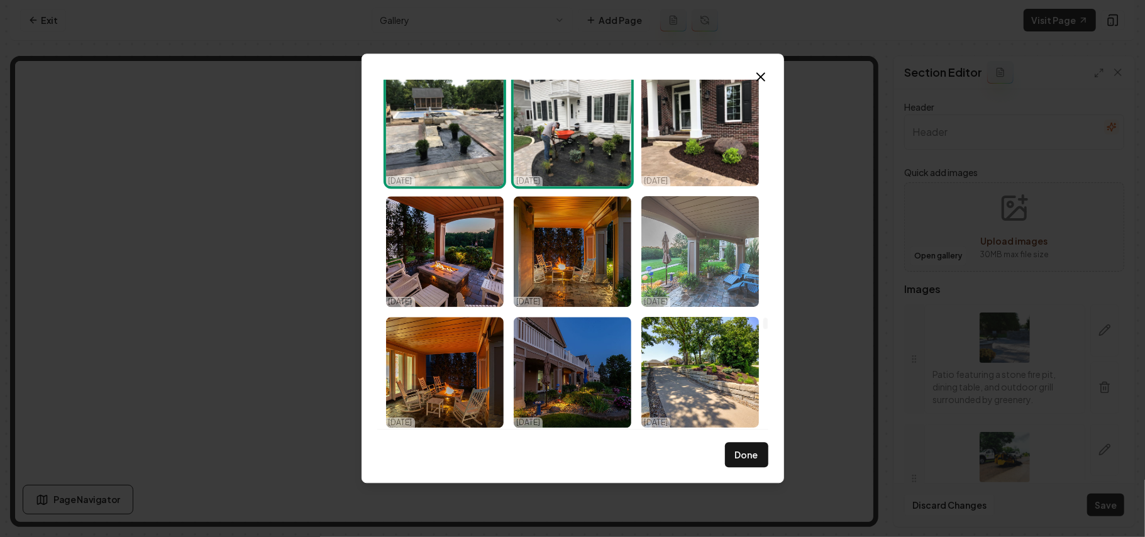
click at [705, 142] on img "Select image image_68e4573d5c7cd75eb84baf4f.HEIC" at bounding box center [700, 130] width 118 height 111
click at [712, 282] on img "Select image image_68e456575c7cd75eb847706d.jpg" at bounding box center [700, 251] width 118 height 111
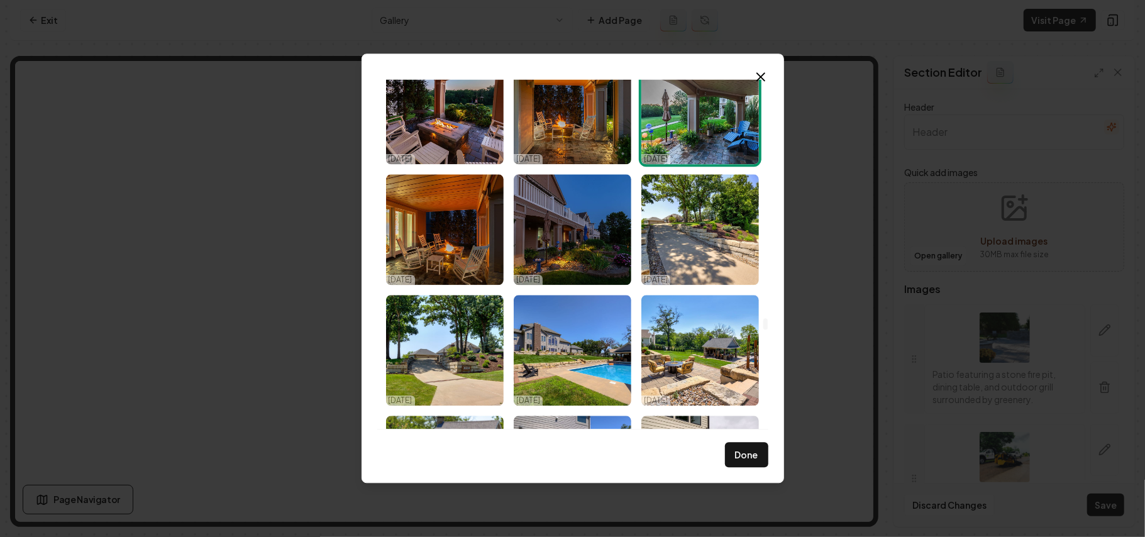
scroll to position [17229, 0]
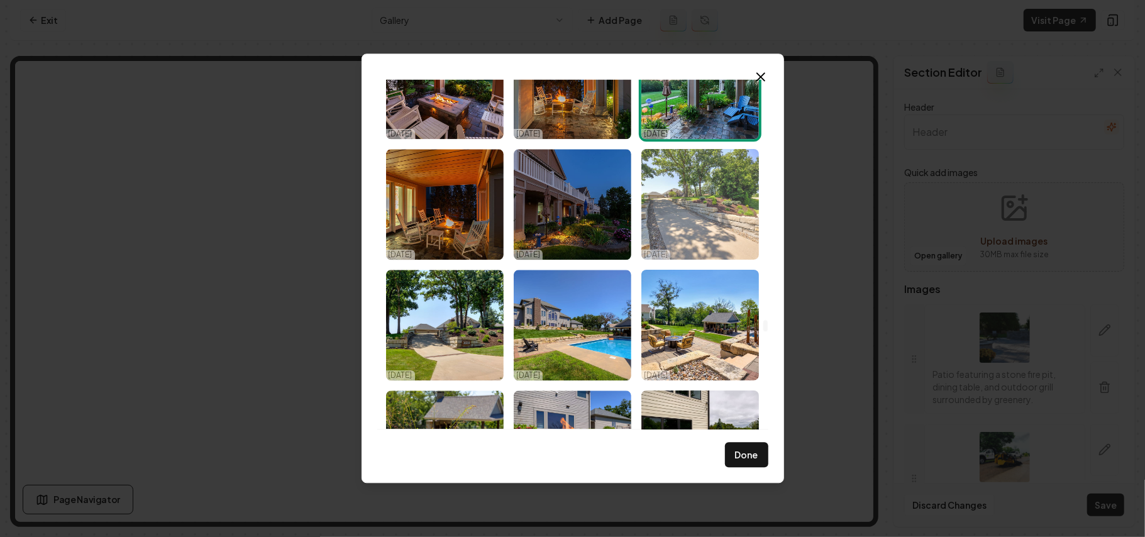
click at [712, 212] on img "Select image image_68e456135c7cd75eb846553e.jpg" at bounding box center [700, 204] width 118 height 111
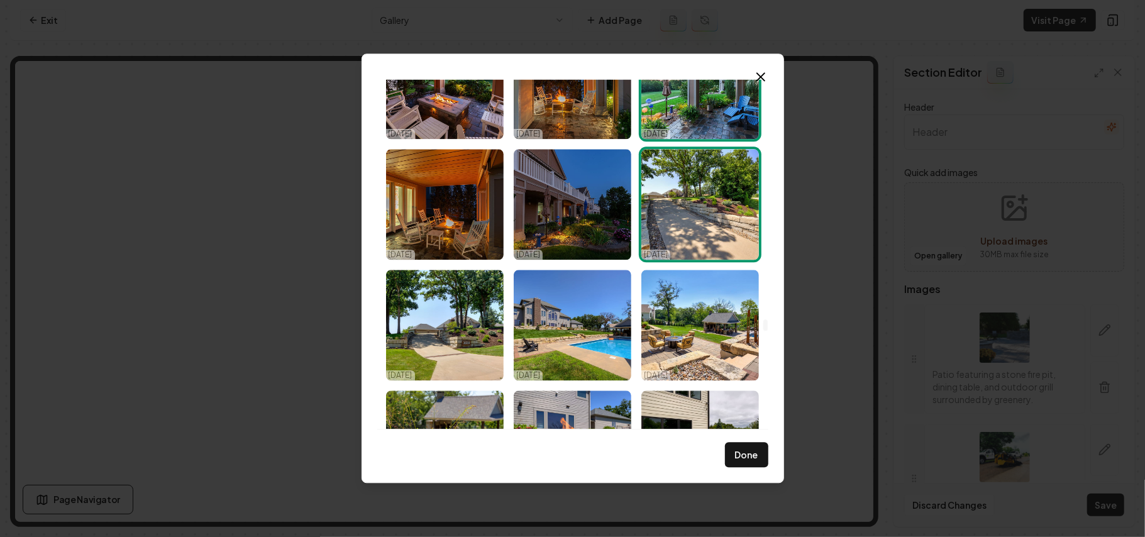
scroll to position [17061, 0]
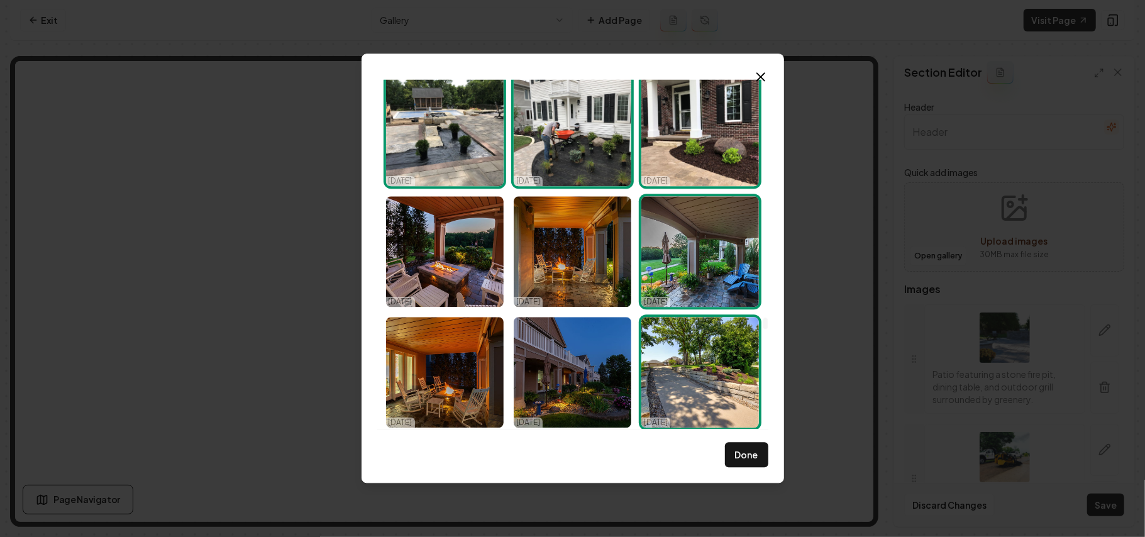
click at [700, 396] on img "Select image image_68e456135c7cd75eb846553e.jpg" at bounding box center [700, 372] width 118 height 111
click at [698, 307] on img "Select image image_68e456575c7cd75eb847706d.jpg" at bounding box center [700, 251] width 118 height 111
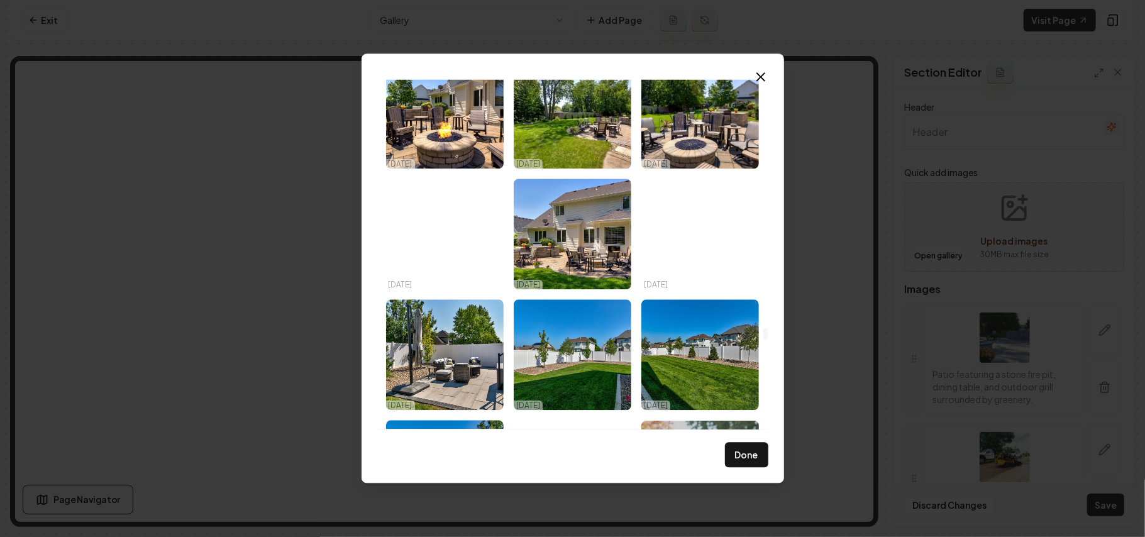
scroll to position [18067, 0]
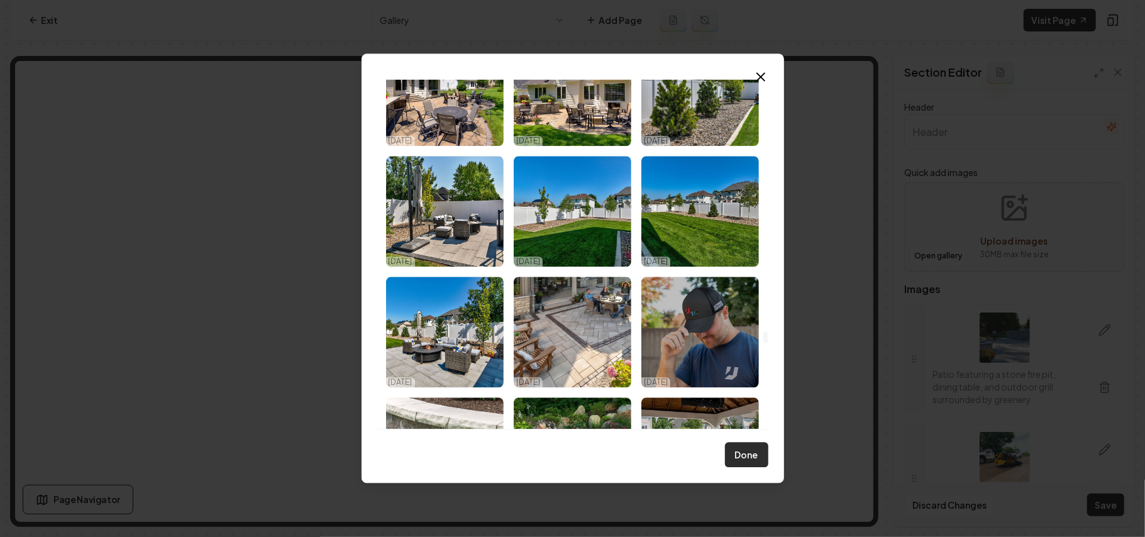
click at [749, 455] on button "Done" at bounding box center [746, 455] width 43 height 25
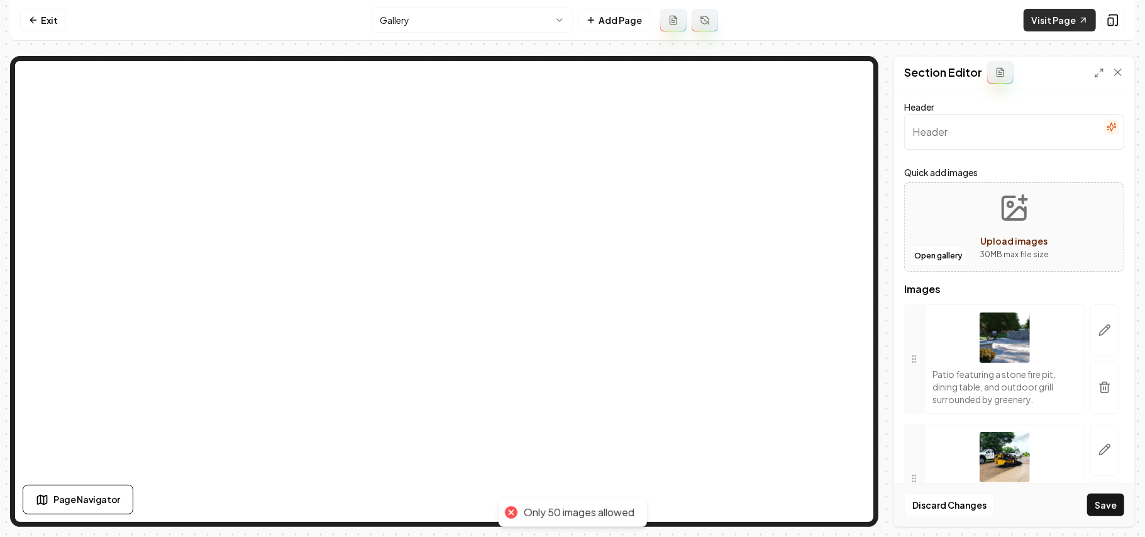
click at [1067, 10] on link "Visit Page" at bounding box center [1059, 20] width 72 height 23
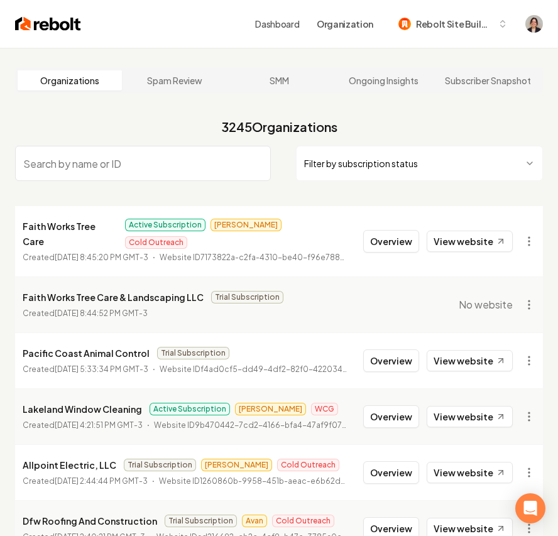
paste input "Brentwood Roofing"
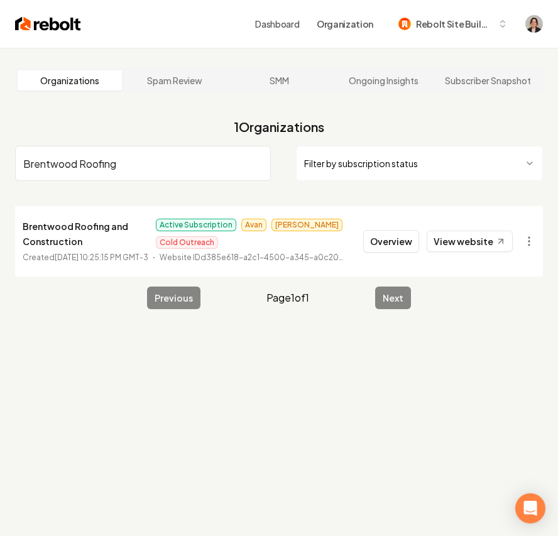
click at [91, 164] on input "Brentwood Roofing" at bounding box center [143, 163] width 256 height 35
type input "Brentwood Roofing"
click at [400, 238] on button "Overview" at bounding box center [391, 241] width 56 height 23
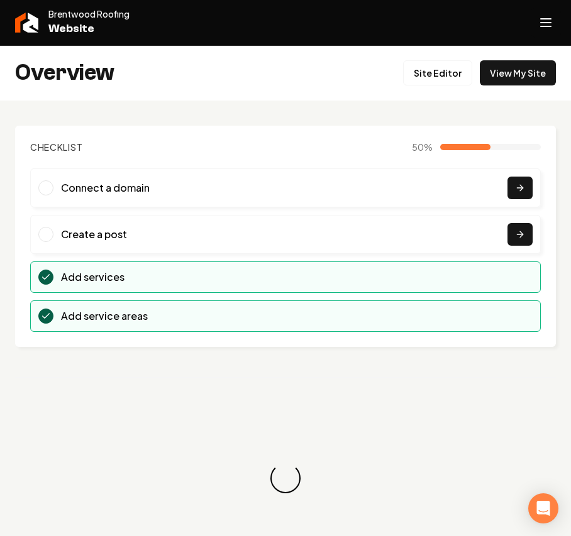
click at [551, 23] on icon "Open navigation menu" at bounding box center [545, 23] width 15 height 20
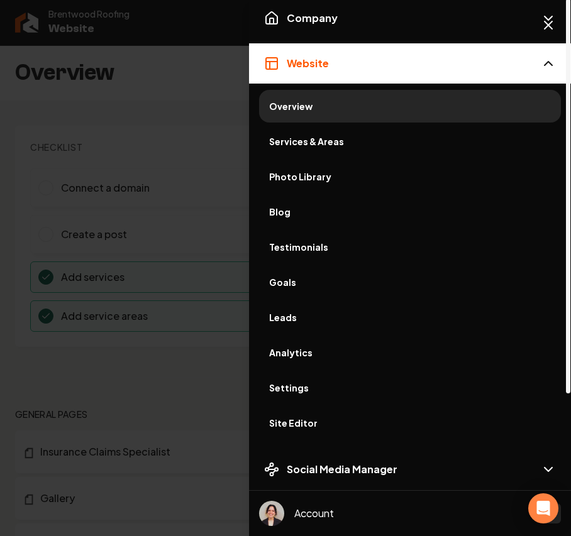
click at [318, 421] on span "Site Editor" at bounding box center [410, 423] width 282 height 13
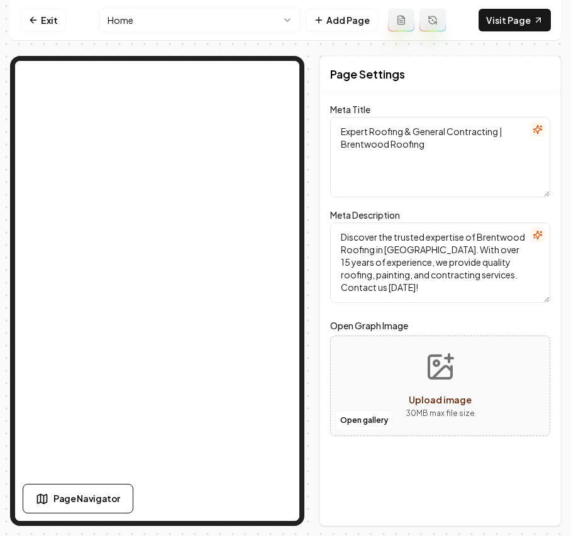
click at [176, 26] on html "Computer Required This feature is only available on a computer. Please switch t…" at bounding box center [285, 268] width 571 height 536
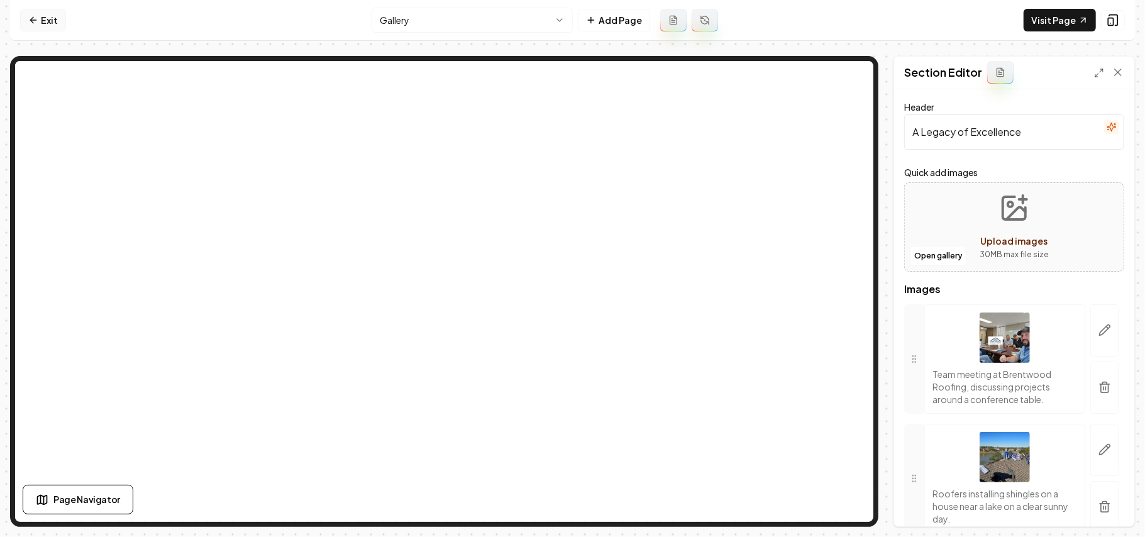
click at [45, 20] on link "Exit" at bounding box center [43, 20] width 46 height 23
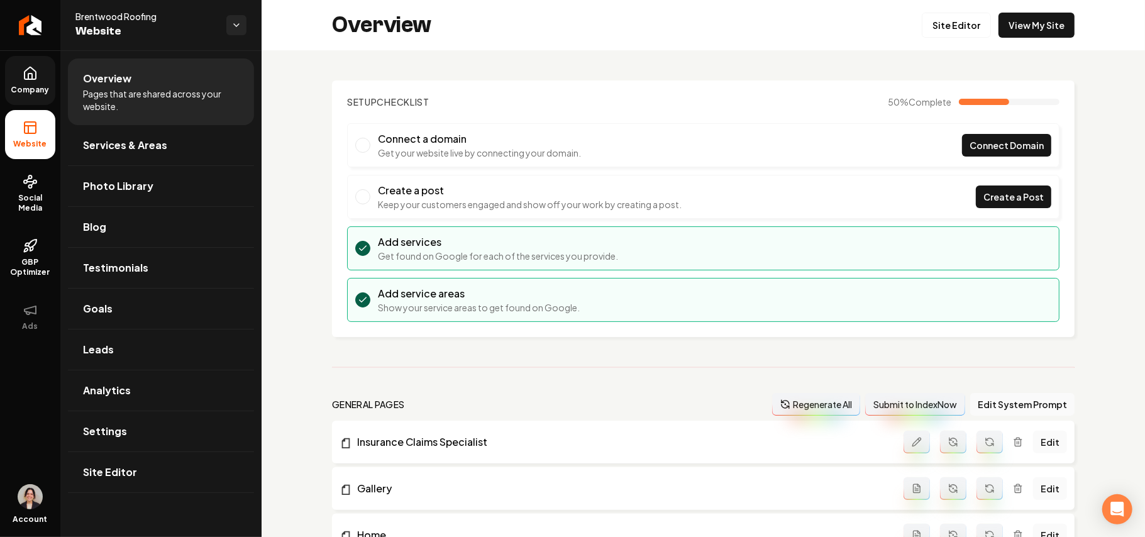
click at [39, 81] on link "Company" at bounding box center [30, 80] width 50 height 49
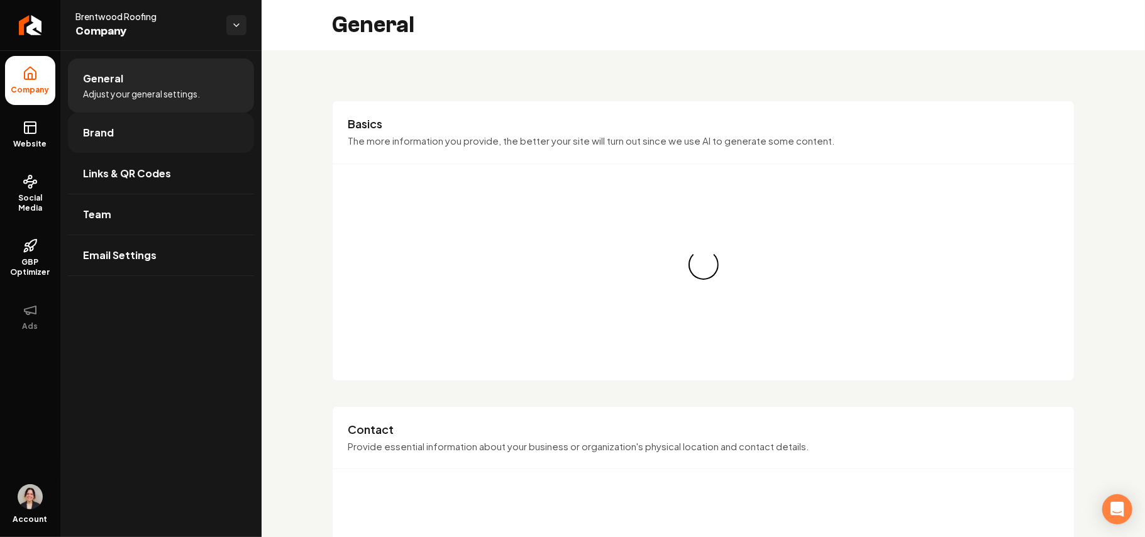
click at [129, 134] on link "Brand" at bounding box center [161, 133] width 186 height 40
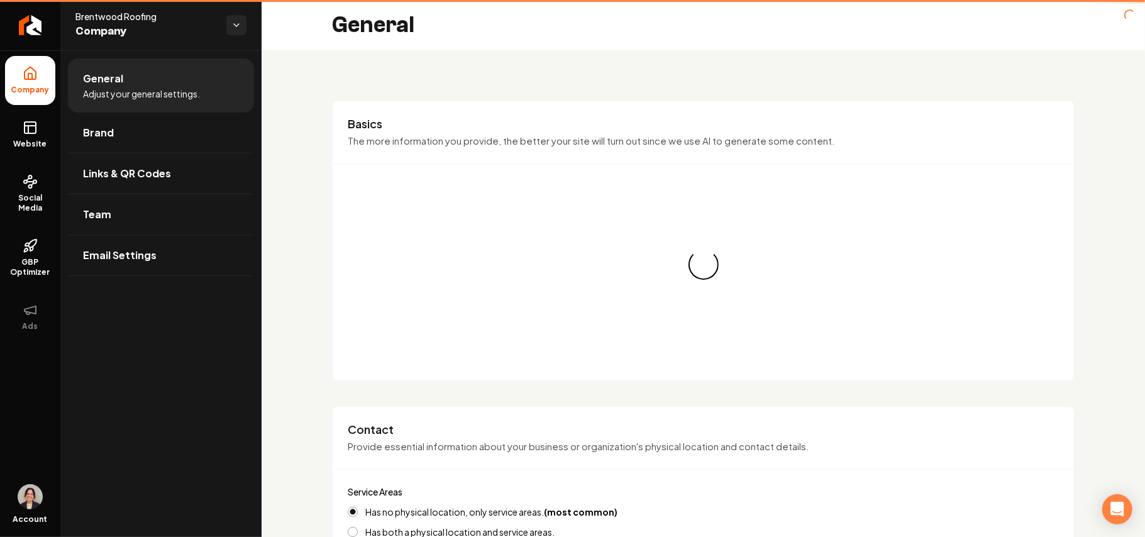
type input "[PHONE_NUMBER]"
type input "[EMAIL_ADDRESS][DOMAIN_NAME]"
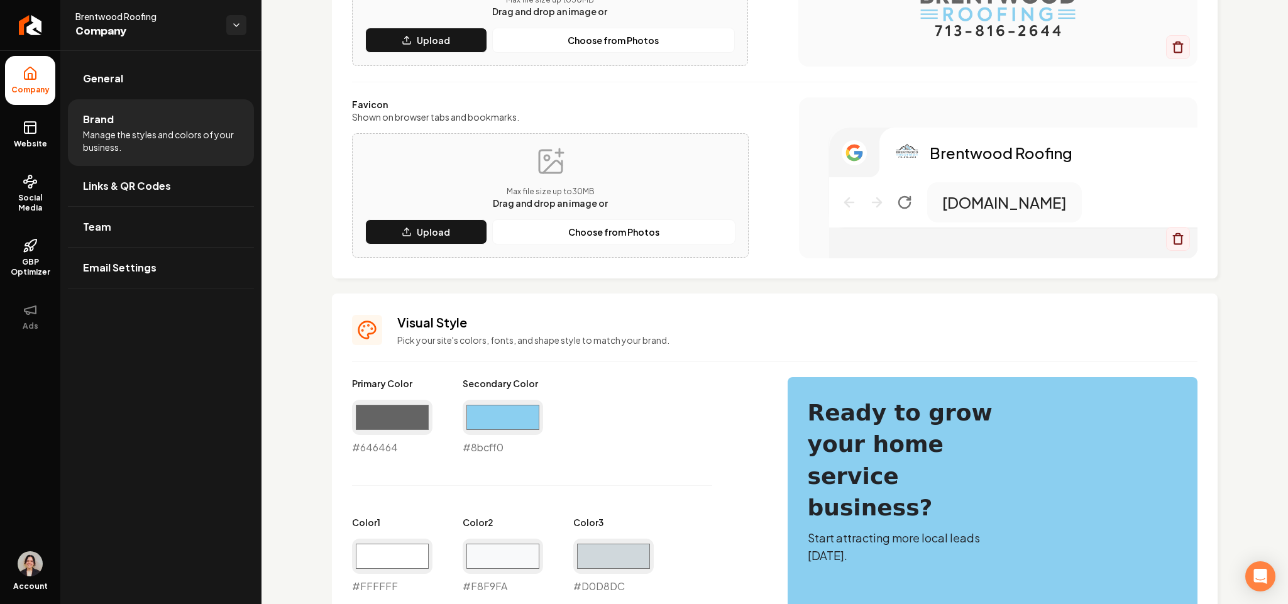
scroll to position [258, 0]
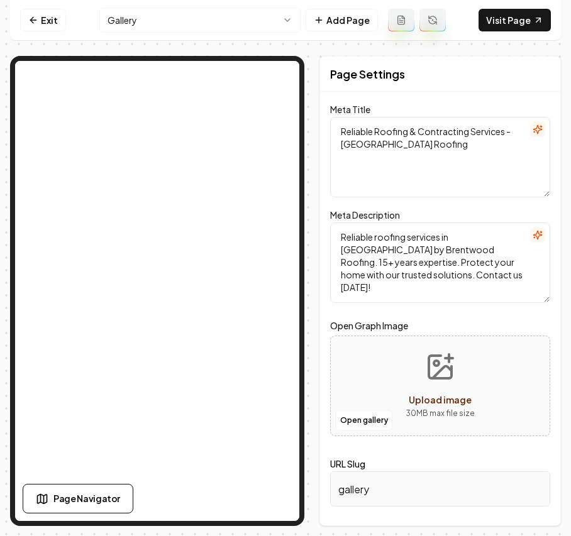
click at [315, 80] on div "Page Settings Meta Title Reliable Roofing & Contracting Services - Brentwood Ro…" at bounding box center [285, 291] width 551 height 470
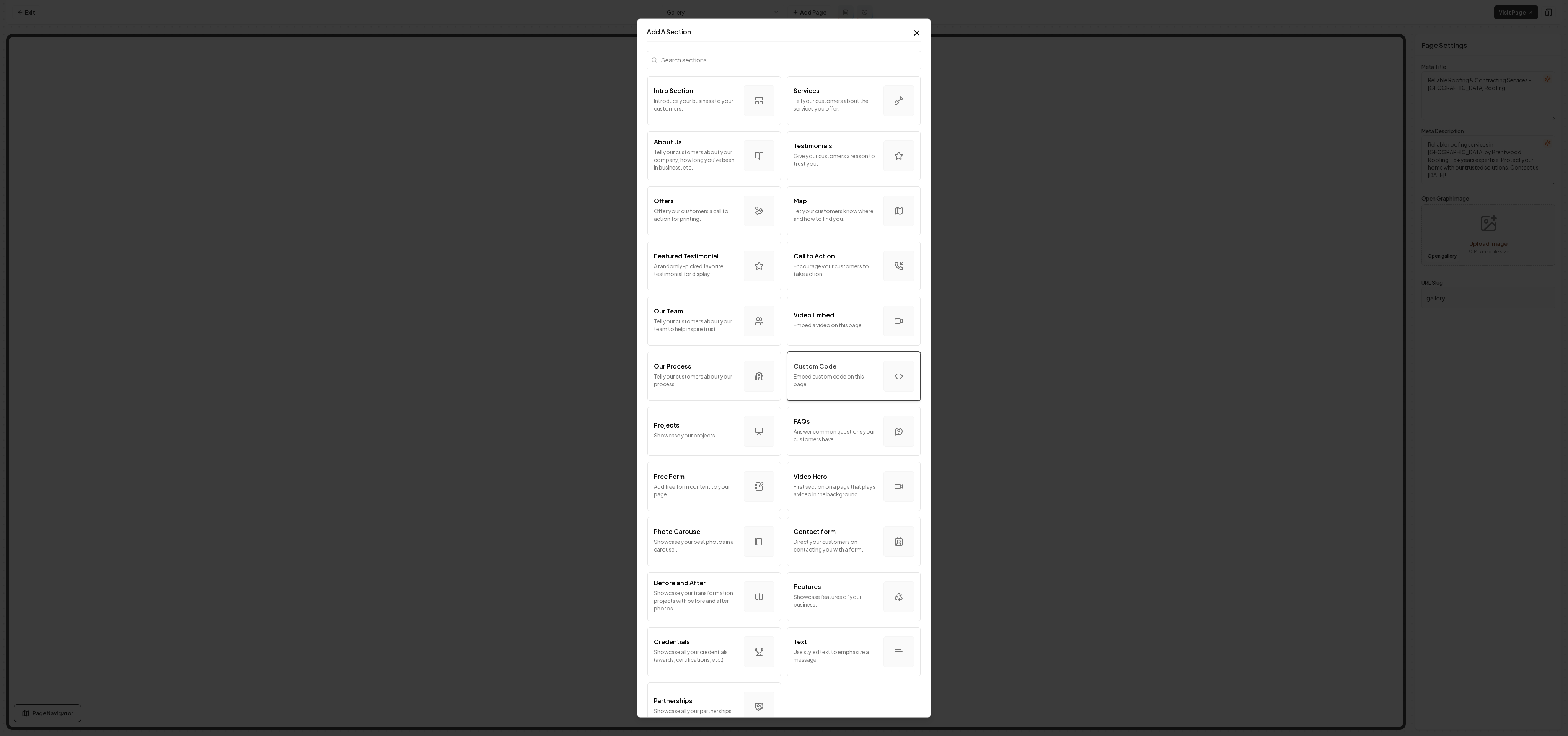
click at [696, 326] on p "Embed custom code on this page." at bounding box center [836, 379] width 84 height 15
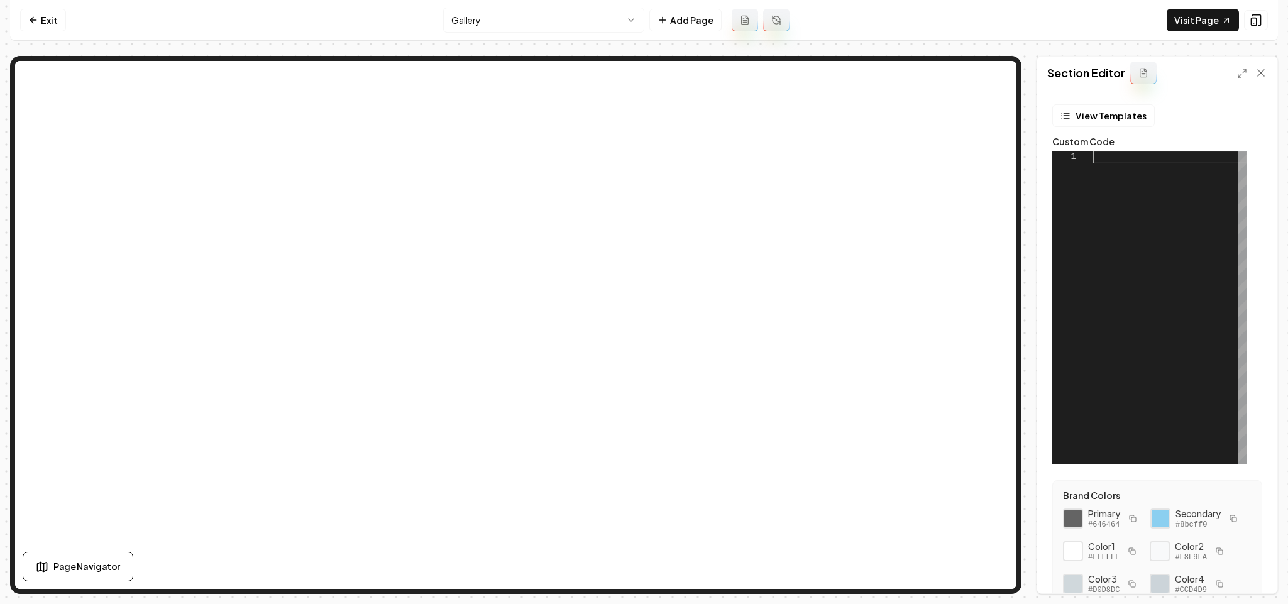
click at [1144, 231] on div at bounding box center [1170, 308] width 155 height 314
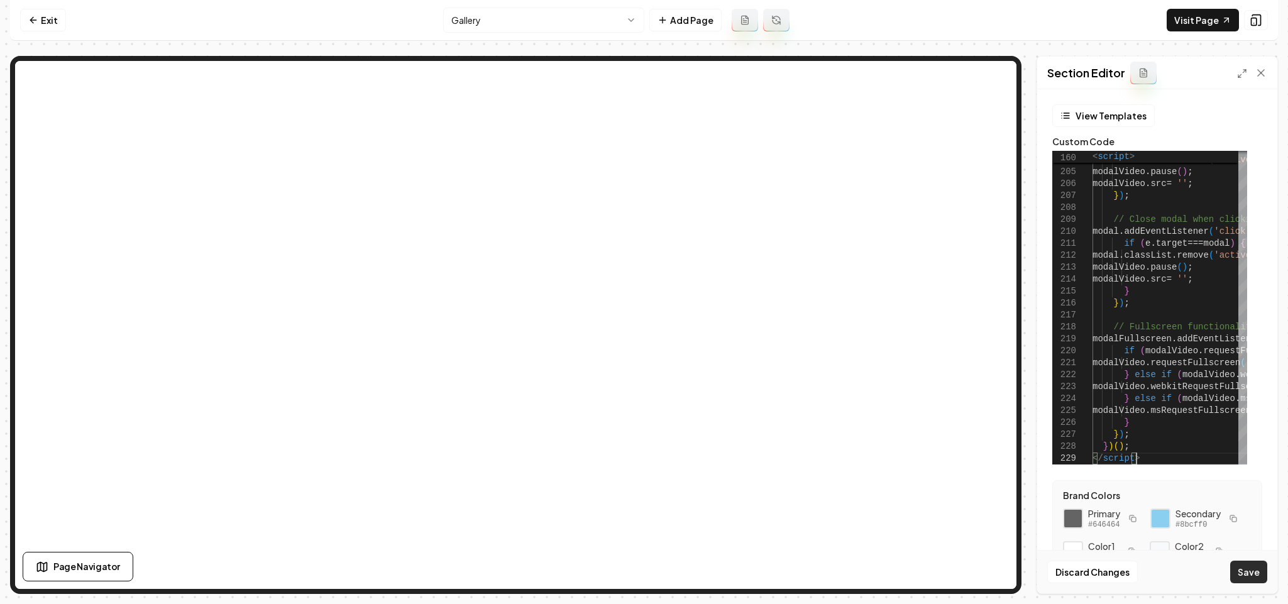
click at [1144, 536] on button "Save" at bounding box center [1248, 572] width 37 height 23
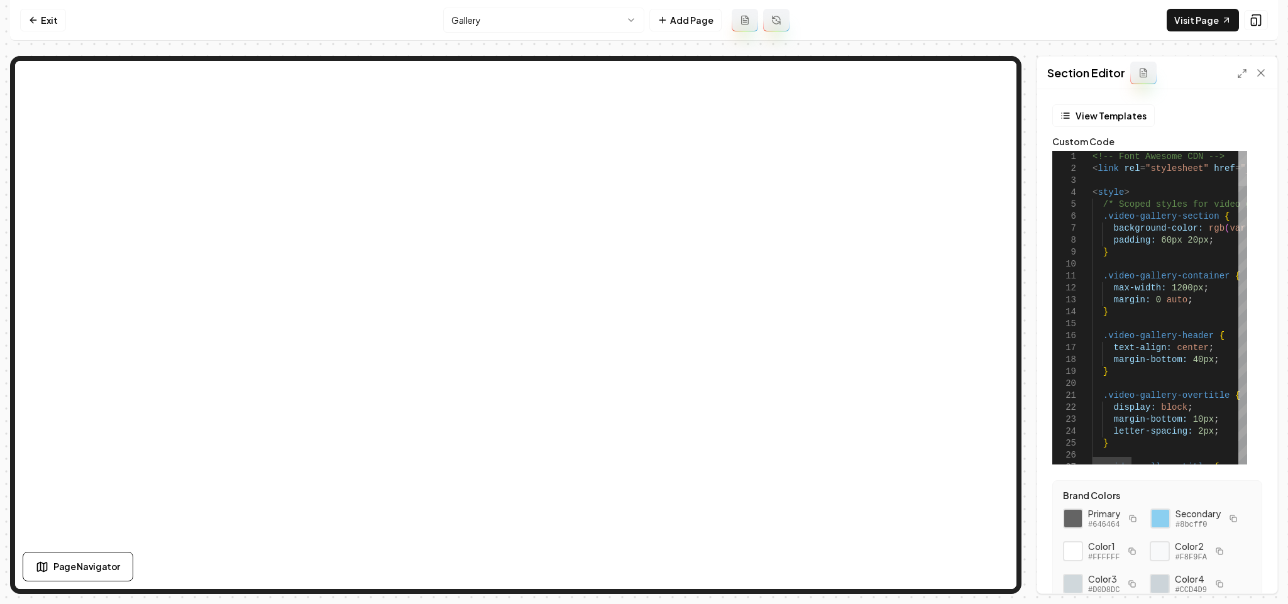
click at [1144, 151] on div at bounding box center [1242, 168] width 9 height 35
click at [1144, 75] on icon at bounding box center [1242, 74] width 10 height 10
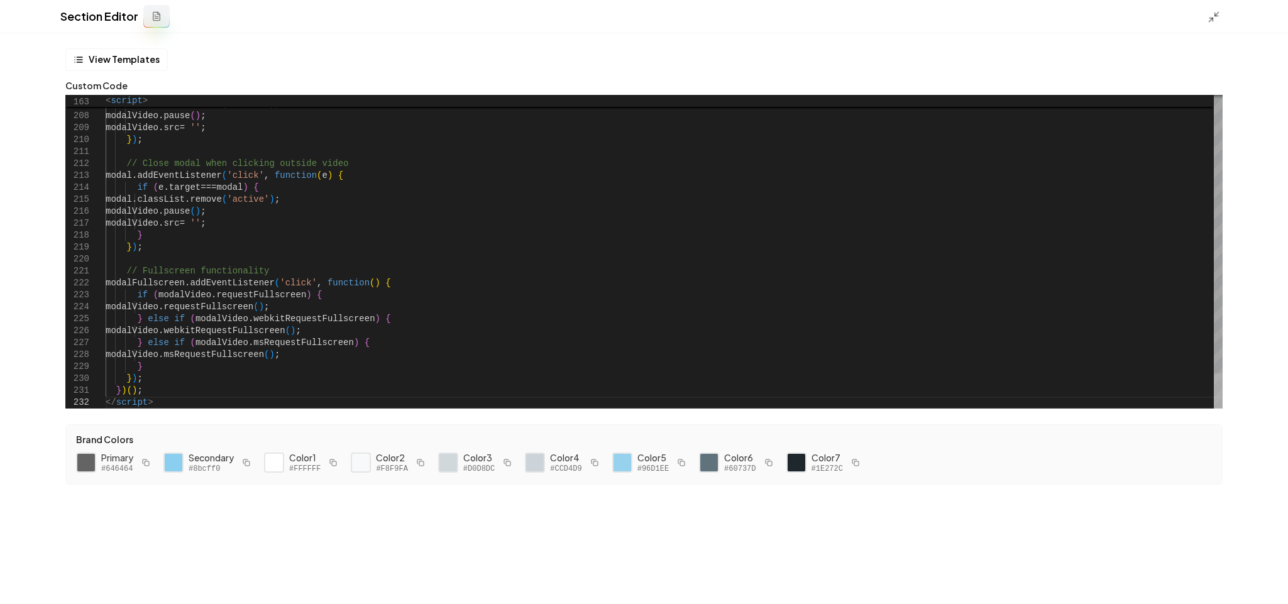
click at [1144, 409] on div at bounding box center [1218, 390] width 9 height 35
type textarea "**********"
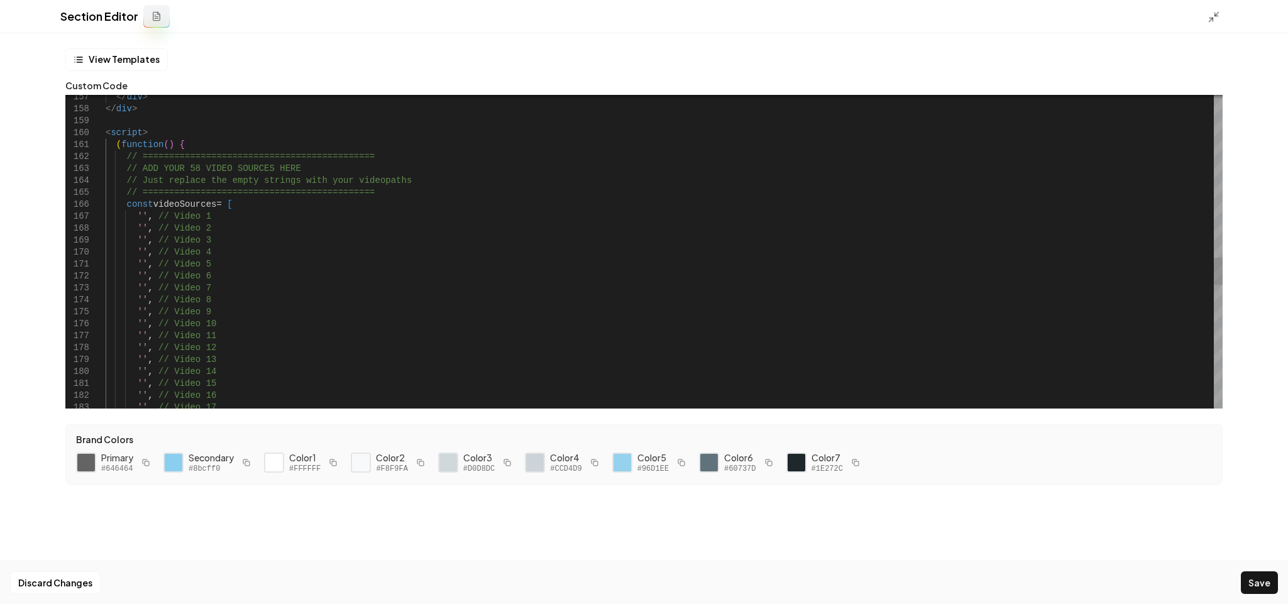
click at [138, 216] on div "// ============================================ const videoSources = [ '' , // …" at bounding box center [664, 25] width 1117 height 3595
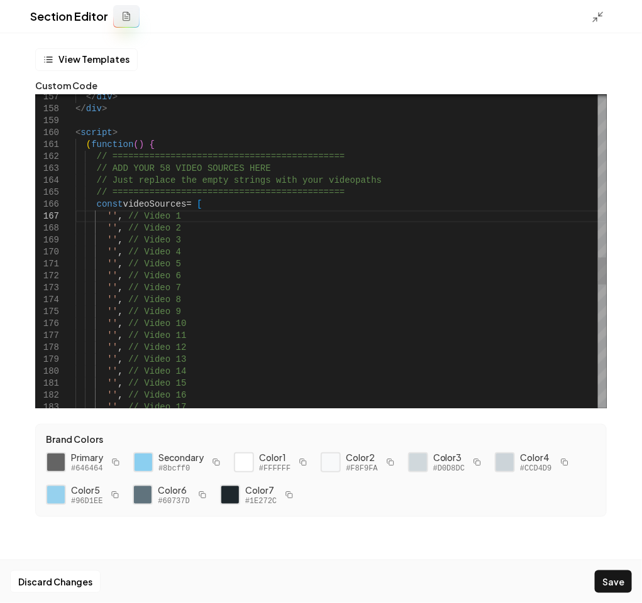
drag, startPoint x: 108, startPoint y: 216, endPoint x: 131, endPoint y: 221, distance: 23.3
click at [108, 216] on div "// ============================================ const videoSources = [ '' , // …" at bounding box center [340, 25] width 531 height 3595
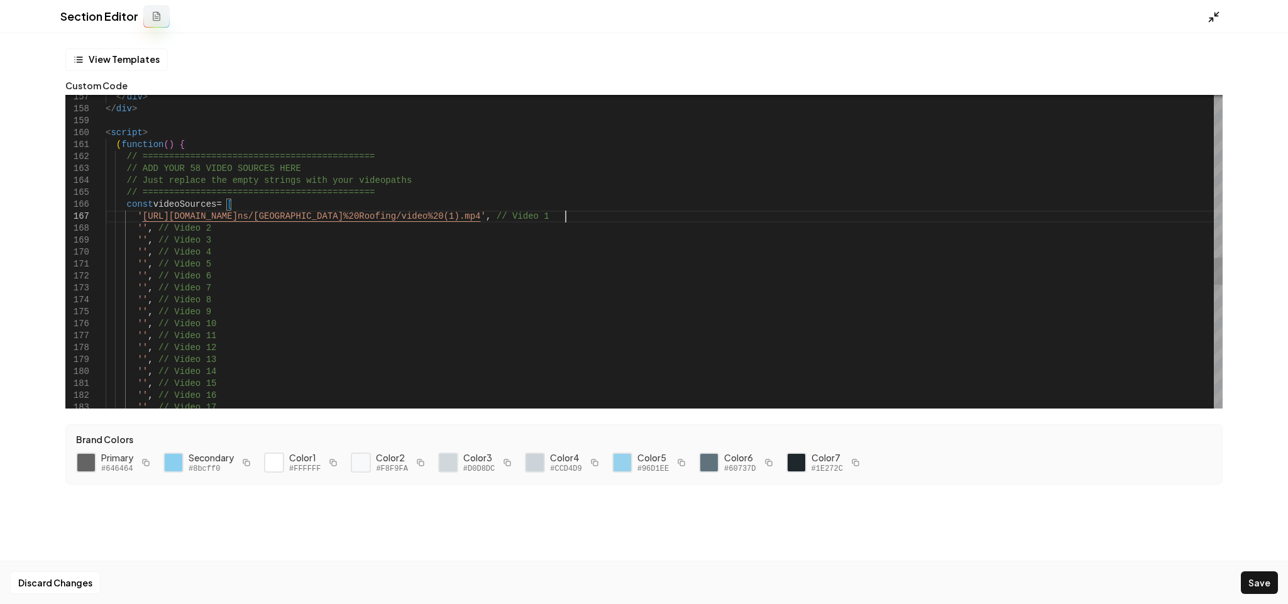
click at [1144, 18] on icon at bounding box center [1214, 17] width 13 height 13
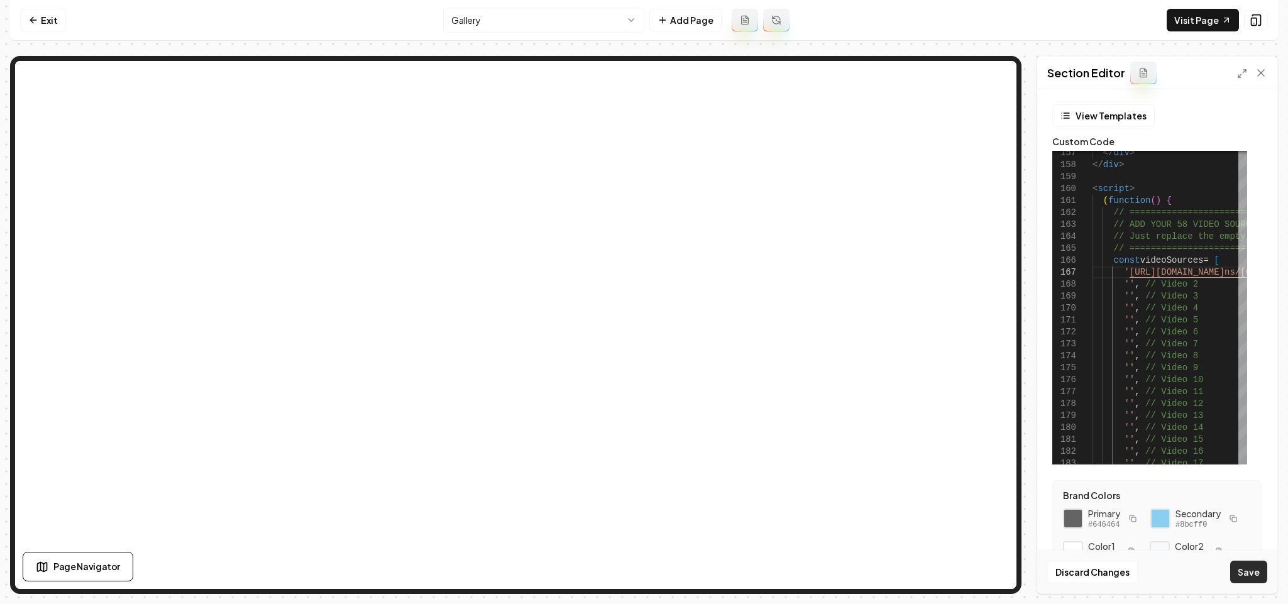
click at [1144, 536] on button "Save" at bounding box center [1248, 572] width 37 height 23
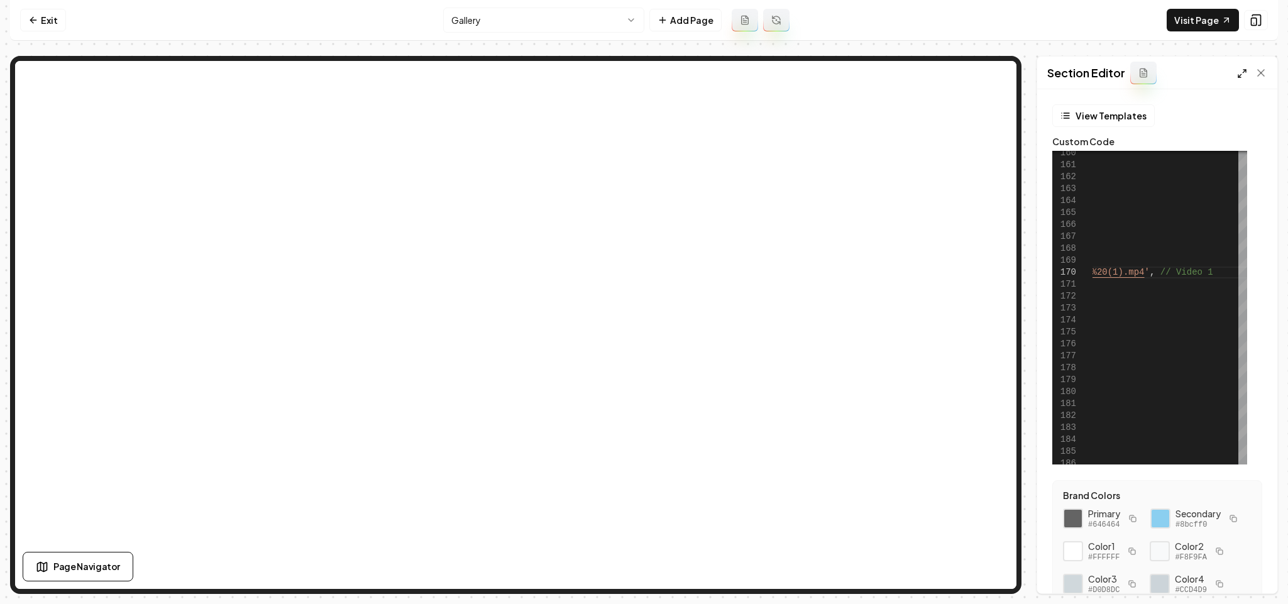
click at [1144, 75] on line at bounding box center [1239, 75] width 3 height 3
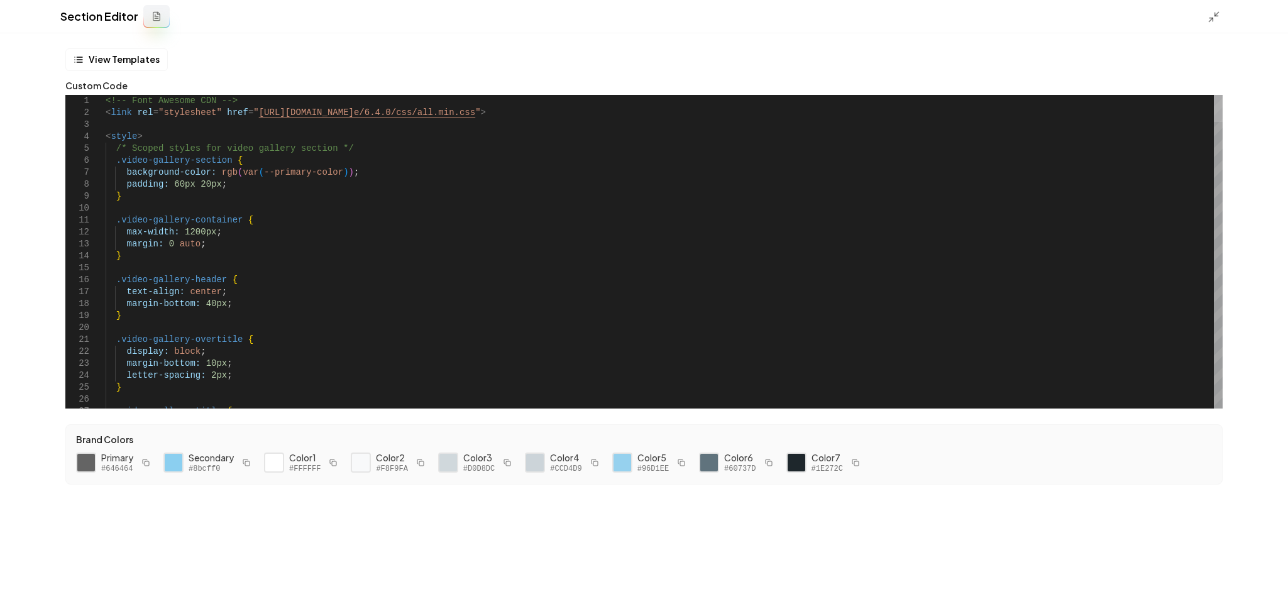
click at [1144, 95] on div at bounding box center [1218, 108] width 9 height 27
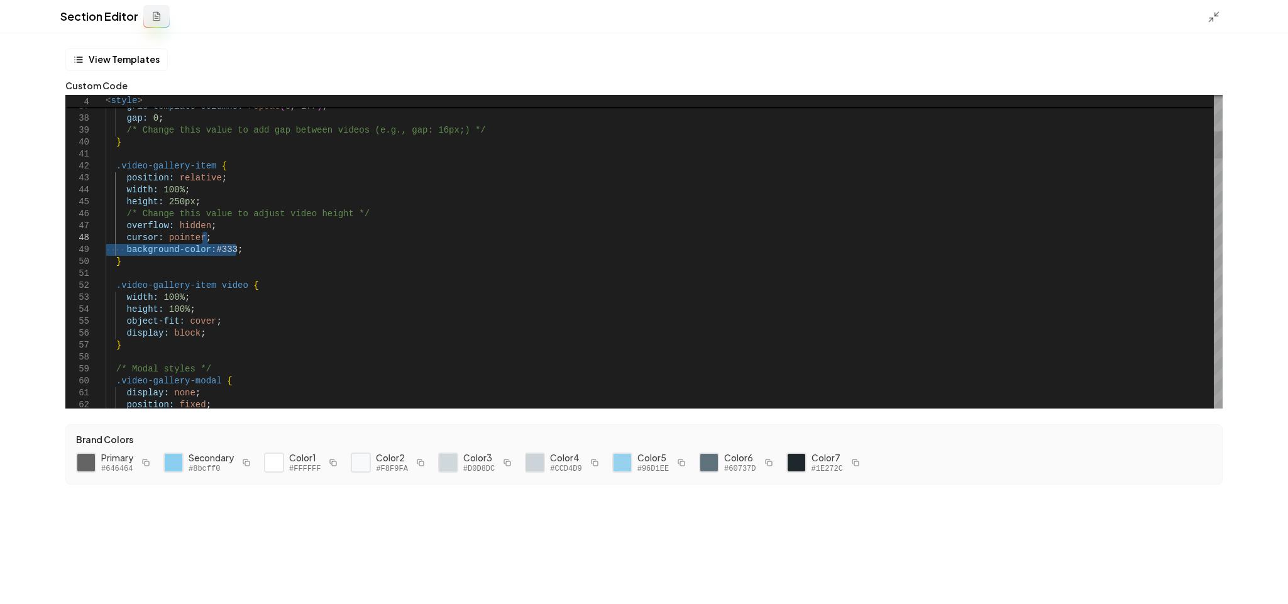
drag, startPoint x: 273, startPoint y: 248, endPoint x: 274, endPoint y: 241, distance: 6.3
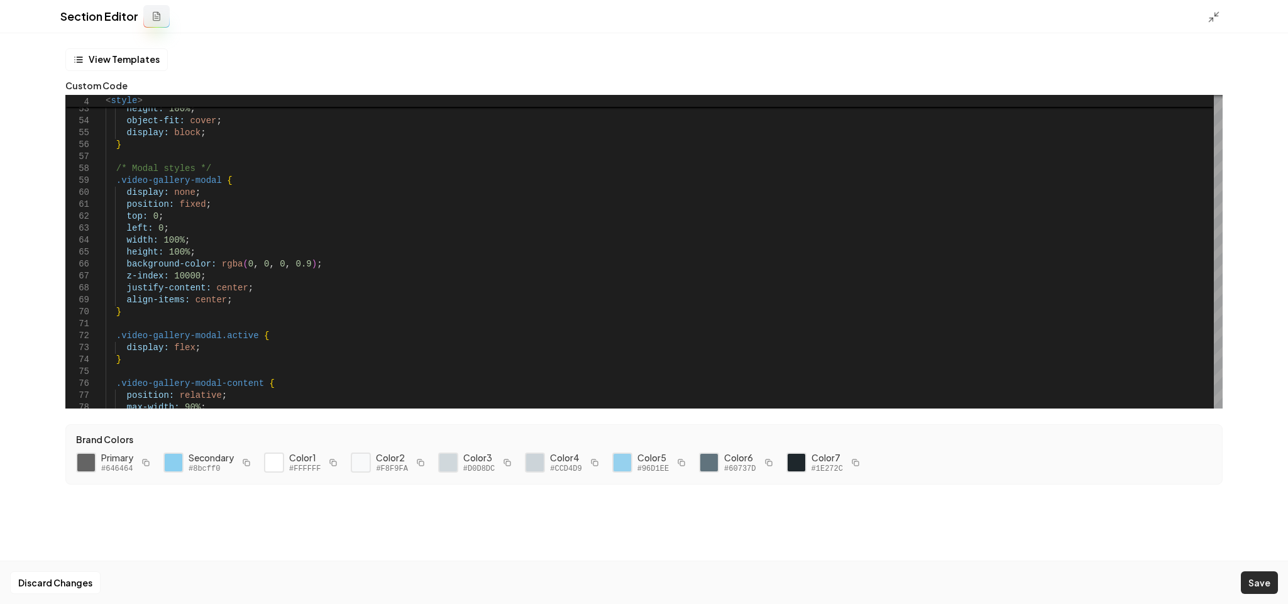
click at [1144, 536] on button "Save" at bounding box center [1259, 582] width 37 height 23
click at [1144, 17] on icon at bounding box center [1214, 17] width 13 height 13
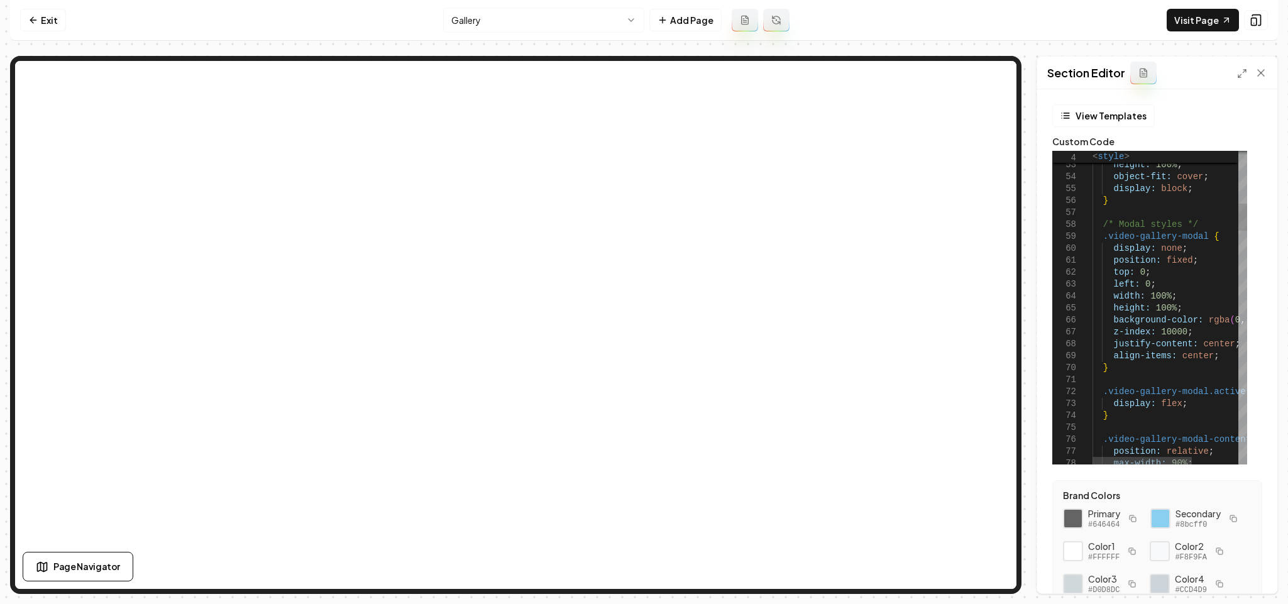
type textarea "**********"
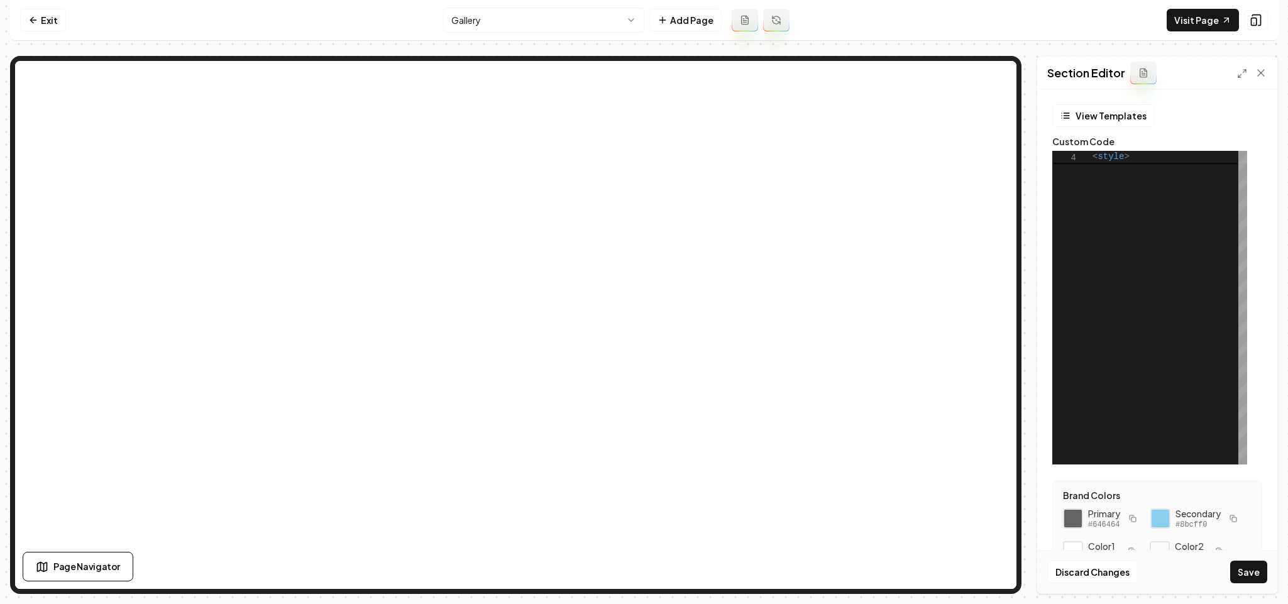
scroll to position [0, 0]
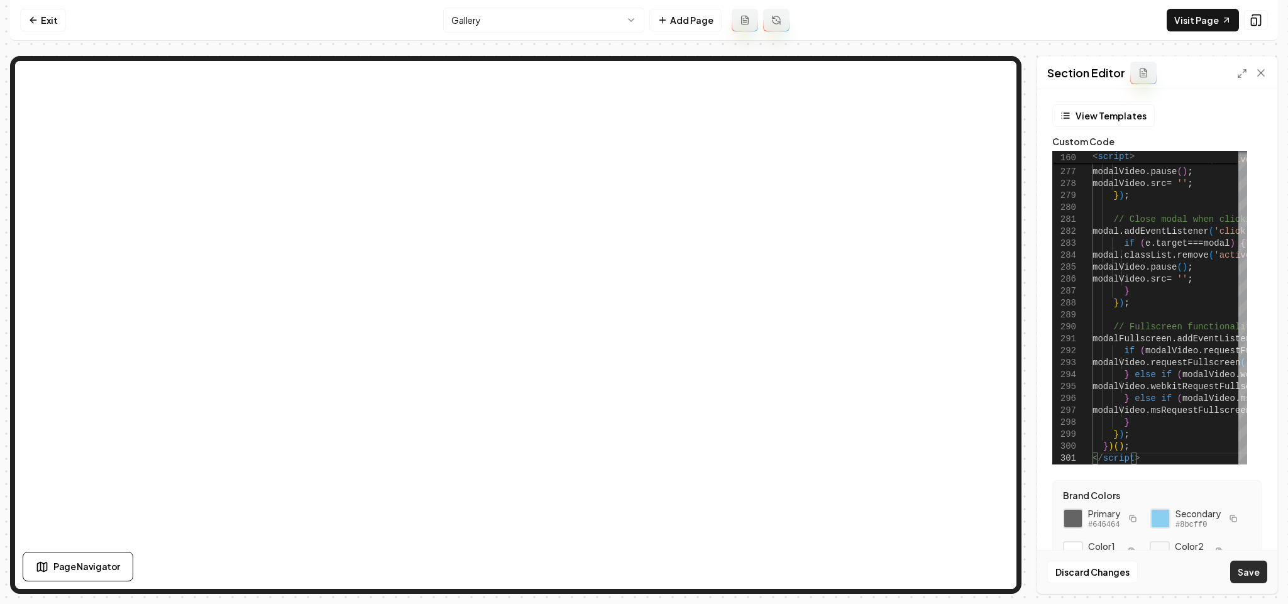
click at [1144, 536] on button "Save" at bounding box center [1248, 572] width 37 height 23
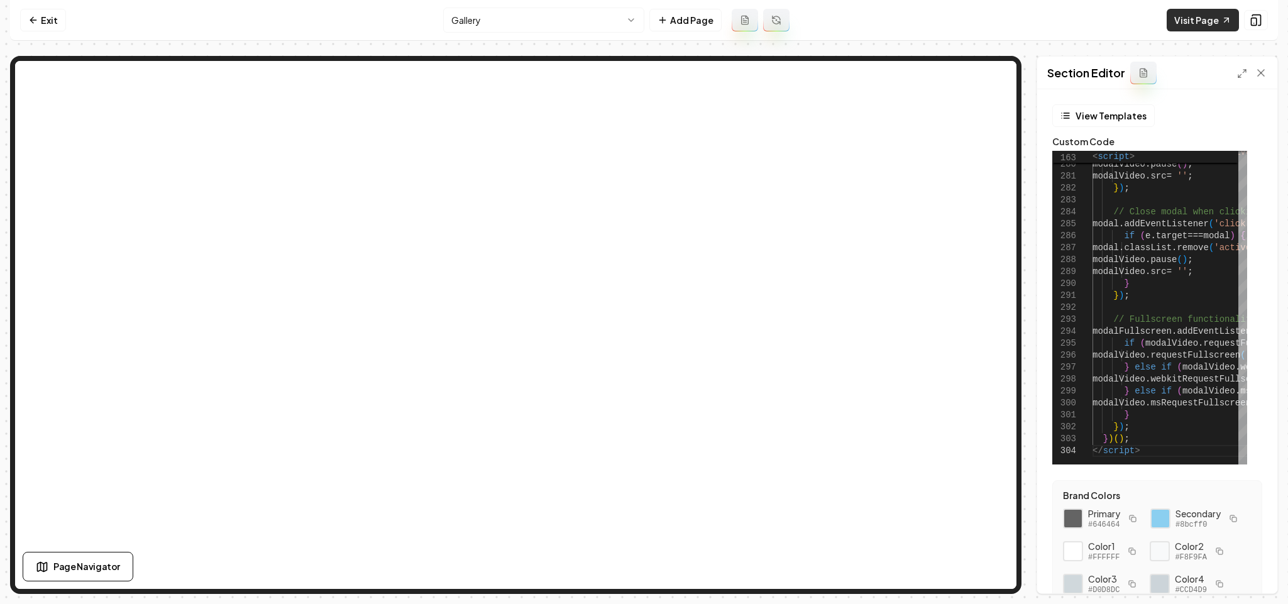
click at [1144, 14] on link "Visit Page" at bounding box center [1203, 20] width 72 height 23
type textarea "**********"
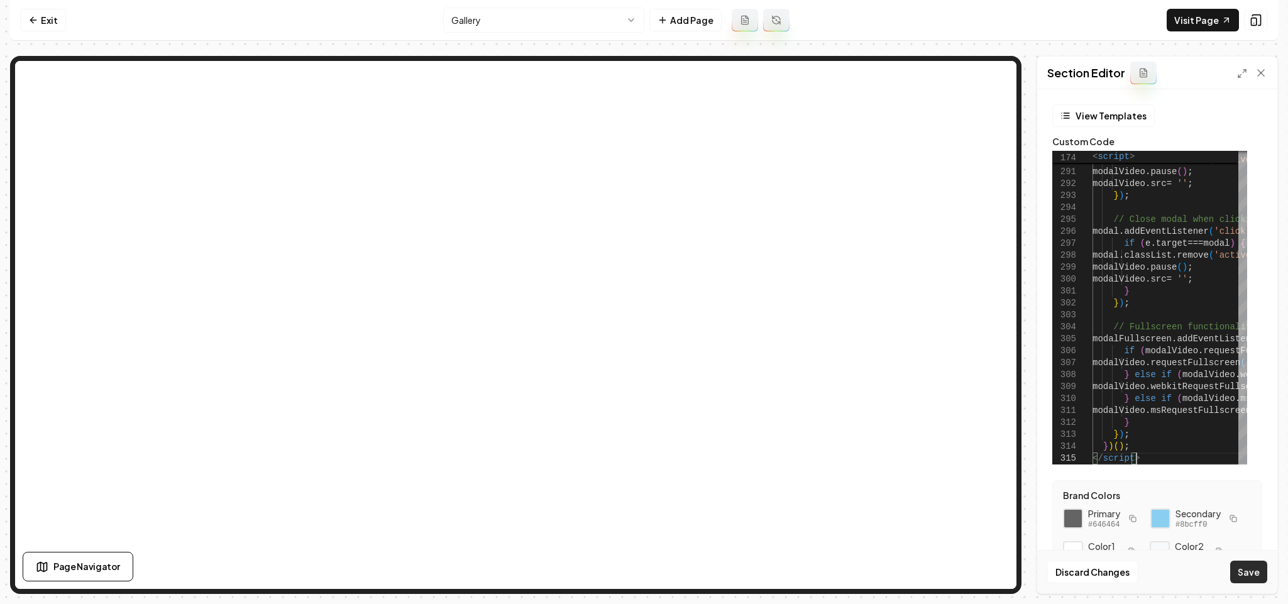
click at [1144, 536] on button "Save" at bounding box center [1248, 572] width 37 height 23
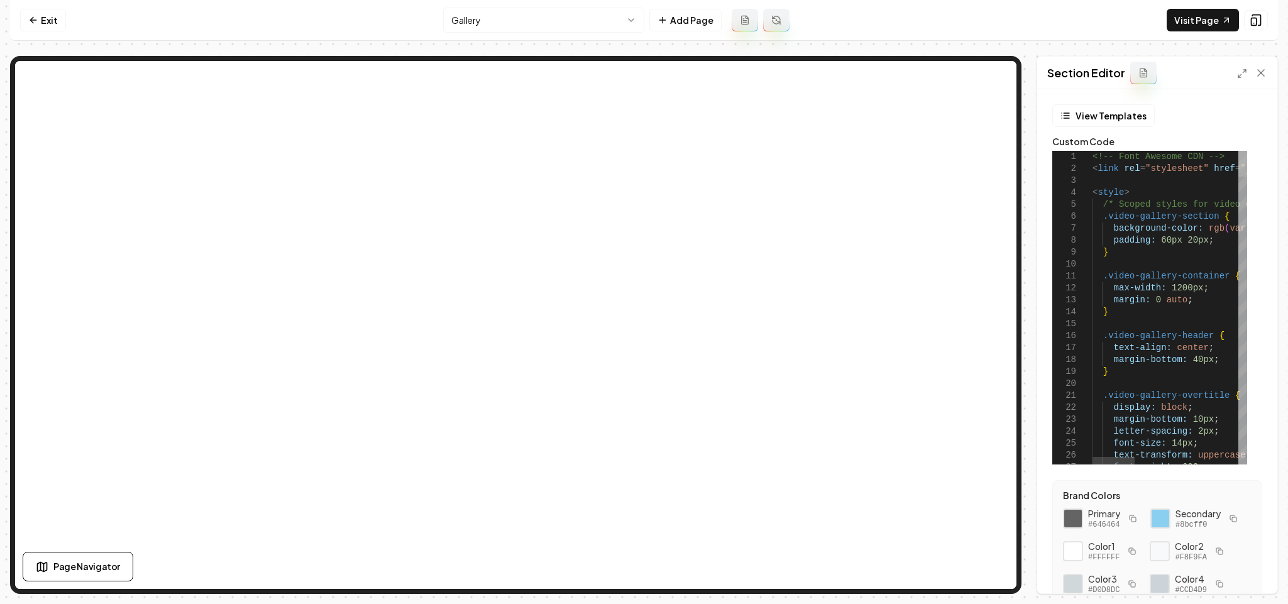
click at [1144, 155] on div at bounding box center [1242, 164] width 9 height 26
drag, startPoint x: 1186, startPoint y: 289, endPoint x: 1164, endPoint y: 289, distance: 22.6
click at [1144, 536] on button "Save" at bounding box center [1248, 572] width 37 height 23
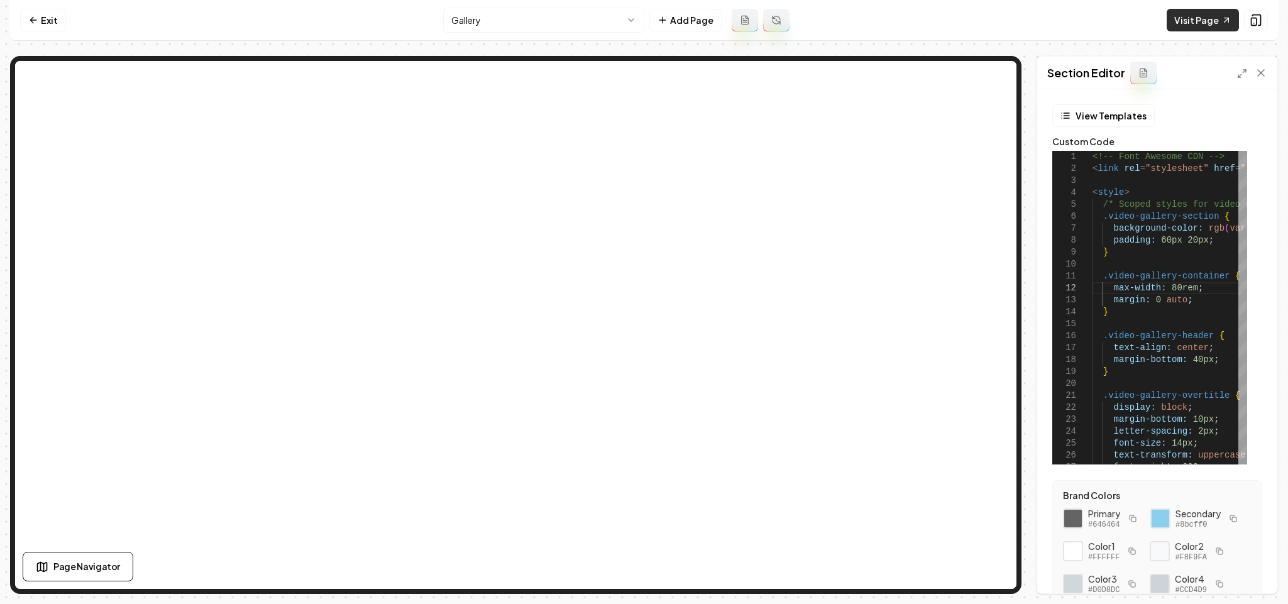
click at [1144, 19] on link "Visit Page" at bounding box center [1203, 20] width 72 height 23
type textarea "**********"
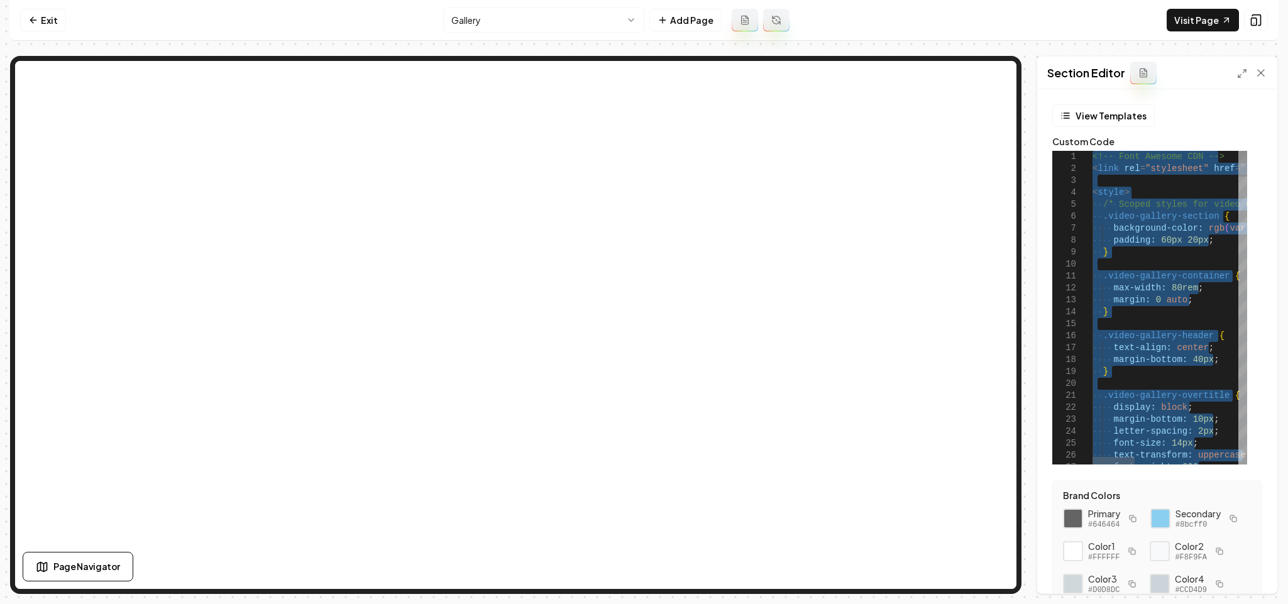
scroll to position [11, 0]
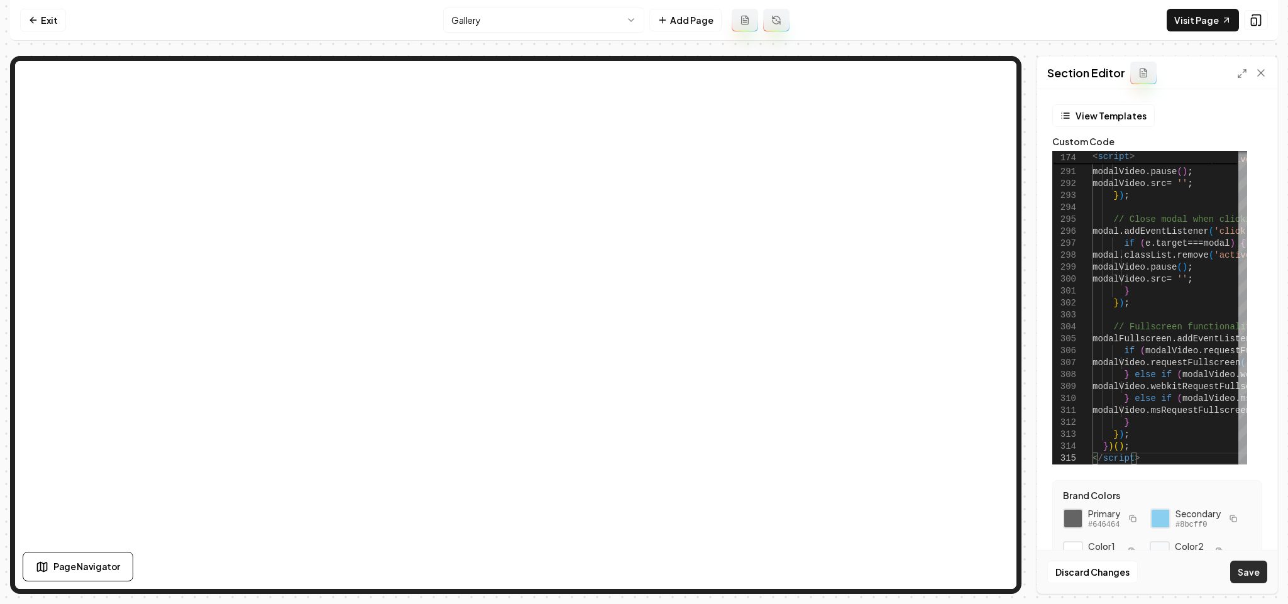
click at [1144, 536] on button "Save" at bounding box center [1248, 572] width 37 height 23
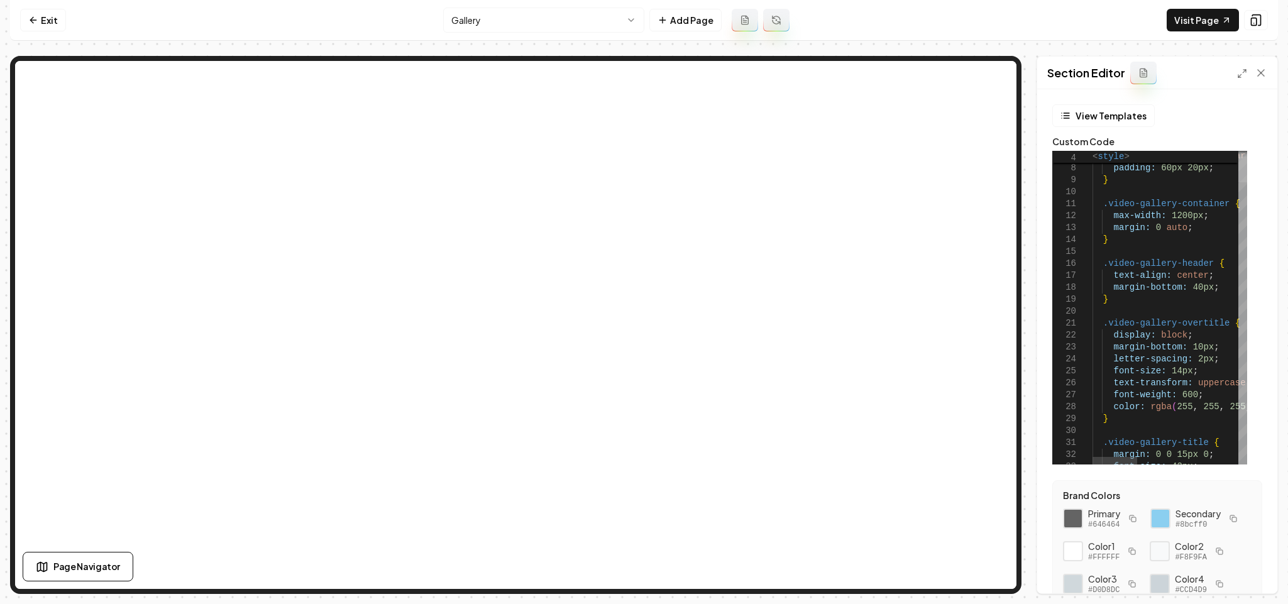
click at [1144, 157] on div at bounding box center [1242, 170] width 9 height 26
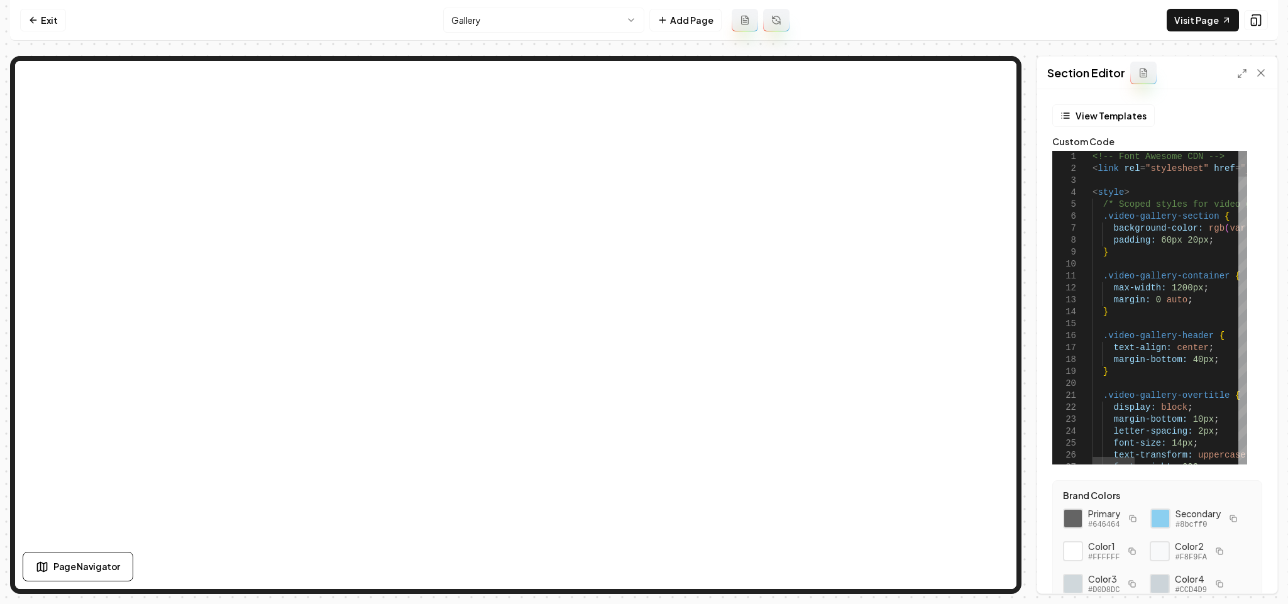
click at [1144, 536] on button "Save" at bounding box center [1248, 572] width 37 height 23
drag, startPoint x: 1170, startPoint y: 240, endPoint x: 1154, endPoint y: 244, distance: 16.2
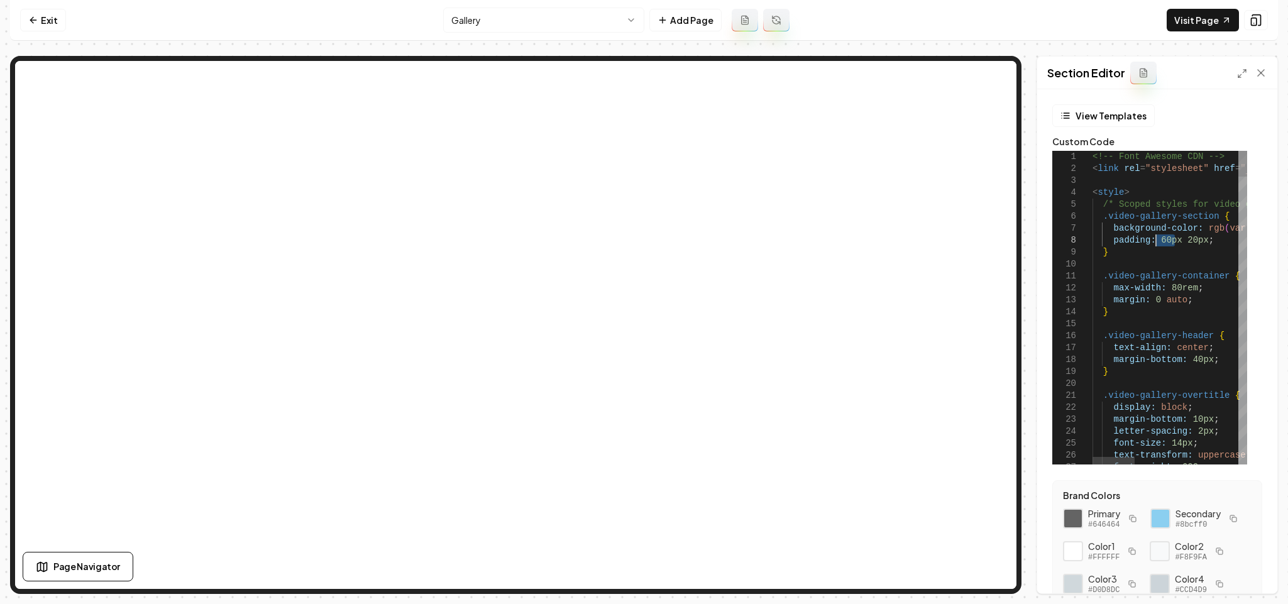
type textarea "**********"
click at [1144, 536] on button "Save" at bounding box center [1248, 572] width 37 height 23
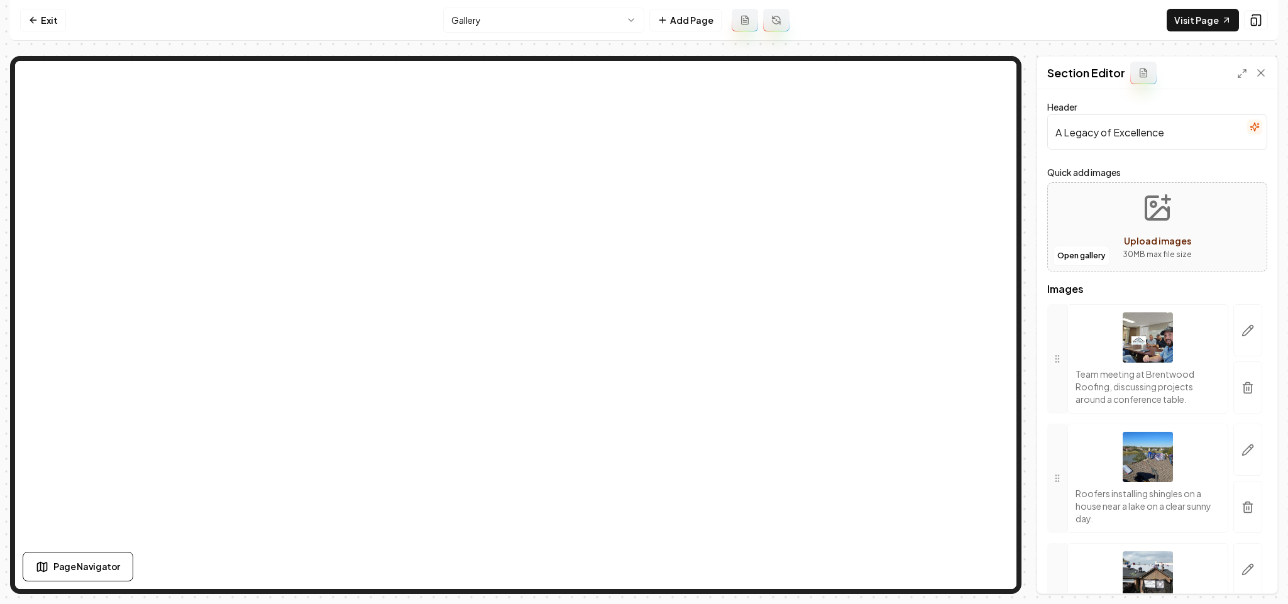
scroll to position [5435, 0]
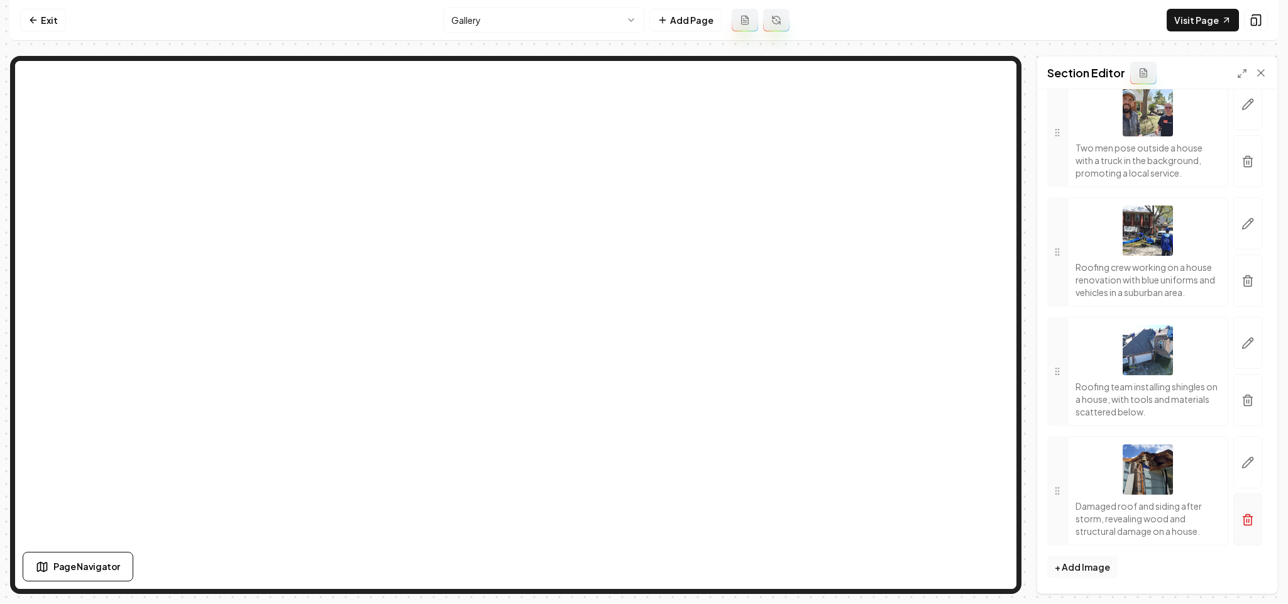
click at [1144, 519] on icon "button" at bounding box center [1247, 520] width 13 height 13
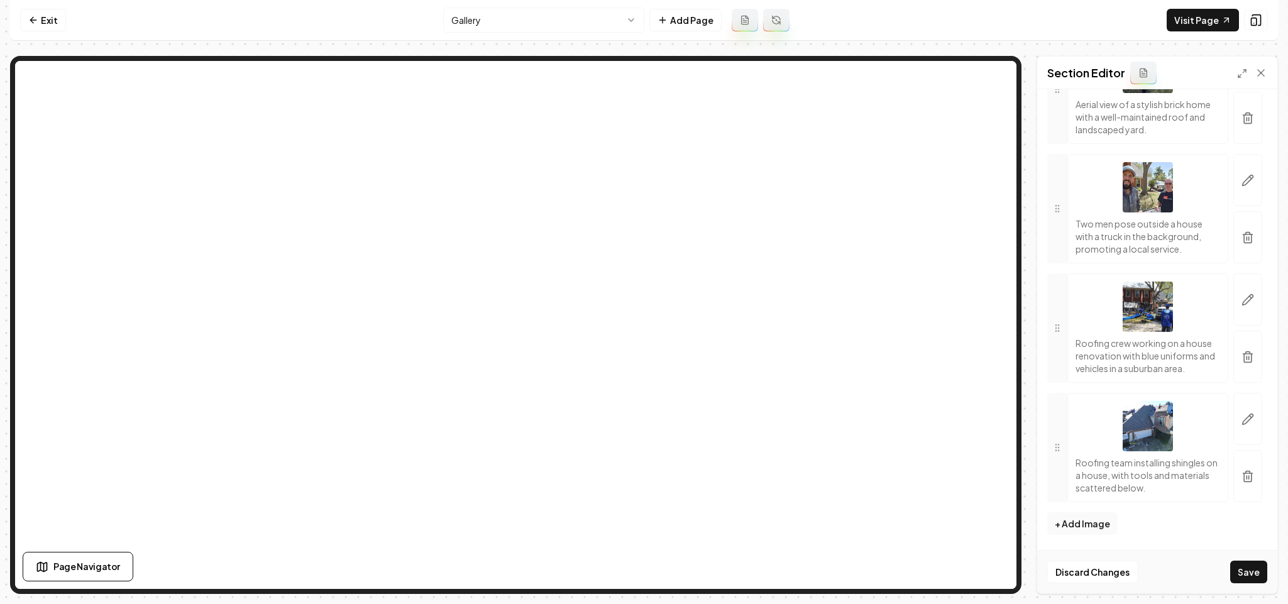
scroll to position [5358, 0]
click at [1144, 536] on button "Save" at bounding box center [1248, 572] width 37 height 23
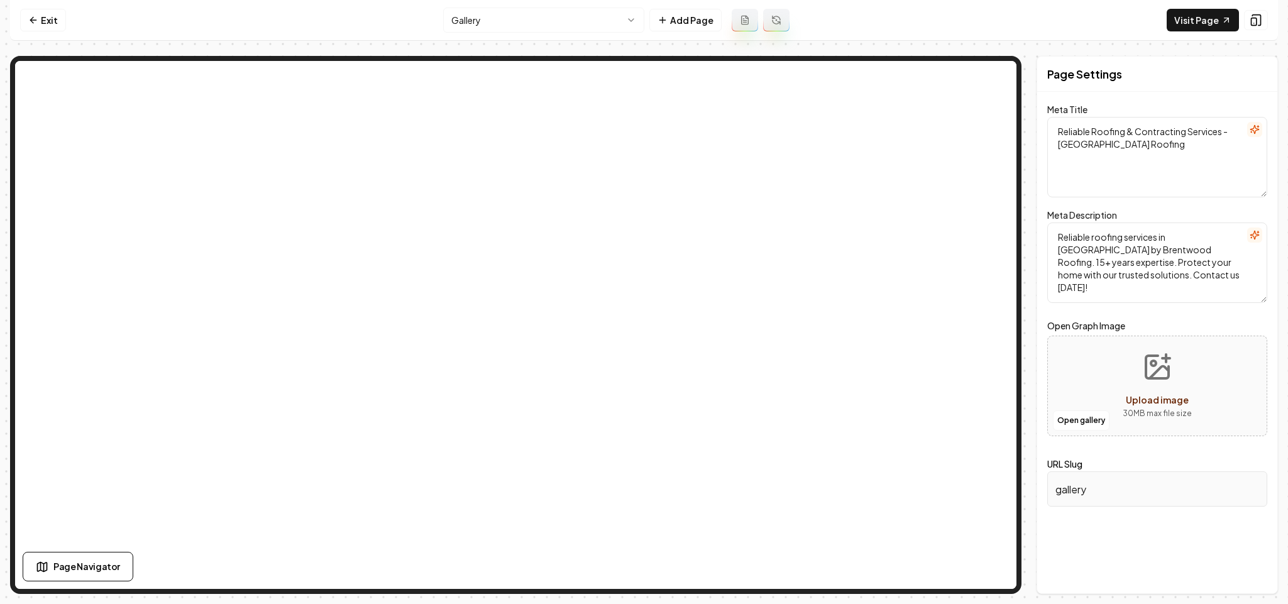
scroll to position [0, 0]
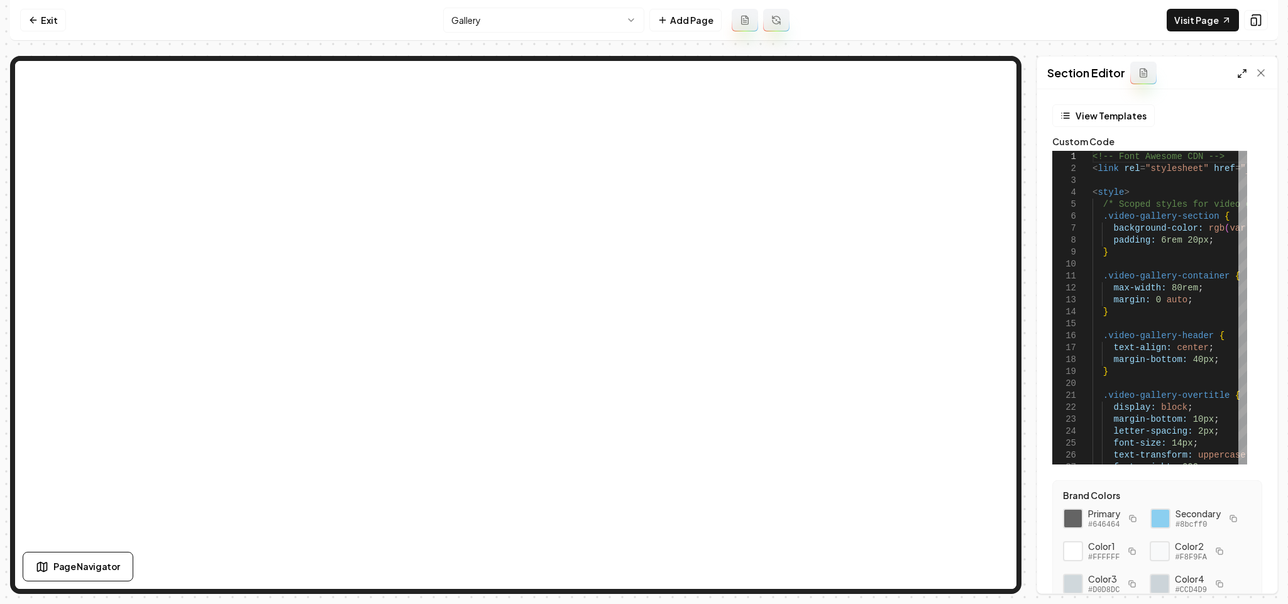
click at [1144, 77] on icon at bounding box center [1242, 74] width 10 height 10
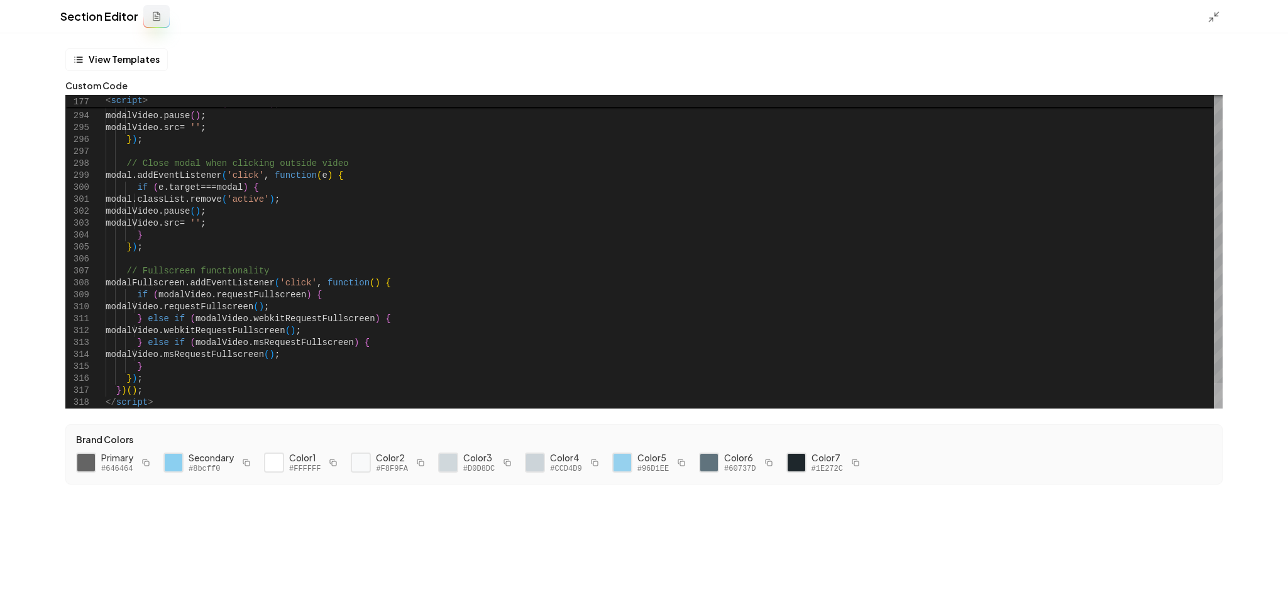
click at [1144, 409] on div at bounding box center [1218, 396] width 9 height 26
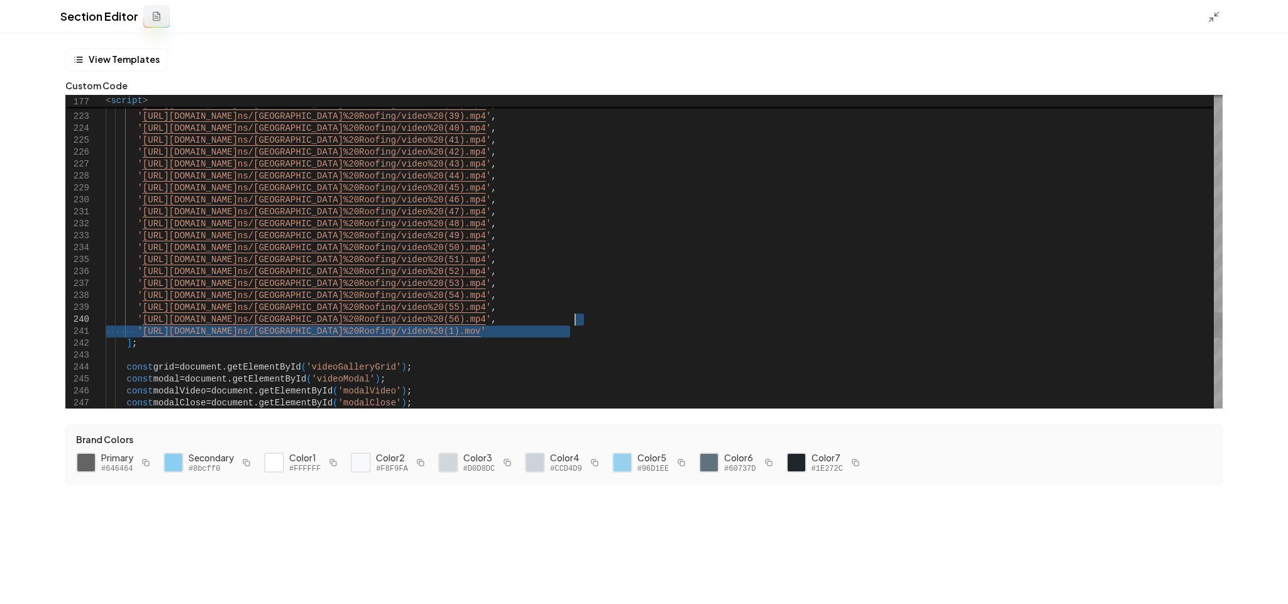
drag, startPoint x: 590, startPoint y: 330, endPoint x: 576, endPoint y: 321, distance: 17.3
type textarea "**********"
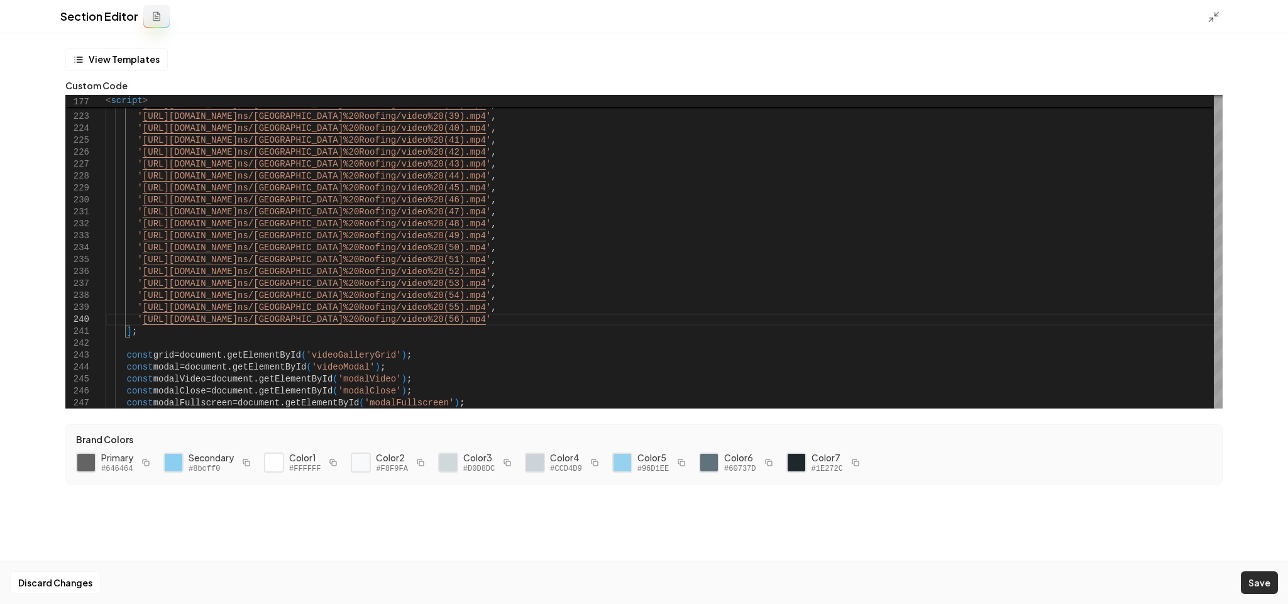
click at [1144, 536] on button "Save" at bounding box center [1259, 582] width 37 height 23
click at [1144, 16] on icon at bounding box center [1214, 17] width 13 height 13
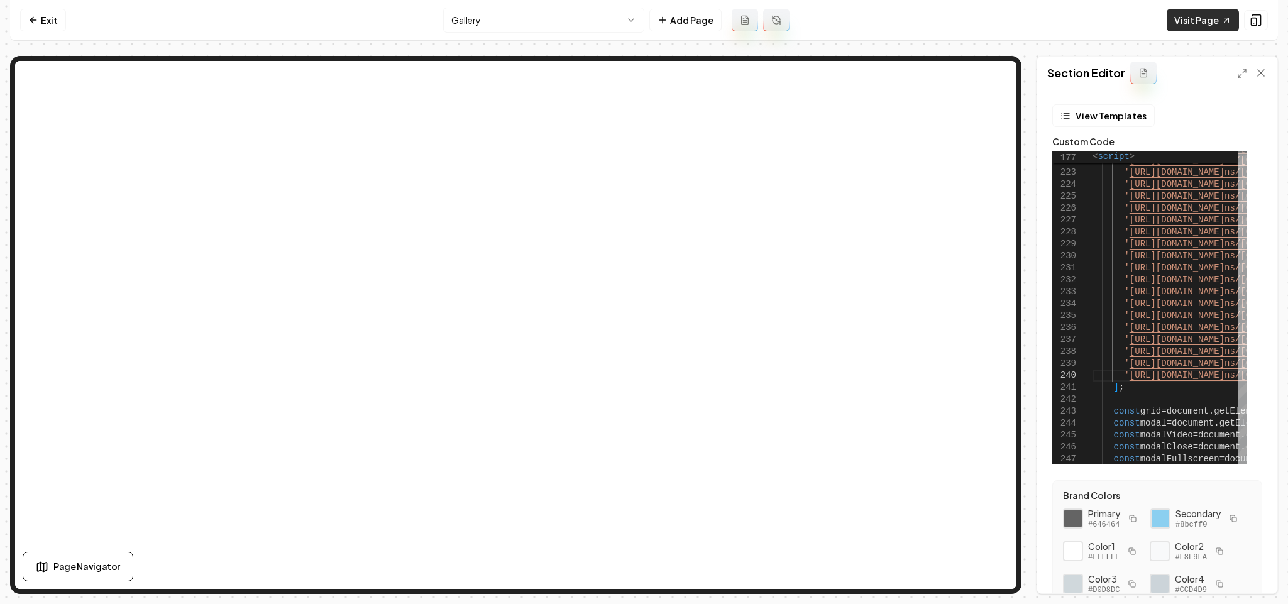
click at [1144, 25] on link "Visit Page" at bounding box center [1203, 20] width 72 height 23
